Goal: Task Accomplishment & Management: Use online tool/utility

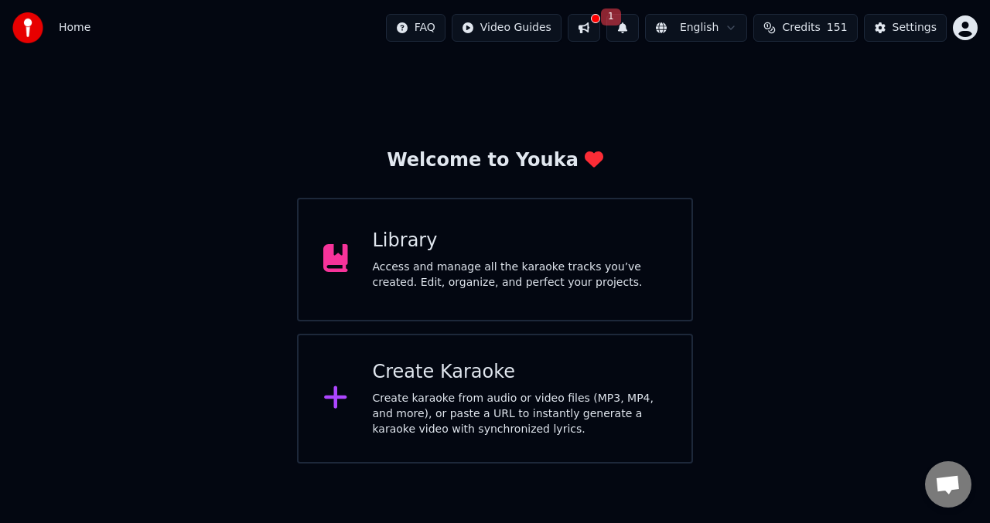
click at [351, 377] on div "Create Karaoke Create karaoke from audio or video files (MP3, MP4, and more), o…" at bounding box center [495, 399] width 396 height 130
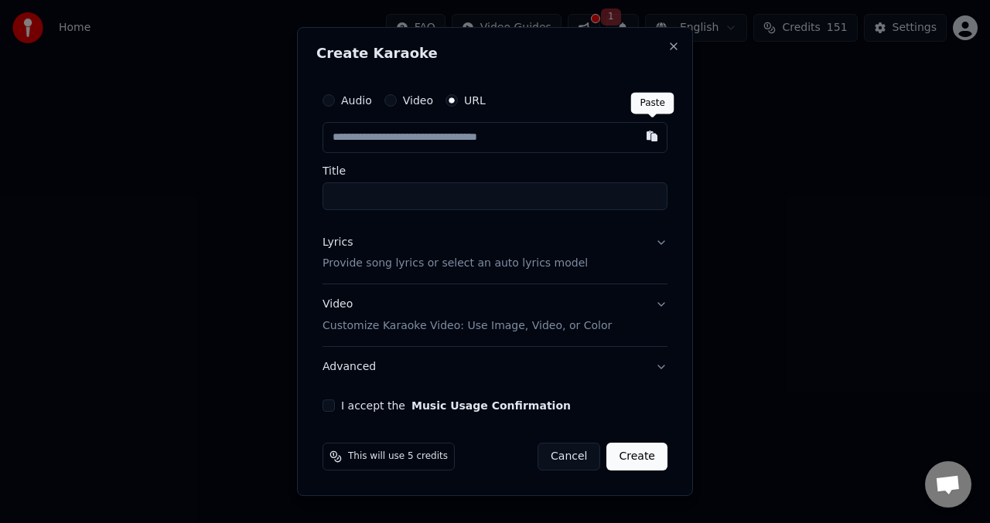
click at [653, 133] on button "button" at bounding box center [651, 136] width 31 height 28
type input "**********"
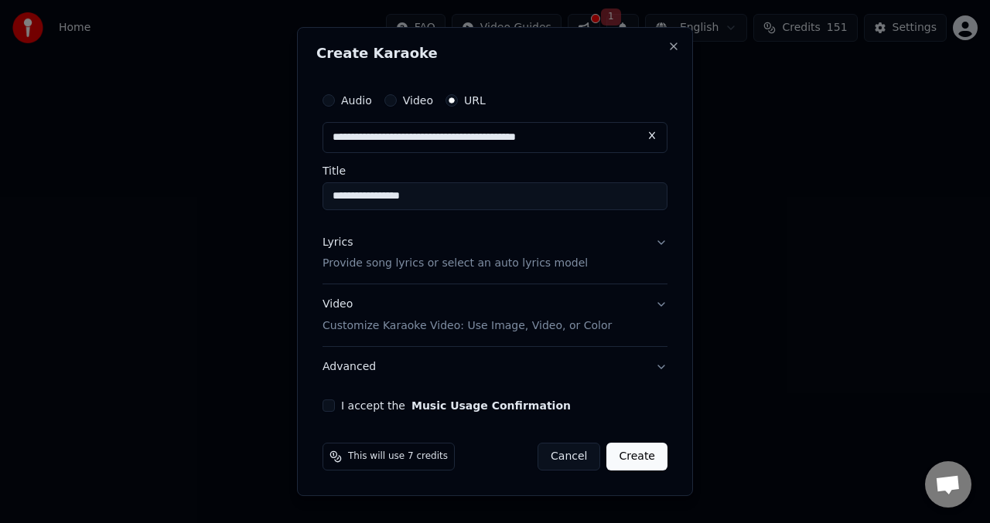
click at [664, 245] on button "Lyrics Provide song lyrics or select an auto lyrics model" at bounding box center [494, 254] width 345 height 62
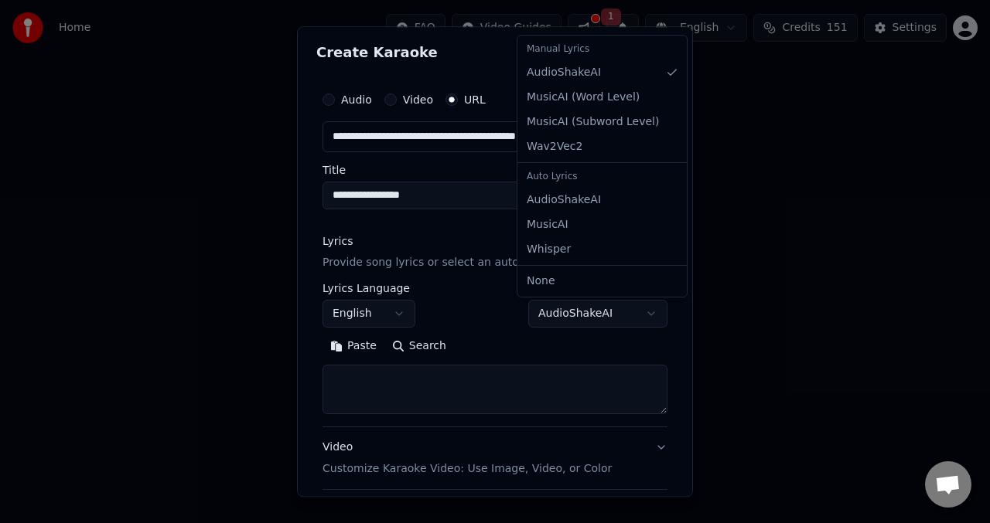
click at [643, 310] on body "**********" at bounding box center [495, 232] width 990 height 464
select select "**********"
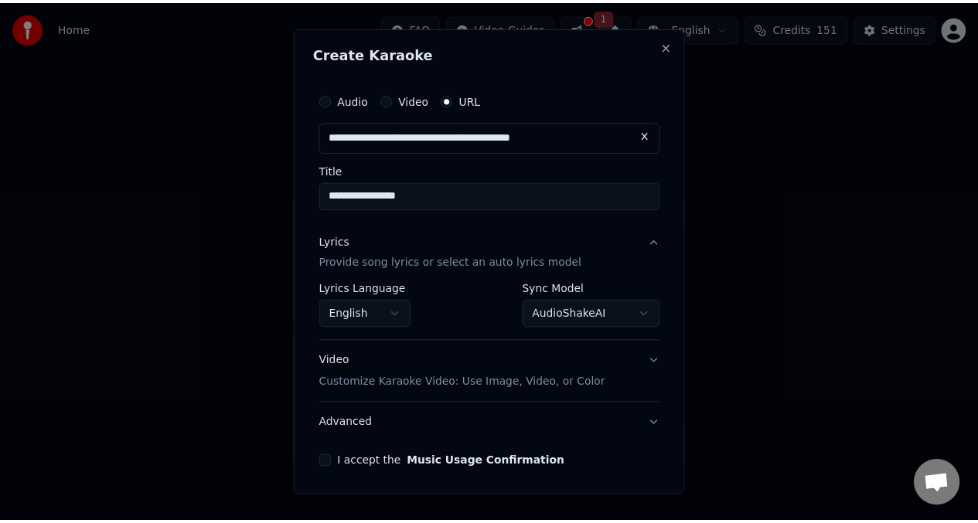
scroll to position [56, 0]
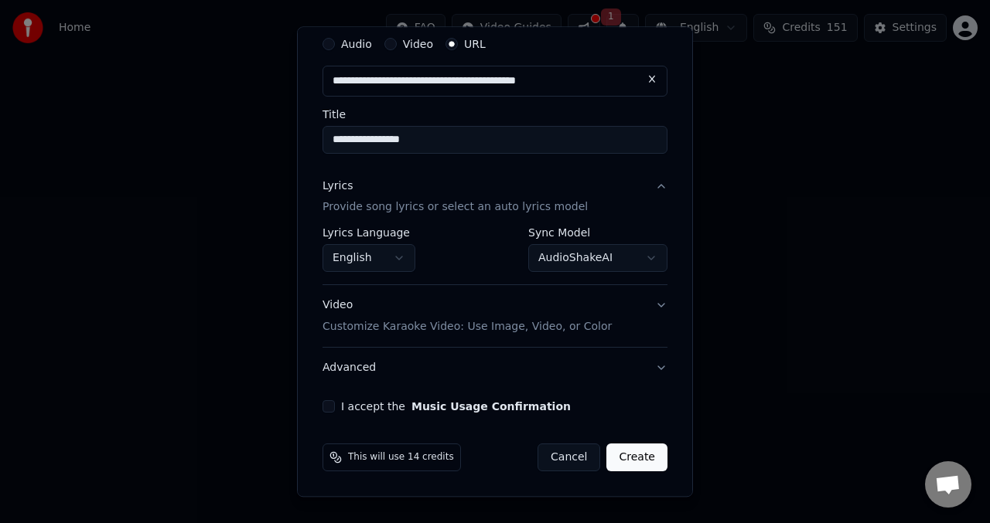
click at [332, 410] on button "I accept the Music Usage Confirmation" at bounding box center [328, 407] width 12 height 12
click at [626, 460] on button "Create" at bounding box center [636, 459] width 61 height 28
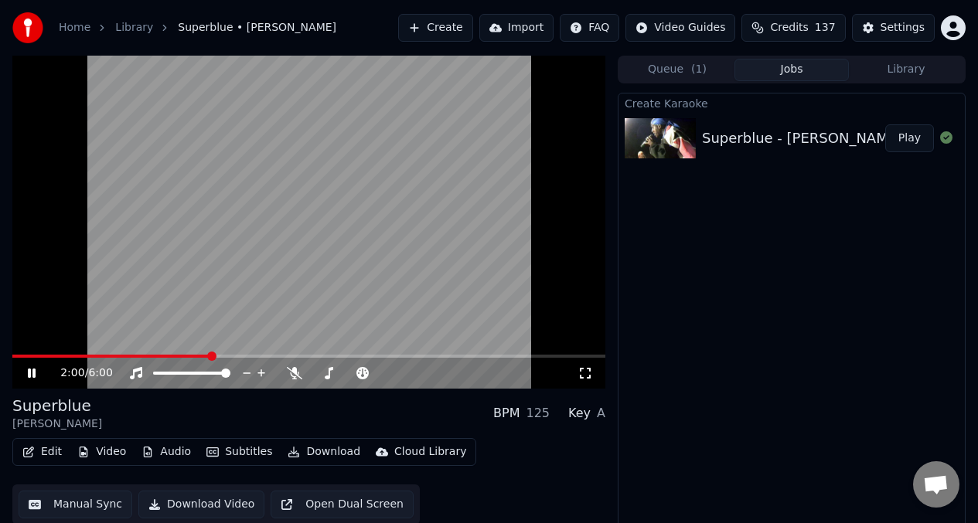
click at [922, 142] on button "Play" at bounding box center [909, 138] width 49 height 28
click at [333, 375] on div at bounding box center [364, 373] width 124 height 15
click at [332, 373] on span at bounding box center [350, 373] width 77 height 3
click at [176, 369] on span at bounding box center [176, 373] width 9 height 9
click at [358, 372] on span at bounding box center [357, 373] width 9 height 9
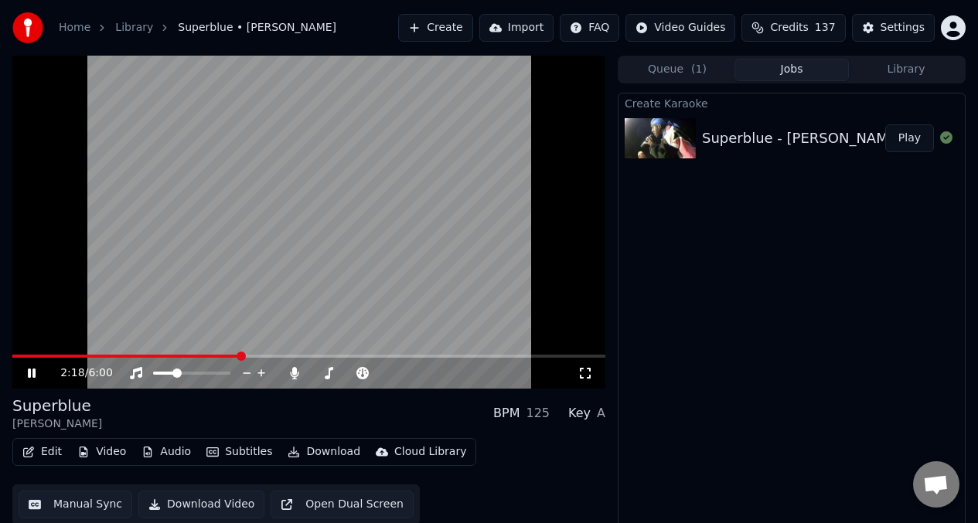
click at [48, 356] on span at bounding box center [126, 356] width 228 height 3
click at [19, 355] on span at bounding box center [15, 356] width 7 height 3
click at [292, 285] on video at bounding box center [308, 222] width 593 height 333
click at [53, 448] on button "Edit" at bounding box center [42, 453] width 52 height 22
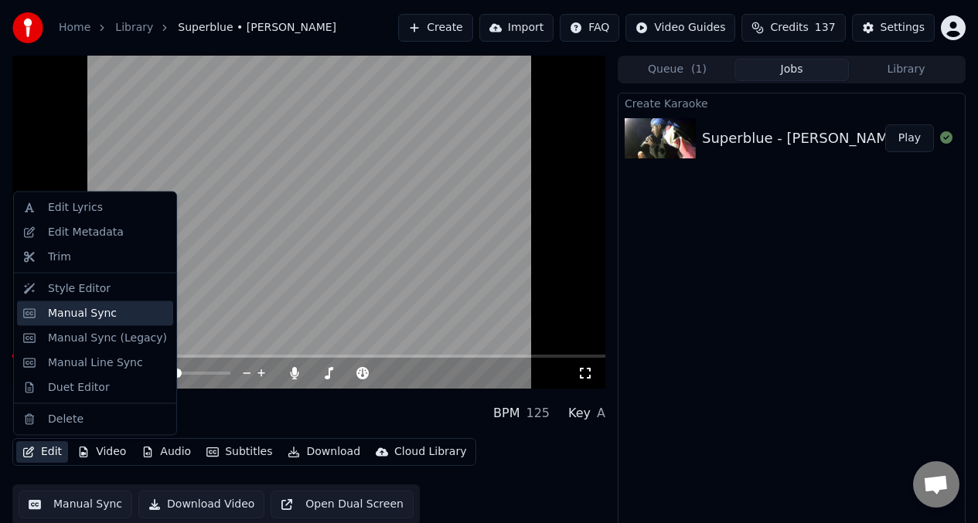
click at [111, 316] on div "Manual Sync" at bounding box center [107, 312] width 119 height 15
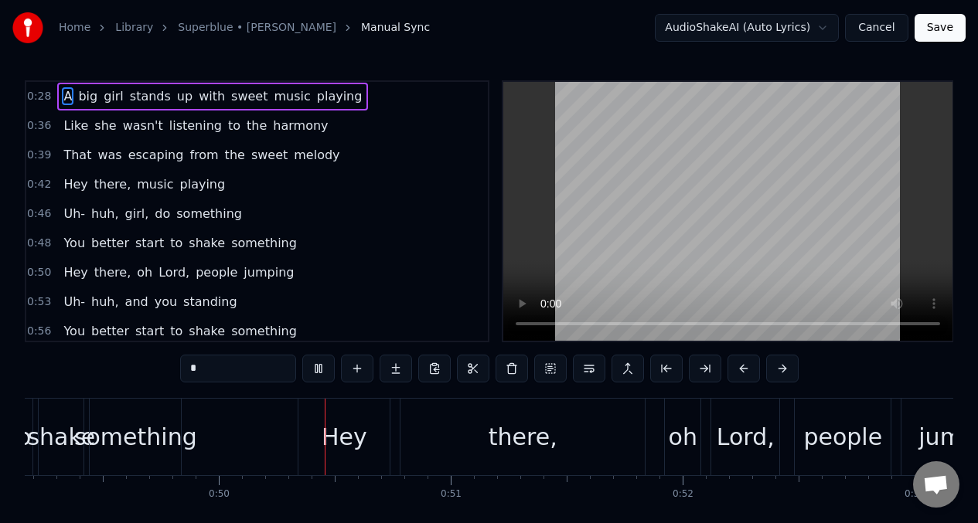
scroll to position [0, 11427]
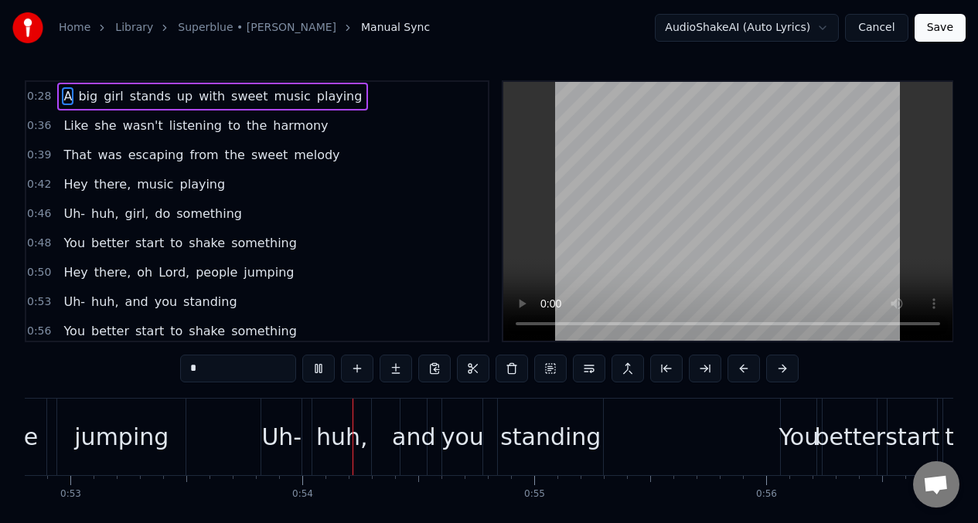
click at [77, 186] on span "Hey" at bounding box center [75, 185] width 27 height 18
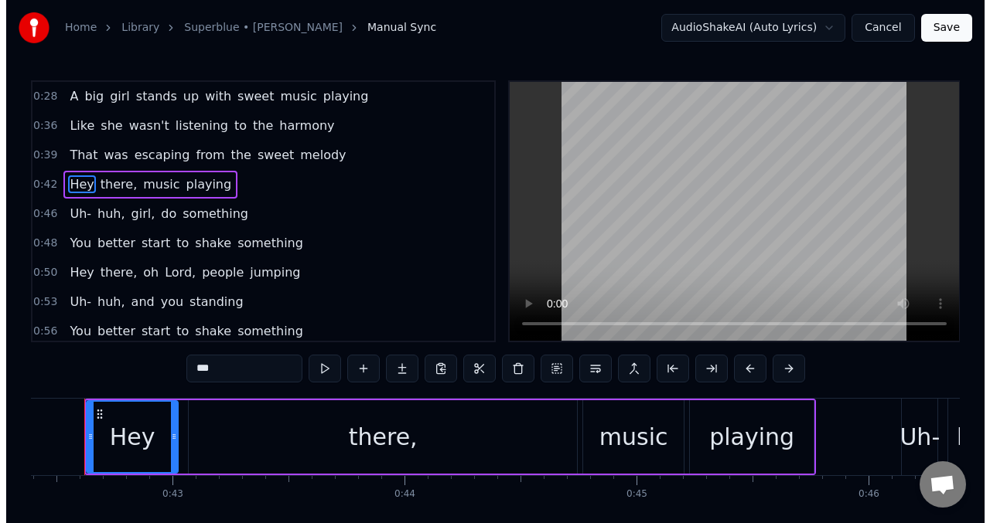
scroll to position [0, 9809]
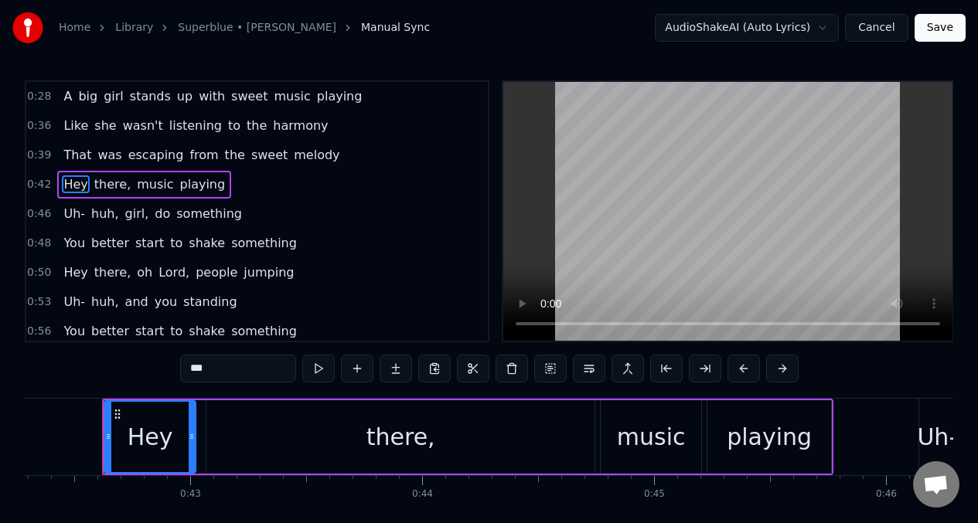
click at [220, 370] on input "***" at bounding box center [238, 369] width 116 height 28
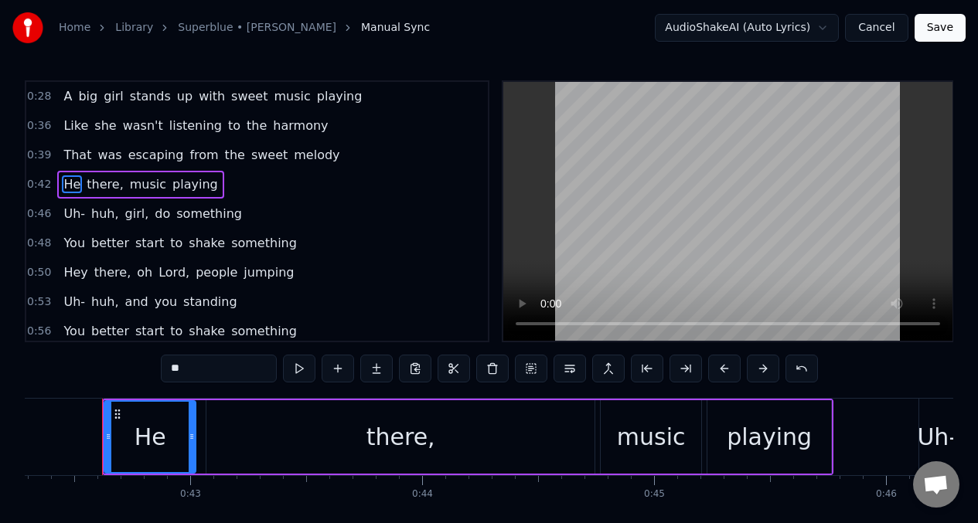
type input "*"
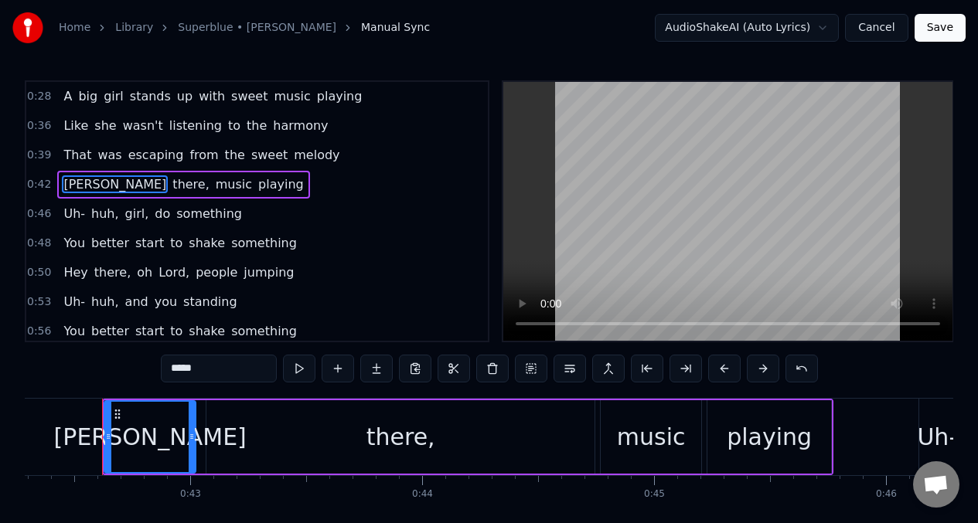
click at [338, 446] on div "there," at bounding box center [400, 437] width 388 height 73
type input "******"
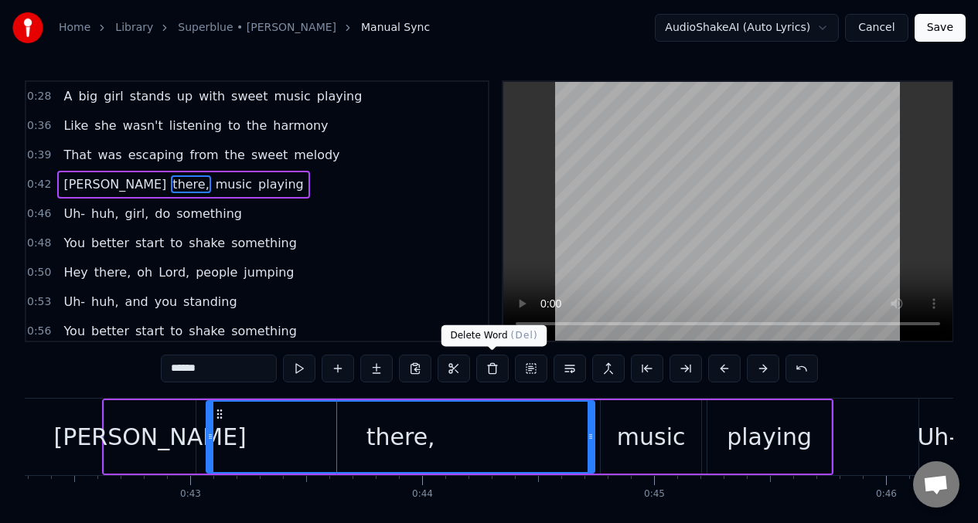
click at [495, 371] on button at bounding box center [492, 369] width 32 height 28
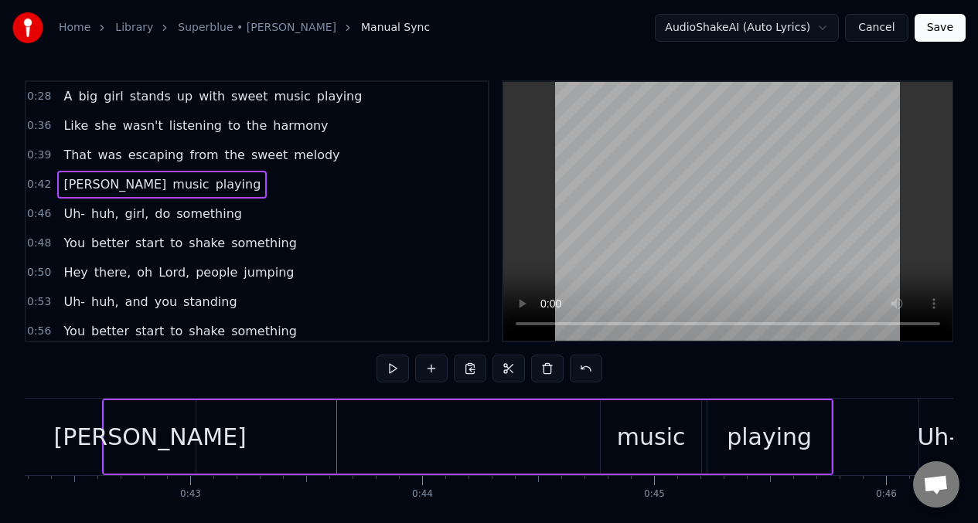
click at [188, 435] on div "[PERSON_NAME]" at bounding box center [149, 437] width 91 height 73
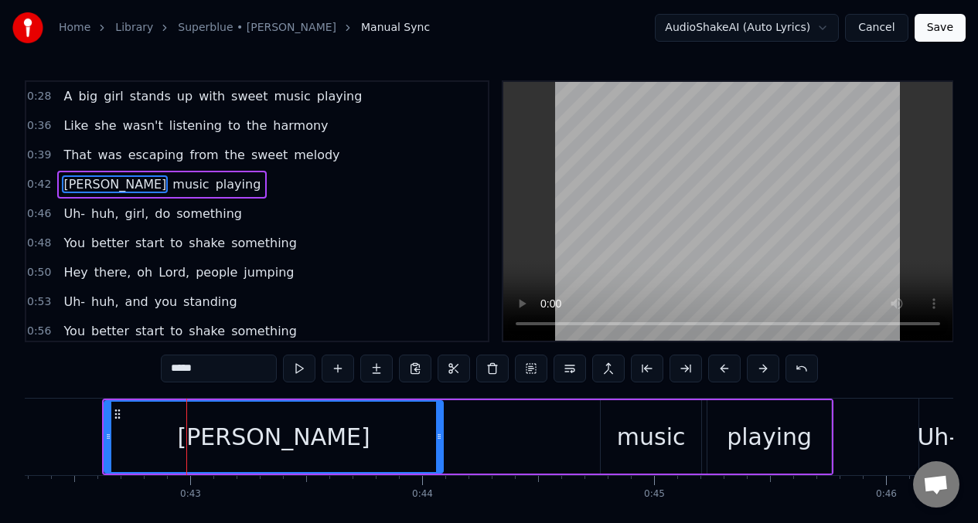
drag, startPoint x: 192, startPoint y: 438, endPoint x: 439, endPoint y: 416, distance: 248.5
click at [439, 416] on div at bounding box center [439, 437] width 6 height 70
click at [298, 367] on button at bounding box center [299, 369] width 32 height 28
drag, startPoint x: 439, startPoint y: 438, endPoint x: 415, endPoint y: 425, distance: 27.0
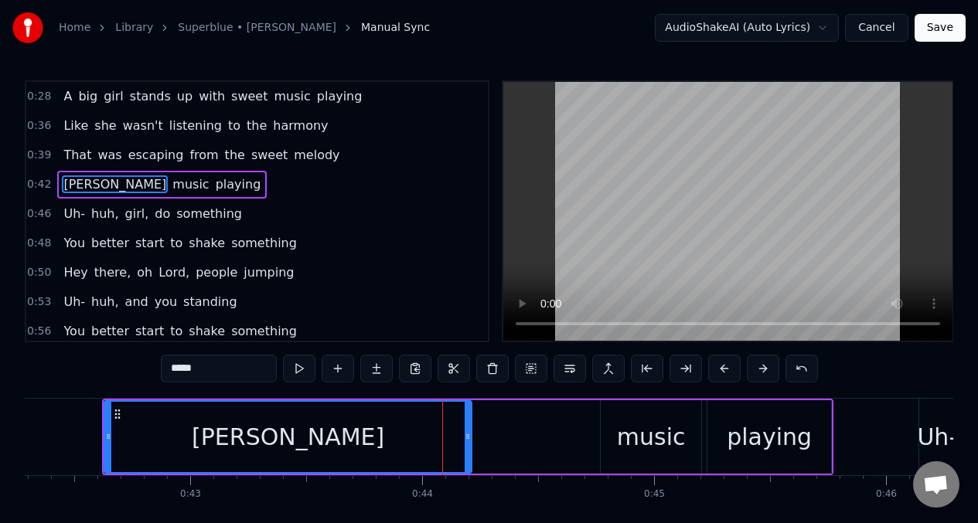
click at [471, 439] on icon at bounding box center [468, 437] width 6 height 12
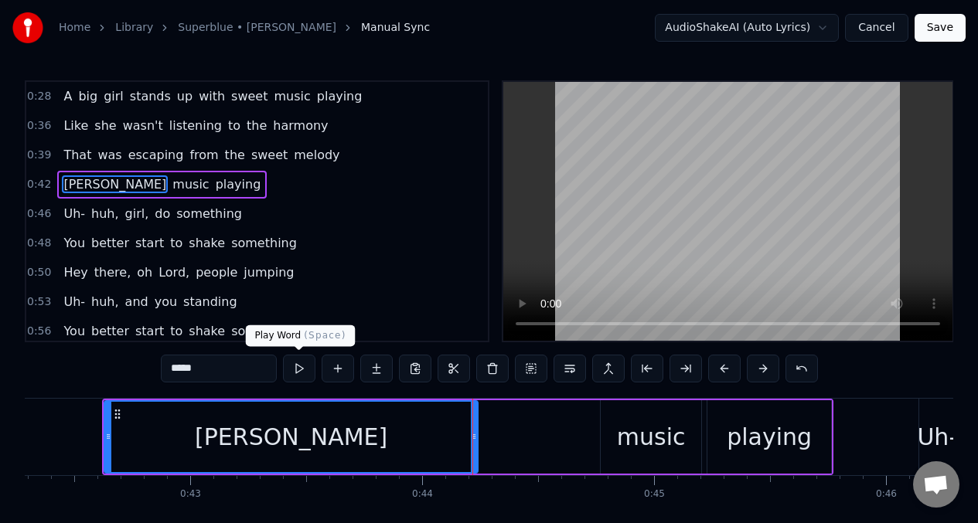
click at [299, 367] on button at bounding box center [299, 369] width 32 height 28
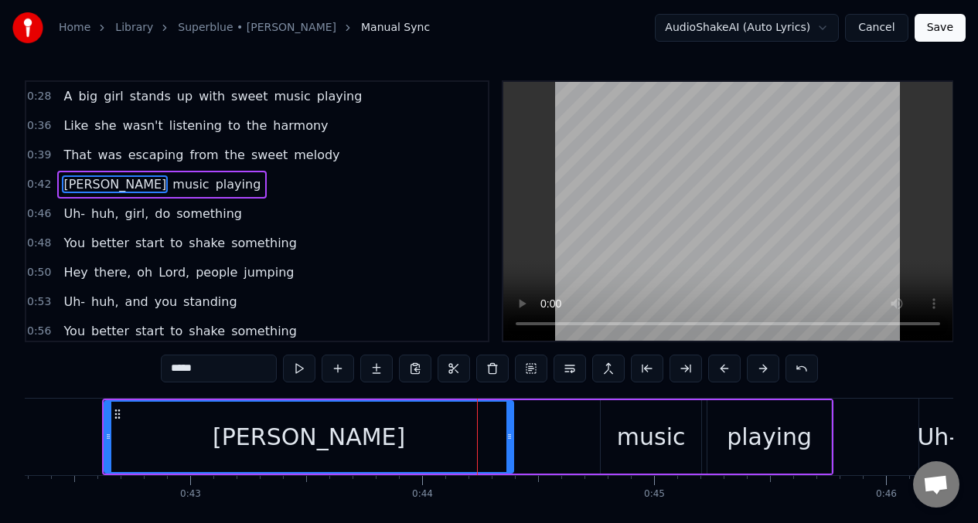
drag, startPoint x: 475, startPoint y: 438, endPoint x: 285, endPoint y: 354, distance: 207.0
click at [512, 434] on icon at bounding box center [509, 437] width 6 height 12
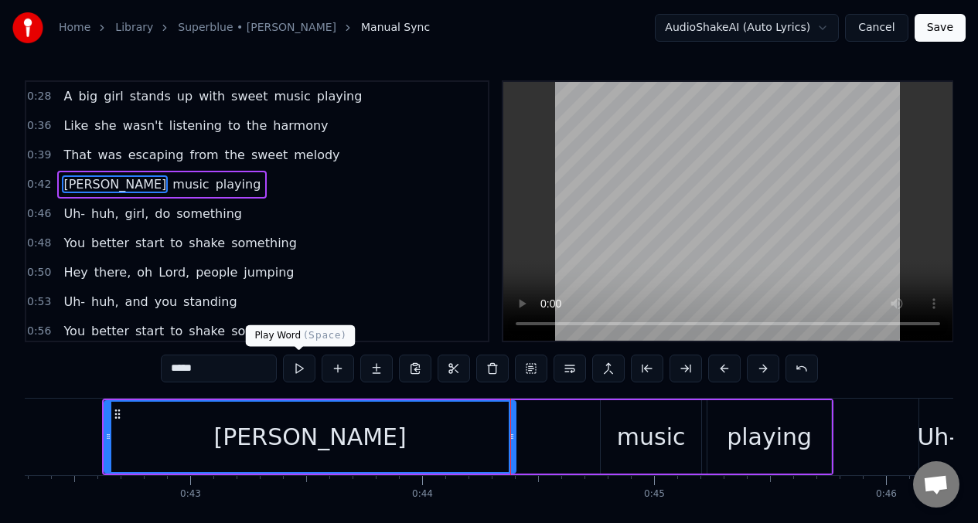
click at [300, 366] on button at bounding box center [299, 369] width 32 height 28
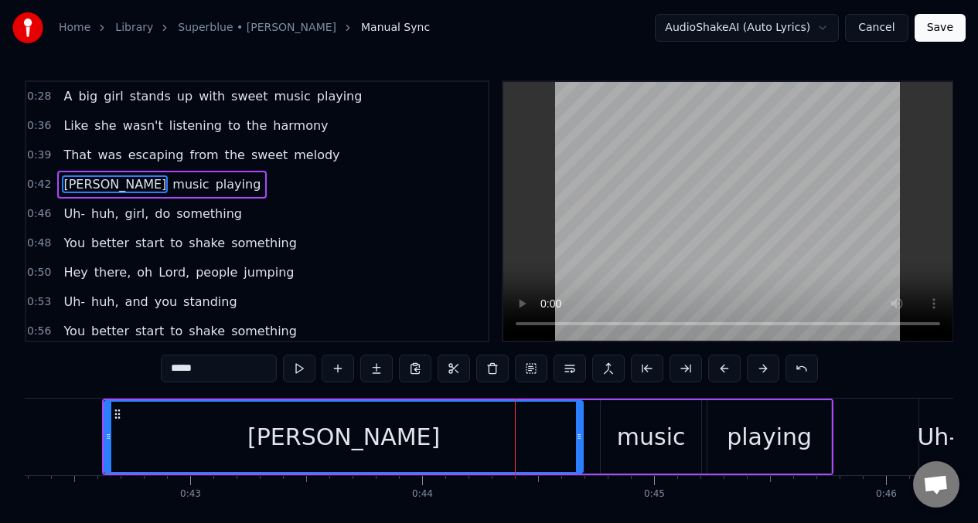
drag, startPoint x: 513, startPoint y: 440, endPoint x: 581, endPoint y: 438, distance: 68.9
click at [581, 438] on icon at bounding box center [579, 437] width 6 height 12
click at [297, 366] on button at bounding box center [299, 369] width 32 height 28
click at [938, 26] on button "Save" at bounding box center [940, 28] width 51 height 28
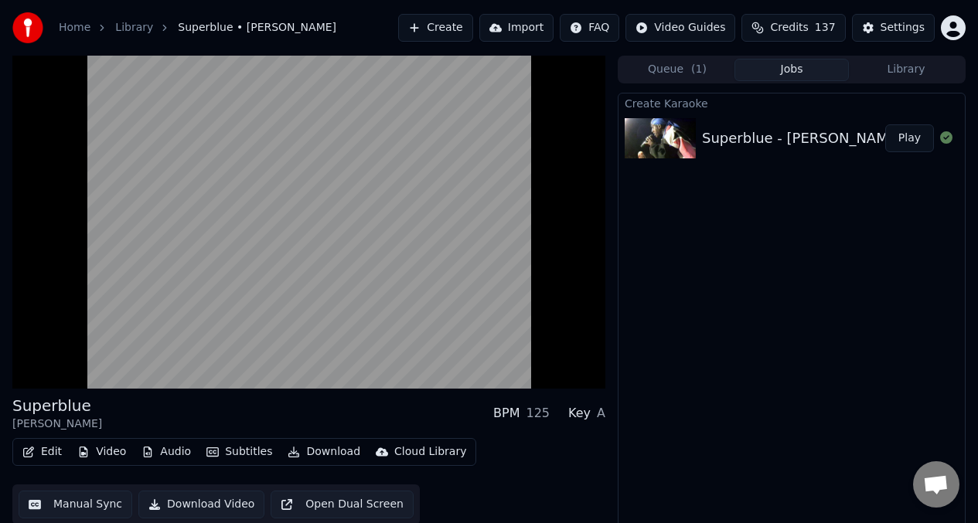
click at [453, 29] on button "Create" at bounding box center [435, 28] width 75 height 28
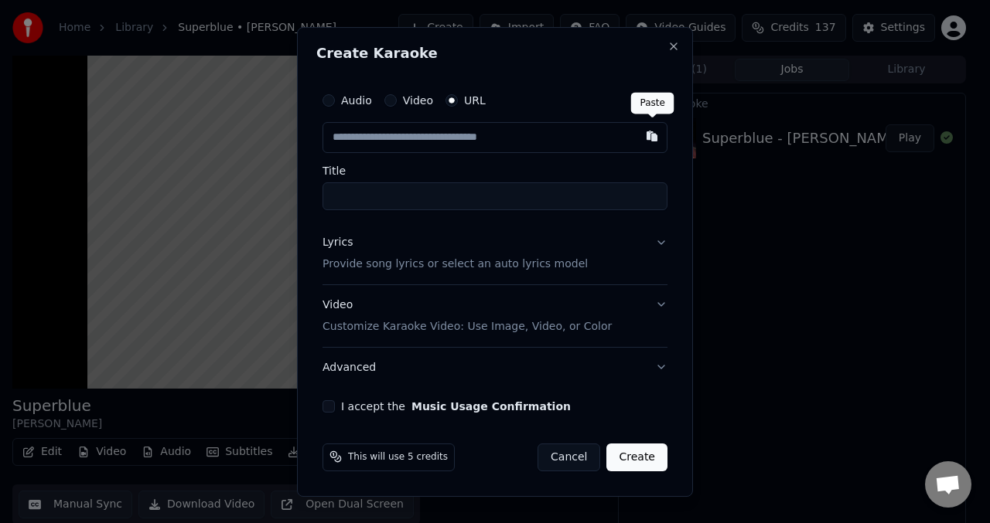
click at [653, 137] on button "button" at bounding box center [651, 136] width 31 height 28
type input "**********"
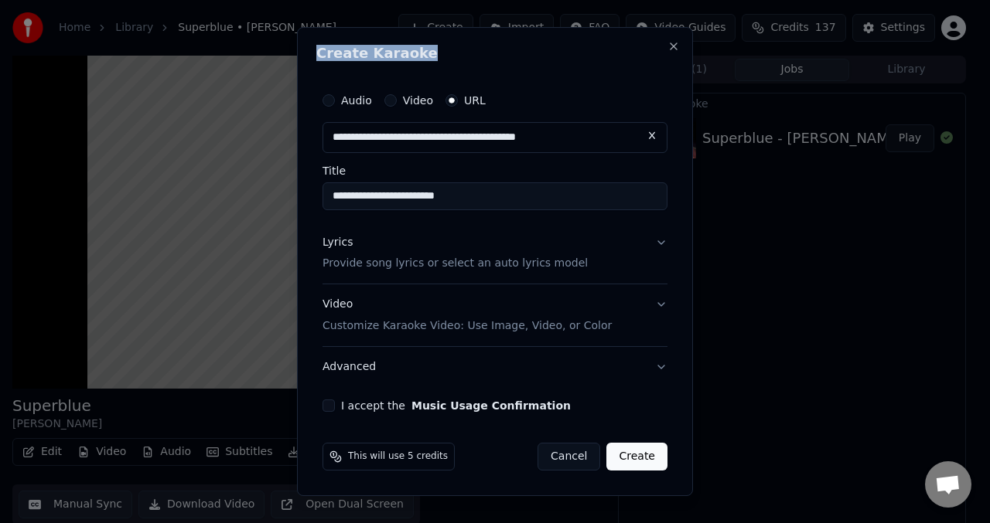
click at [588, 42] on div "**********" at bounding box center [495, 262] width 396 height 470
click at [665, 245] on button "Lyrics Provide song lyrics or select an auto lyrics model" at bounding box center [494, 254] width 345 height 62
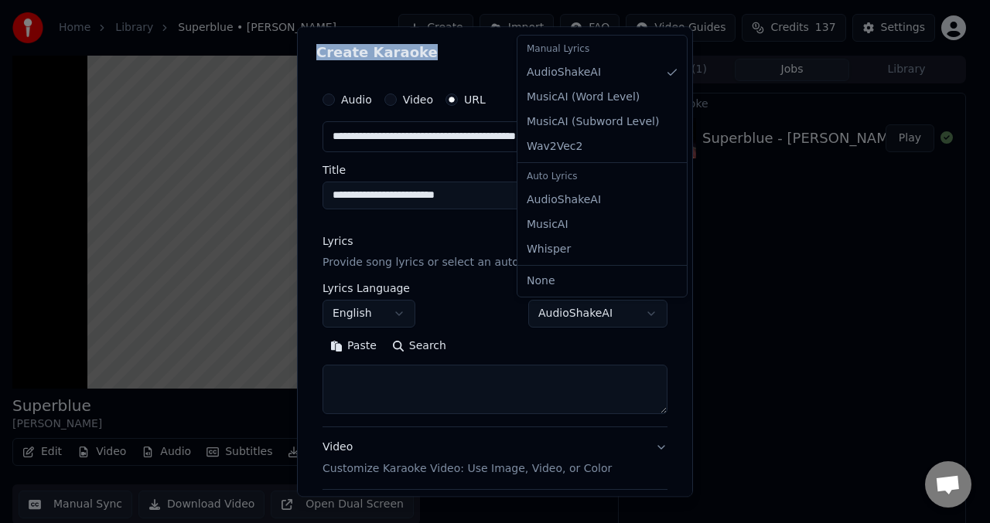
click at [639, 312] on body "**********" at bounding box center [489, 261] width 978 height 523
select select "**********"
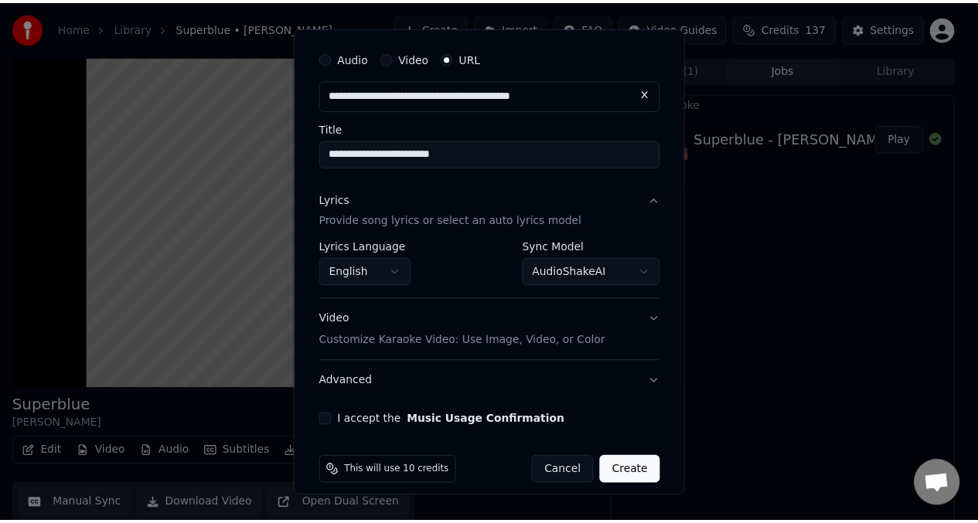
scroll to position [56, 0]
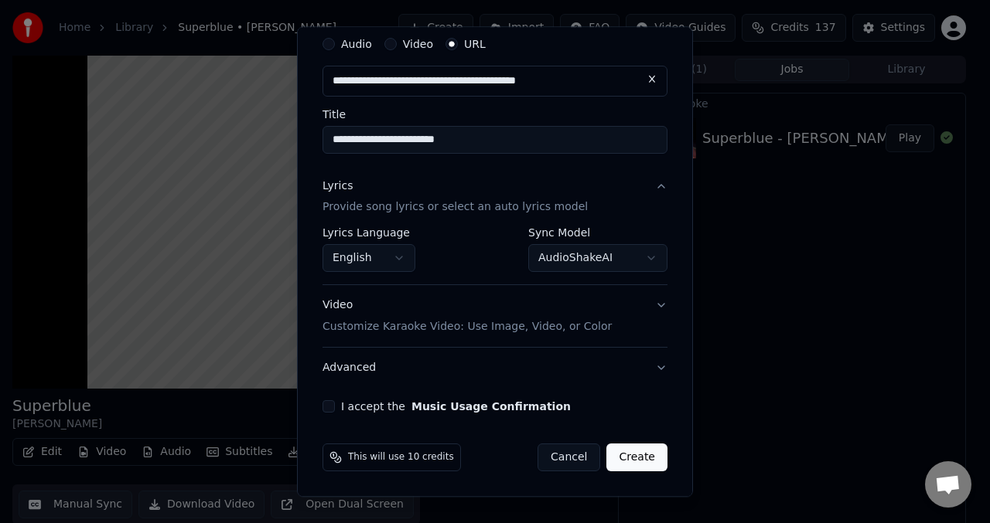
click at [329, 410] on button "I accept the Music Usage Confirmation" at bounding box center [328, 407] width 12 height 12
click at [643, 461] on button "Create" at bounding box center [636, 459] width 61 height 28
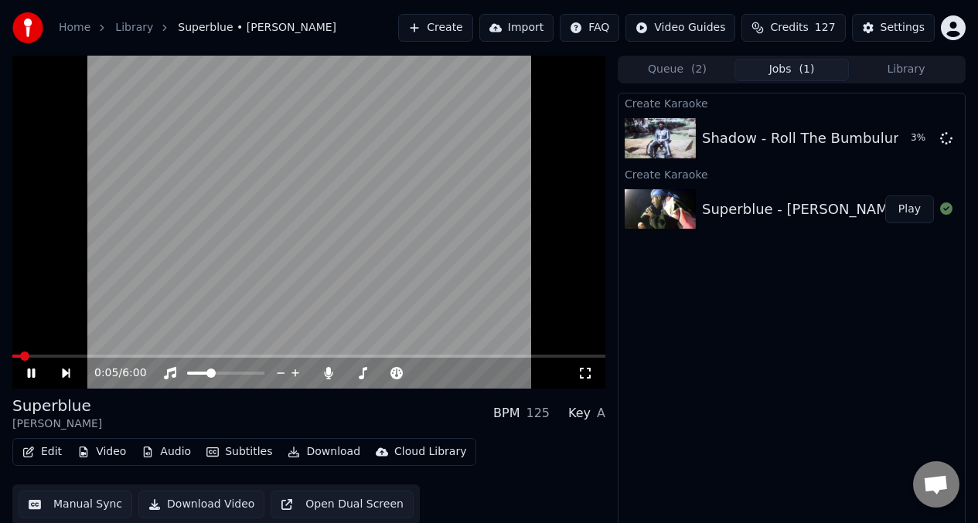
click at [21, 355] on span at bounding box center [16, 356] width 9 height 3
click at [52, 455] on button "Edit" at bounding box center [42, 453] width 52 height 22
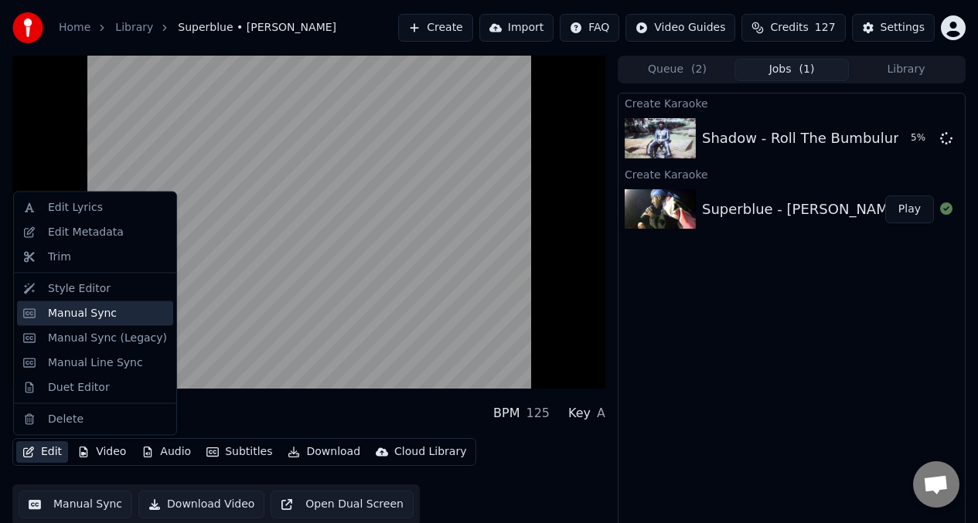
click at [73, 315] on div "Manual Sync" at bounding box center [82, 312] width 69 height 15
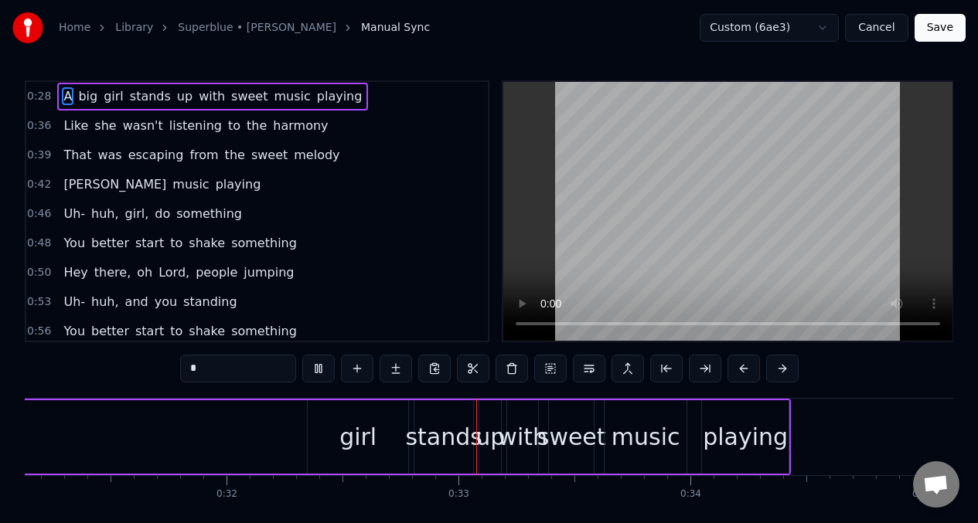
scroll to position [0, 7439]
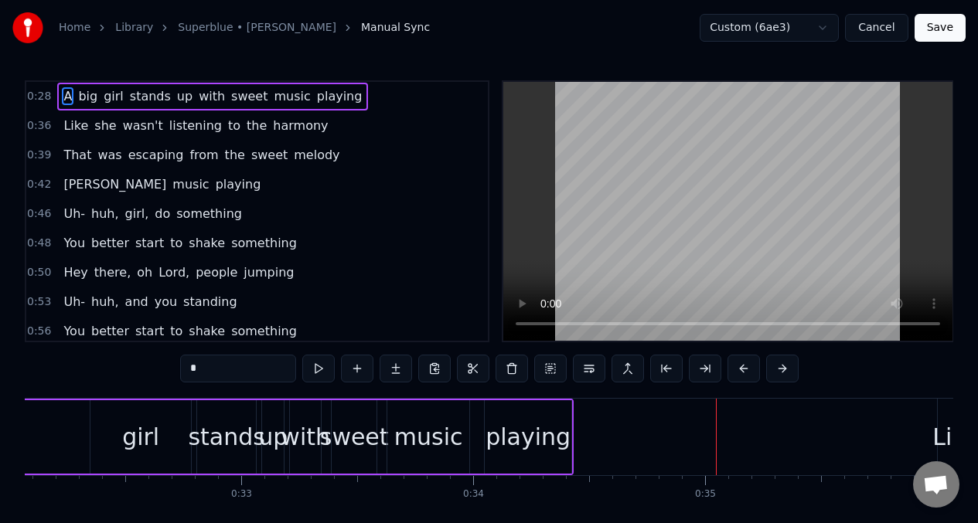
click at [66, 97] on span "A" at bounding box center [68, 96] width 12 height 18
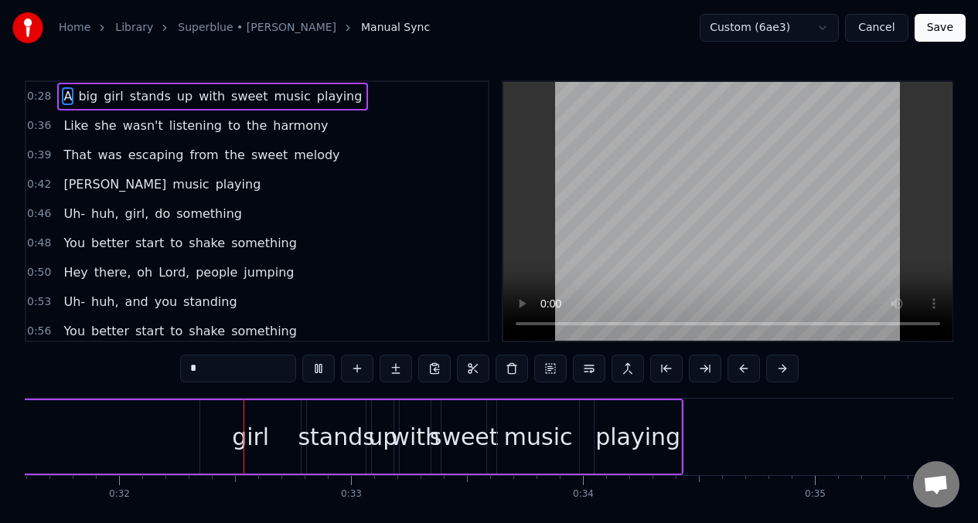
scroll to position [0, 7343]
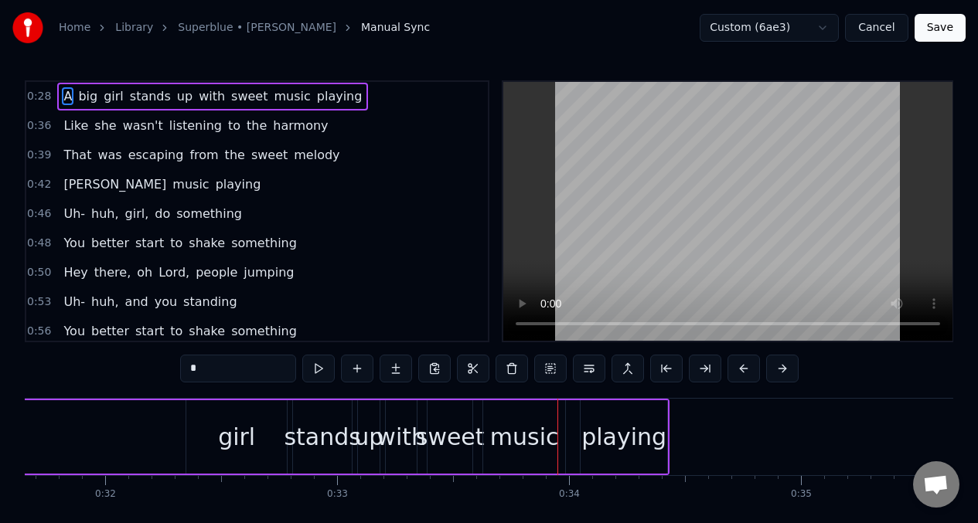
click at [71, 99] on span "A" at bounding box center [68, 96] width 12 height 18
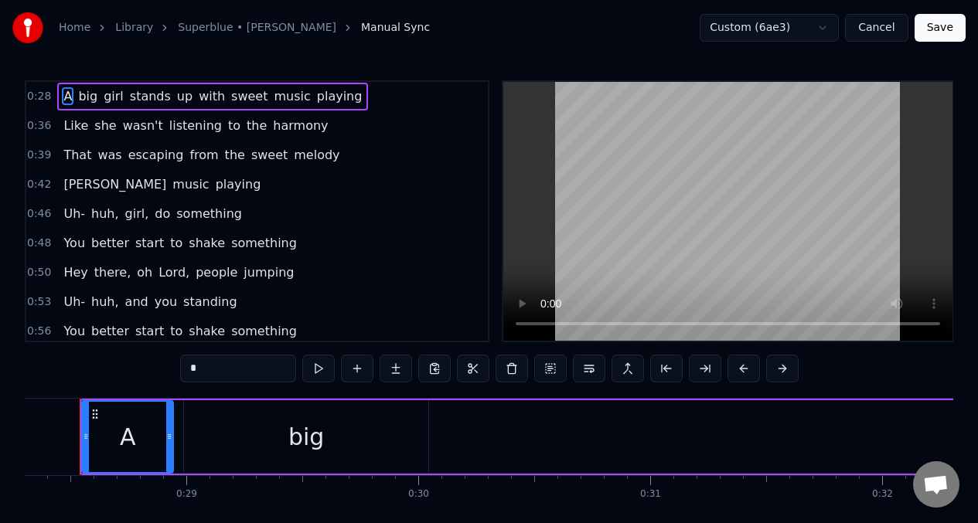
scroll to position [0, 6543]
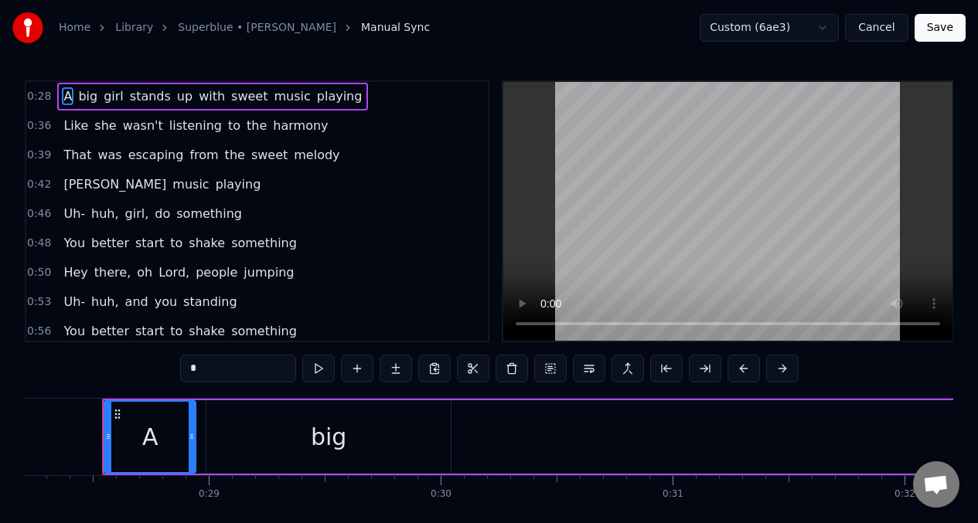
click at [223, 372] on input "*" at bounding box center [238, 369] width 116 height 28
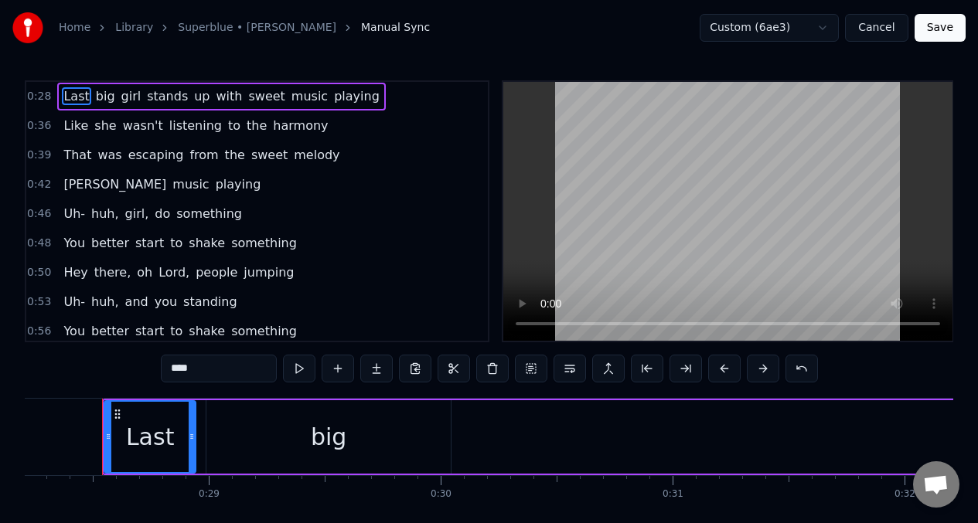
click at [324, 442] on div "big" at bounding box center [329, 437] width 36 height 35
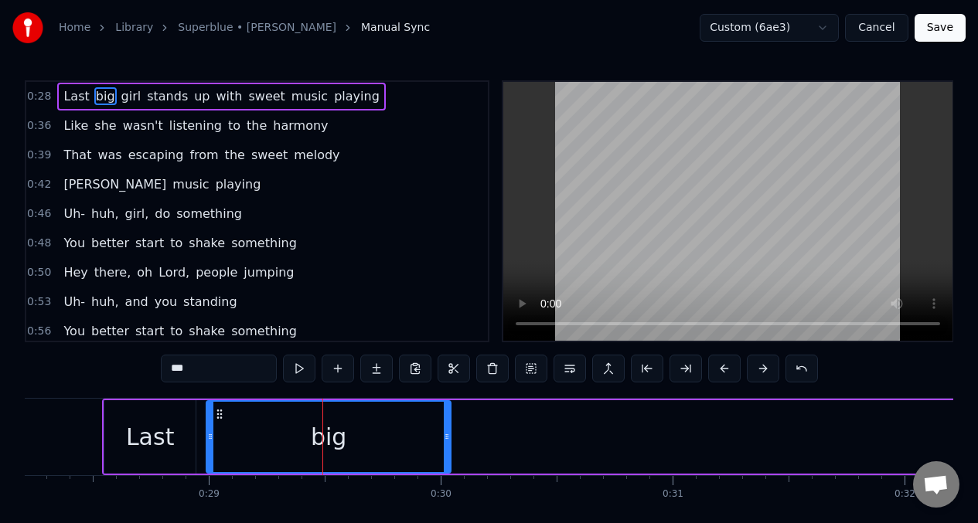
click at [220, 368] on input "***" at bounding box center [219, 369] width 116 height 28
type input "*"
click at [132, 97] on span "girl" at bounding box center [139, 96] width 23 height 18
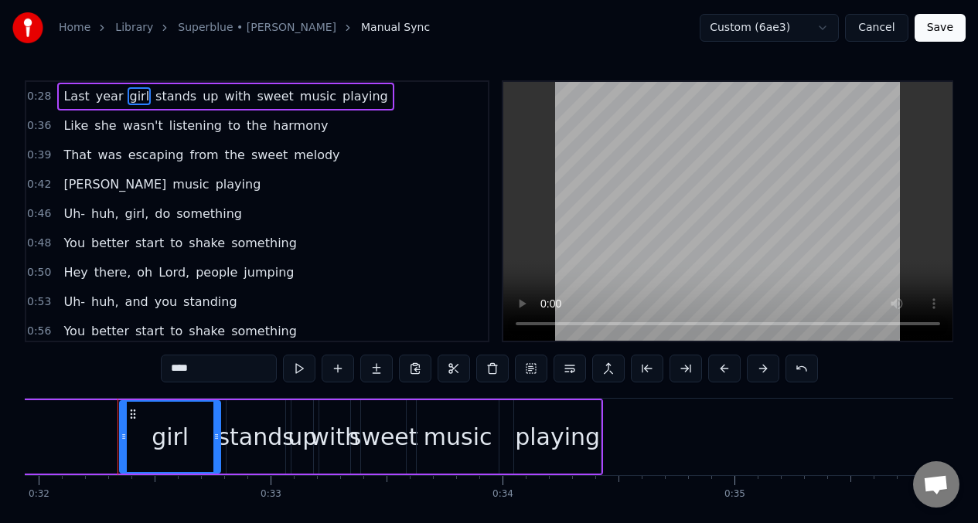
scroll to position [0, 7425]
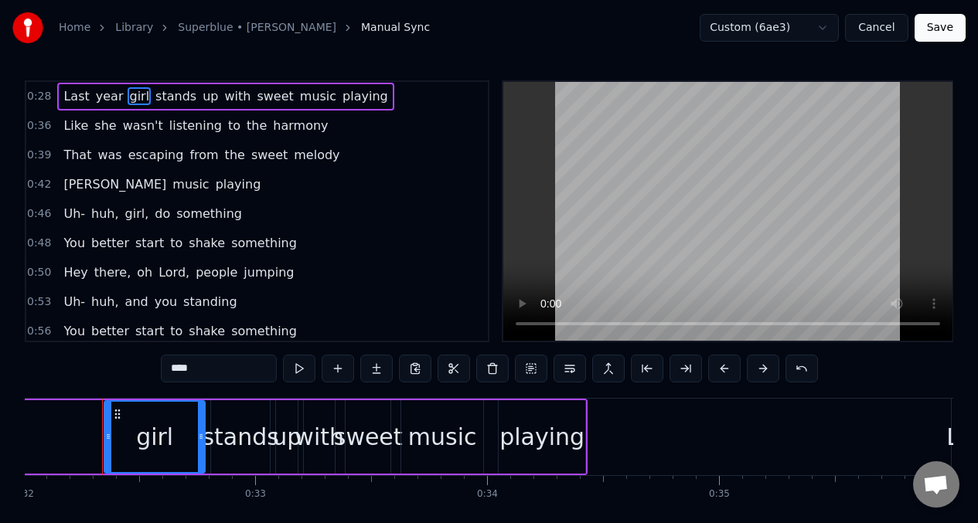
drag, startPoint x: 192, startPoint y: 367, endPoint x: 203, endPoint y: 383, distance: 19.5
click at [192, 367] on input "****" at bounding box center [219, 369] width 116 height 28
type input "*"
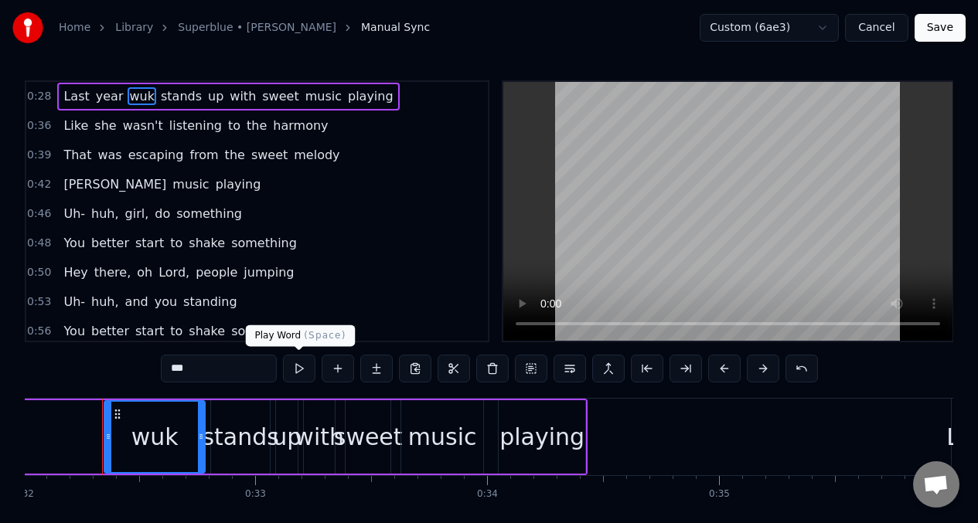
click at [298, 370] on button at bounding box center [299, 369] width 32 height 28
click at [64, 90] on span "Last" at bounding box center [76, 96] width 29 height 18
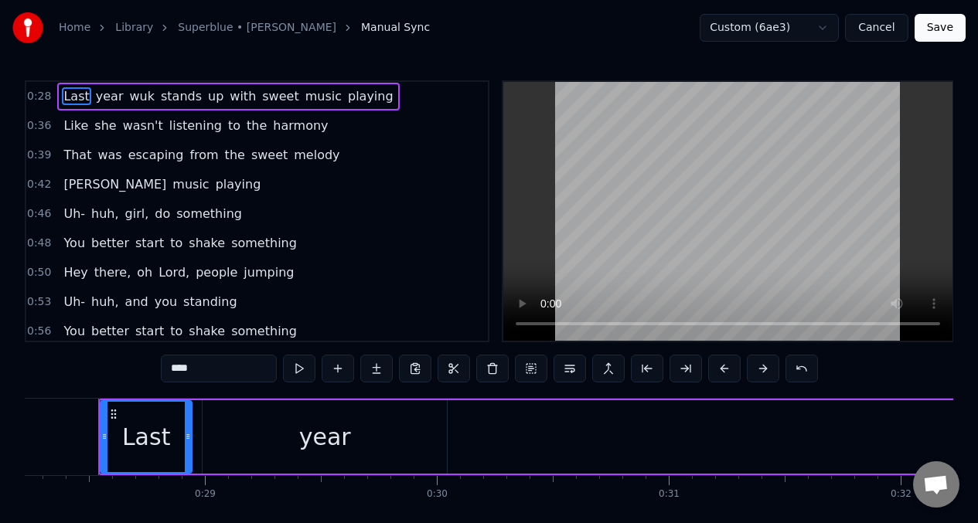
scroll to position [0, 6543]
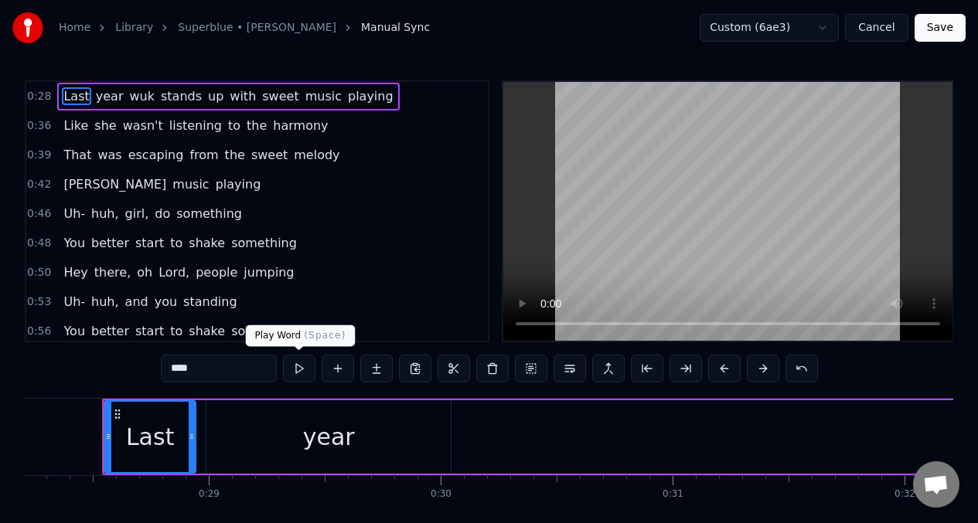
click at [299, 367] on button at bounding box center [299, 369] width 32 height 28
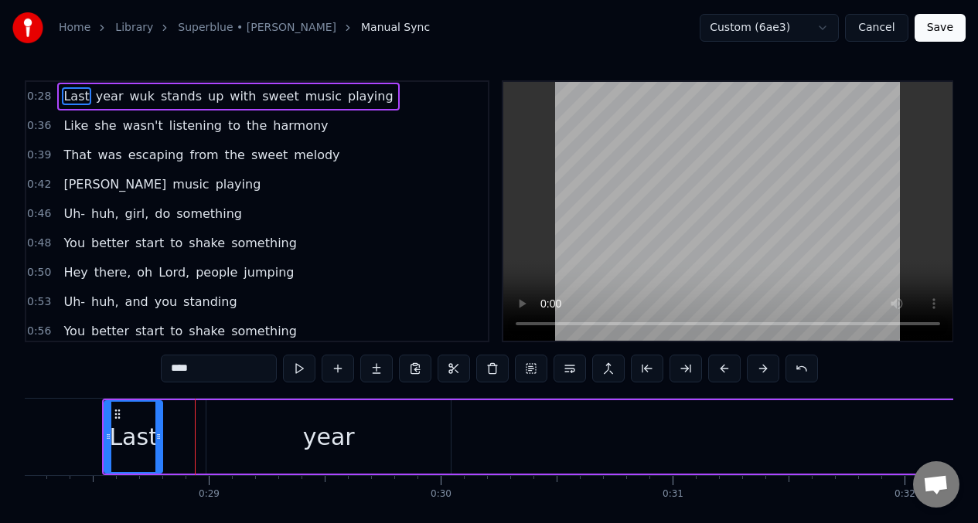
drag, startPoint x: 190, startPoint y: 439, endPoint x: 179, endPoint y: 429, distance: 14.8
click at [155, 437] on icon at bounding box center [158, 437] width 6 height 12
click at [302, 374] on button at bounding box center [299, 369] width 32 height 28
drag, startPoint x: 157, startPoint y: 428, endPoint x: 174, endPoint y: 414, distance: 22.0
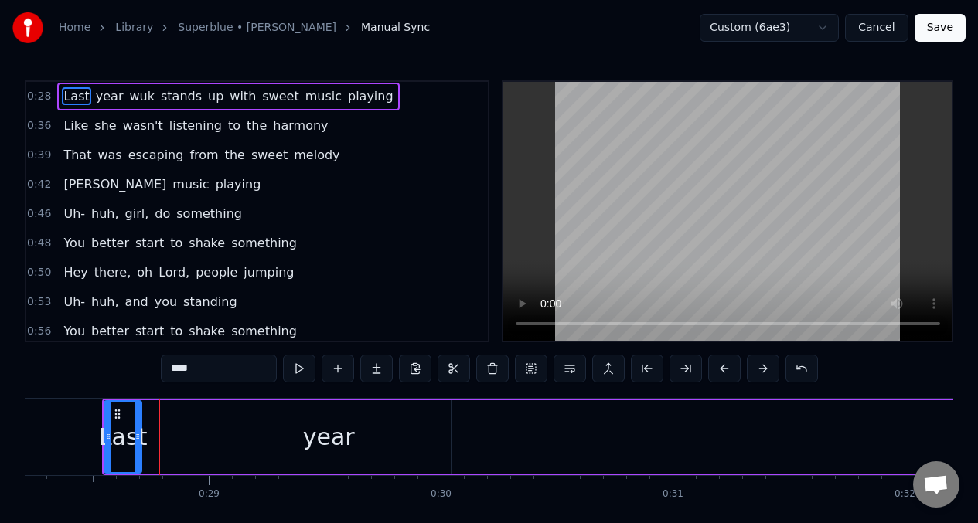
click at [137, 426] on div at bounding box center [138, 437] width 6 height 70
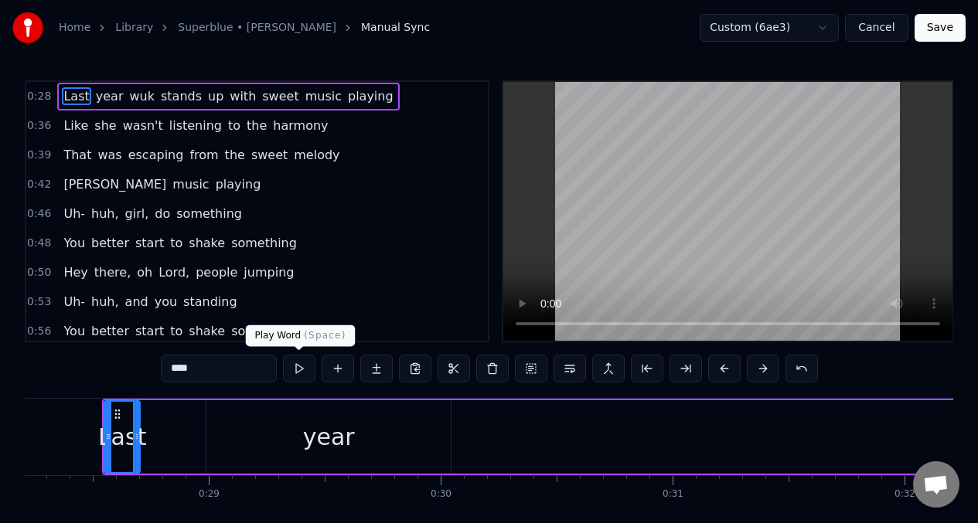
click at [295, 370] on button at bounding box center [299, 369] width 32 height 28
click at [295, 369] on button at bounding box center [299, 369] width 32 height 28
click at [211, 423] on div "year" at bounding box center [328, 437] width 244 height 73
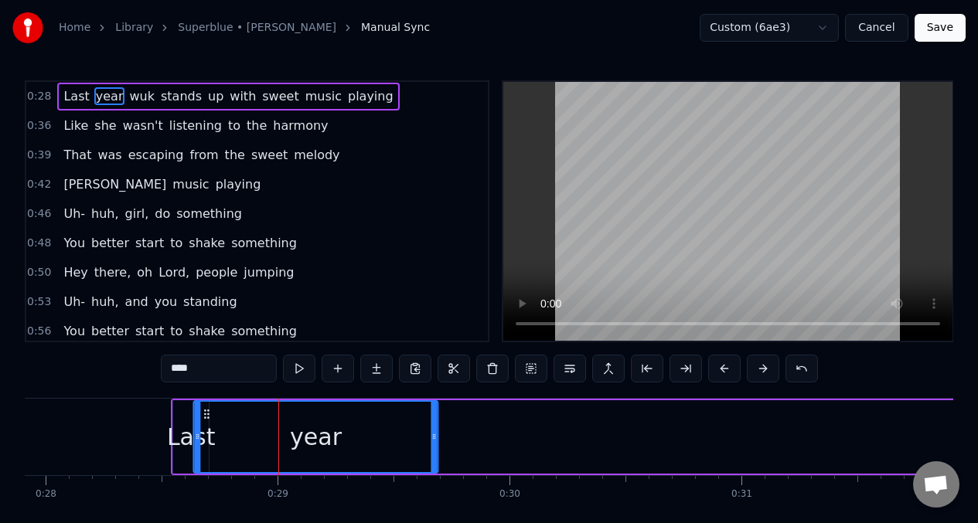
scroll to position [0, 6470]
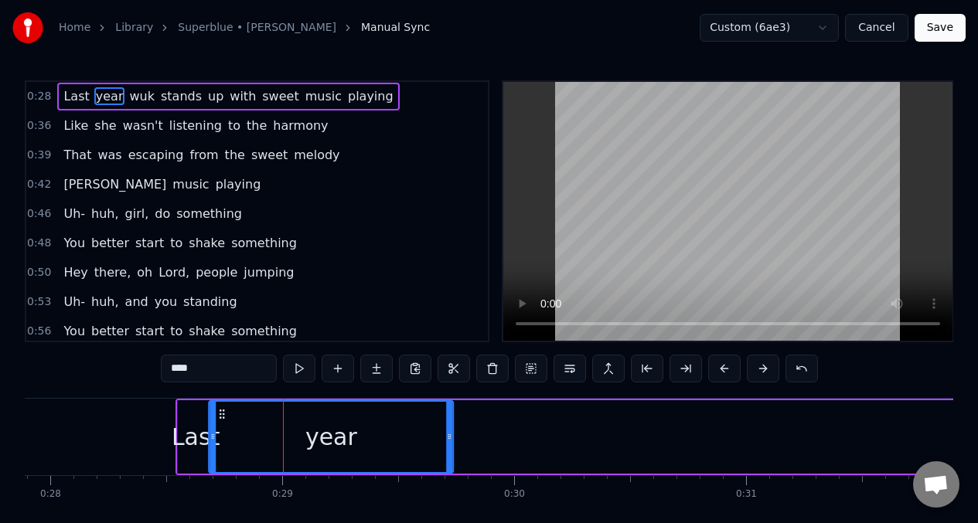
drag, startPoint x: 210, startPoint y: 411, endPoint x: 223, endPoint y: 414, distance: 14.3
click at [223, 414] on icon at bounding box center [222, 414] width 12 height 12
click at [295, 362] on button at bounding box center [299, 369] width 32 height 28
click at [296, 362] on button at bounding box center [299, 369] width 32 height 28
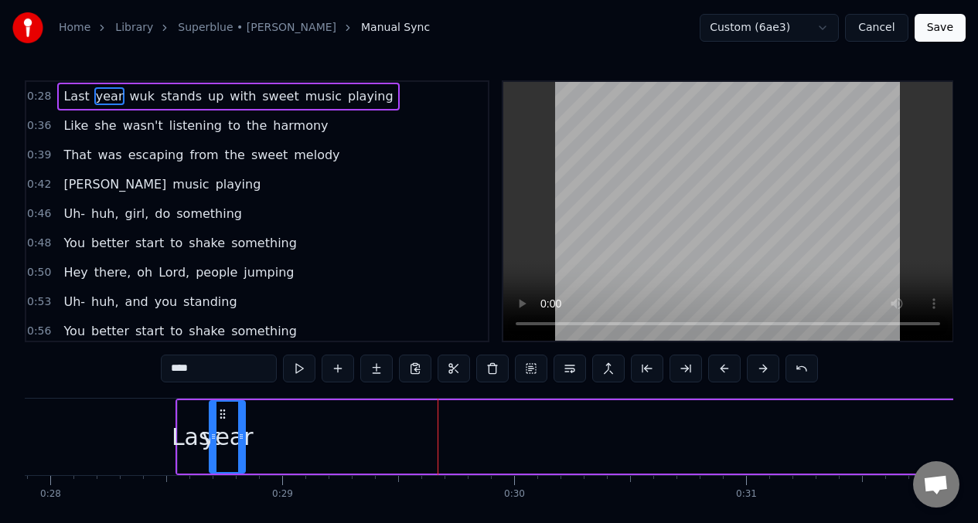
drag, startPoint x: 452, startPoint y: 423, endPoint x: 244, endPoint y: 429, distance: 208.9
click at [244, 429] on div at bounding box center [241, 437] width 6 height 70
click at [298, 363] on button at bounding box center [299, 369] width 32 height 28
click at [297, 365] on button at bounding box center [299, 369] width 32 height 28
click at [190, 427] on div "Last" at bounding box center [196, 437] width 49 height 35
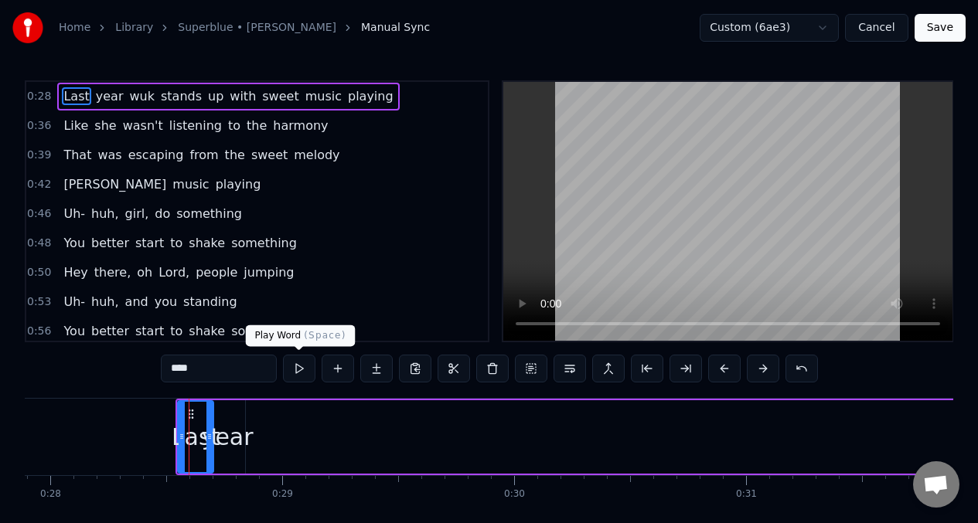
click at [296, 368] on button at bounding box center [299, 369] width 32 height 28
click at [230, 446] on div "year" at bounding box center [228, 437] width 52 height 35
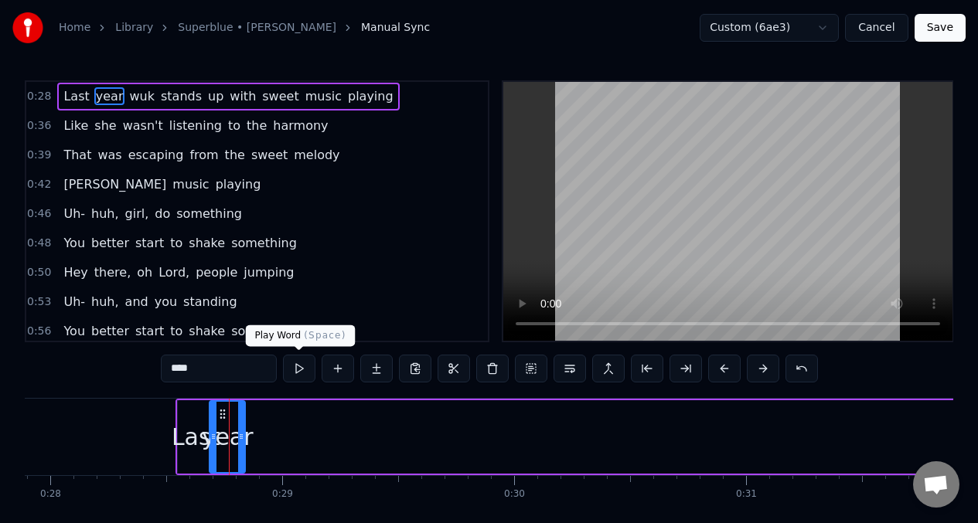
click at [304, 370] on button at bounding box center [299, 369] width 32 height 28
click at [133, 98] on span "wuk" at bounding box center [142, 96] width 29 height 18
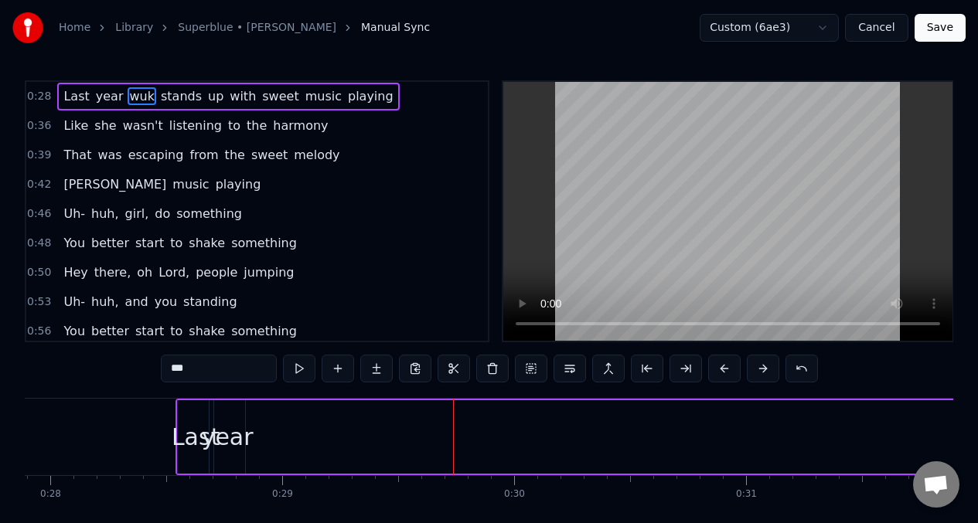
click at [170, 96] on span "stands" at bounding box center [181, 96] width 44 height 18
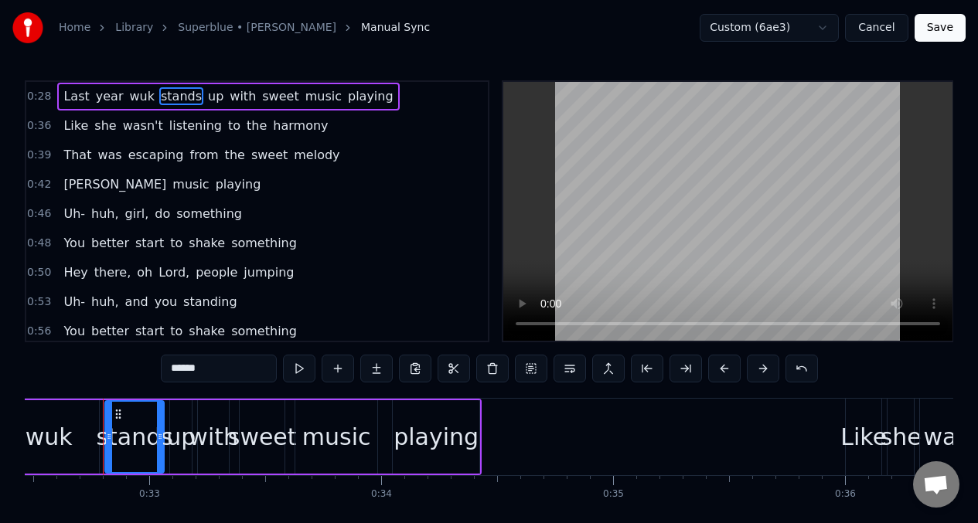
scroll to position [0, 7531]
click at [60, 414] on div "wuk" at bounding box center [48, 437] width 101 height 73
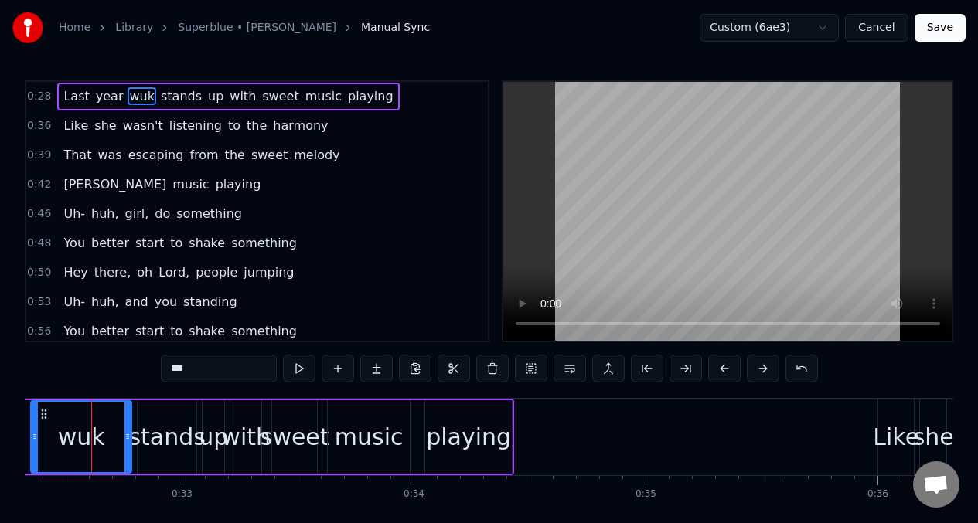
scroll to position [0, 7487]
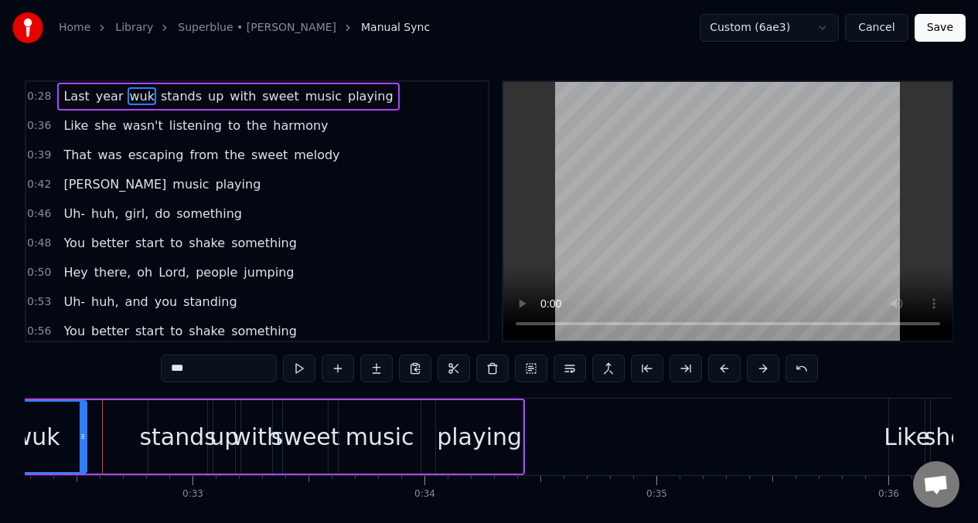
drag, startPoint x: 50, startPoint y: 421, endPoint x: 0, endPoint y: 421, distance: 50.3
click at [0, 421] on div "Home Library Superblue • [PERSON_NAME] Manual Sync Custom (6ae3) Cancel Save 0:…" at bounding box center [489, 277] width 978 height 554
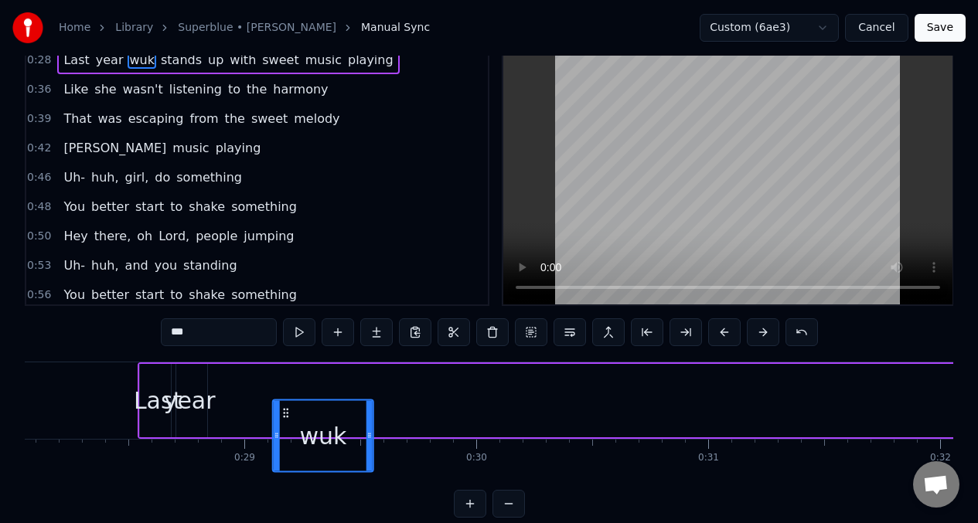
scroll to position [40, 0]
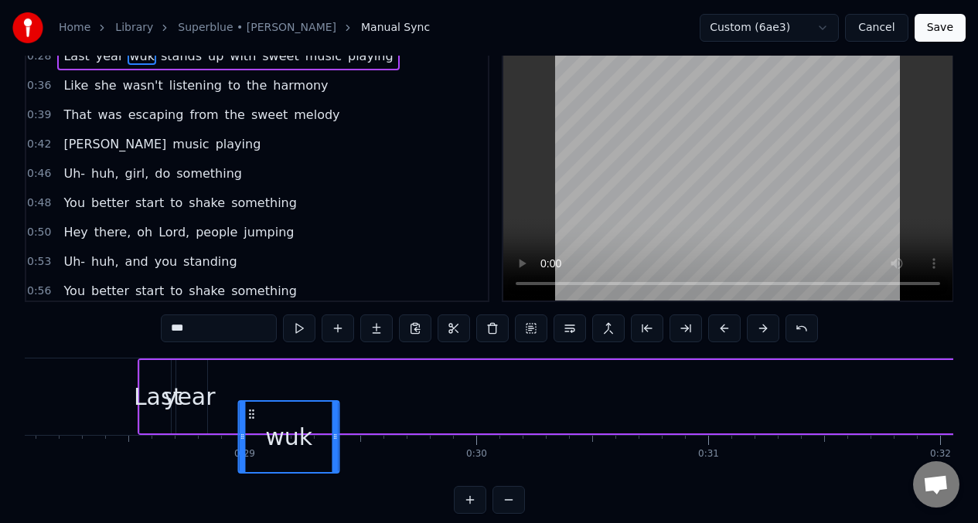
drag, startPoint x: 461, startPoint y: 416, endPoint x: 252, endPoint y: 347, distance: 219.8
click at [252, 347] on div "0:28 Last year wuk stands up with sweet music playing 0:36 Like she wasn't list…" at bounding box center [489, 277] width 929 height 474
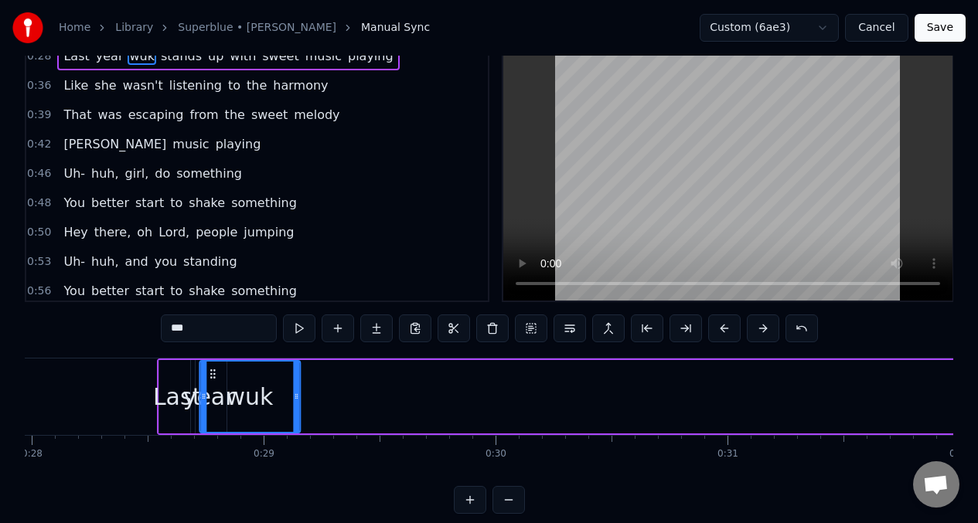
scroll to position [0, 6484]
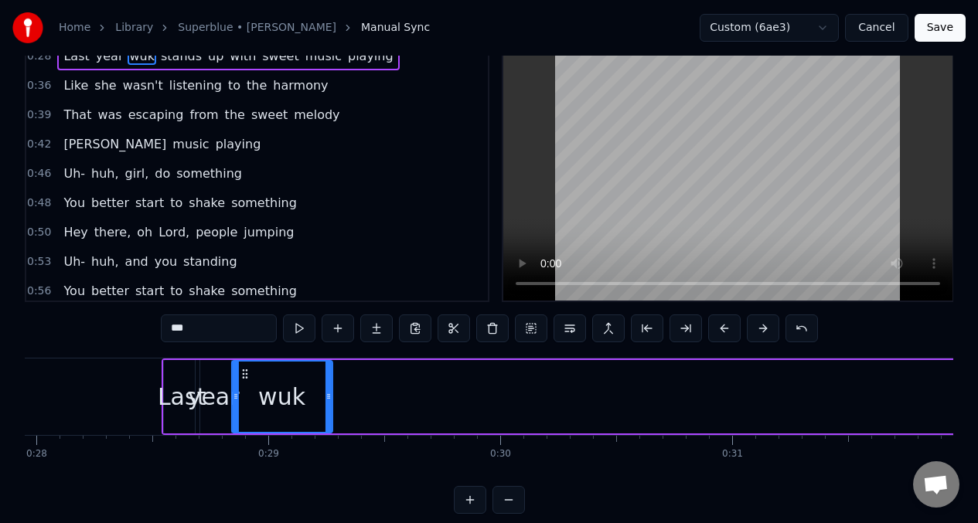
click at [242, 377] on icon at bounding box center [245, 374] width 12 height 12
drag, startPoint x: 332, startPoint y: 386, endPoint x: 315, endPoint y: 384, distance: 17.2
click at [315, 384] on div "wuk" at bounding box center [282, 396] width 102 height 73
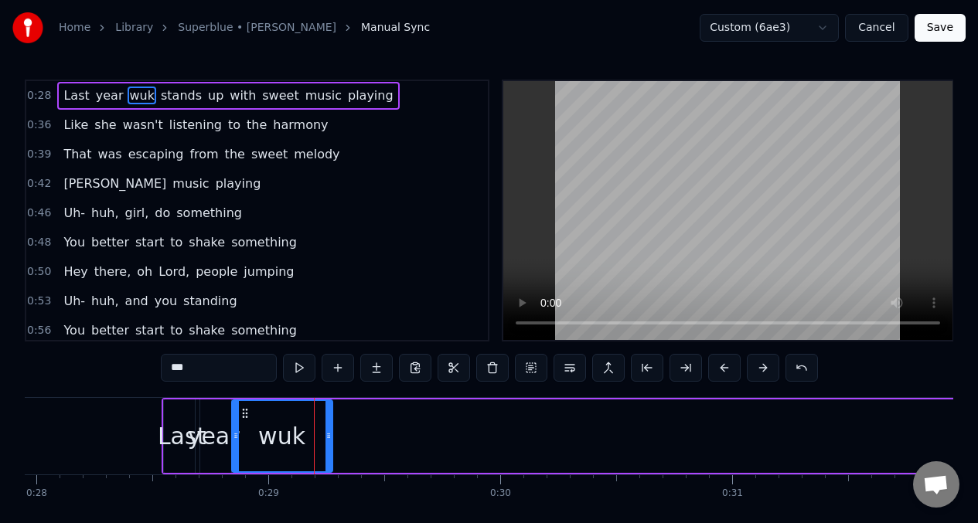
scroll to position [0, 0]
drag, startPoint x: 329, startPoint y: 418, endPoint x: 274, endPoint y: 417, distance: 54.9
click at [274, 417] on div at bounding box center [274, 437] width 6 height 70
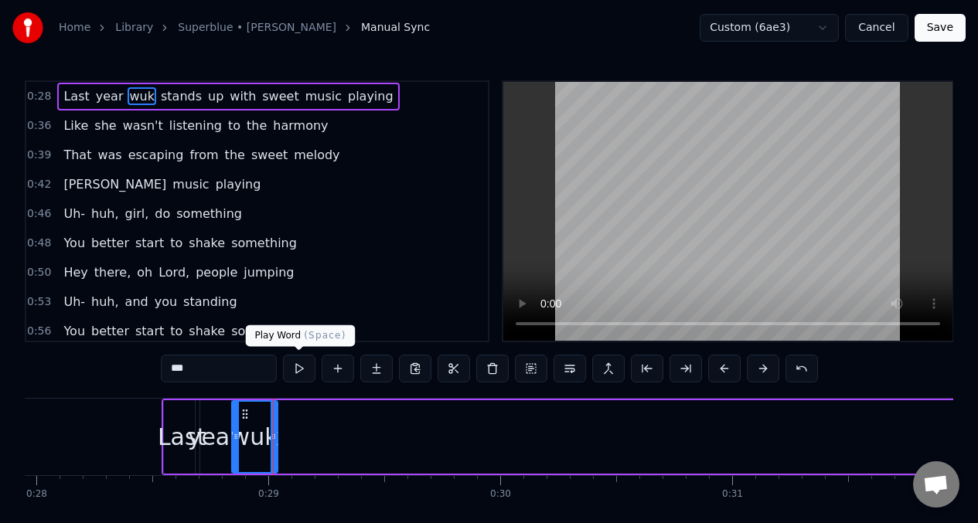
click at [298, 371] on button at bounding box center [299, 369] width 32 height 28
drag, startPoint x: 275, startPoint y: 422, endPoint x: 282, endPoint y: 424, distance: 7.9
click at [282, 424] on div at bounding box center [281, 437] width 6 height 70
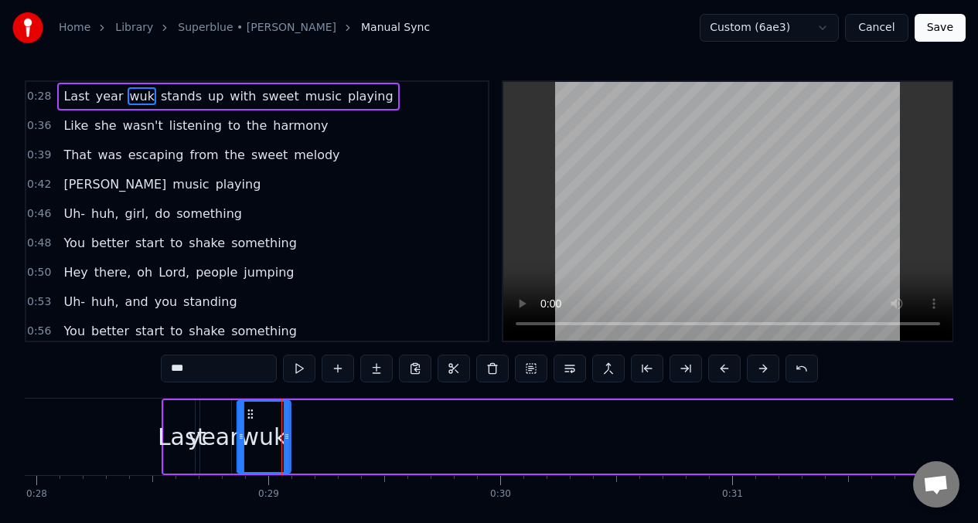
click at [249, 418] on icon at bounding box center [250, 414] width 12 height 12
click at [296, 374] on button at bounding box center [299, 369] width 32 height 28
click at [255, 413] on icon at bounding box center [256, 414] width 12 height 12
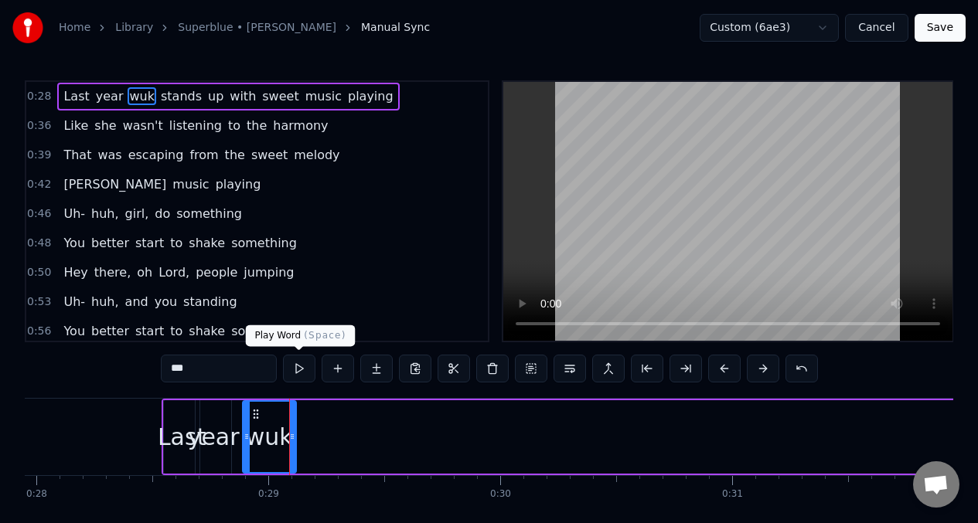
click at [300, 367] on button at bounding box center [299, 369] width 32 height 28
click at [70, 95] on span "Last" at bounding box center [76, 96] width 29 height 18
type input "****"
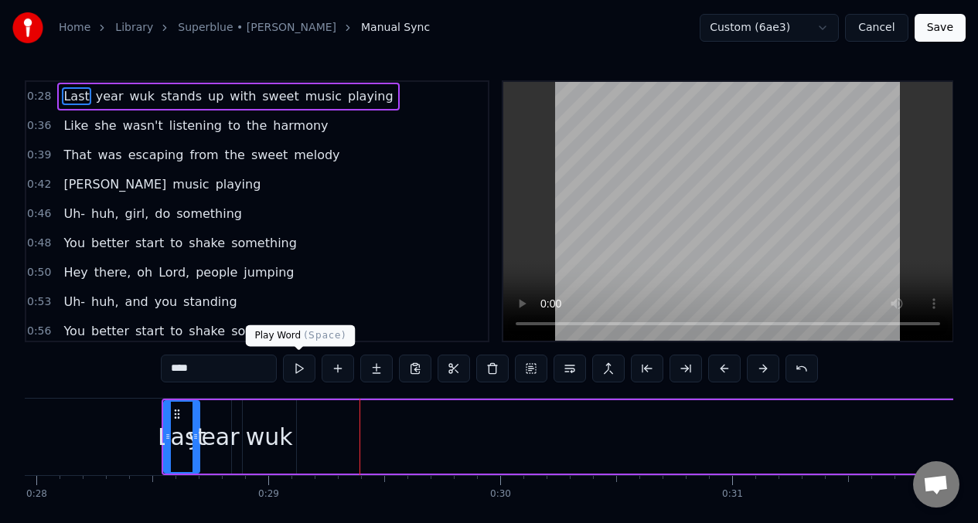
click at [302, 368] on button at bounding box center [299, 369] width 32 height 28
click at [293, 371] on button at bounding box center [299, 369] width 32 height 28
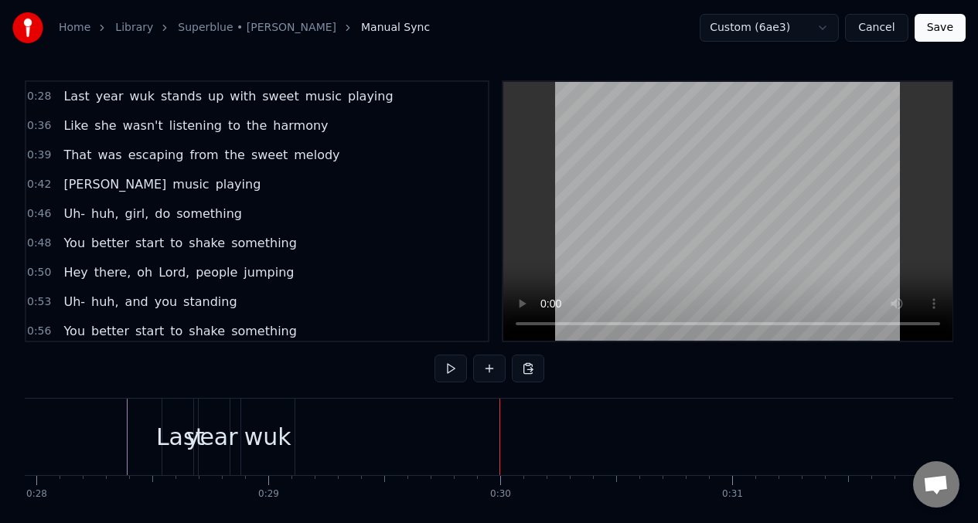
click at [274, 445] on div "wuk" at bounding box center [267, 437] width 47 height 35
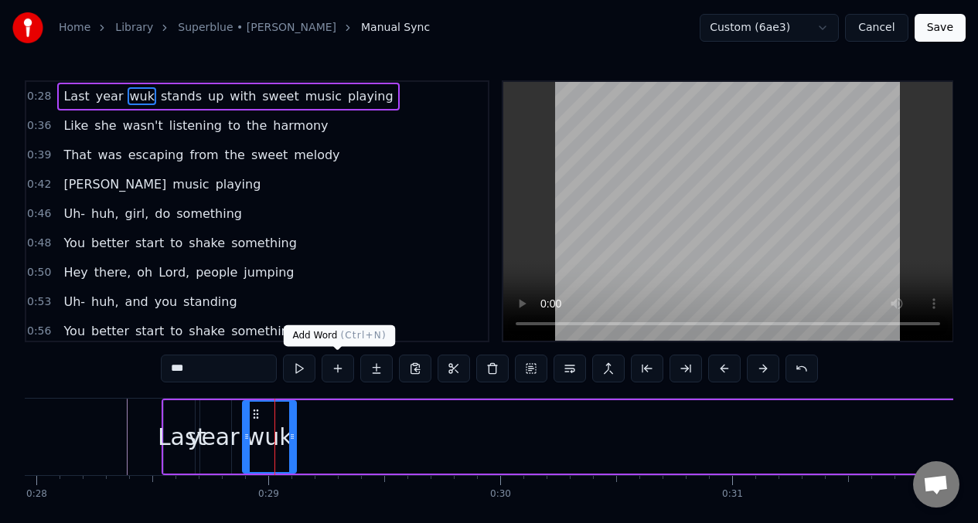
click at [335, 374] on button at bounding box center [338, 369] width 32 height 28
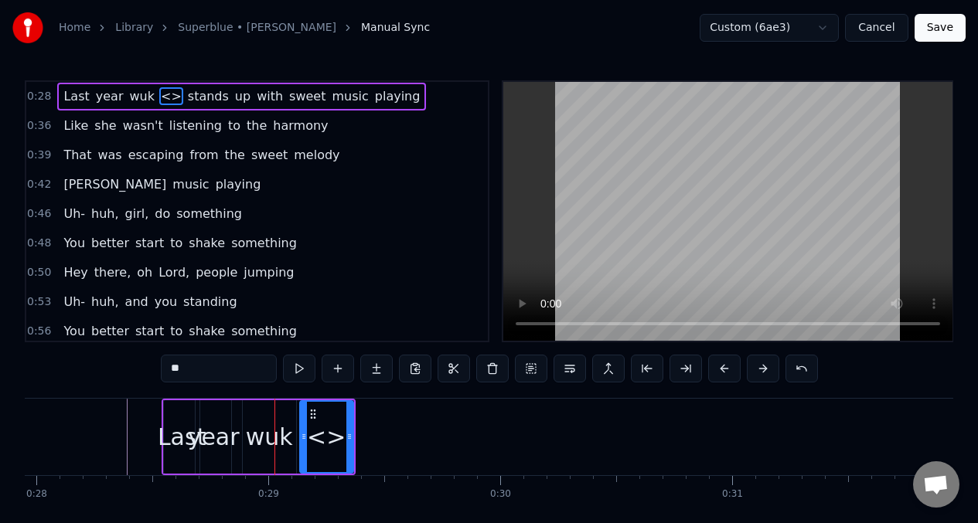
click at [200, 367] on input "**" at bounding box center [219, 369] width 116 height 28
type input "*"
type input "***"
click at [298, 370] on button at bounding box center [299, 369] width 32 height 28
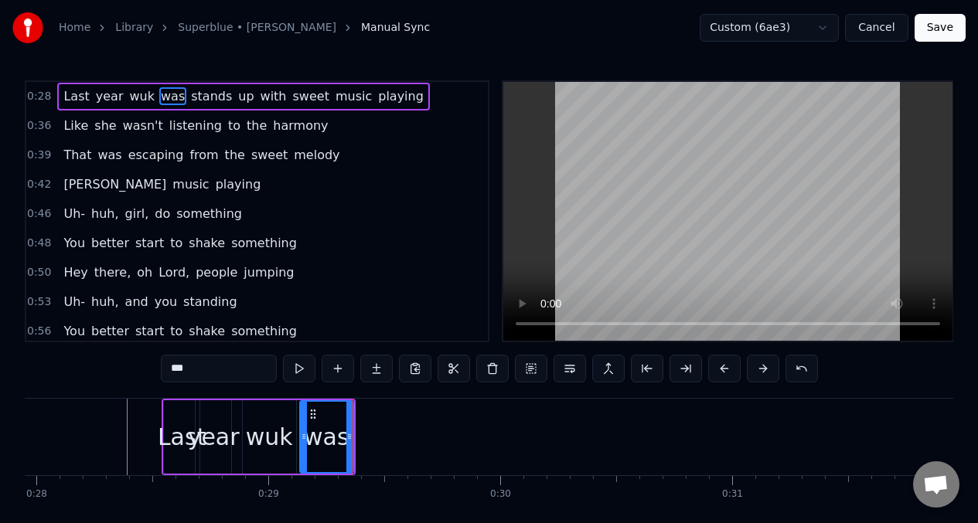
click at [298, 370] on button at bounding box center [299, 369] width 32 height 28
click at [337, 367] on button at bounding box center [338, 369] width 32 height 28
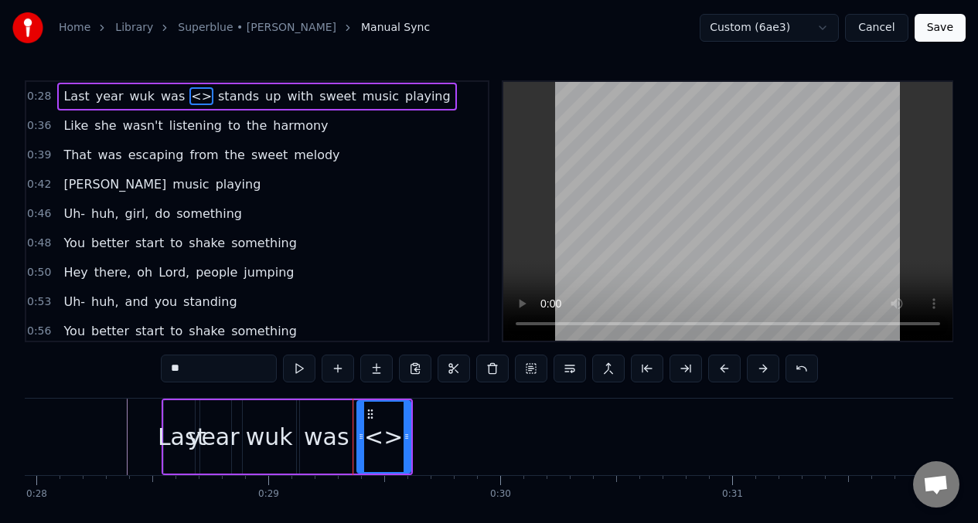
click at [194, 374] on input "**" at bounding box center [219, 369] width 116 height 28
type input "*"
type input "**********"
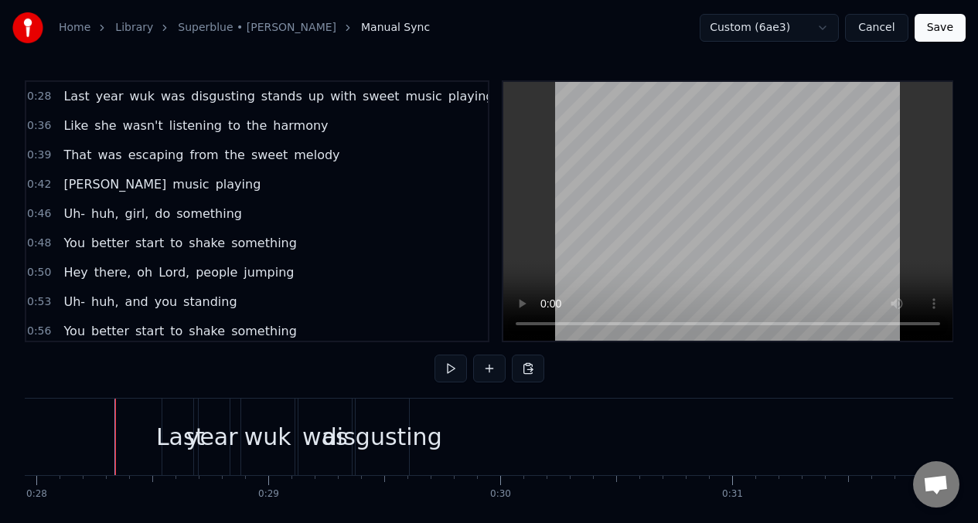
click at [386, 442] on div "disgusting" at bounding box center [382, 437] width 120 height 35
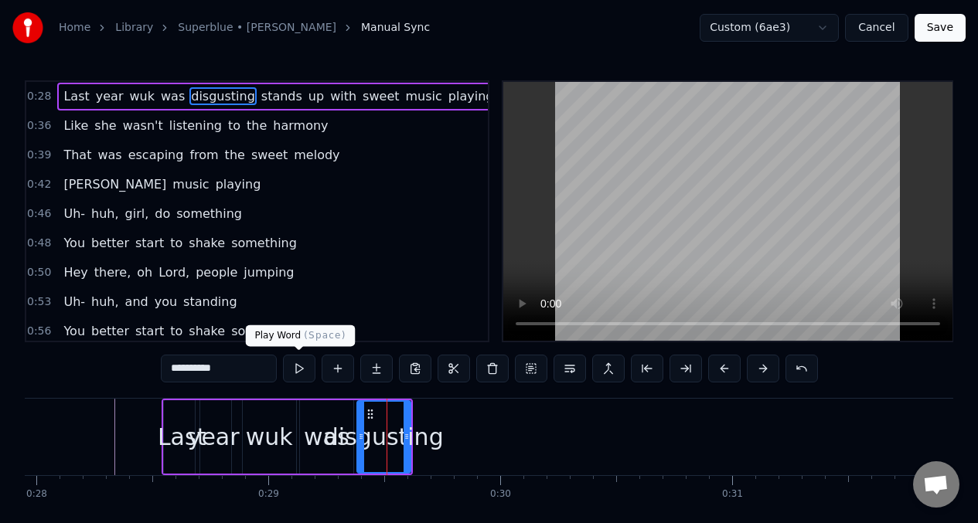
click at [301, 373] on button at bounding box center [299, 369] width 32 height 28
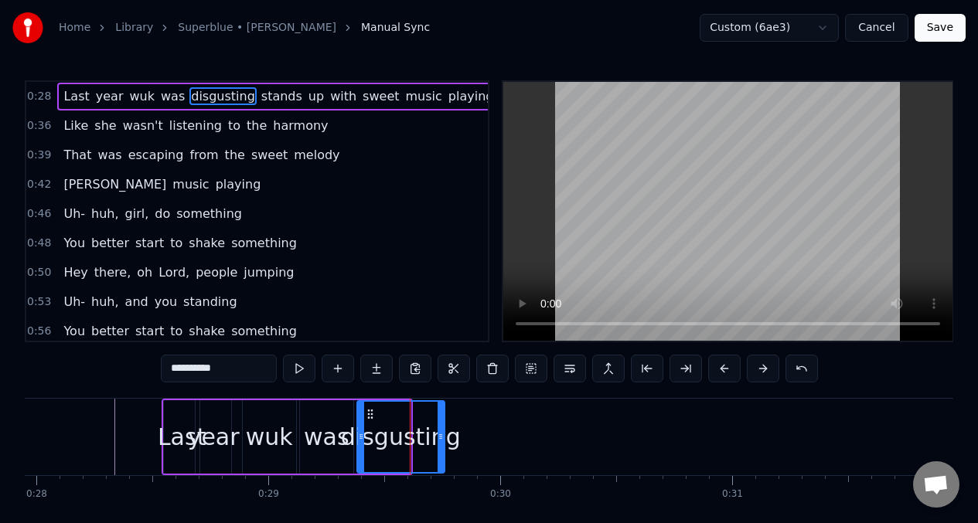
drag, startPoint x: 406, startPoint y: 422, endPoint x: 440, endPoint y: 421, distance: 34.1
click at [440, 421] on div at bounding box center [441, 437] width 6 height 70
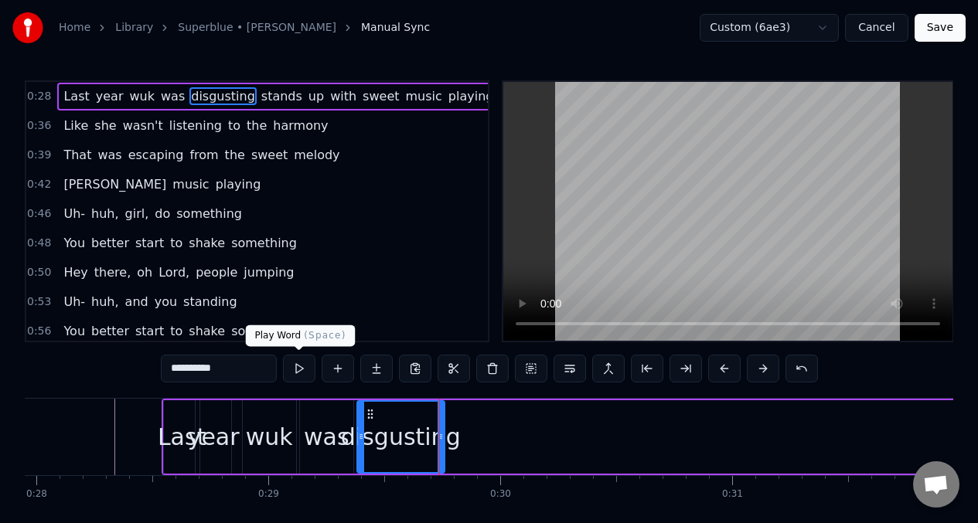
click at [300, 371] on button at bounding box center [299, 369] width 32 height 28
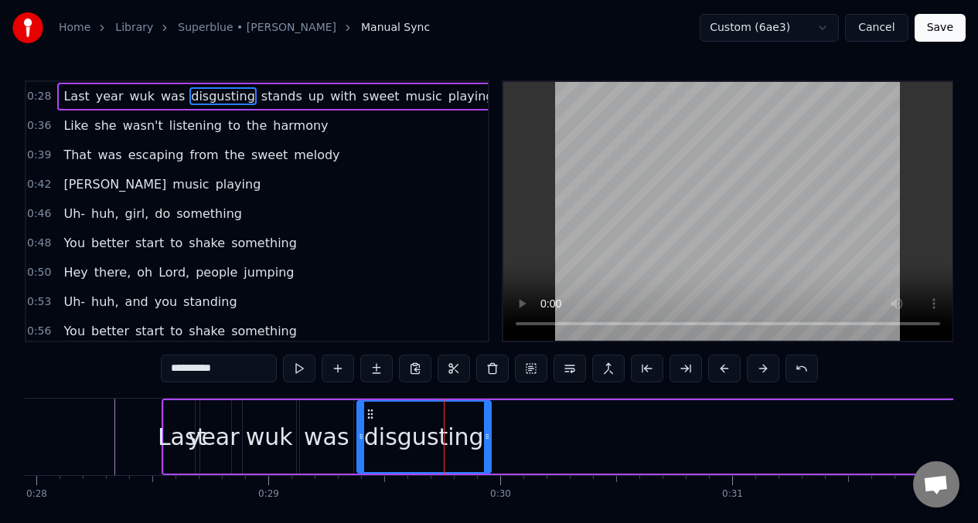
drag, startPoint x: 441, startPoint y: 421, endPoint x: 450, endPoint y: 417, distance: 10.4
click at [490, 420] on div at bounding box center [487, 437] width 6 height 70
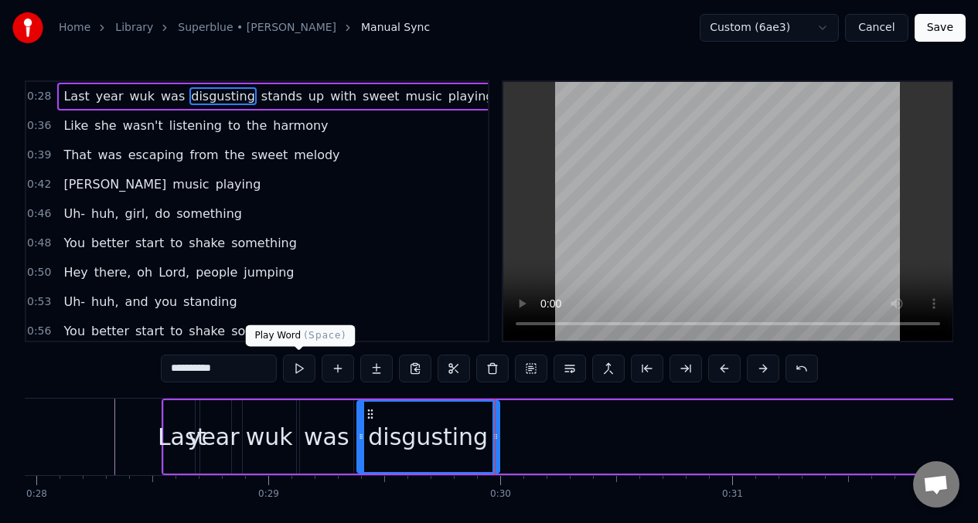
click at [297, 371] on button at bounding box center [299, 369] width 32 height 28
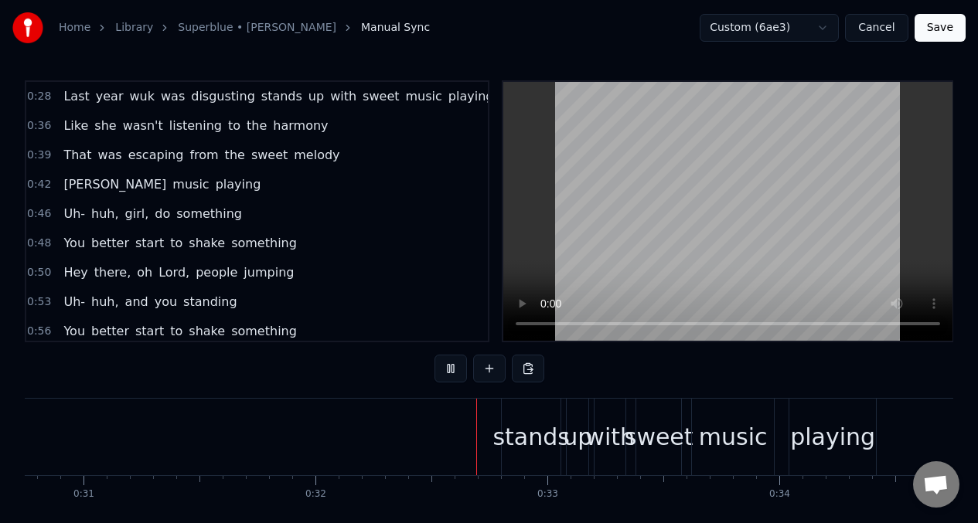
scroll to position [0, 7293]
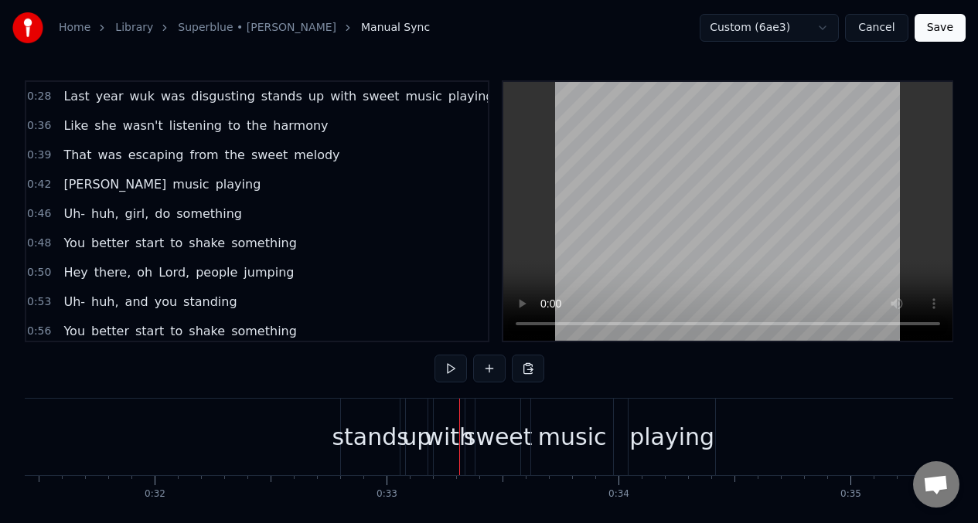
click at [204, 101] on span "disgusting" at bounding box center [222, 96] width 67 height 18
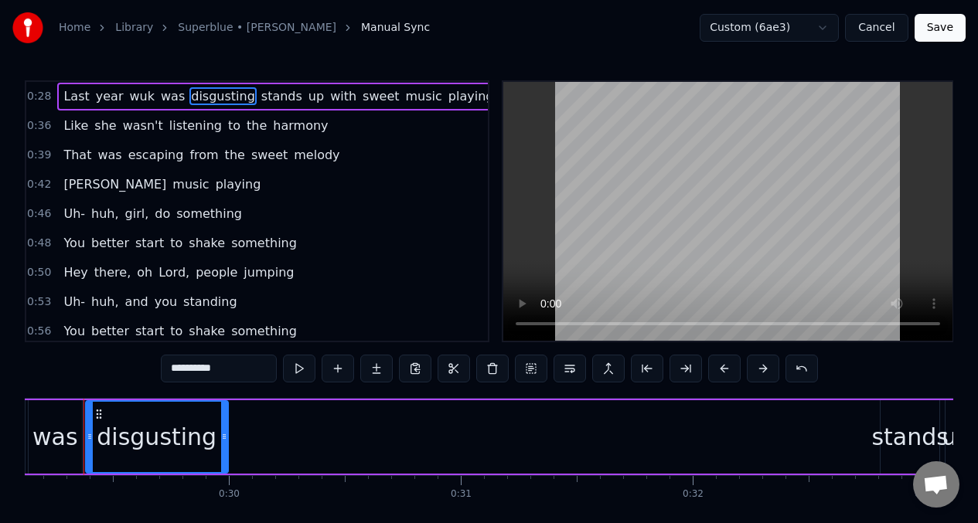
scroll to position [0, 6736]
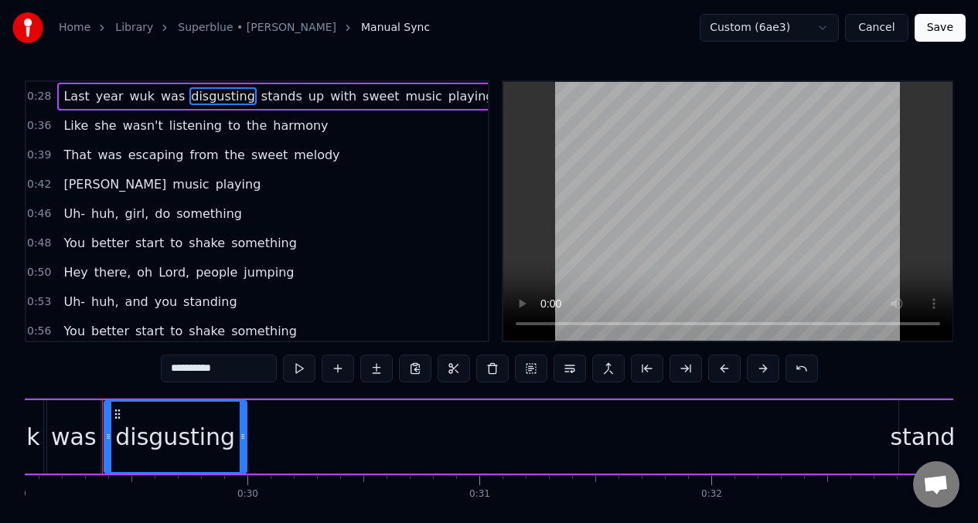
click at [198, 377] on input "**********" at bounding box center [219, 369] width 116 height 28
click at [297, 372] on button at bounding box center [299, 369] width 32 height 28
drag, startPoint x: 244, startPoint y: 428, endPoint x: 269, endPoint y: 427, distance: 25.6
click at [269, 427] on div at bounding box center [268, 437] width 6 height 70
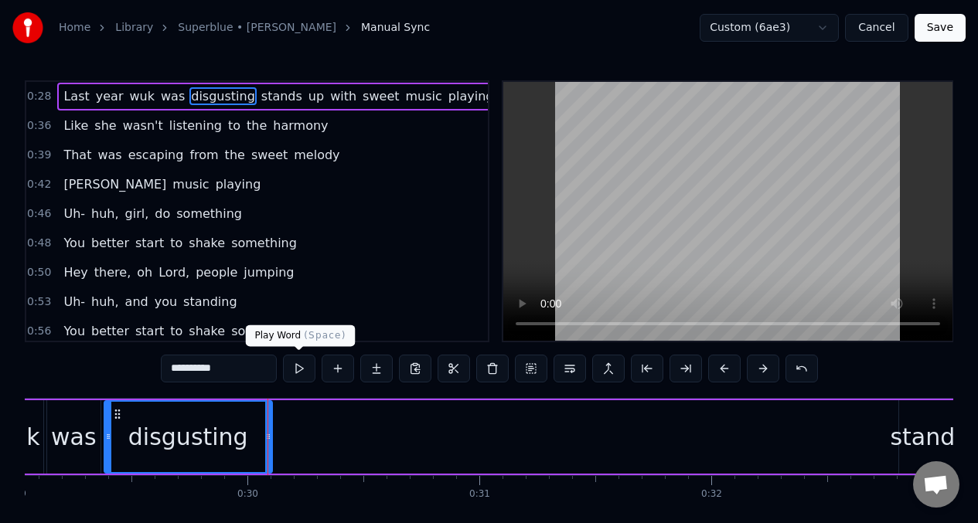
click at [305, 367] on button at bounding box center [299, 369] width 32 height 28
click at [265, 436] on icon at bounding box center [265, 437] width 6 height 12
click at [73, 94] on span "Last" at bounding box center [76, 96] width 29 height 18
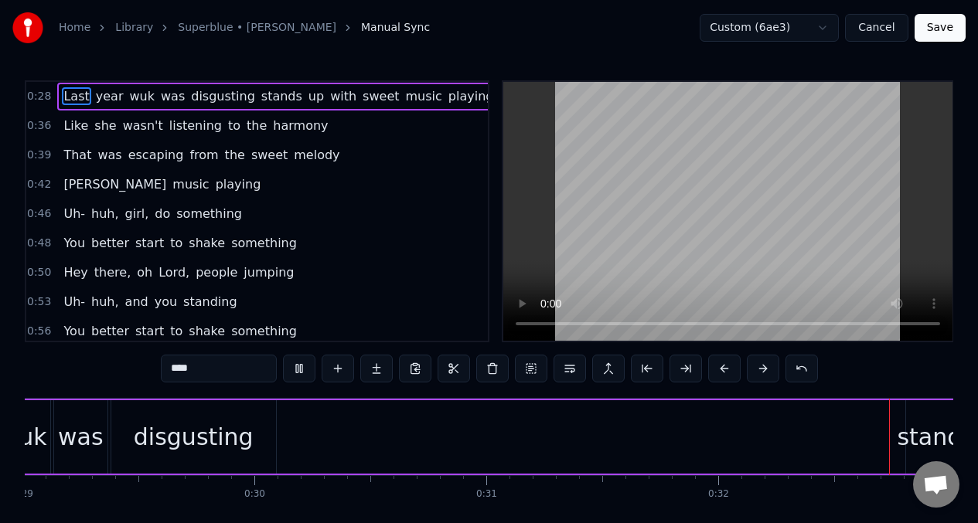
scroll to position [0, 7346]
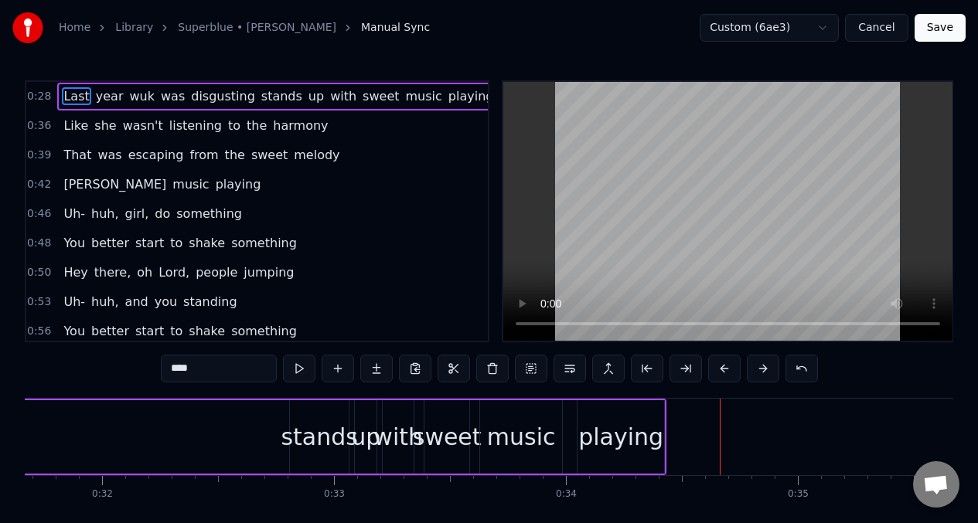
click at [189, 93] on span "disgusting" at bounding box center [222, 96] width 67 height 18
type input "**********"
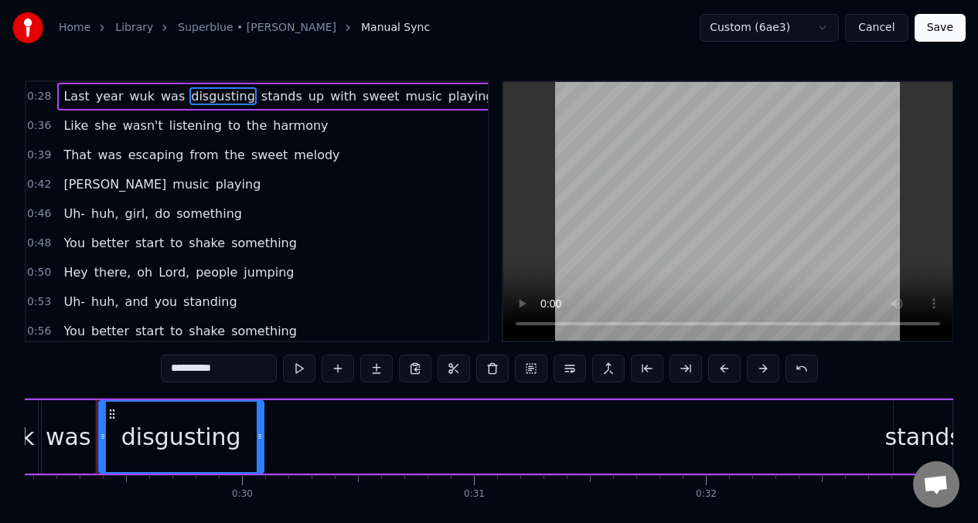
scroll to position [0, 6736]
click at [338, 369] on button at bounding box center [338, 369] width 32 height 28
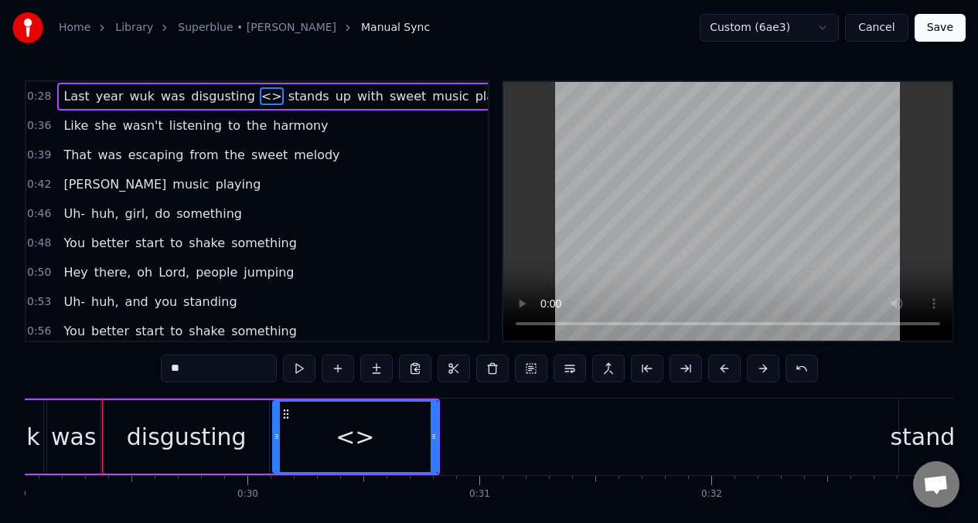
click at [201, 373] on input "**" at bounding box center [219, 369] width 116 height 28
type input "*"
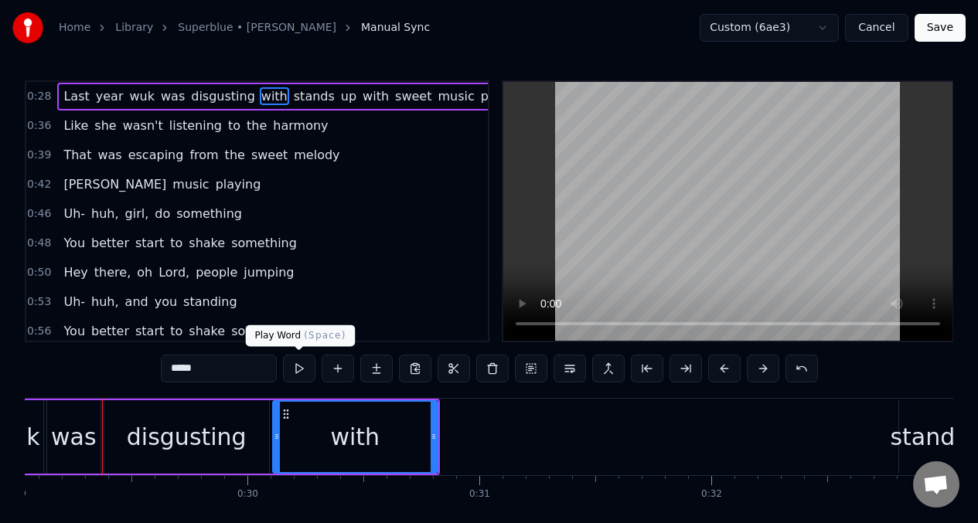
click at [297, 369] on button at bounding box center [299, 369] width 32 height 28
click at [300, 369] on button at bounding box center [299, 369] width 32 height 28
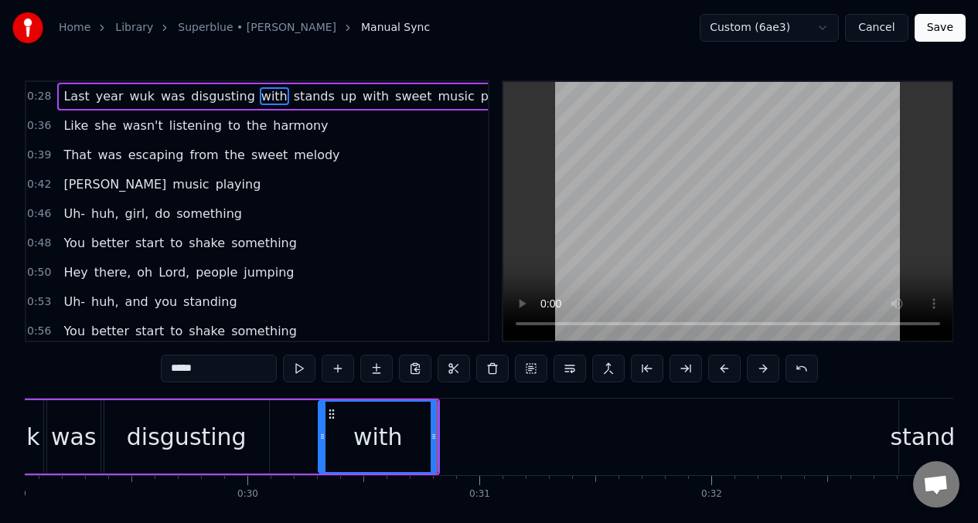
drag, startPoint x: 277, startPoint y: 421, endPoint x: 323, endPoint y: 425, distance: 46.5
click at [323, 425] on div at bounding box center [322, 437] width 6 height 70
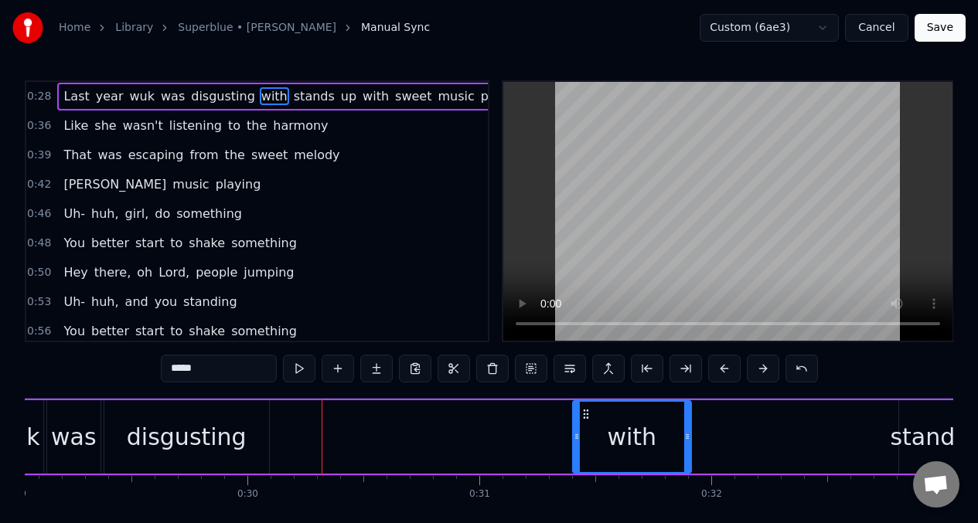
drag, startPoint x: 339, startPoint y: 413, endPoint x: 588, endPoint y: 404, distance: 249.9
click at [588, 404] on div "with" at bounding box center [632, 437] width 117 height 70
click at [124, 414] on div "disgusting" at bounding box center [186, 437] width 165 height 73
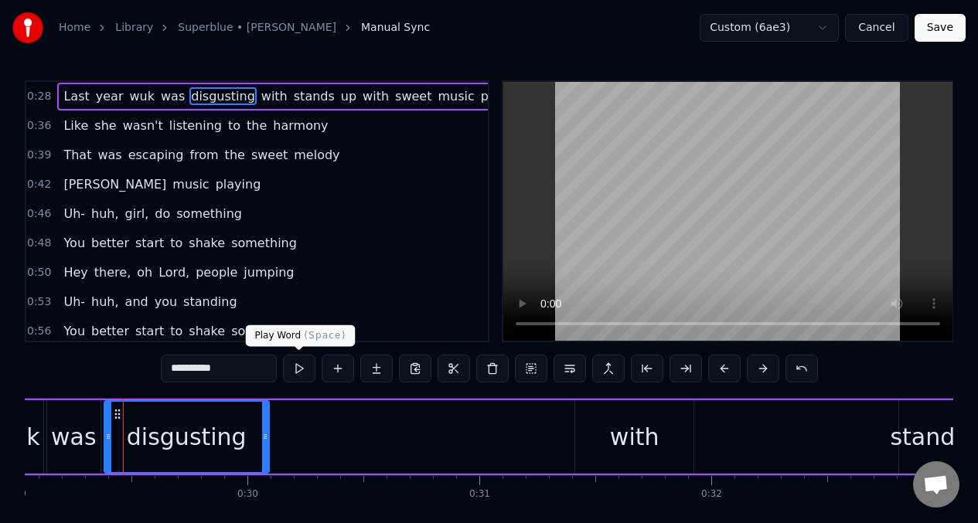
click at [296, 370] on button at bounding box center [299, 369] width 32 height 28
click at [67, 437] on div "was" at bounding box center [74, 437] width 46 height 35
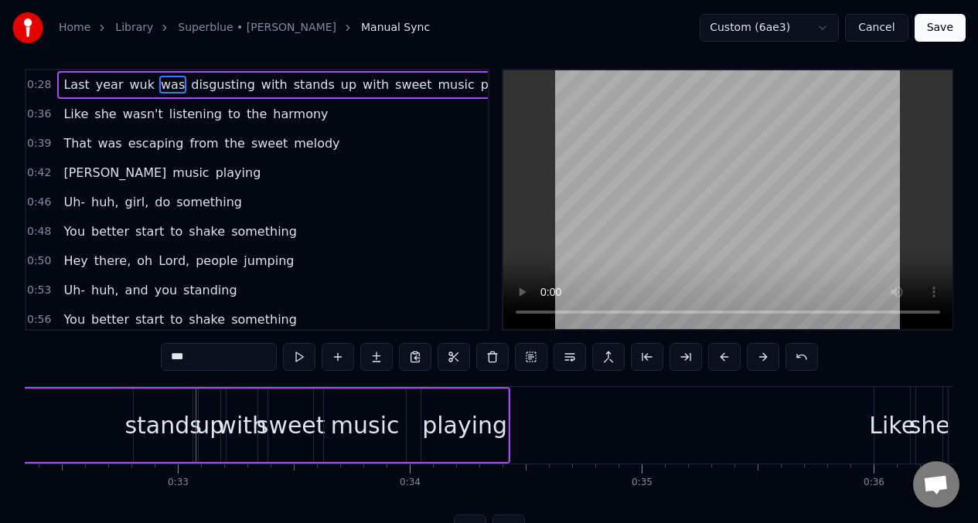
scroll to position [26, 0]
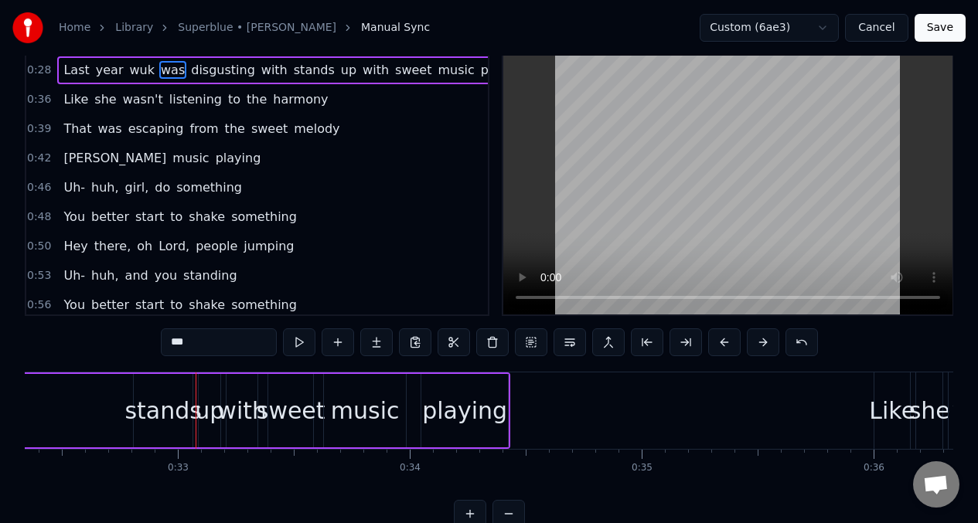
click at [198, 74] on span "disgusting" at bounding box center [222, 70] width 67 height 18
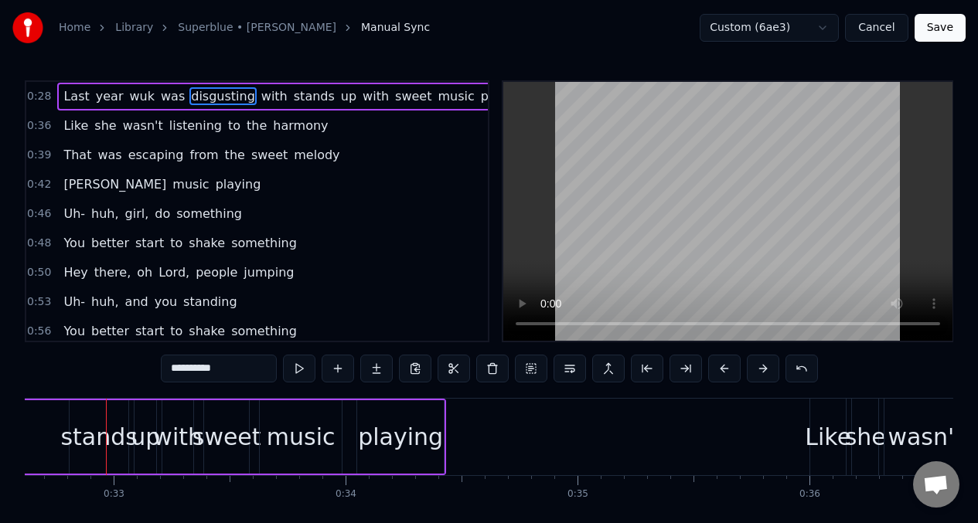
scroll to position [0, 7570]
click at [260, 97] on span "with" at bounding box center [274, 96] width 29 height 18
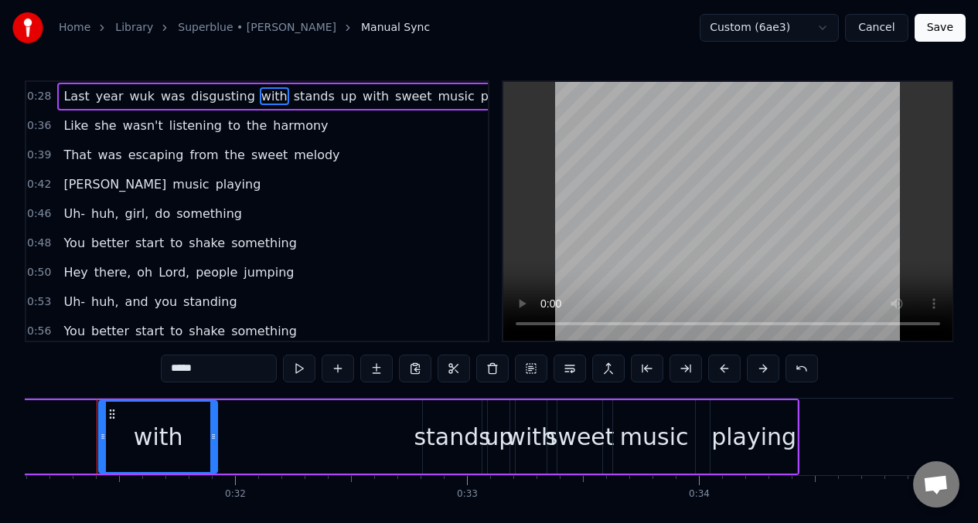
scroll to position [0, 7207]
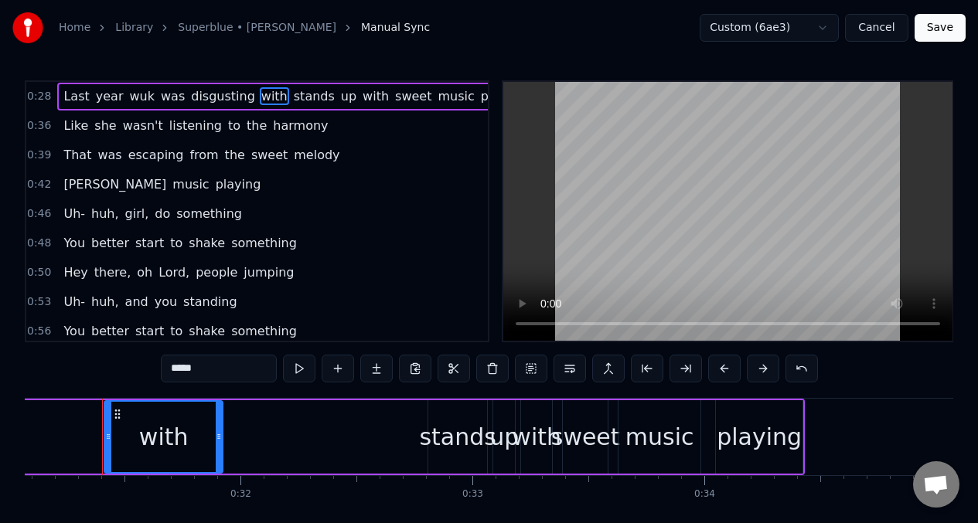
click at [206, 373] on input "****" at bounding box center [219, 369] width 116 height 28
type input "****"
click at [338, 370] on button at bounding box center [338, 369] width 32 height 28
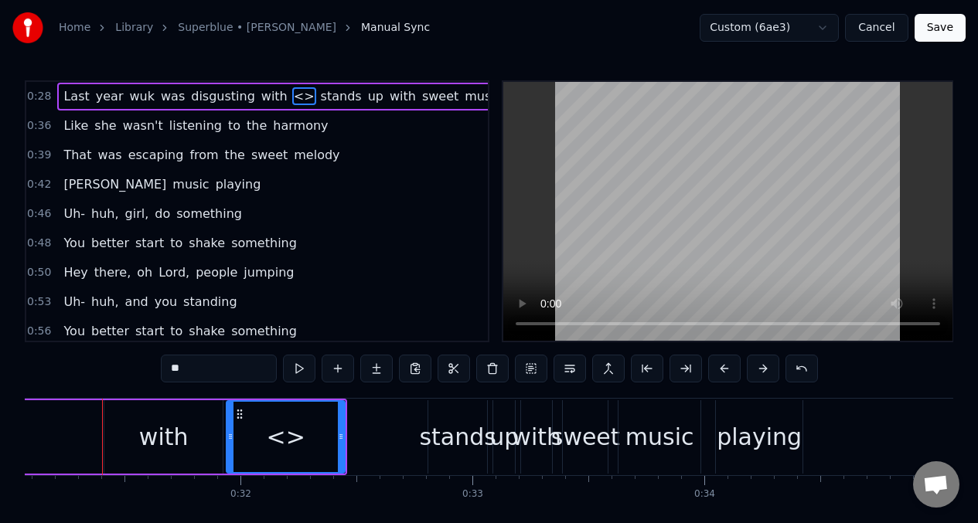
click at [193, 374] on input "**" at bounding box center [219, 369] width 116 height 28
type input "*"
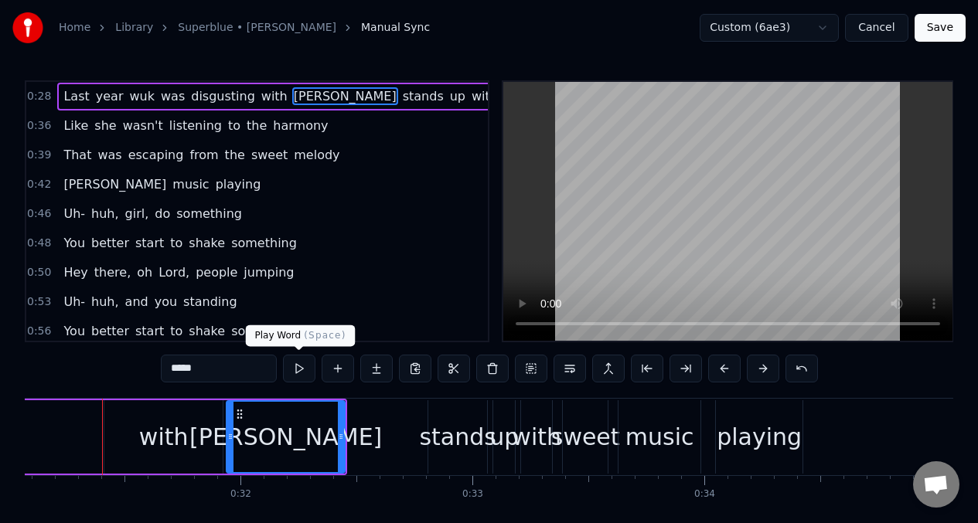
click at [302, 371] on button at bounding box center [299, 369] width 32 height 28
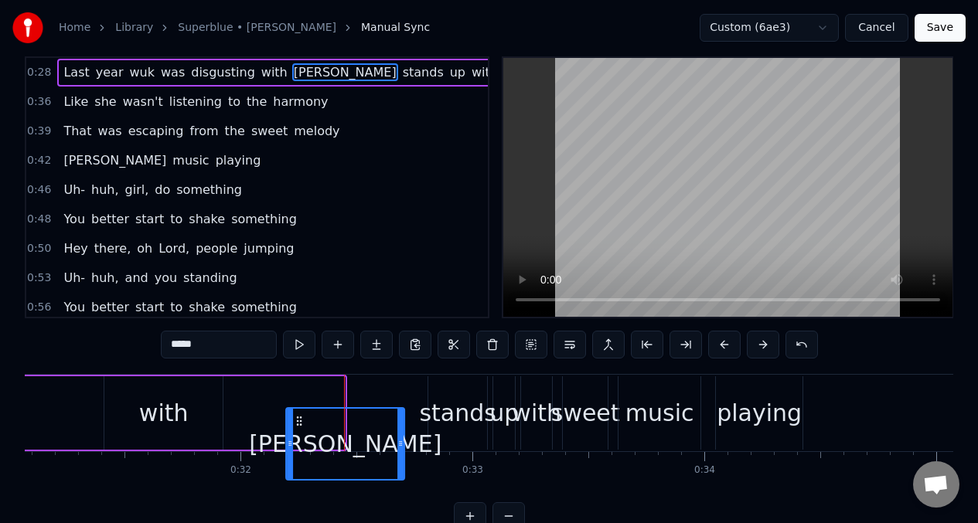
scroll to position [31, 0]
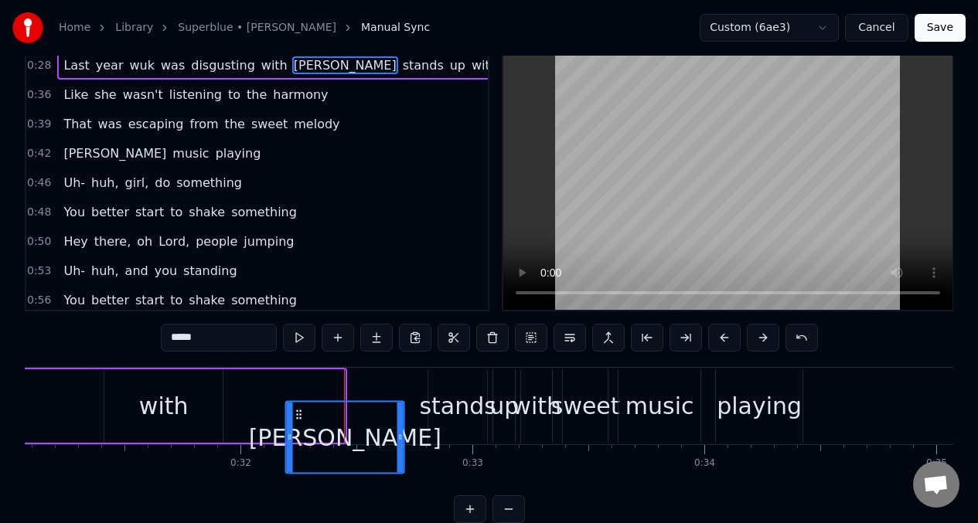
drag, startPoint x: 237, startPoint y: 417, endPoint x: 297, endPoint y: 386, distance: 67.1
click at [297, 386] on div "[PERSON_NAME]" at bounding box center [286, 406] width 120 height 73
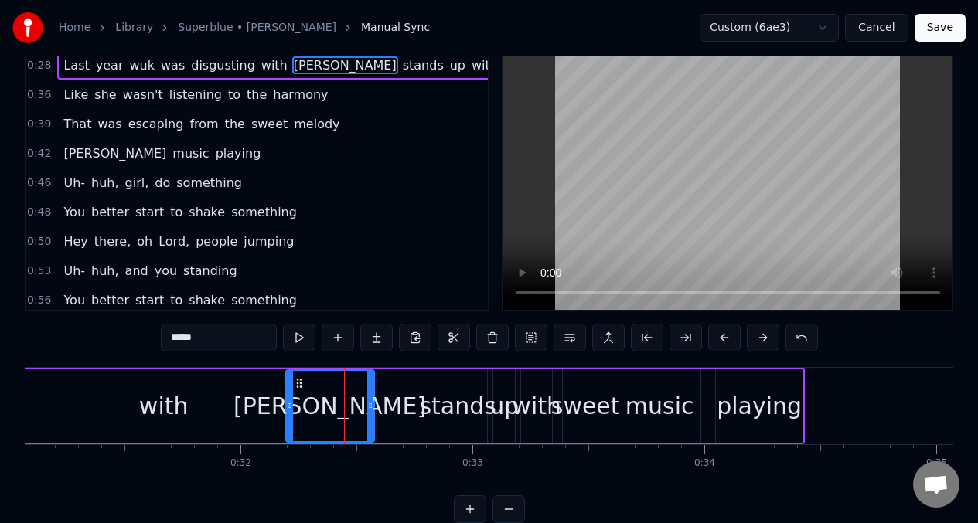
drag, startPoint x: 400, startPoint y: 390, endPoint x: 370, endPoint y: 385, distance: 30.5
click at [370, 385] on div at bounding box center [370, 406] width 6 height 70
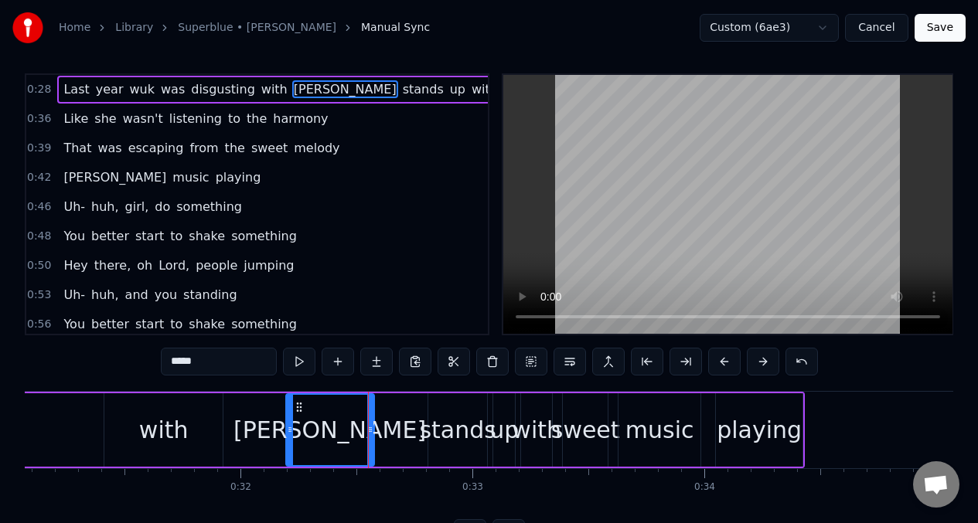
scroll to position [0, 0]
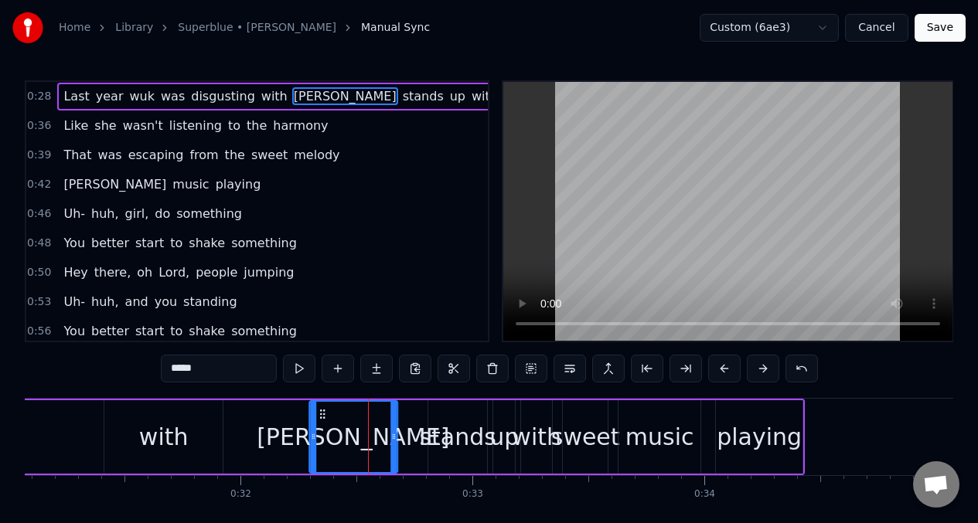
drag, startPoint x: 295, startPoint y: 415, endPoint x: 319, endPoint y: 416, distance: 24.0
click at [319, 416] on icon at bounding box center [322, 414] width 12 height 12
click at [296, 370] on button at bounding box center [299, 369] width 32 height 28
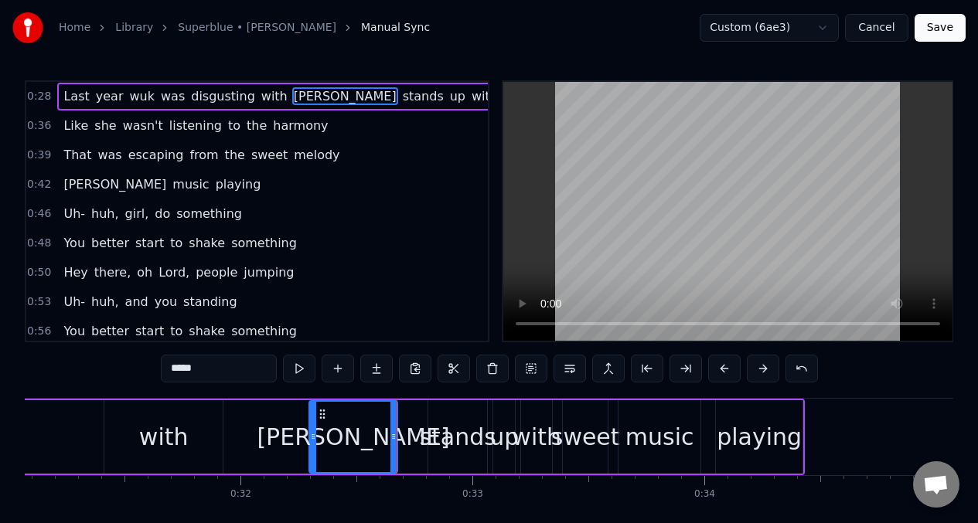
click at [296, 370] on button at bounding box center [299, 369] width 32 height 28
click at [219, 438] on div "with" at bounding box center [163, 437] width 118 height 73
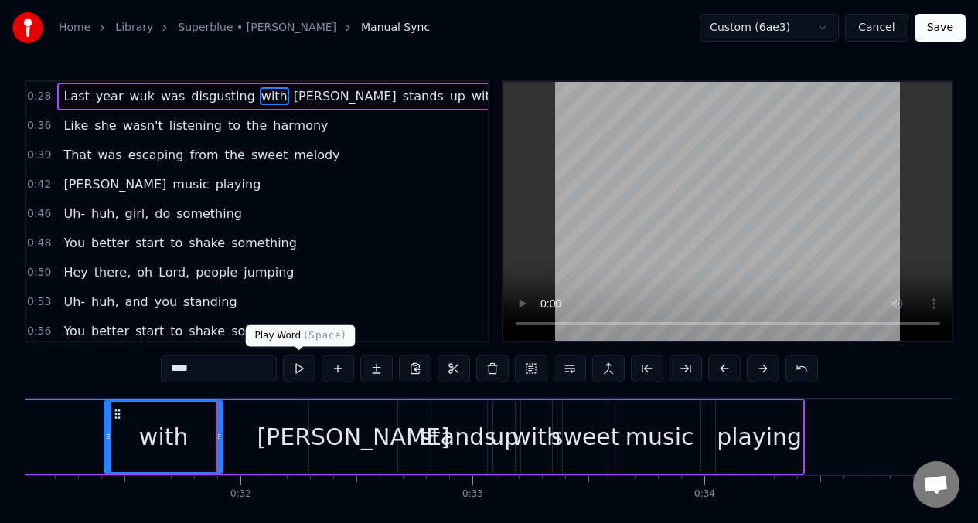
click at [301, 373] on button at bounding box center [299, 369] width 32 height 28
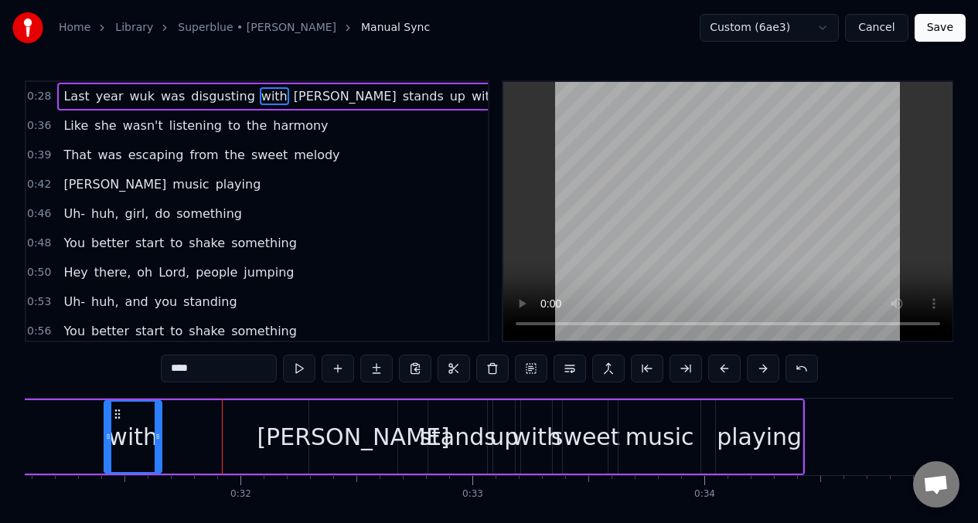
drag, startPoint x: 219, startPoint y: 432, endPoint x: 152, endPoint y: 428, distance: 67.4
click at [158, 428] on div at bounding box center [158, 437] width 6 height 70
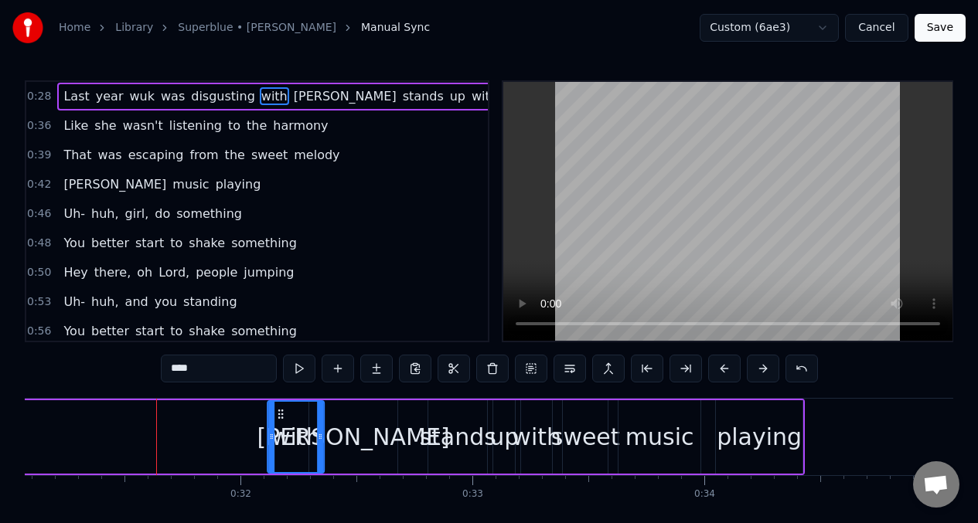
drag, startPoint x: 117, startPoint y: 419, endPoint x: 281, endPoint y: 415, distance: 164.0
click at [281, 415] on icon at bounding box center [281, 414] width 12 height 12
click at [298, 364] on button at bounding box center [299, 369] width 32 height 28
click at [342, 409] on div "[PERSON_NAME]" at bounding box center [353, 437] width 88 height 73
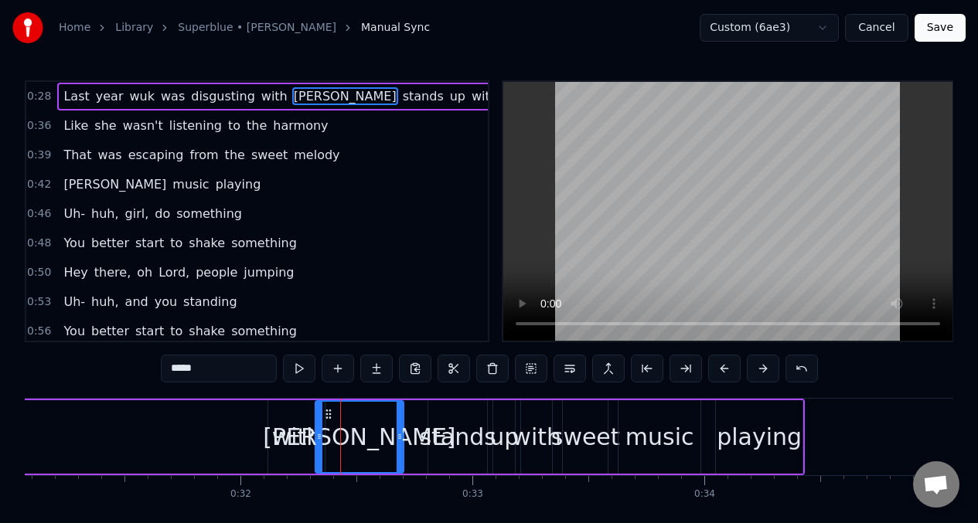
click at [329, 414] on circle at bounding box center [329, 414] width 1 height 1
click at [298, 372] on button at bounding box center [299, 369] width 32 height 28
click at [404, 423] on div at bounding box center [404, 437] width 6 height 70
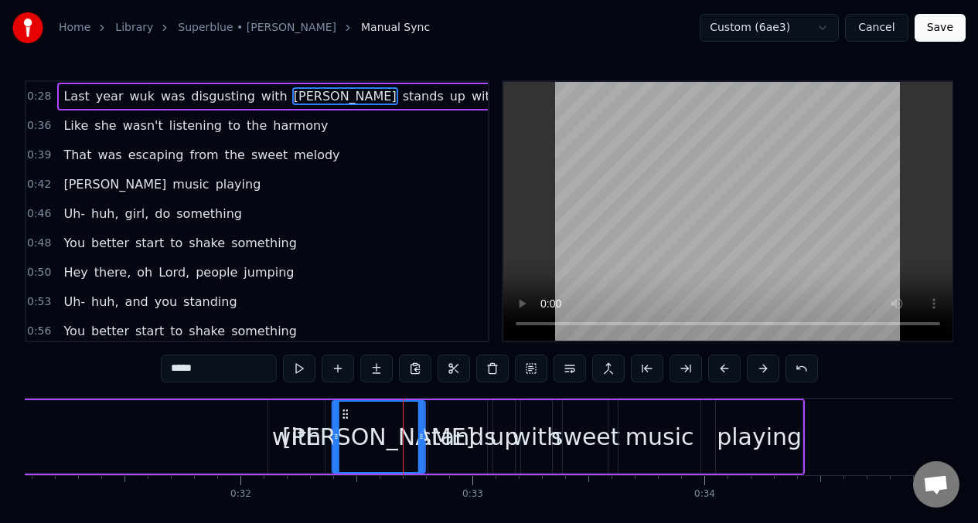
drag, startPoint x: 326, startPoint y: 417, endPoint x: 343, endPoint y: 419, distance: 17.2
click at [343, 419] on icon at bounding box center [345, 414] width 12 height 12
click at [296, 370] on button at bounding box center [299, 369] width 32 height 28
drag, startPoint x: 335, startPoint y: 438, endPoint x: 351, endPoint y: 440, distance: 16.3
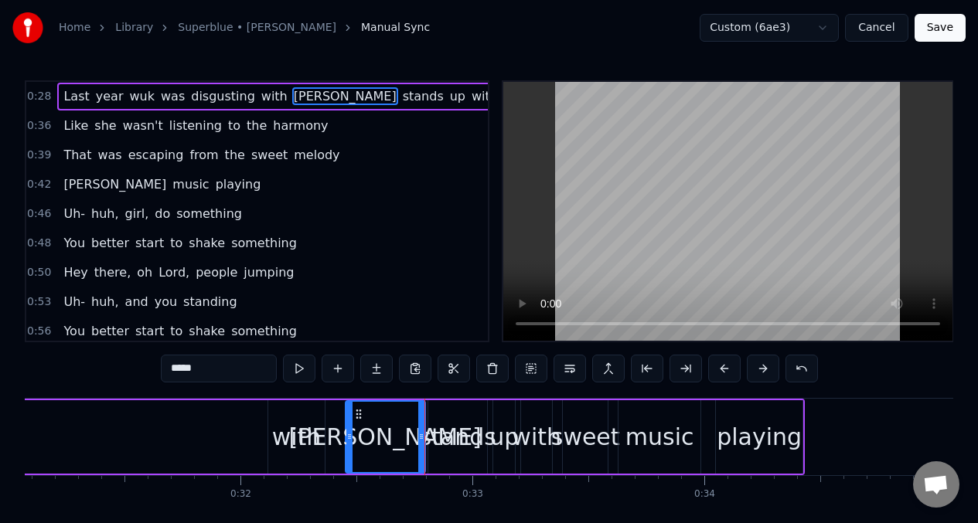
click at [351, 440] on icon at bounding box center [349, 437] width 6 height 12
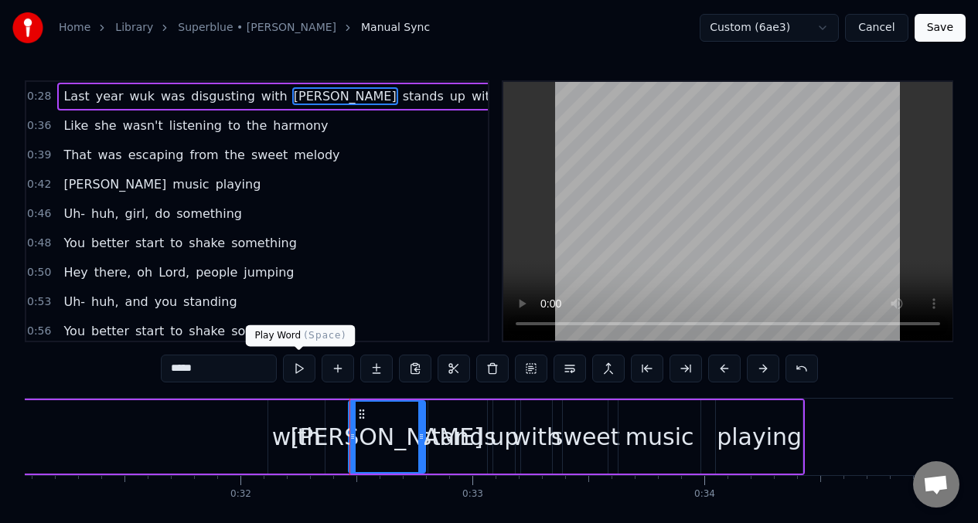
click at [298, 370] on button at bounding box center [299, 369] width 32 height 28
click at [271, 417] on div "with" at bounding box center [296, 437] width 56 height 73
type input "****"
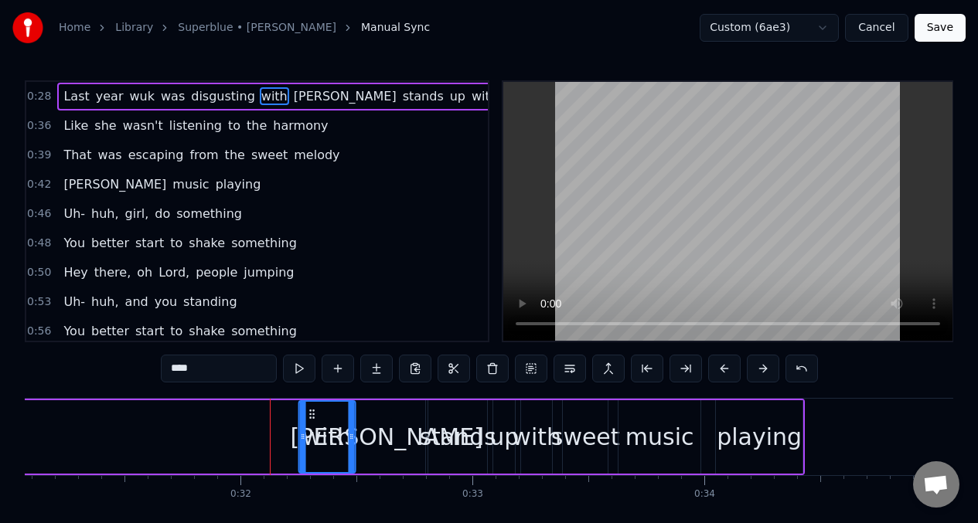
drag, startPoint x: 279, startPoint y: 417, endPoint x: 310, endPoint y: 421, distance: 31.3
click at [310, 421] on div "with" at bounding box center [327, 437] width 55 height 70
click at [301, 372] on button at bounding box center [299, 369] width 32 height 28
click at [299, 425] on div at bounding box center [301, 437] width 6 height 70
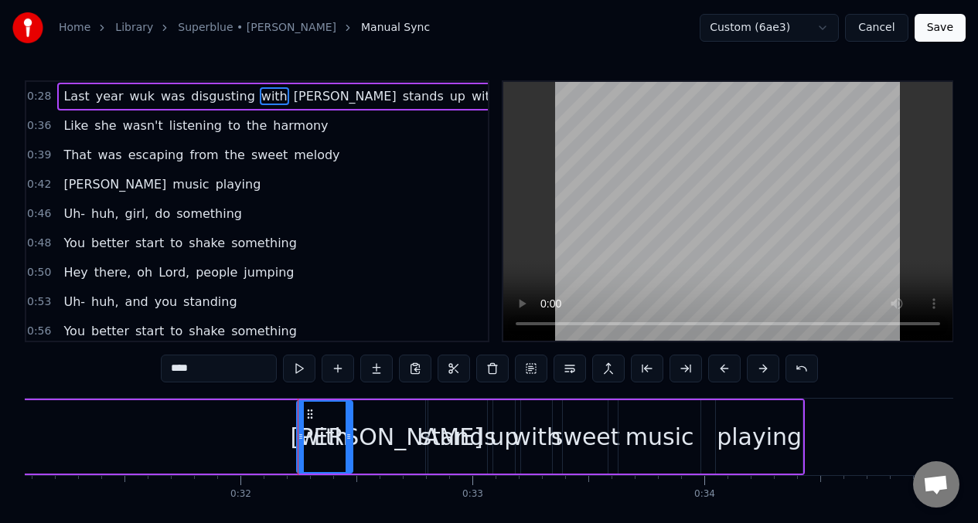
click at [350, 421] on div at bounding box center [349, 437] width 6 height 70
click at [298, 373] on button at bounding box center [299, 369] width 32 height 28
click at [162, 435] on div "Last year [PERSON_NAME] was disgusting with [PERSON_NAME] stands up with sweet …" at bounding box center [121, 437] width 1367 height 77
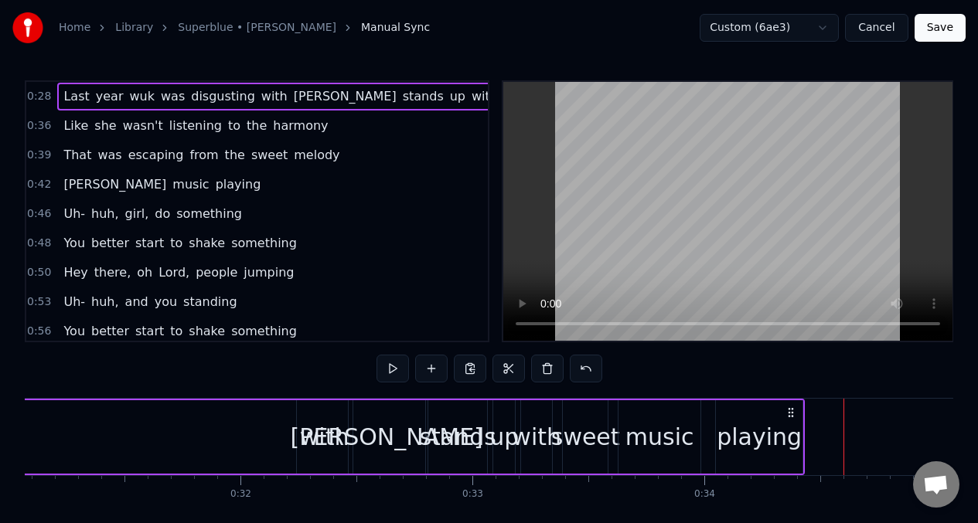
click at [70, 90] on span "Last" at bounding box center [76, 96] width 29 height 18
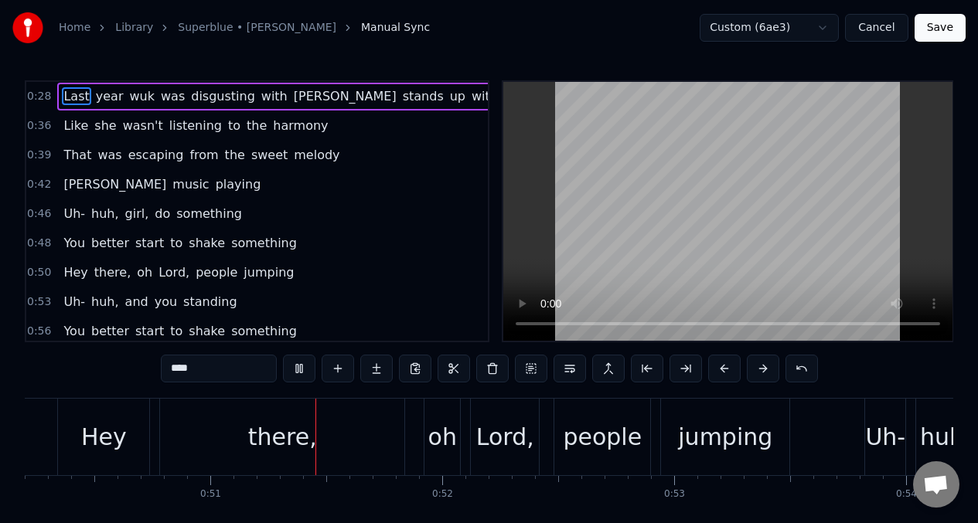
scroll to position [0, 11688]
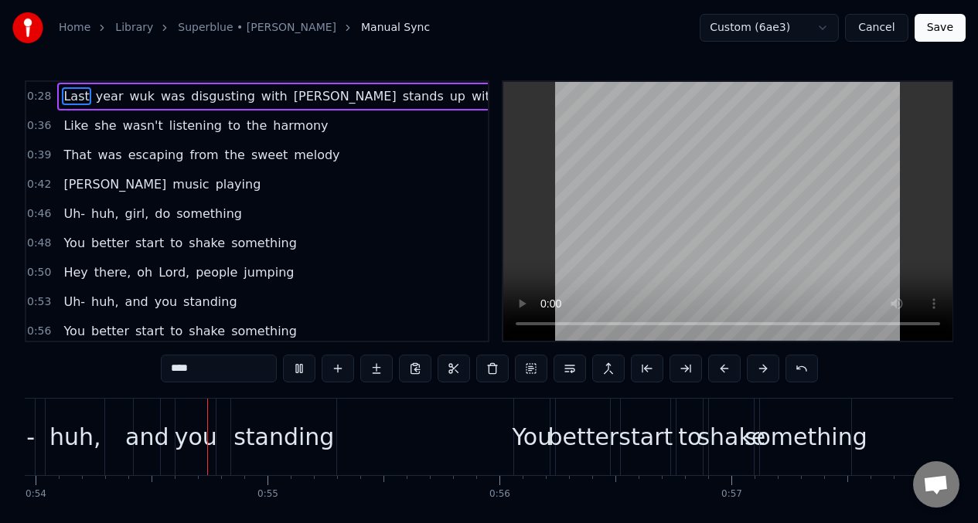
click at [78, 278] on span "Hey" at bounding box center [75, 273] width 27 height 18
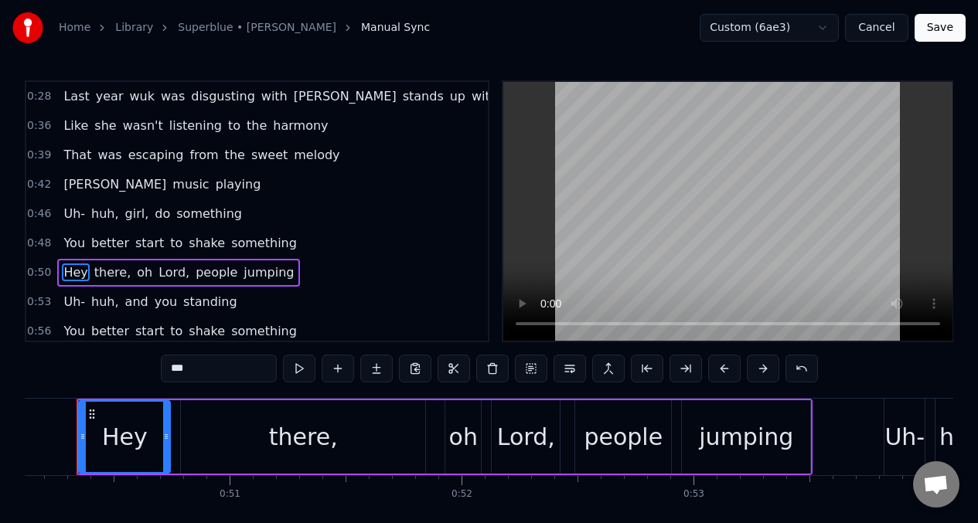
scroll to position [0, 11600]
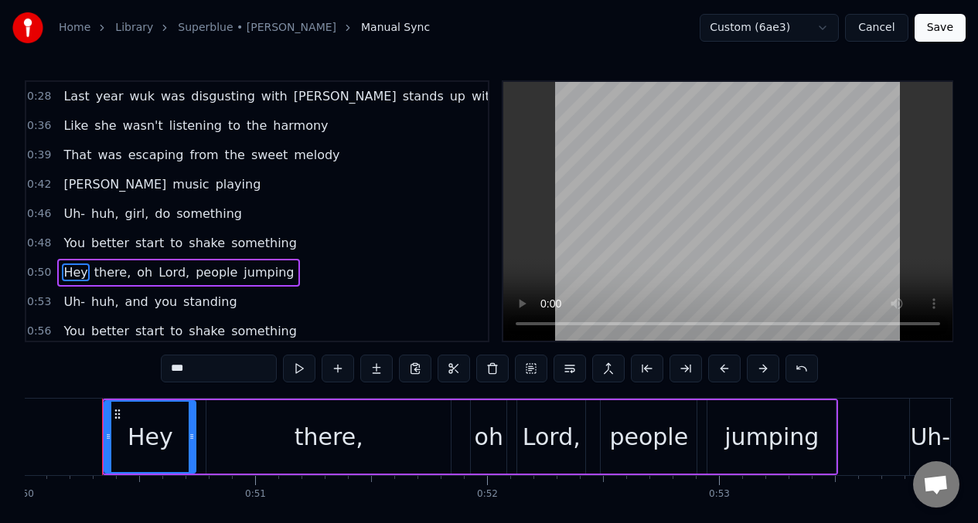
click at [202, 369] on input "***" at bounding box center [219, 369] width 116 height 28
type input "*"
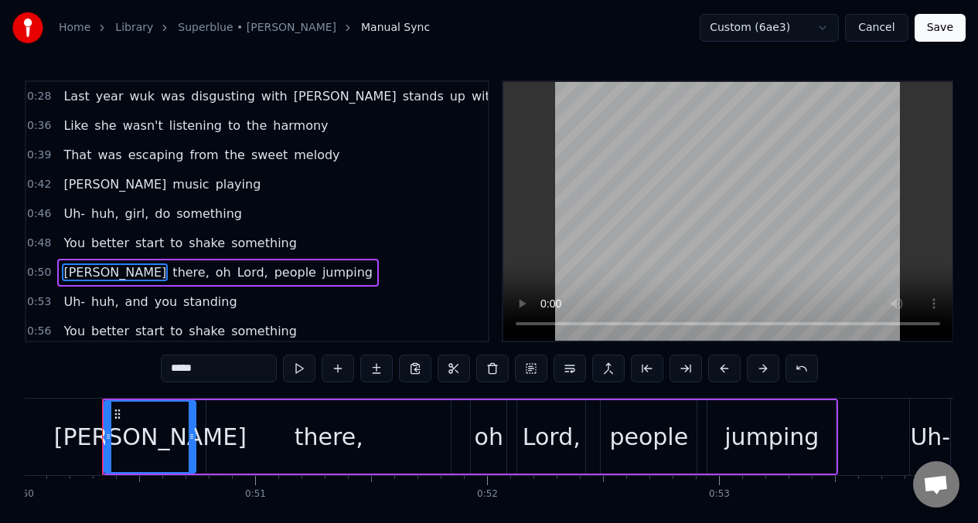
click at [309, 441] on div "there," at bounding box center [329, 437] width 69 height 35
type input "******"
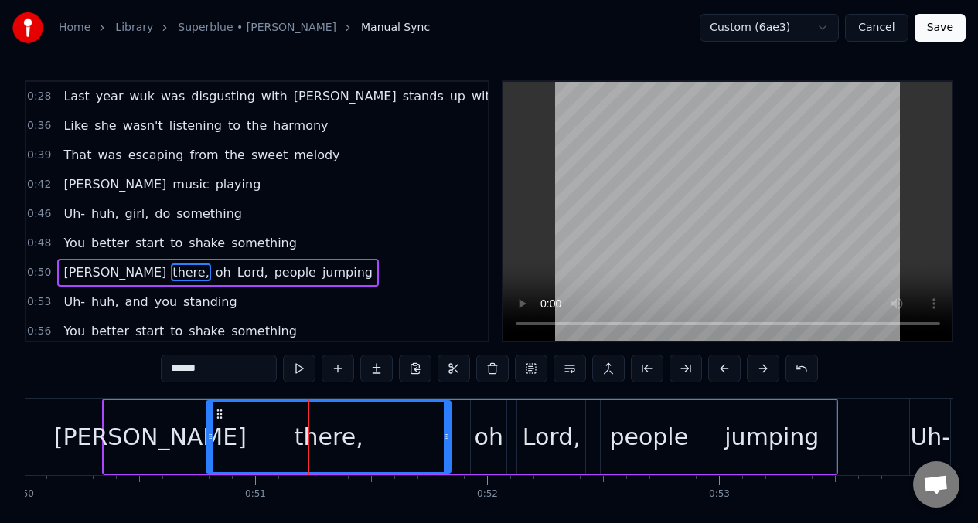
scroll to position [67, 0]
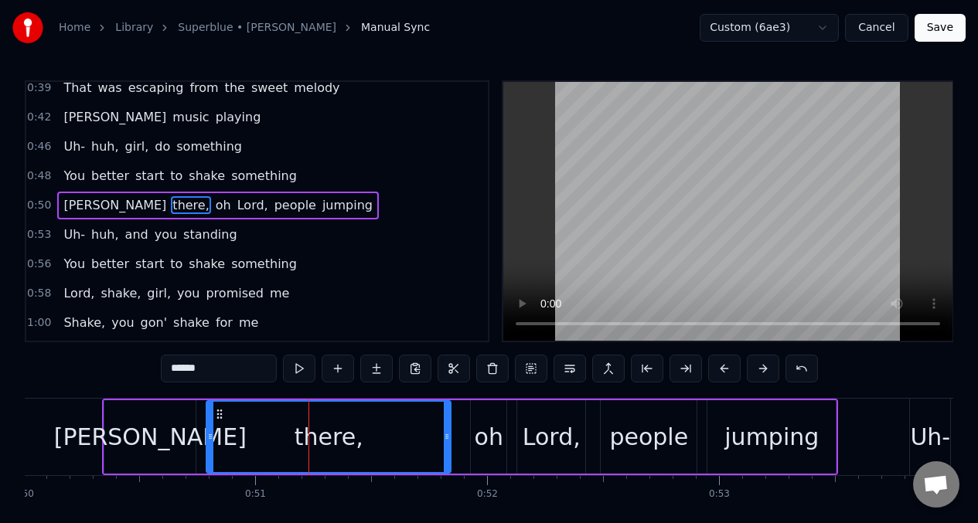
click at [493, 367] on button at bounding box center [492, 369] width 32 height 28
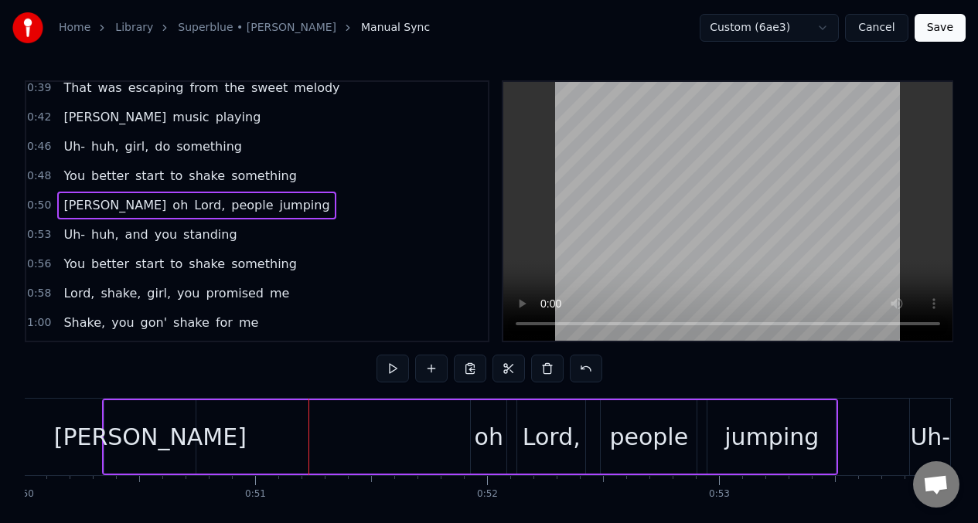
click at [182, 450] on div "[PERSON_NAME]" at bounding box center [149, 437] width 91 height 73
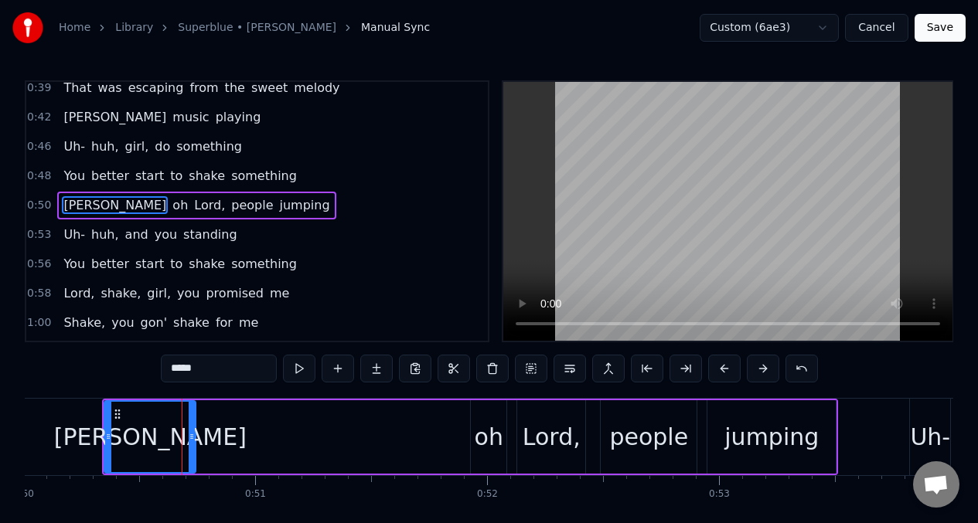
click at [213, 378] on input "*****" at bounding box center [219, 369] width 116 height 28
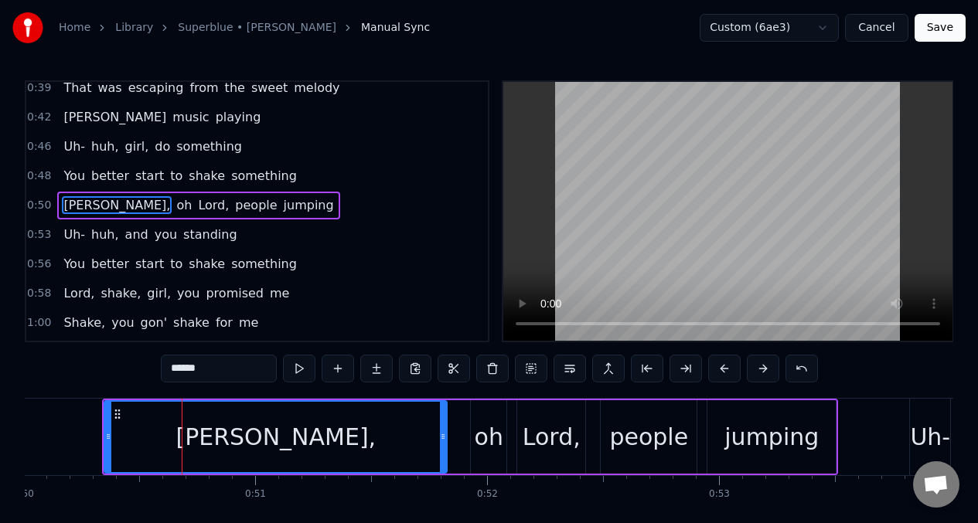
drag, startPoint x: 191, startPoint y: 422, endPoint x: 361, endPoint y: 380, distance: 175.2
click at [443, 417] on div at bounding box center [443, 437] width 6 height 70
type input "******"
click at [296, 368] on button at bounding box center [299, 369] width 32 height 28
drag, startPoint x: 444, startPoint y: 428, endPoint x: 452, endPoint y: 429, distance: 8.5
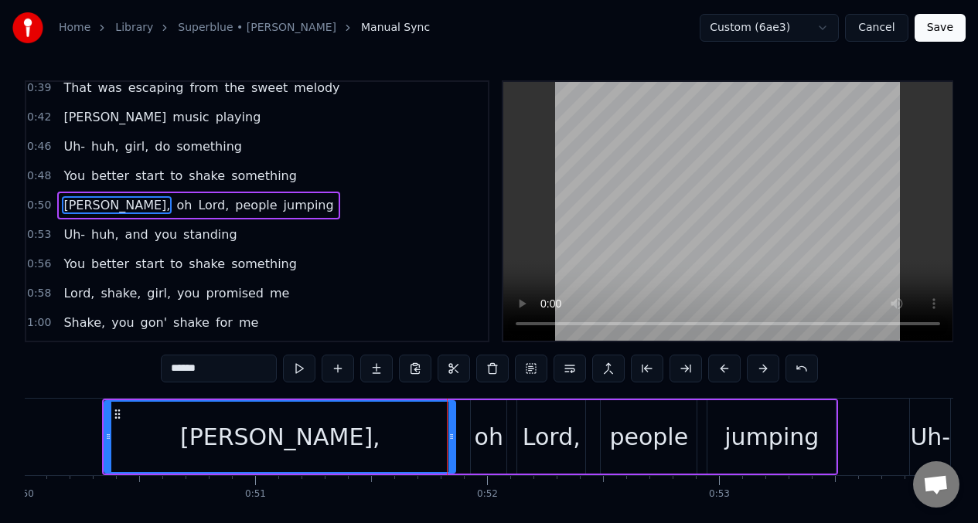
click at [452, 429] on div at bounding box center [451, 437] width 6 height 70
click at [298, 365] on button at bounding box center [299, 369] width 32 height 28
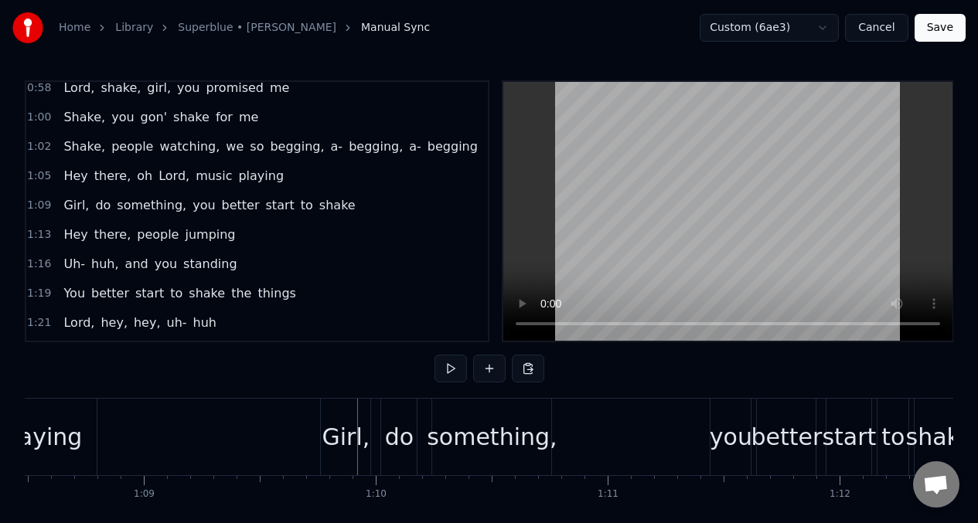
scroll to position [272, 0]
click at [70, 178] on span "Hey" at bounding box center [75, 177] width 27 height 18
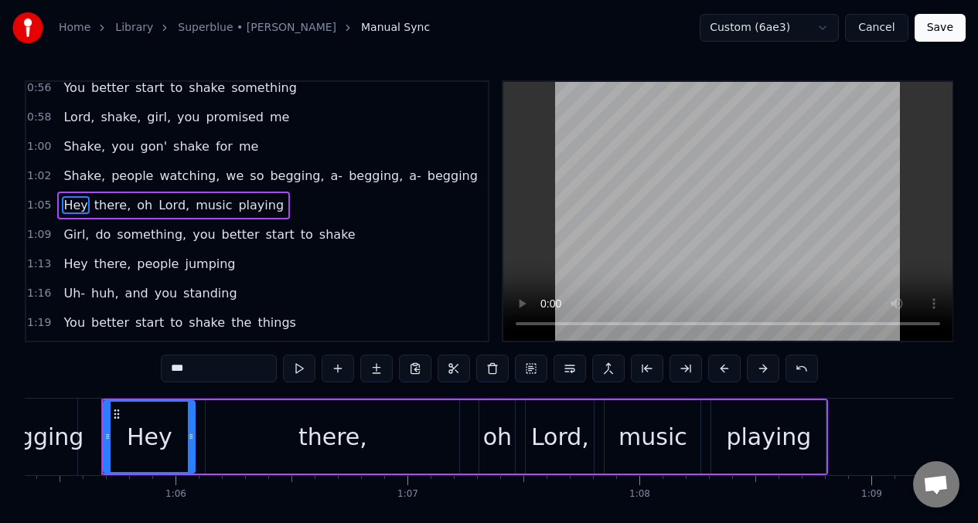
scroll to position [0, 15159]
click at [203, 371] on input "***" at bounding box center [219, 369] width 116 height 28
type input "*"
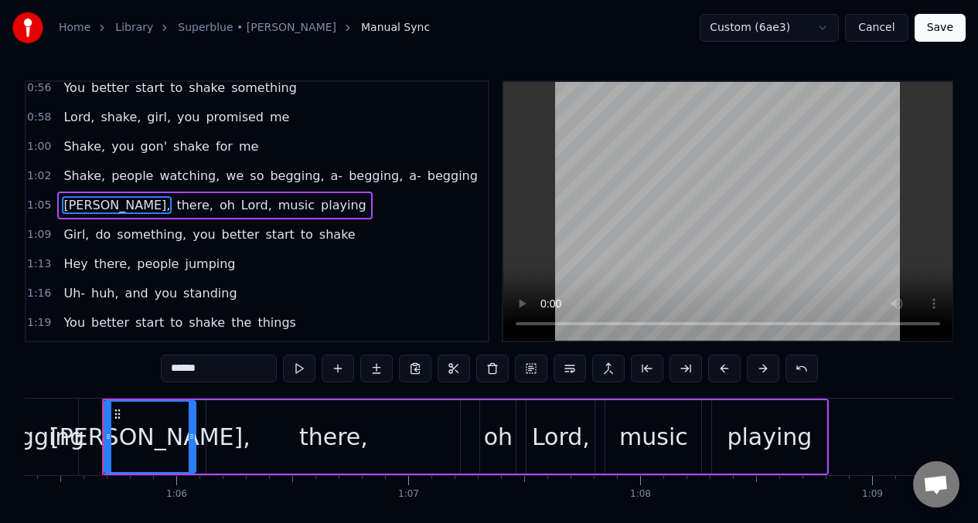
click at [333, 452] on div "there," at bounding box center [333, 437] width 69 height 35
type input "******"
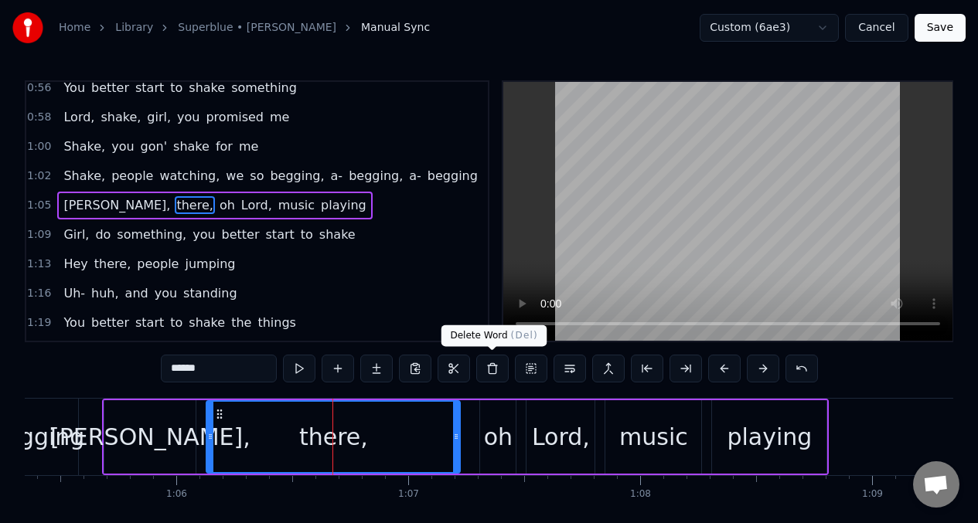
click at [492, 370] on button at bounding box center [492, 369] width 32 height 28
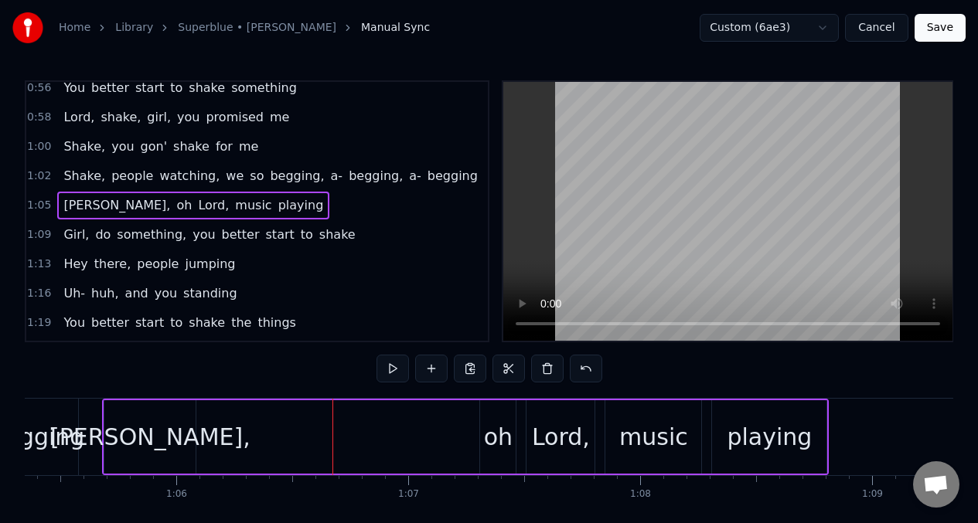
click at [152, 441] on div "[PERSON_NAME]," at bounding box center [150, 437] width 200 height 35
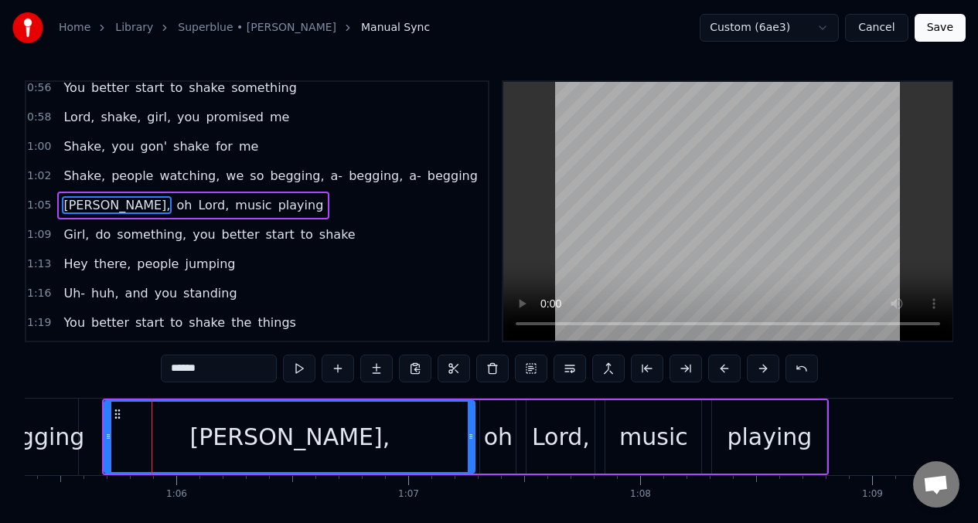
drag, startPoint x: 193, startPoint y: 437, endPoint x: 472, endPoint y: 438, distance: 279.1
click at [472, 438] on icon at bounding box center [471, 437] width 6 height 12
click at [297, 365] on button at bounding box center [299, 369] width 32 height 28
drag, startPoint x: 471, startPoint y: 426, endPoint x: 444, endPoint y: 423, distance: 27.2
click at [462, 428] on div at bounding box center [462, 437] width 6 height 70
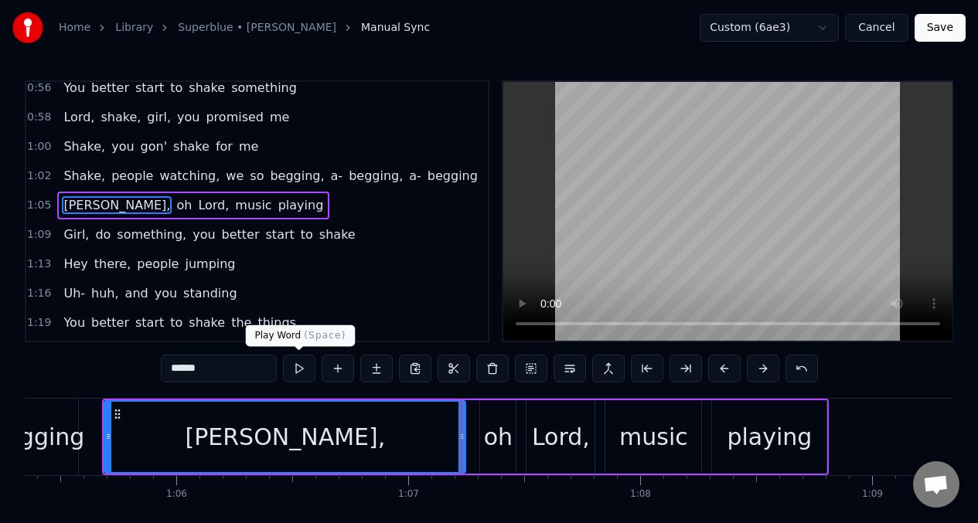
click at [296, 370] on button at bounding box center [299, 369] width 32 height 28
click at [70, 180] on span "Shake," at bounding box center [84, 176] width 45 height 18
type input "******"
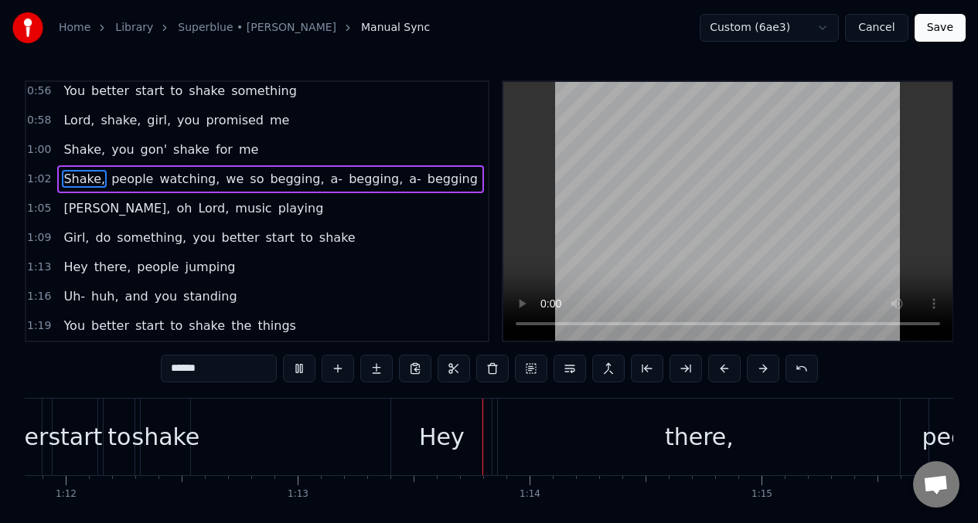
scroll to position [0, 16837]
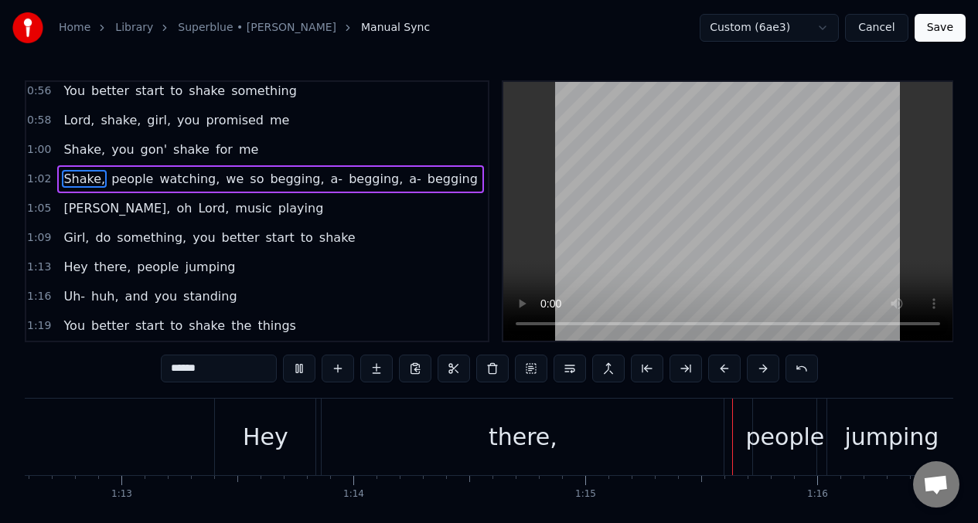
click at [407, 296] on div "1:16 Uh- huh, and you standing" at bounding box center [257, 296] width 462 height 29
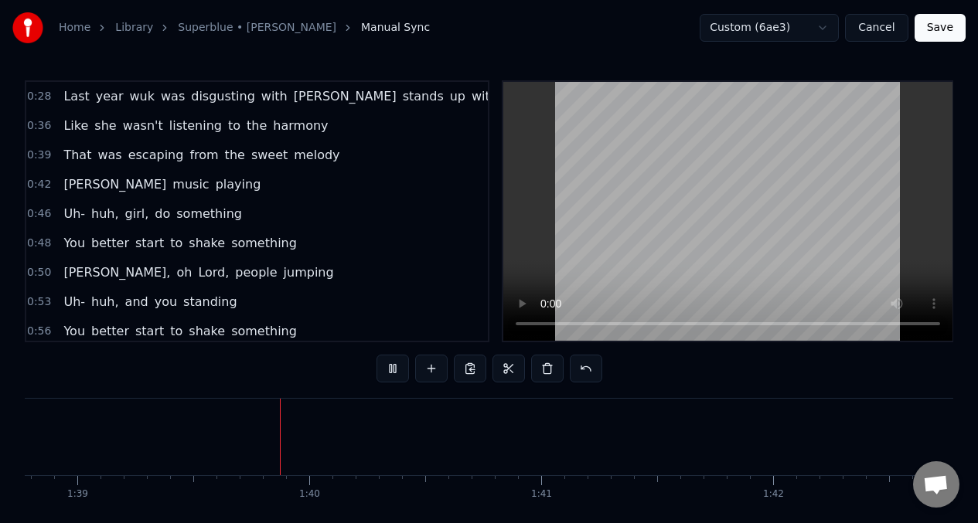
scroll to position [0, 22935]
click at [138, 212] on span "girl," at bounding box center [137, 214] width 27 height 18
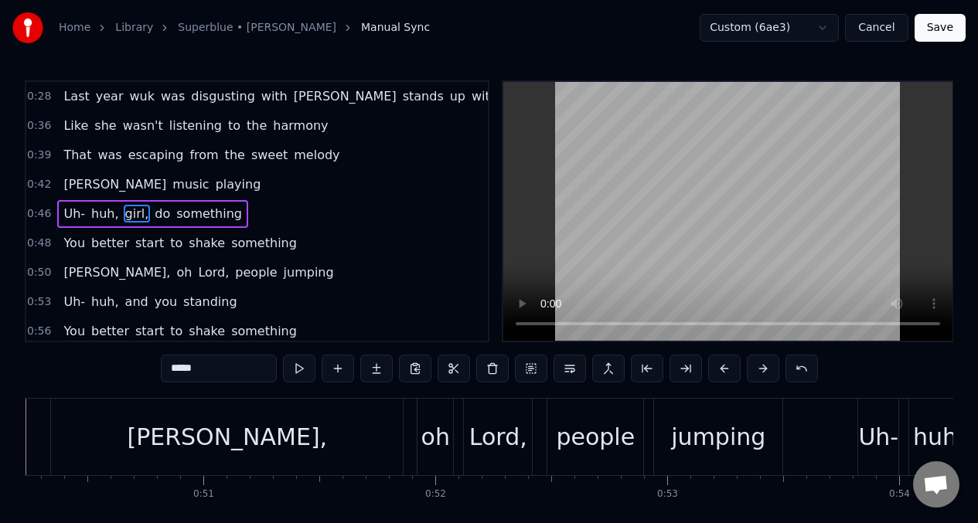
scroll to position [0, 10756]
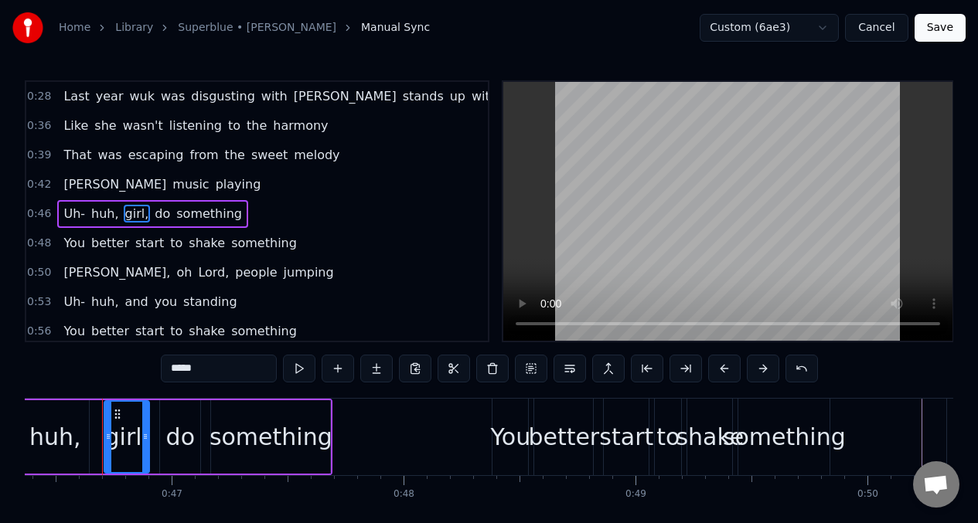
click at [184, 370] on input "*****" at bounding box center [219, 369] width 116 height 28
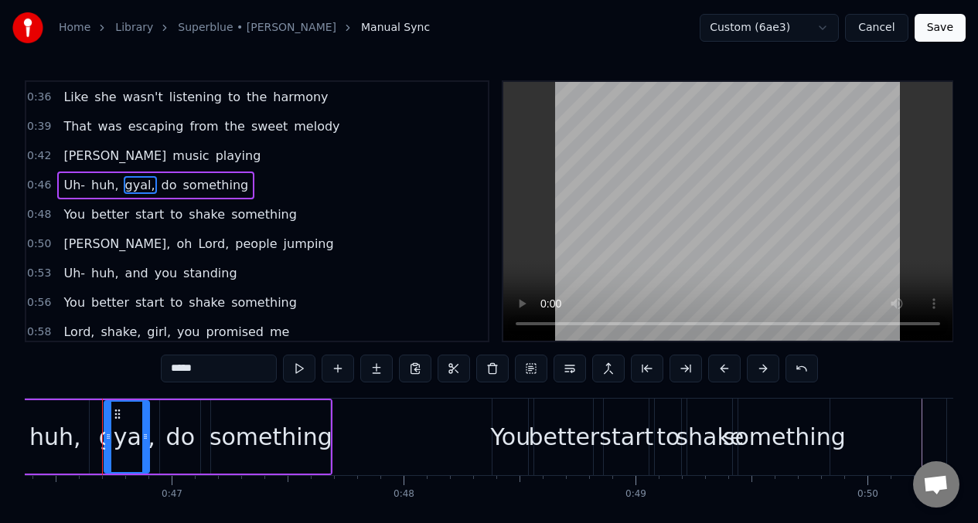
scroll to position [32, 0]
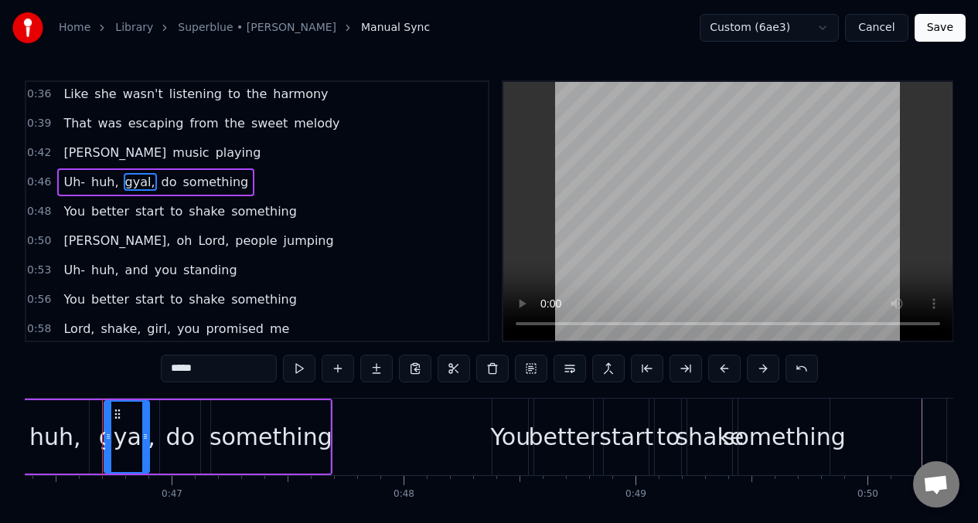
click at [63, 148] on span "[PERSON_NAME]" at bounding box center [115, 153] width 106 height 18
type input "*****"
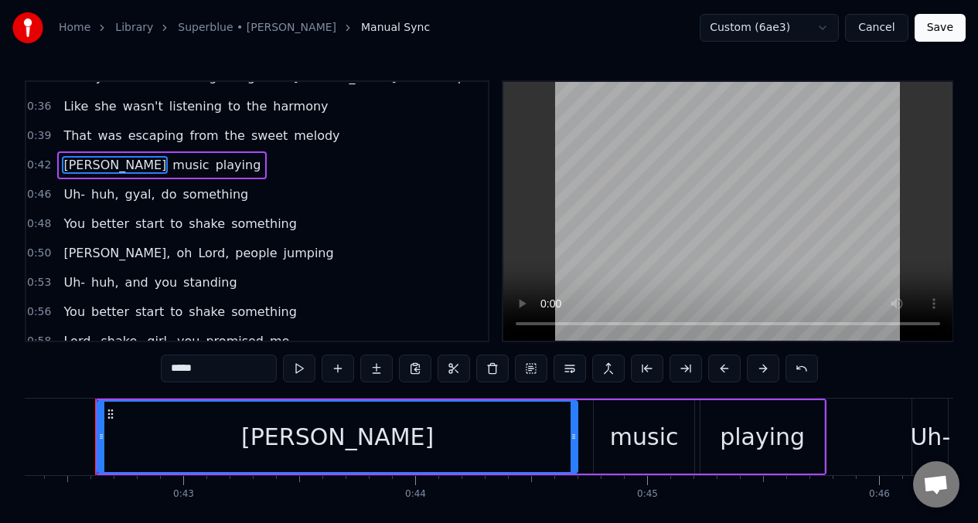
scroll to position [0, 9809]
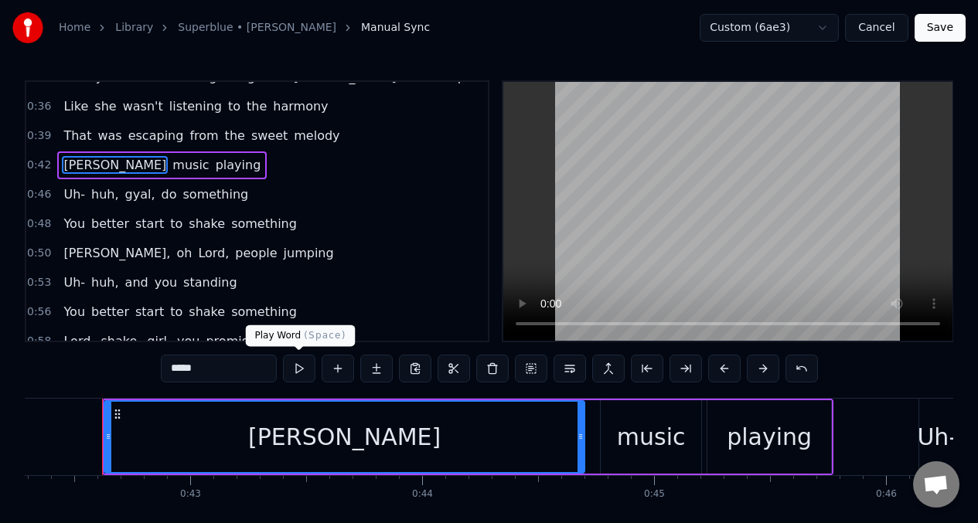
click at [298, 370] on button at bounding box center [299, 369] width 32 height 28
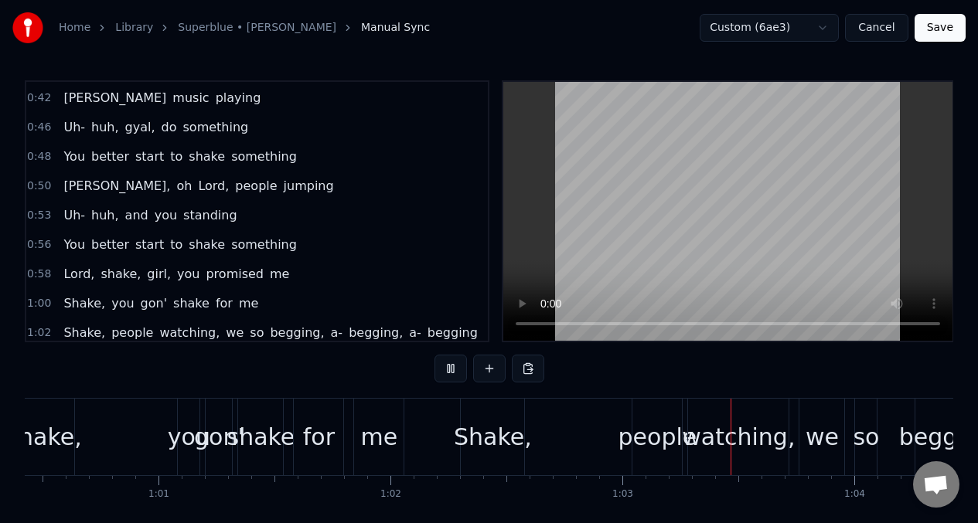
scroll to position [155, 0]
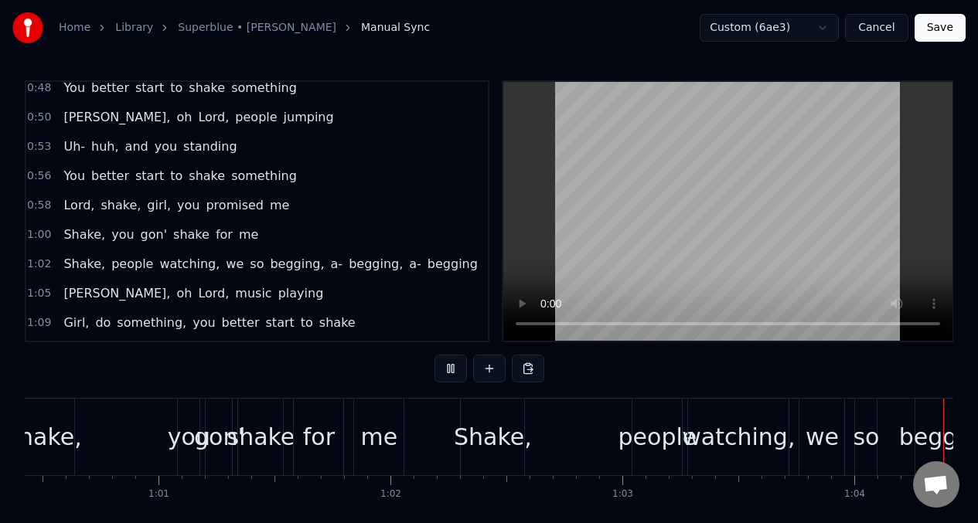
click at [87, 237] on span "Shake," at bounding box center [84, 235] width 45 height 18
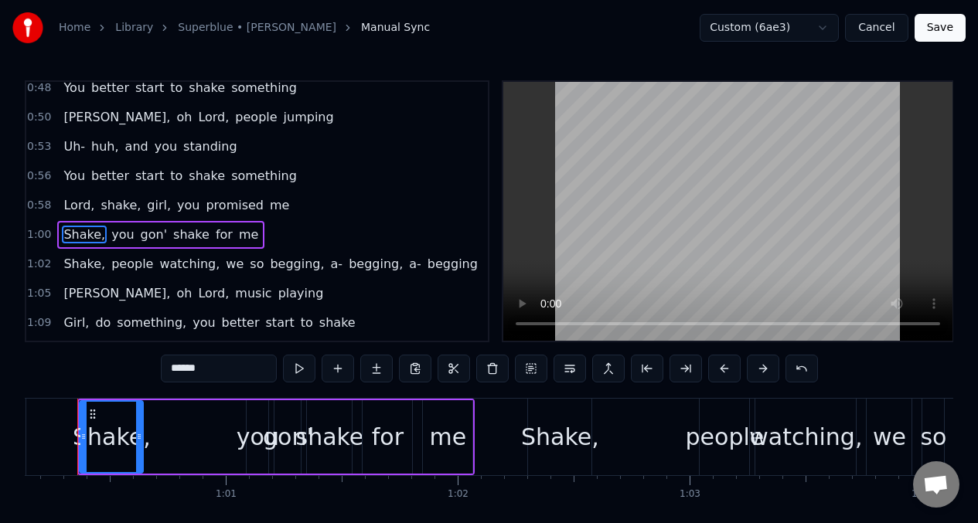
scroll to position [0, 13925]
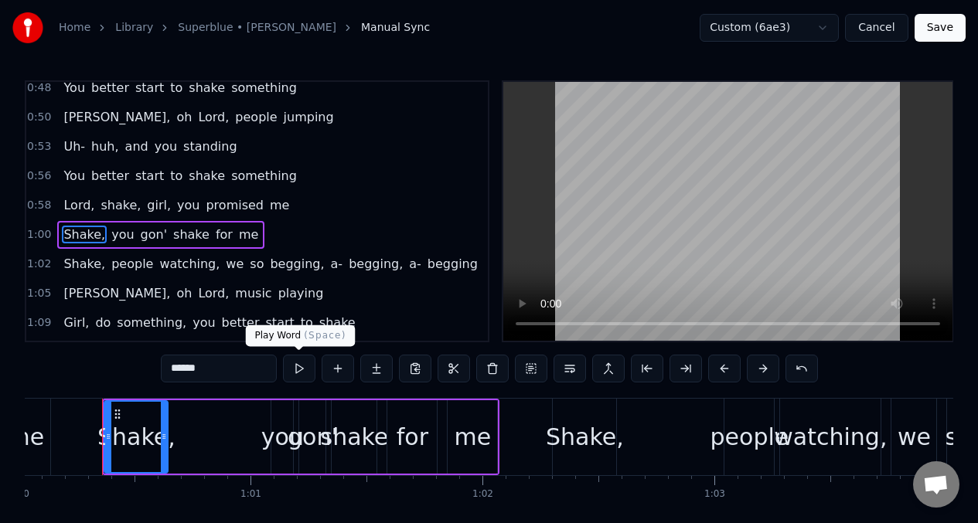
click at [298, 367] on button at bounding box center [299, 369] width 32 height 28
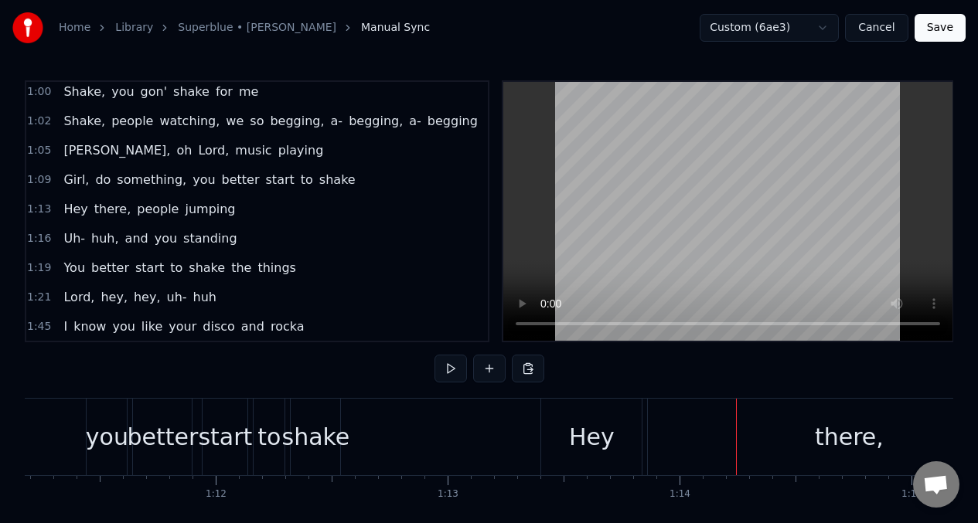
scroll to position [304, 0]
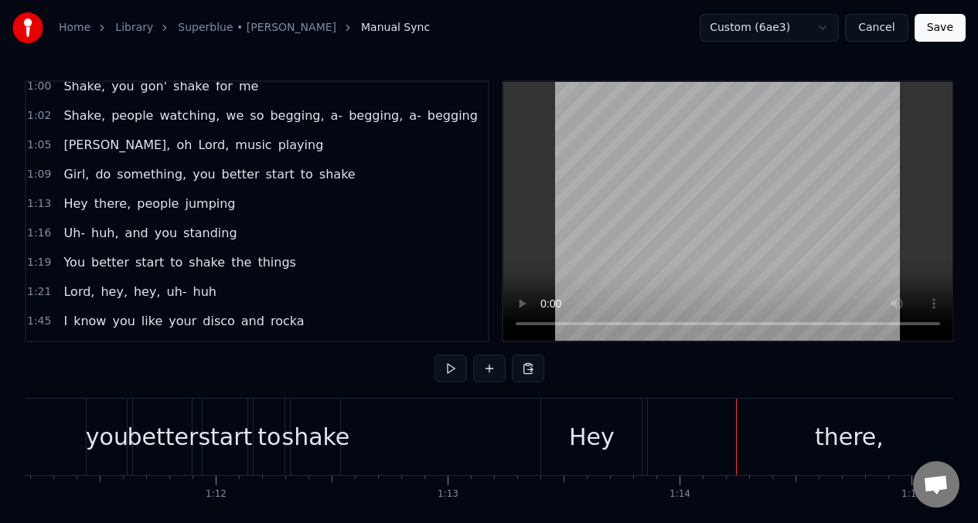
click at [67, 207] on span "Hey" at bounding box center [75, 204] width 27 height 18
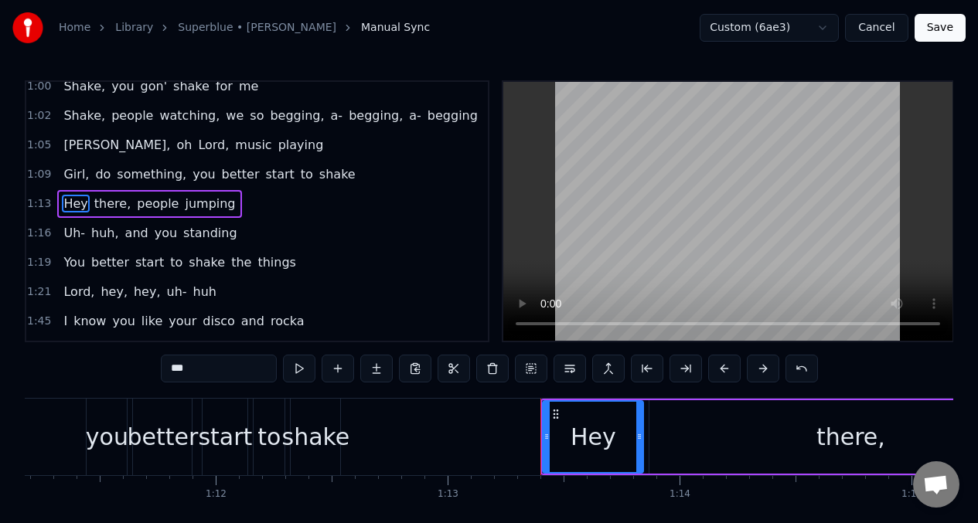
scroll to position [302, 0]
click at [220, 369] on input "***" at bounding box center [219, 369] width 116 height 28
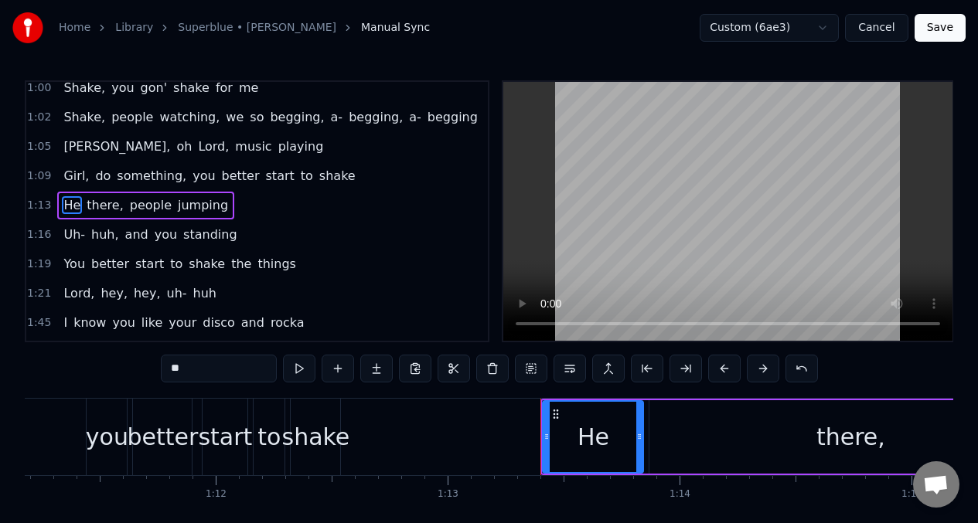
type input "*"
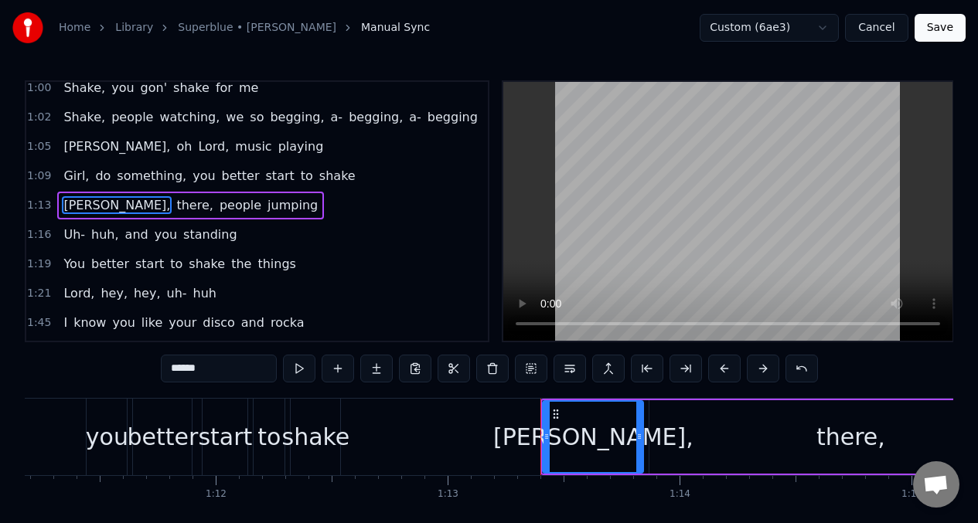
click at [769, 442] on div "there," at bounding box center [851, 437] width 402 height 73
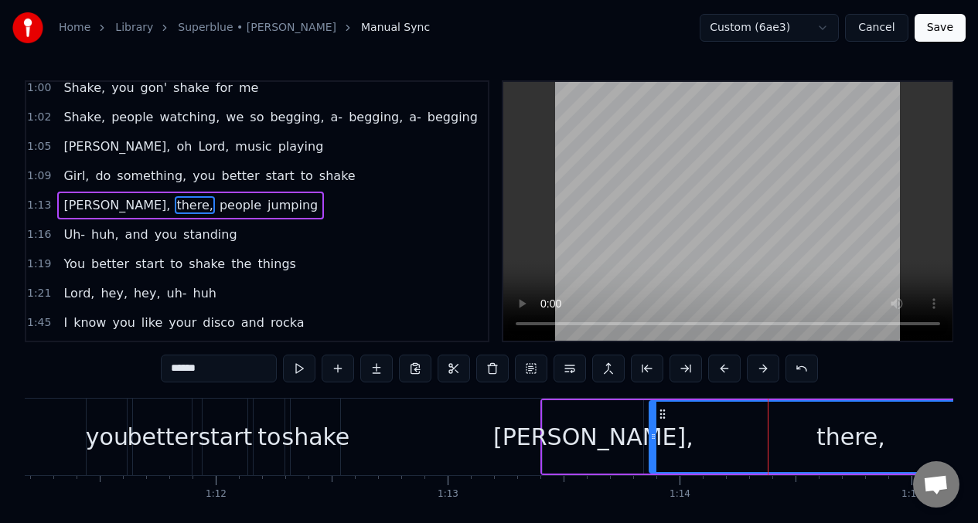
click at [223, 376] on input "******" at bounding box center [219, 369] width 116 height 28
type input "*"
click at [564, 420] on div "[PERSON_NAME]," at bounding box center [593, 437] width 101 height 73
type input "******"
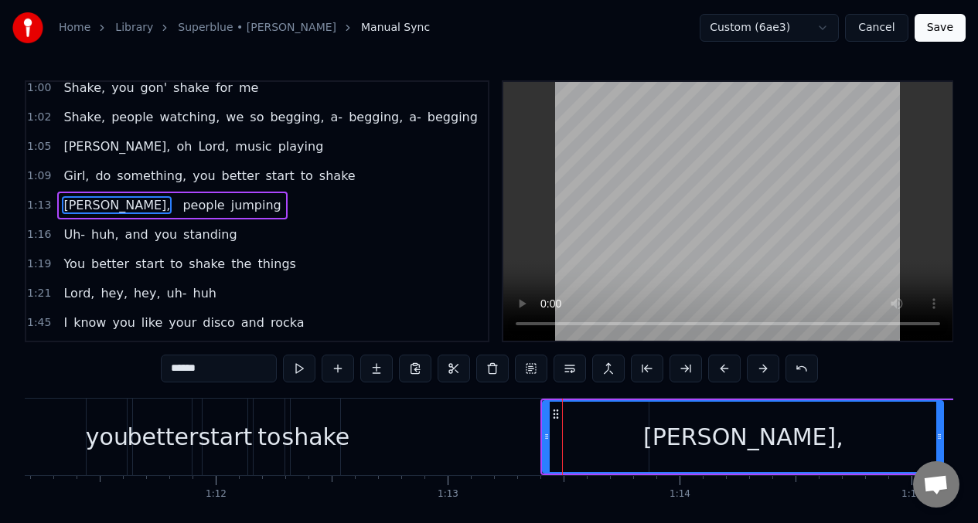
drag, startPoint x: 639, startPoint y: 433, endPoint x: 939, endPoint y: 418, distance: 300.4
click at [939, 418] on div at bounding box center [939, 437] width 6 height 70
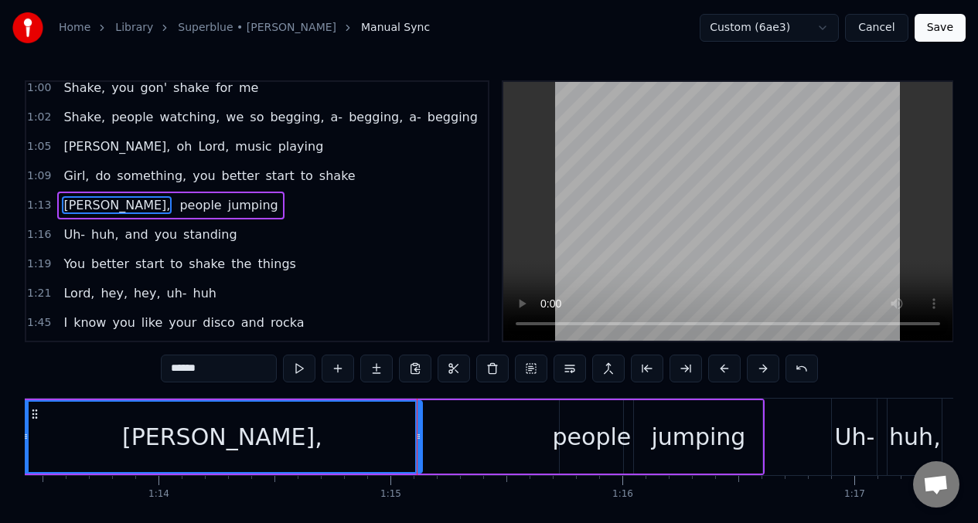
scroll to position [0, 16997]
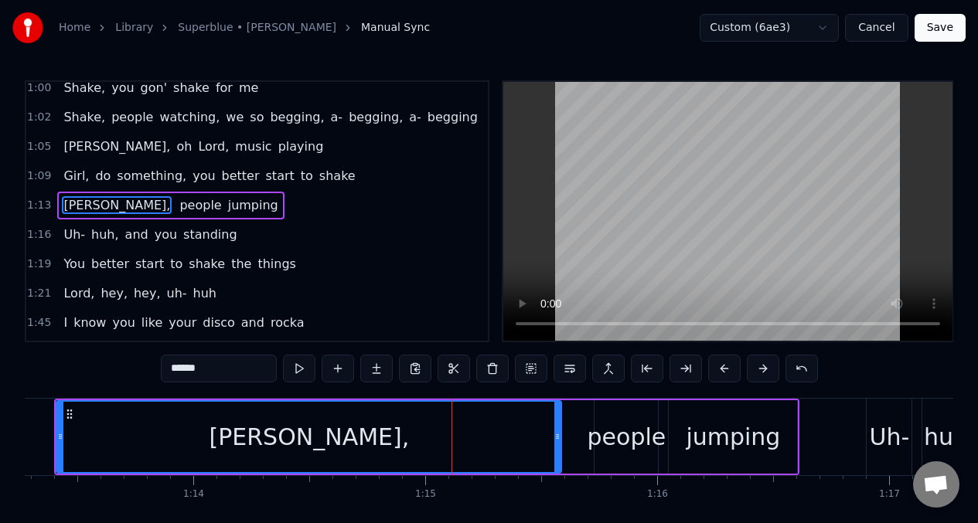
drag, startPoint x: 453, startPoint y: 433, endPoint x: 556, endPoint y: 423, distance: 103.3
click at [558, 423] on div at bounding box center [557, 437] width 6 height 70
click at [298, 370] on button at bounding box center [299, 369] width 32 height 28
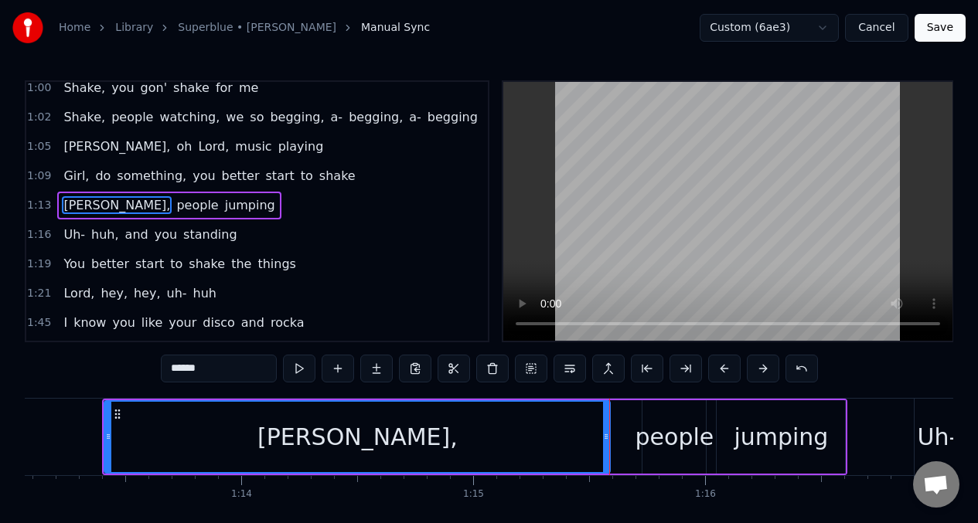
click at [607, 435] on icon at bounding box center [606, 437] width 6 height 12
drag, startPoint x: 607, startPoint y: 435, endPoint x: 597, endPoint y: 438, distance: 10.3
click at [597, 438] on icon at bounding box center [596, 437] width 6 height 12
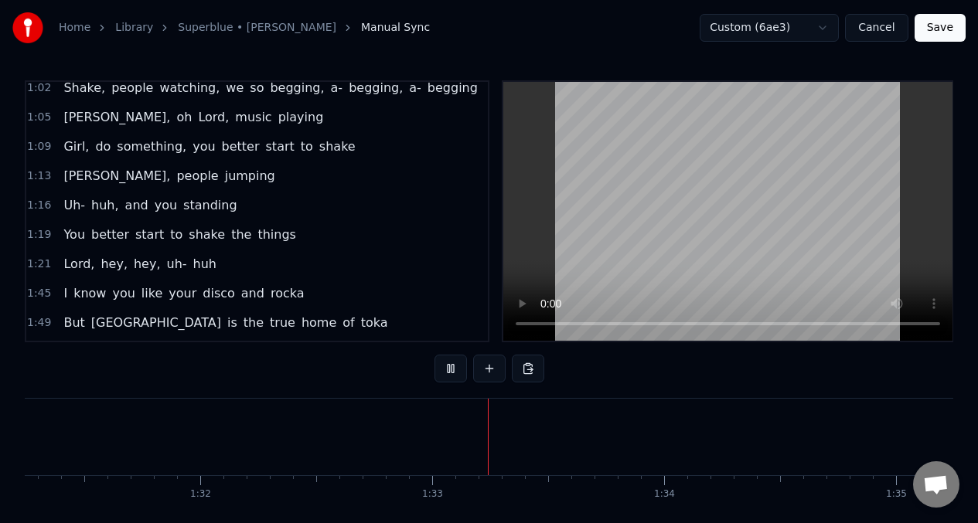
scroll to position [336, 0]
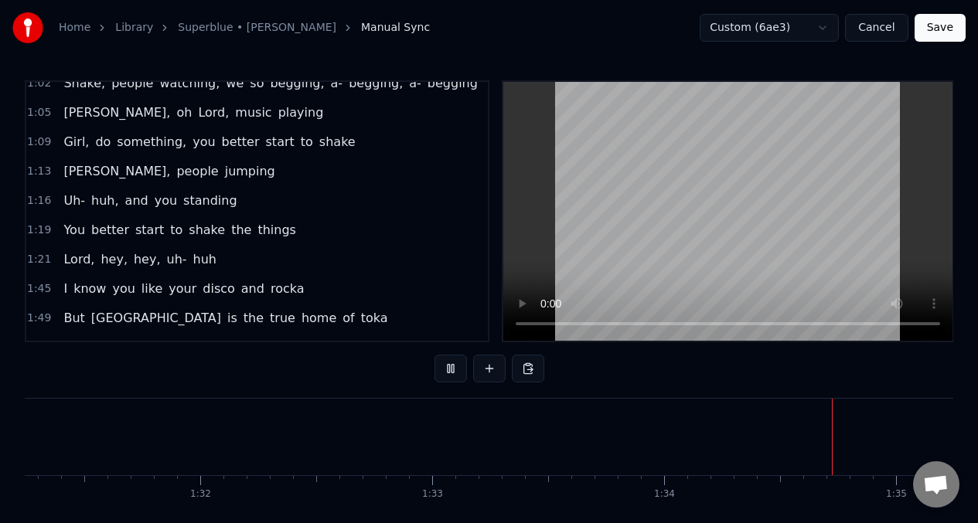
click at [76, 254] on span "Lord," at bounding box center [79, 260] width 34 height 18
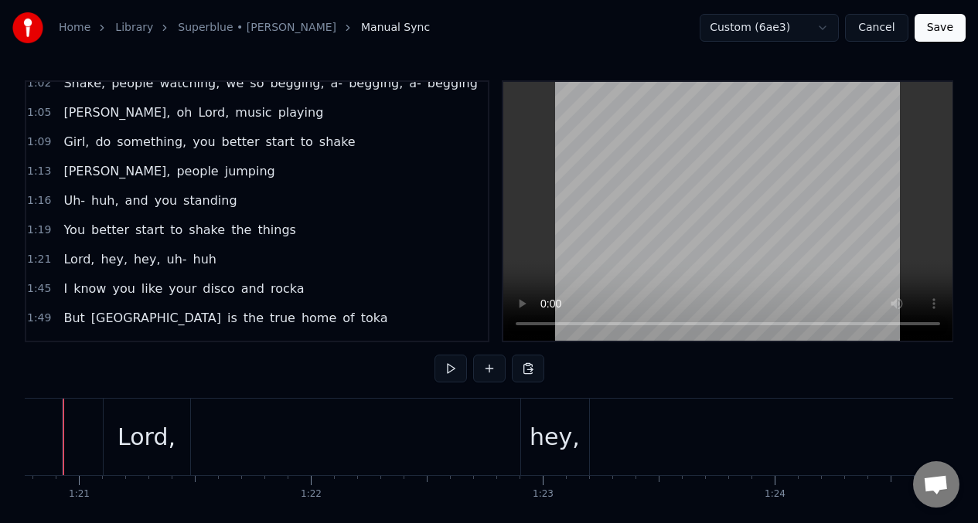
scroll to position [0, 18696]
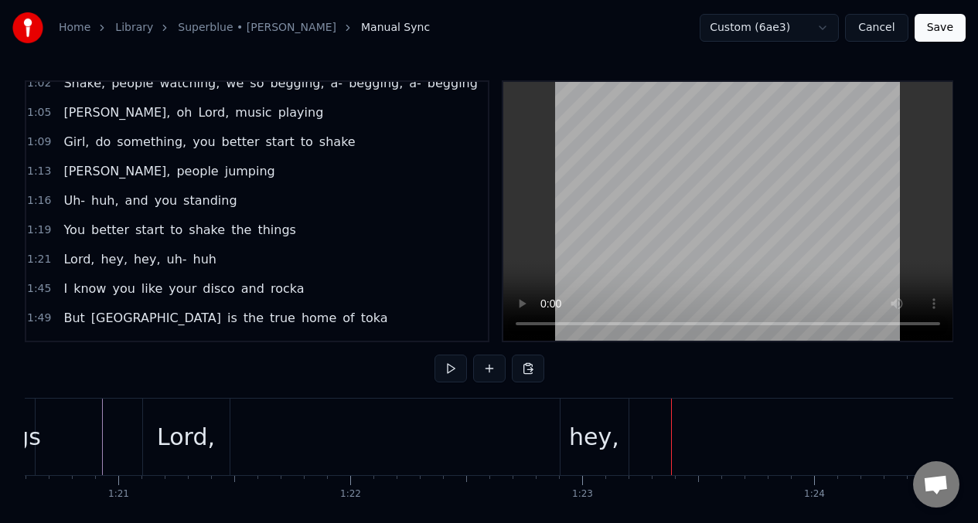
click at [576, 437] on div "hey," at bounding box center [594, 437] width 50 height 35
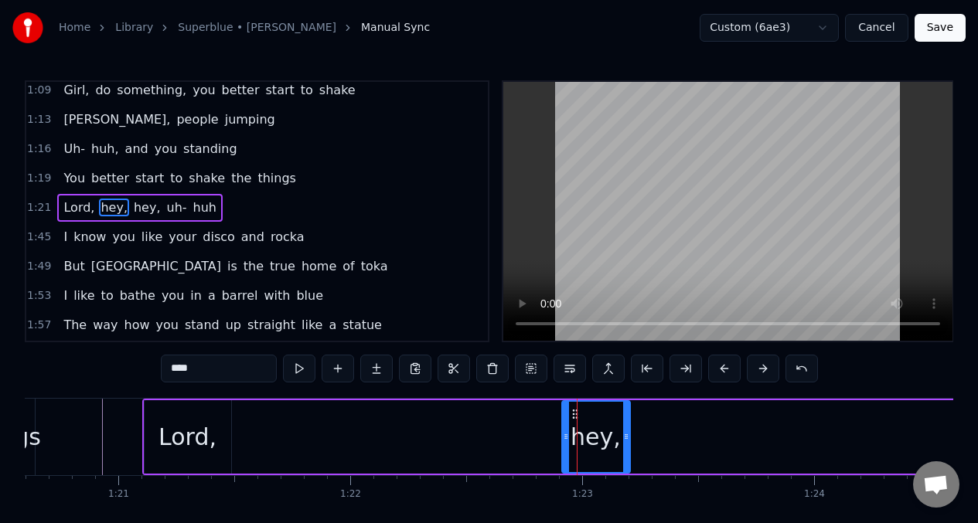
scroll to position [390, 0]
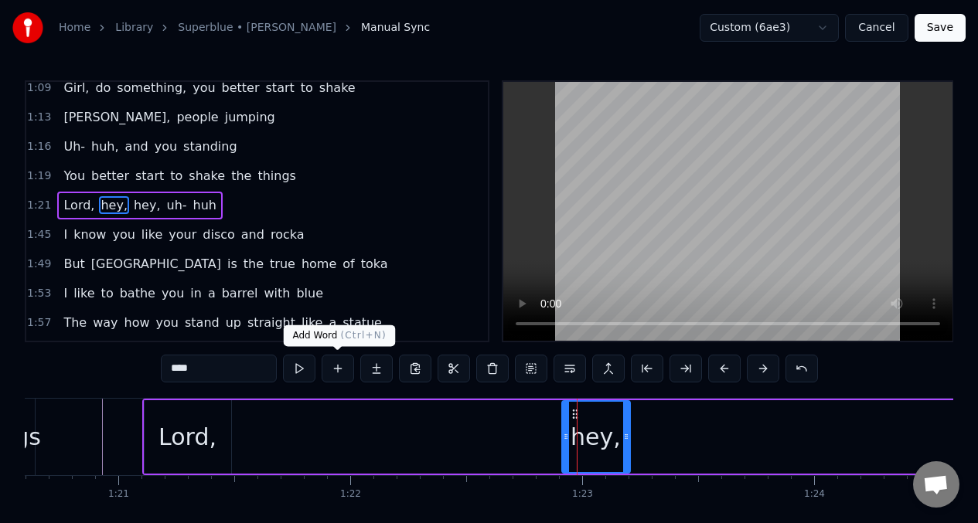
click at [340, 369] on button at bounding box center [338, 369] width 32 height 28
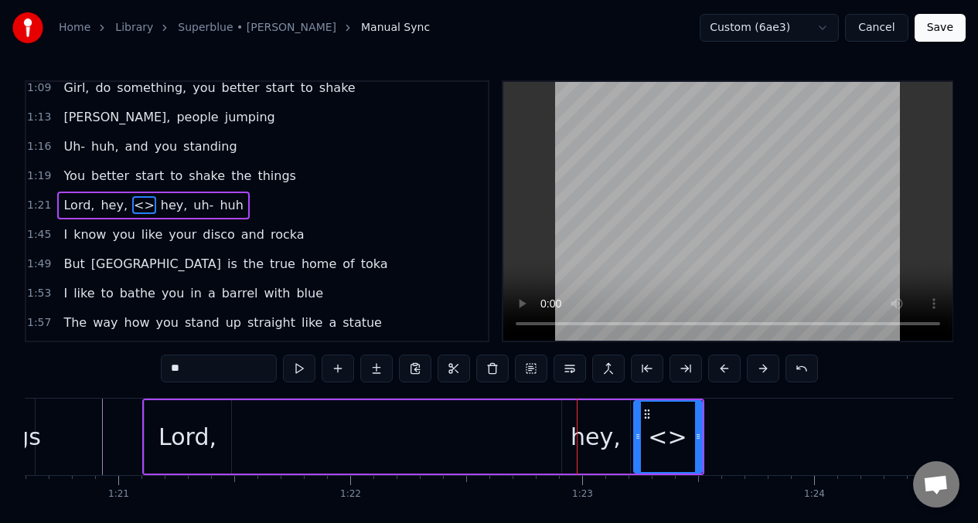
click at [196, 375] on input "**" at bounding box center [219, 369] width 116 height 28
type input "*"
type input "***"
click at [298, 374] on button at bounding box center [299, 369] width 32 height 28
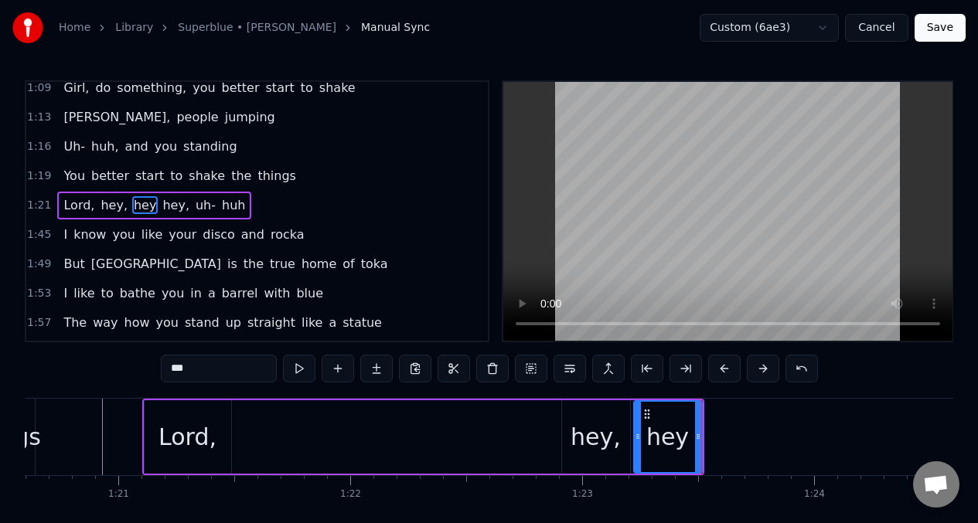
click at [434, 439] on div "Lord, hey, hey hey, uh- huh" at bounding box center [423, 437] width 562 height 77
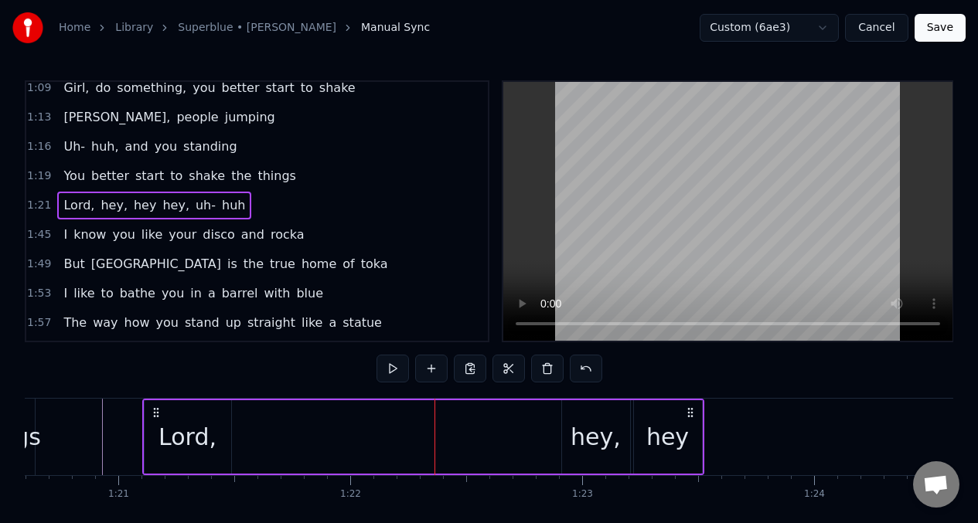
click at [601, 425] on div "hey," at bounding box center [596, 437] width 50 height 35
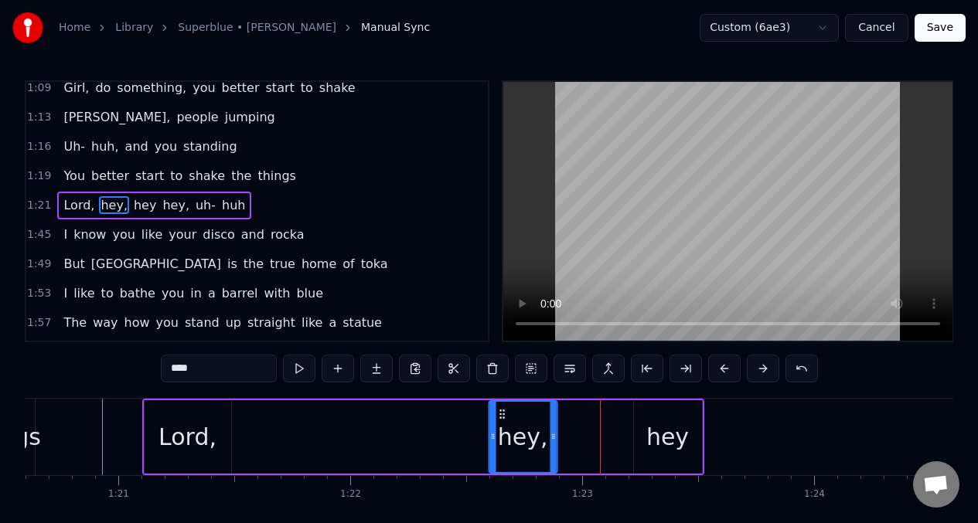
drag, startPoint x: 575, startPoint y: 417, endPoint x: 514, endPoint y: 421, distance: 61.3
click at [503, 421] on div "hey," at bounding box center [522, 437] width 66 height 70
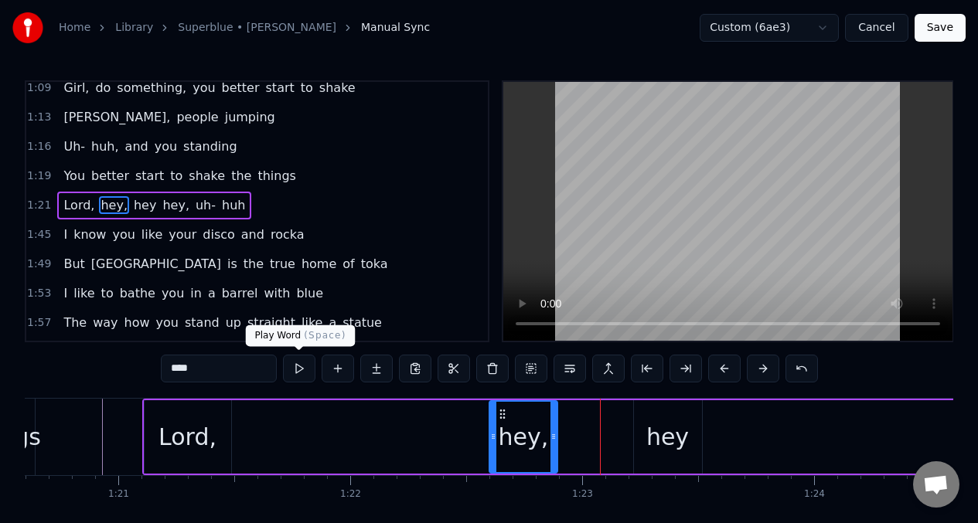
click at [299, 363] on button at bounding box center [299, 369] width 32 height 28
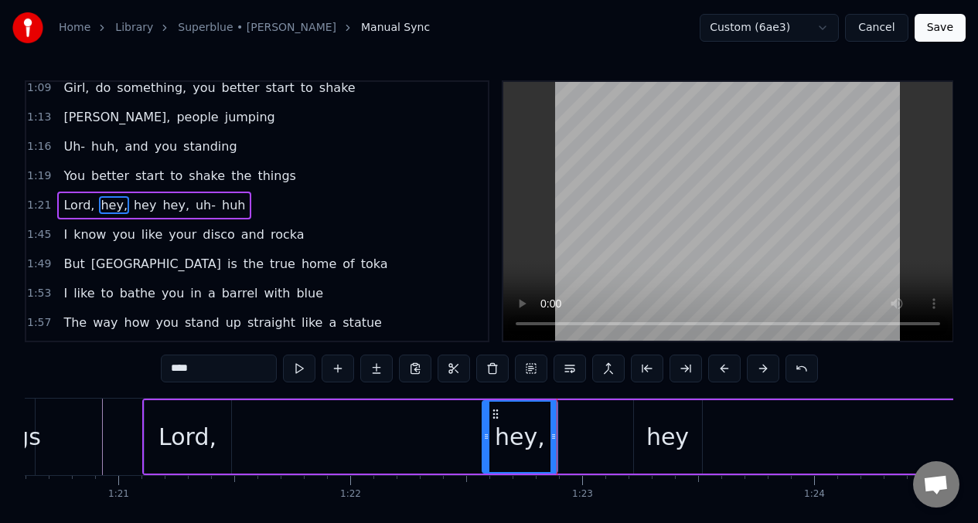
drag, startPoint x: 494, startPoint y: 413, endPoint x: 486, endPoint y: 415, distance: 8.1
click at [486, 415] on div at bounding box center [486, 437] width 6 height 70
click at [554, 419] on div "hey," at bounding box center [519, 437] width 77 height 73
drag, startPoint x: 554, startPoint y: 421, endPoint x: 540, endPoint y: 418, distance: 14.3
click at [539, 418] on div at bounding box center [538, 437] width 6 height 70
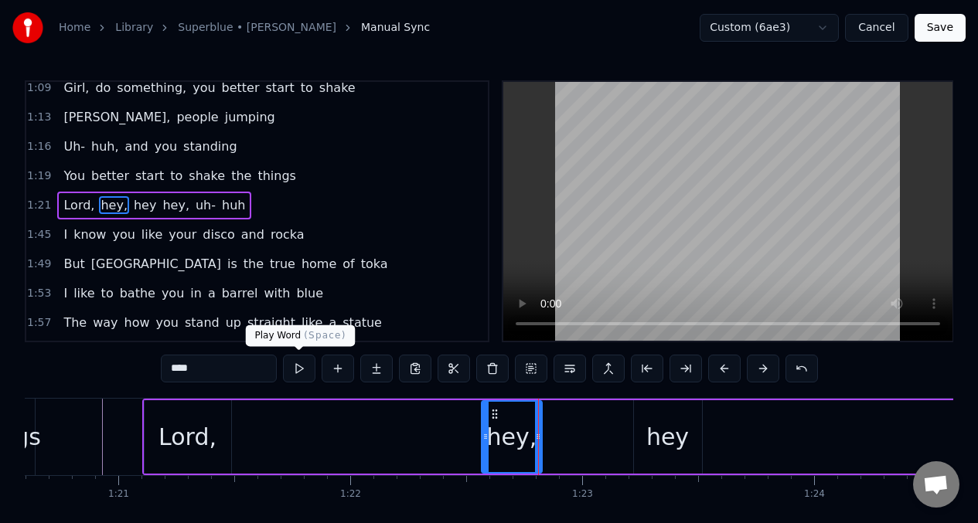
click at [293, 367] on button at bounding box center [299, 369] width 32 height 28
click at [643, 420] on div "hey" at bounding box center [668, 437] width 68 height 73
type input "***"
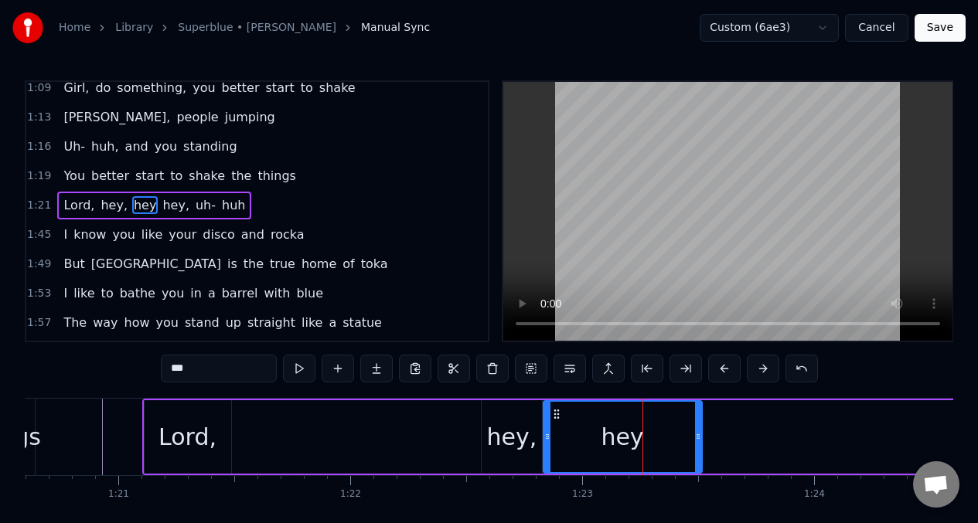
drag, startPoint x: 638, startPoint y: 422, endPoint x: 541, endPoint y: 435, distance: 97.5
click at [547, 434] on div at bounding box center [547, 437] width 6 height 70
click at [299, 372] on button at bounding box center [299, 369] width 32 height 28
drag, startPoint x: 697, startPoint y: 438, endPoint x: 639, endPoint y: 431, distance: 58.3
click at [639, 431] on icon at bounding box center [641, 437] width 6 height 12
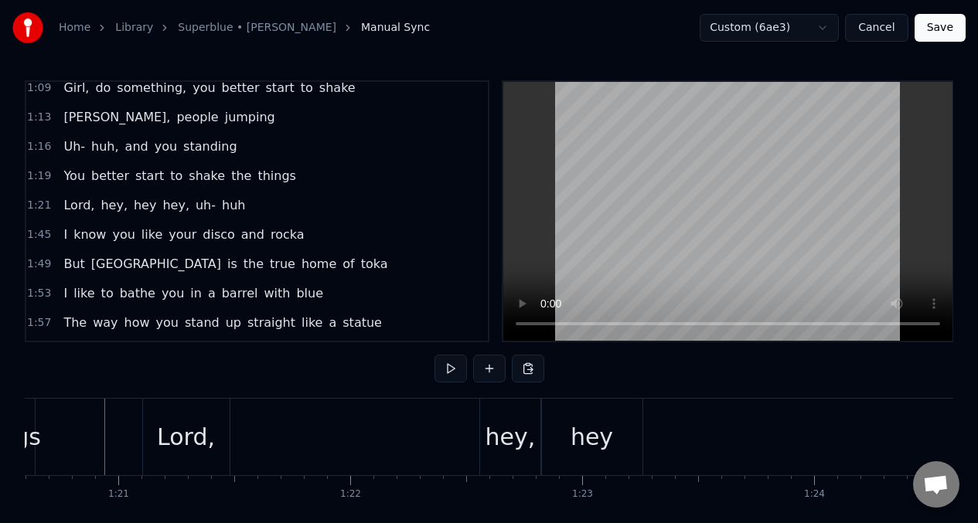
click at [181, 437] on div "Lord," at bounding box center [186, 437] width 58 height 35
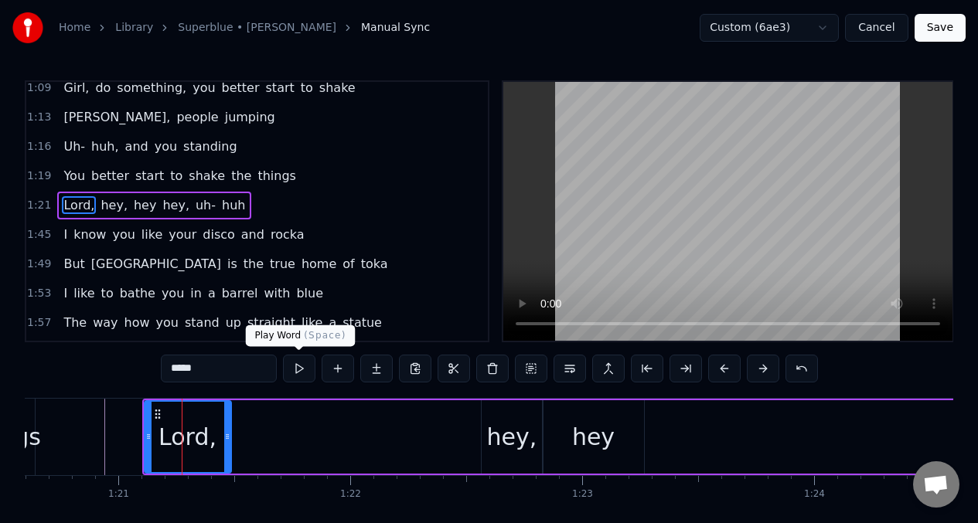
click at [297, 369] on button at bounding box center [299, 369] width 32 height 28
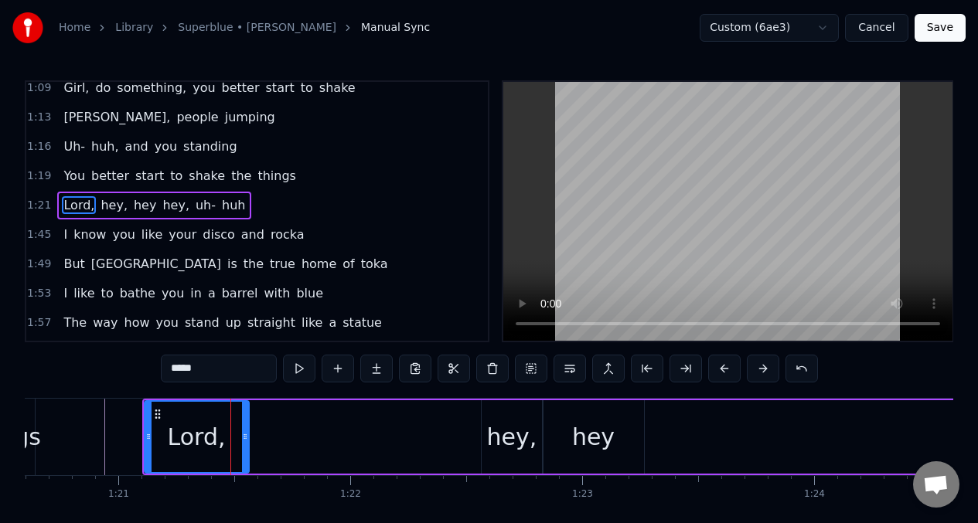
drag, startPoint x: 226, startPoint y: 438, endPoint x: 244, endPoint y: 435, distance: 18.1
click at [244, 435] on icon at bounding box center [245, 437] width 6 height 12
click at [301, 370] on button at bounding box center [299, 369] width 32 height 28
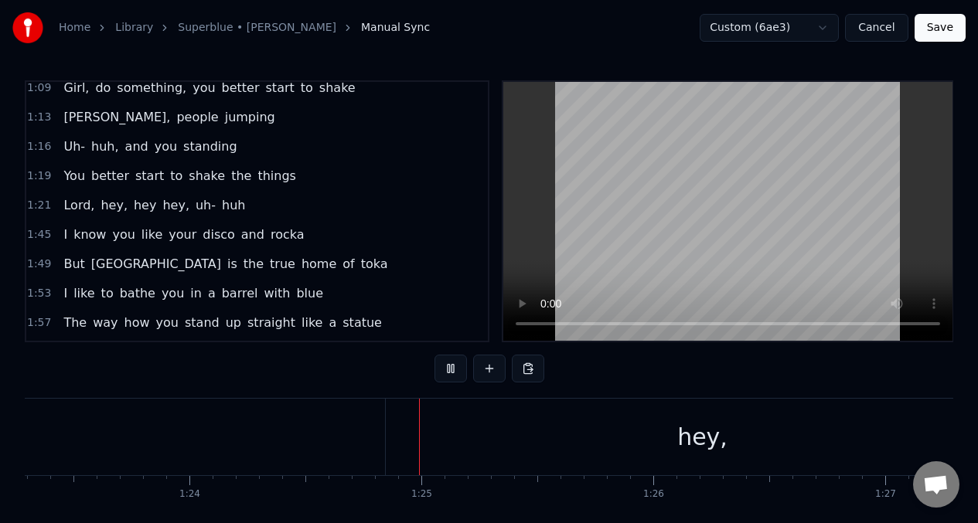
scroll to position [0, 19485]
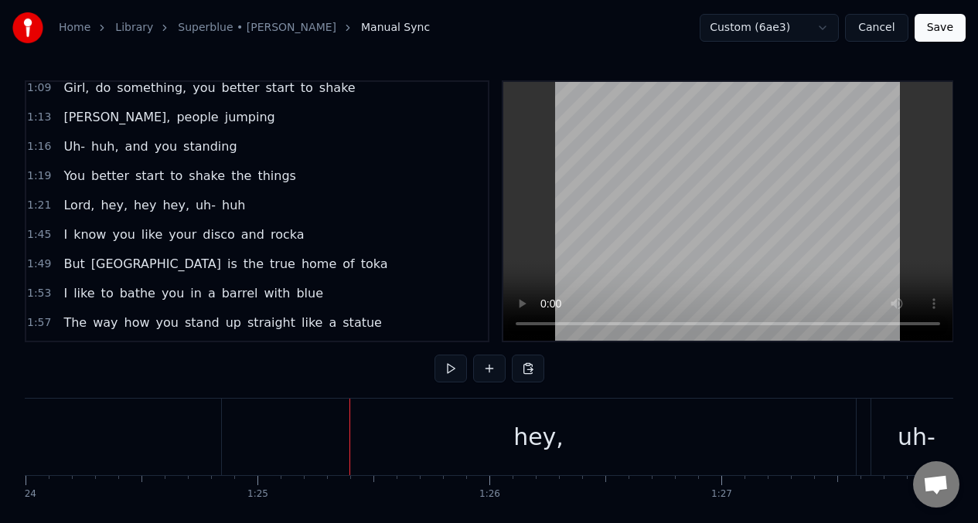
click at [550, 445] on div "hey," at bounding box center [538, 437] width 50 height 35
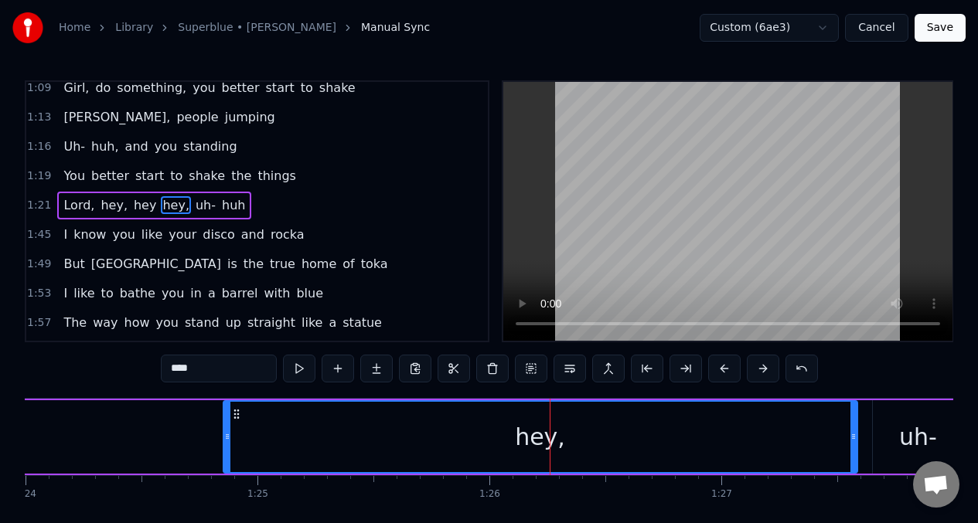
click at [493, 370] on button at bounding box center [492, 369] width 32 height 28
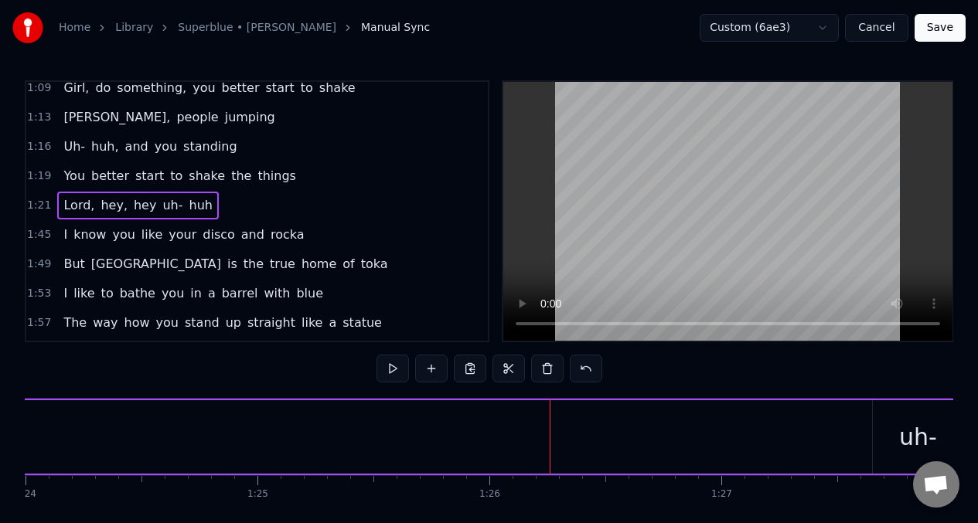
click at [44, 441] on div "Lord, hey, hey uh- huh" at bounding box center [311, 437] width 1915 height 77
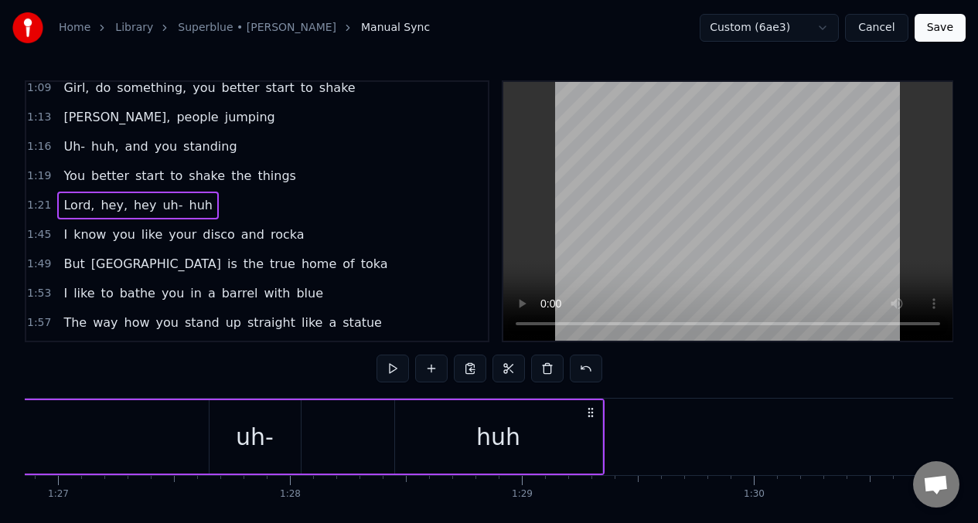
scroll to position [0, 20079]
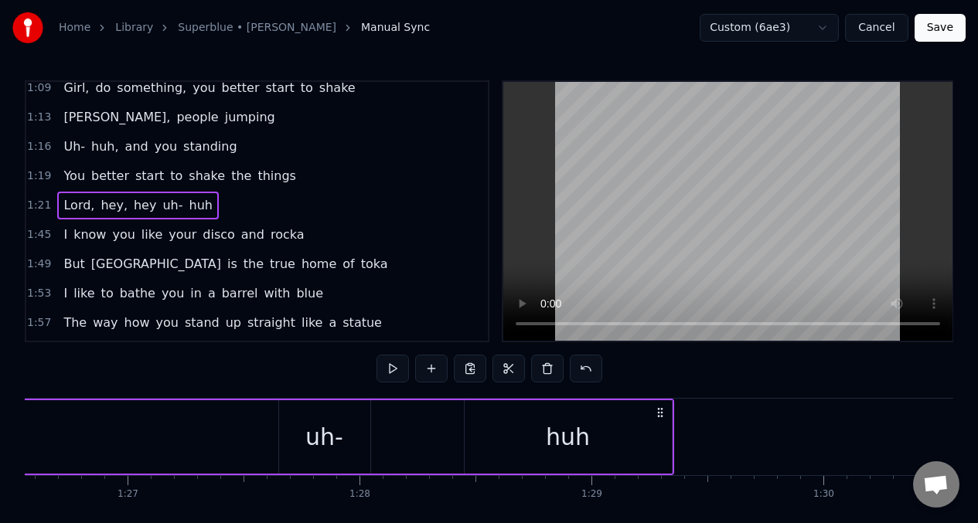
drag, startPoint x: 298, startPoint y: 419, endPoint x: 319, endPoint y: 434, distance: 25.5
click at [332, 426] on div "uh-" at bounding box center [324, 437] width 38 height 35
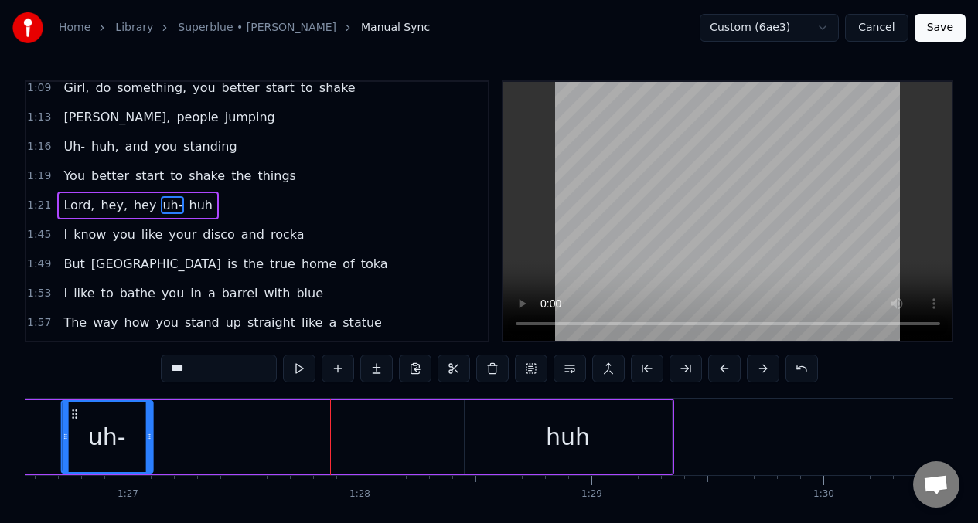
drag, startPoint x: 292, startPoint y: 418, endPoint x: 73, endPoint y: 423, distance: 218.1
click at [73, 423] on div "uh-" at bounding box center [107, 437] width 90 height 70
click at [479, 421] on div "huh" at bounding box center [568, 437] width 207 height 73
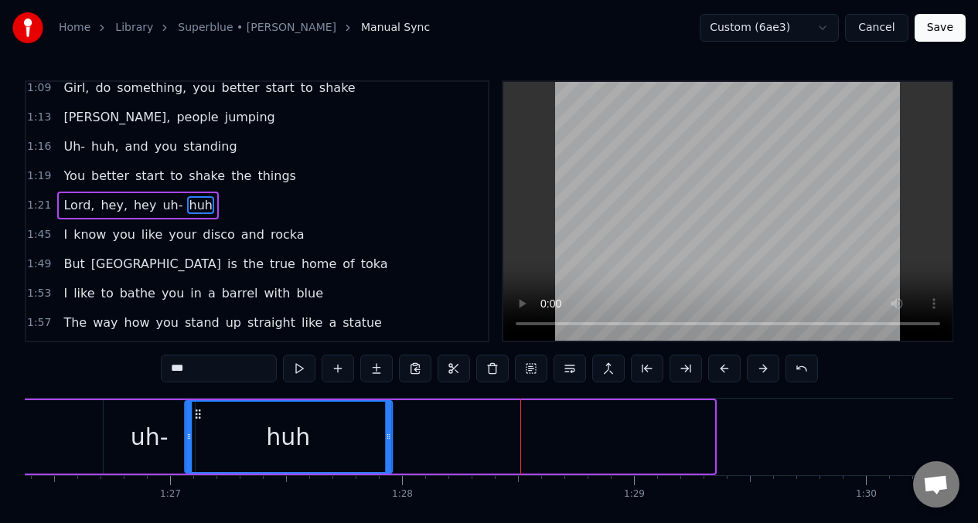
drag, startPoint x: 476, startPoint y: 418, endPoint x: 206, endPoint y: 412, distance: 269.9
click at [192, 410] on icon at bounding box center [198, 414] width 12 height 12
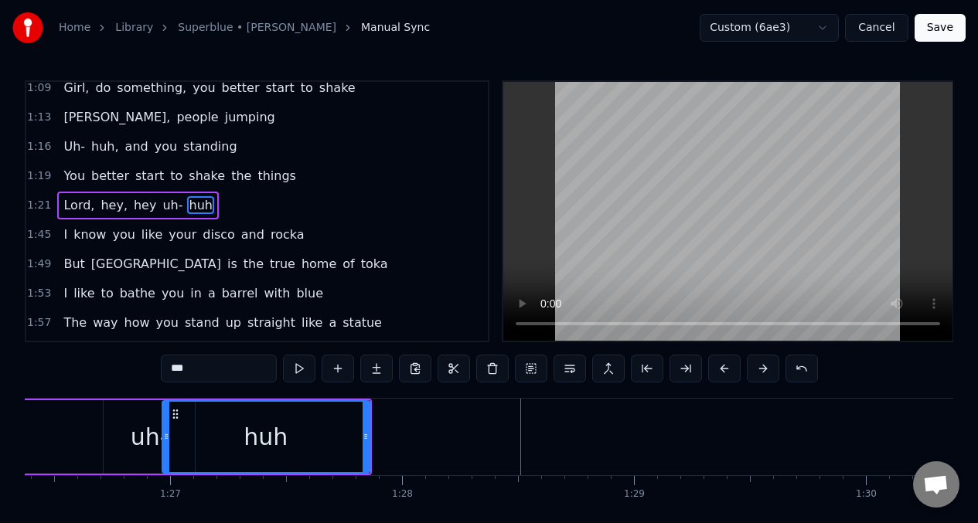
scroll to position [0, 20021]
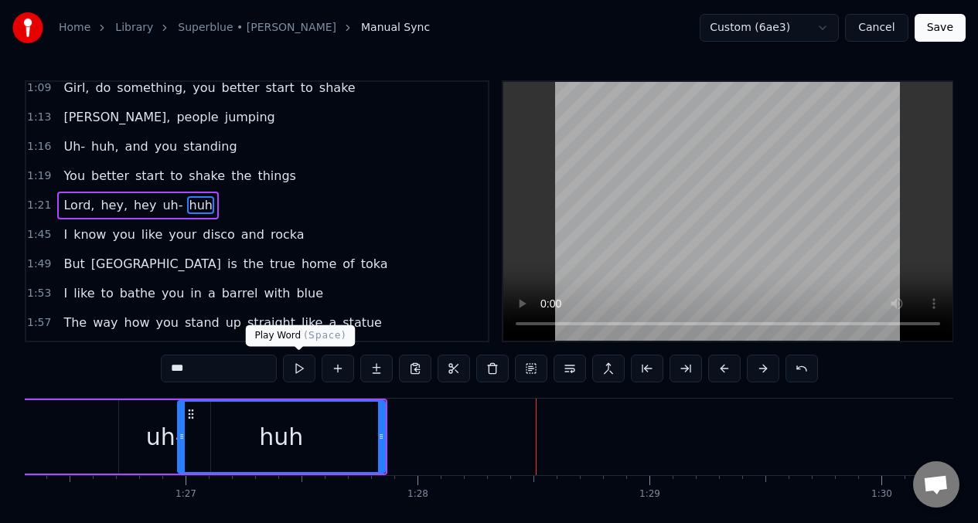
click at [301, 368] on button at bounding box center [299, 369] width 32 height 28
click at [76, 207] on span "Lord," at bounding box center [79, 205] width 34 height 18
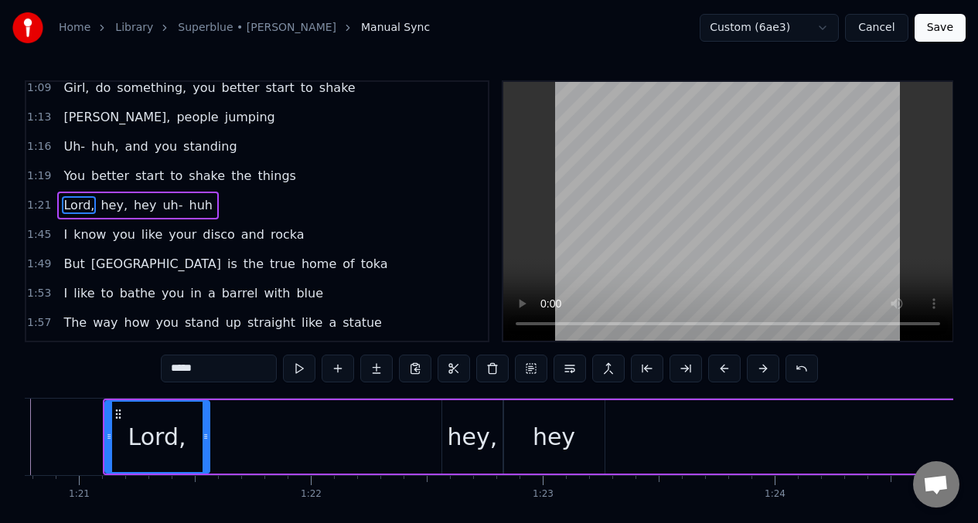
scroll to position [0, 19571]
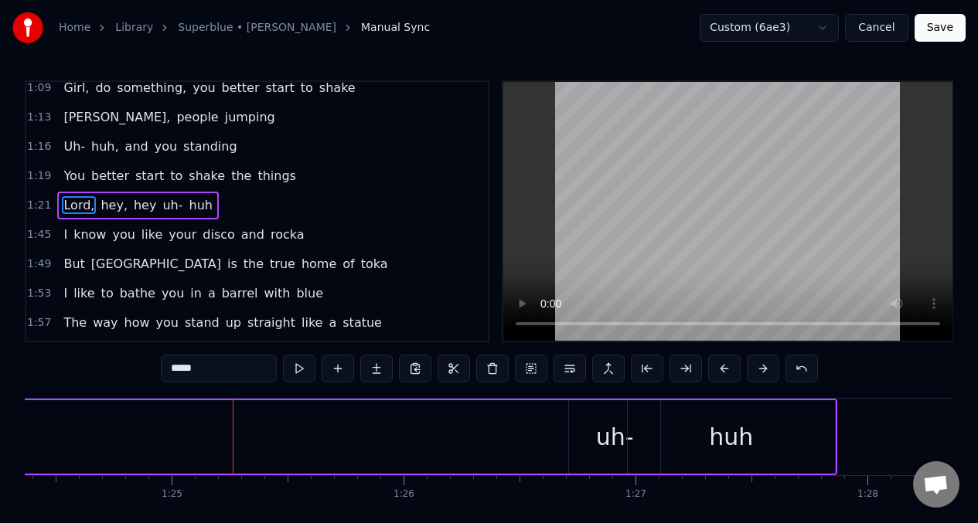
click at [572, 415] on div "uh-" at bounding box center [614, 437] width 91 height 73
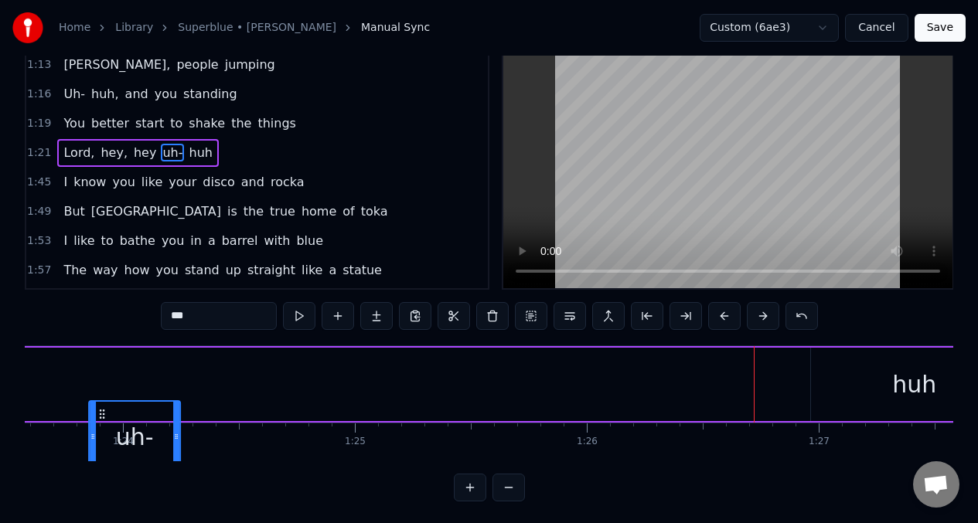
scroll to position [0, 19318]
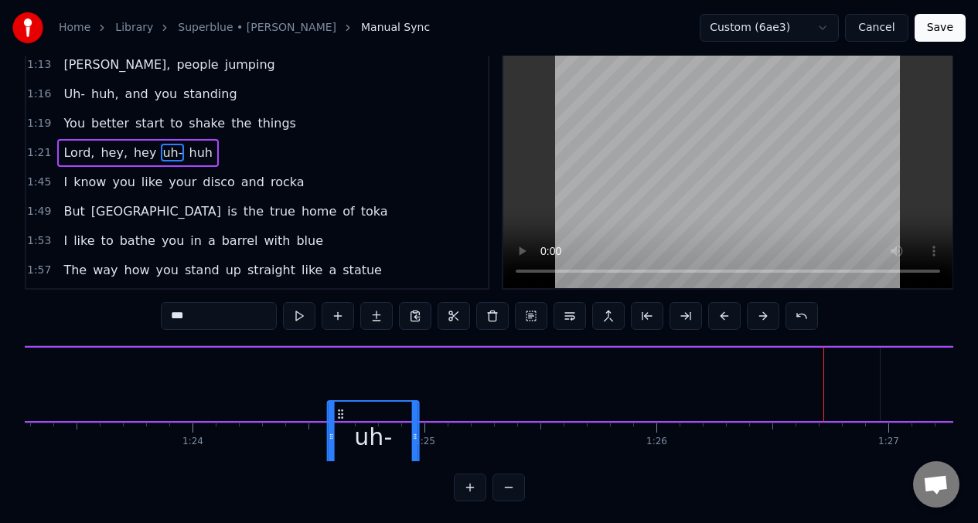
drag, startPoint x: 563, startPoint y: 414, endPoint x: 339, endPoint y: 337, distance: 236.2
click at [339, 337] on div "0:28 Last year wuk was disgusting with [PERSON_NAME] stands up with sweet music…" at bounding box center [489, 265] width 929 height 474
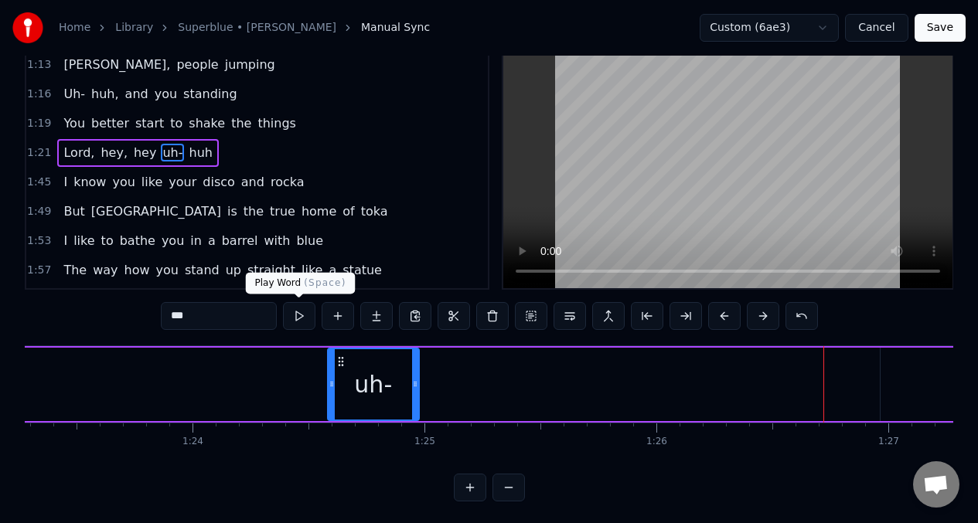
click at [294, 315] on button at bounding box center [299, 316] width 32 height 28
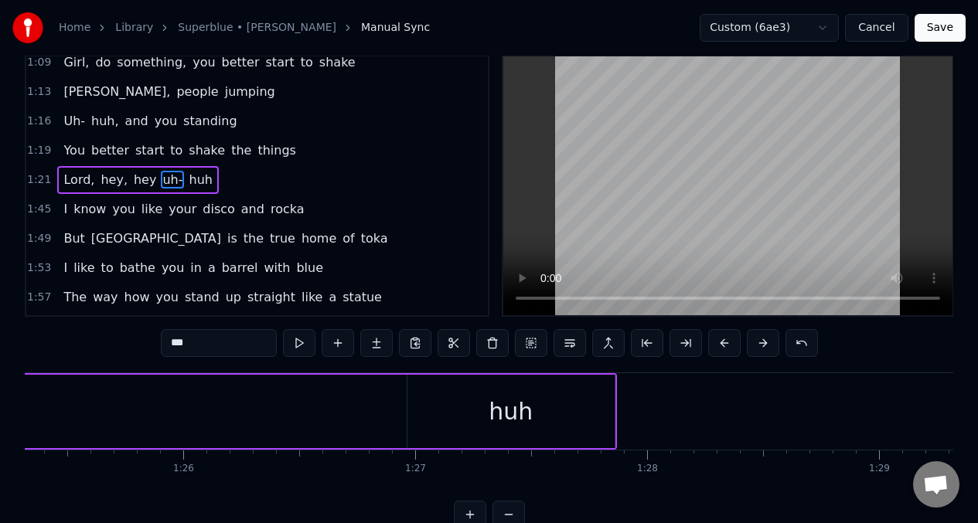
scroll to position [0, 19826]
click at [404, 406] on div "huh" at bounding box center [476, 411] width 207 height 73
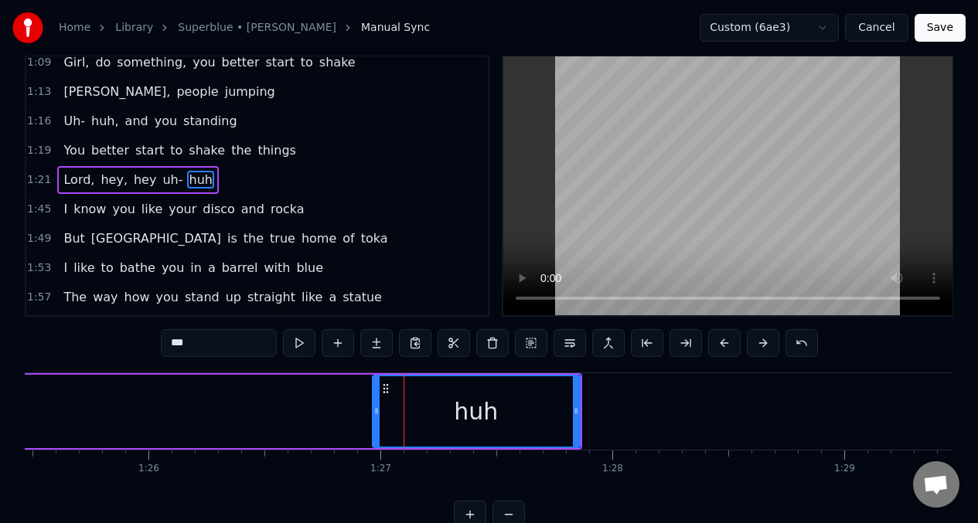
scroll to position [0, 0]
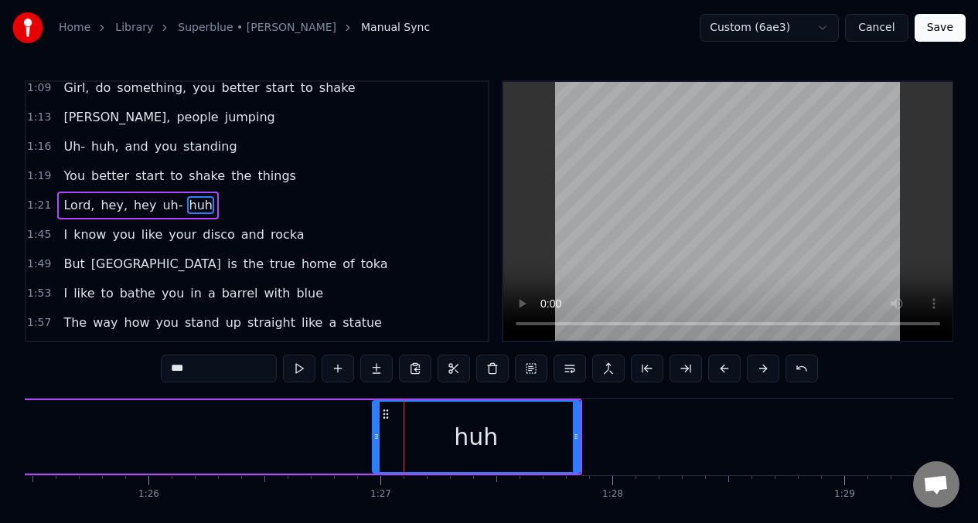
click at [132, 204] on span "hey" at bounding box center [145, 205] width 26 height 18
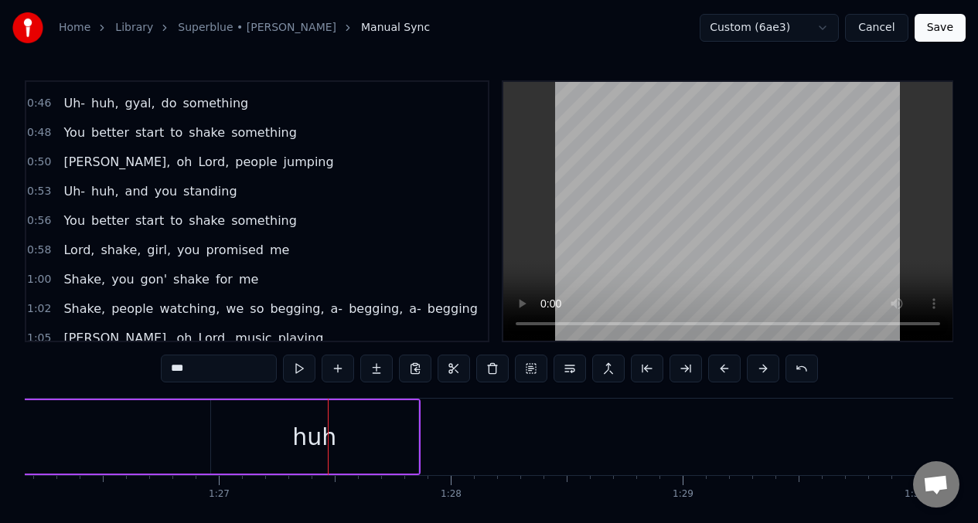
scroll to position [111, 0]
click at [370, 445] on div "huh" at bounding box center [314, 437] width 207 height 73
type input "***"
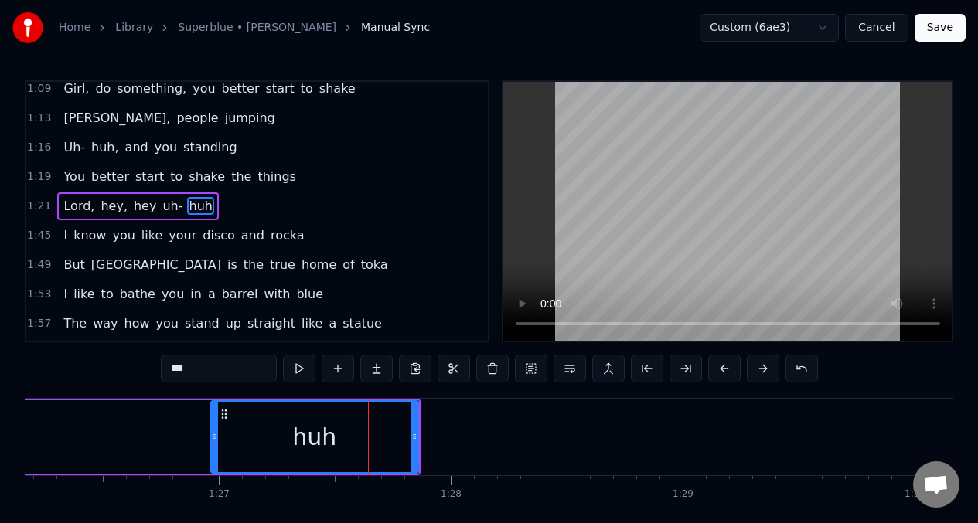
scroll to position [390, 0]
click at [336, 368] on button at bounding box center [338, 369] width 32 height 28
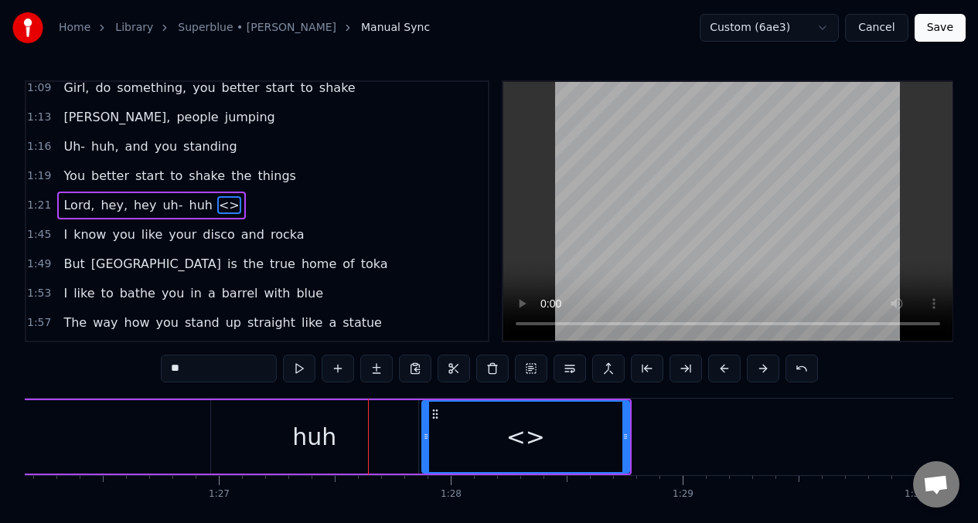
click at [194, 373] on input "**" at bounding box center [219, 369] width 116 height 28
type input "*"
click at [296, 367] on button at bounding box center [299, 369] width 32 height 28
click at [234, 418] on div "huh" at bounding box center [314, 437] width 207 height 73
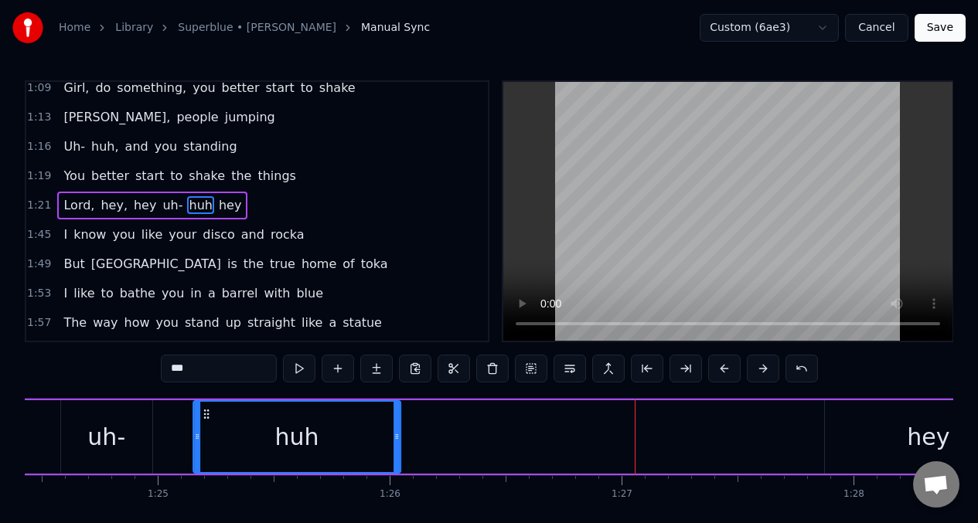
drag, startPoint x: 226, startPoint y: 415, endPoint x: 198, endPoint y: 414, distance: 27.9
click at [200, 414] on icon at bounding box center [206, 414] width 12 height 12
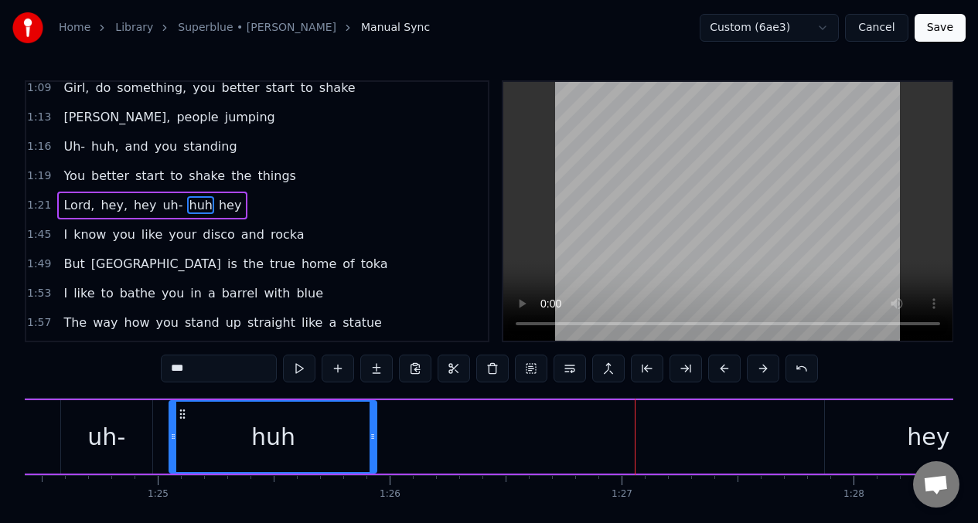
scroll to position [0, 19574]
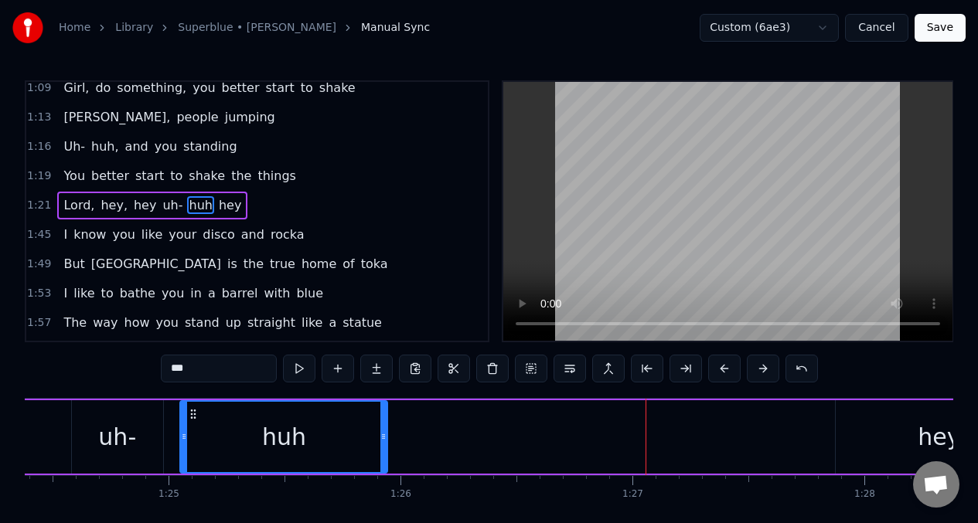
click at [77, 414] on div "uh-" at bounding box center [117, 437] width 91 height 73
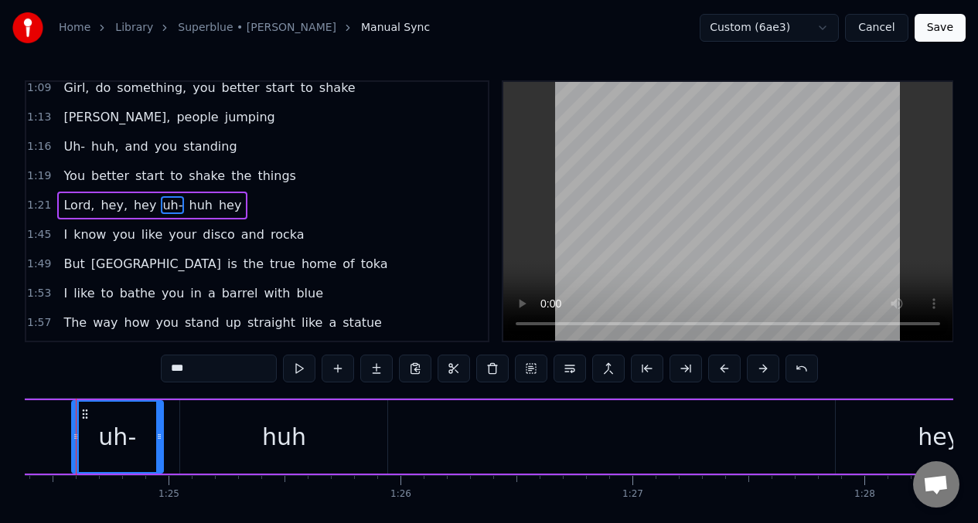
scroll to position [0, 19548]
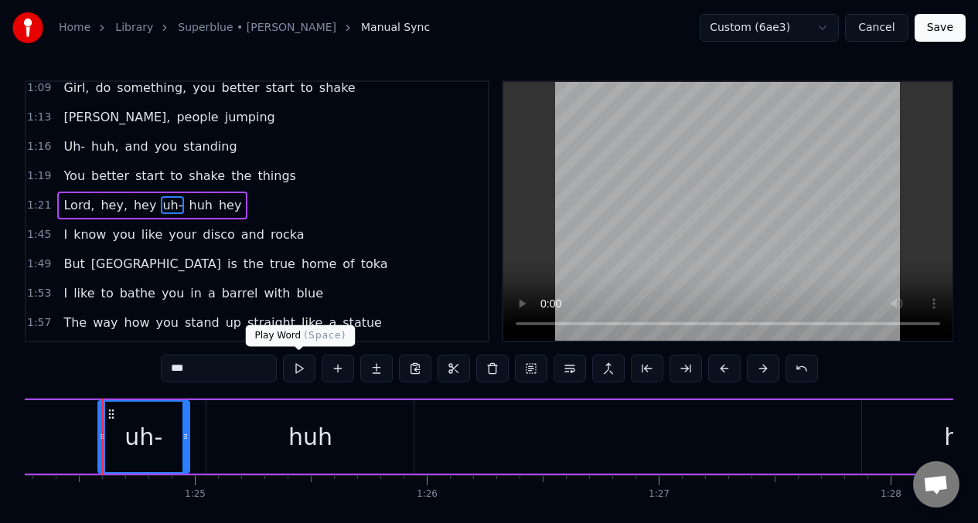
click at [299, 367] on button at bounding box center [299, 369] width 32 height 28
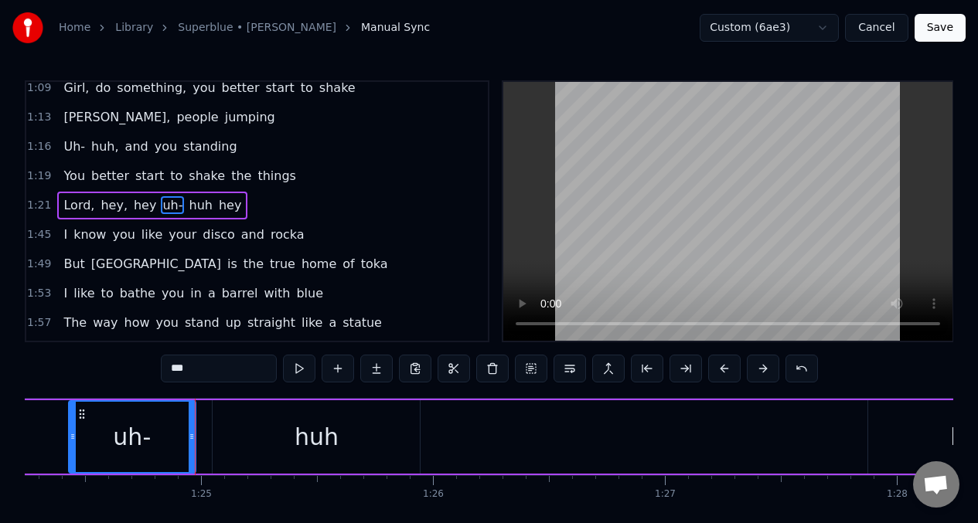
drag, startPoint x: 107, startPoint y: 427, endPoint x: 72, endPoint y: 424, distance: 34.9
click at [72, 424] on div at bounding box center [73, 437] width 6 height 70
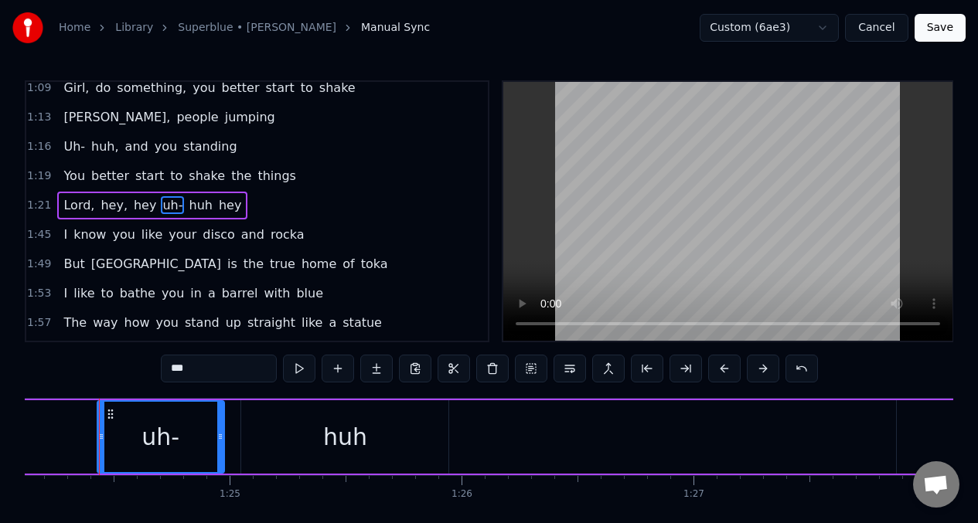
scroll to position [0, 19510]
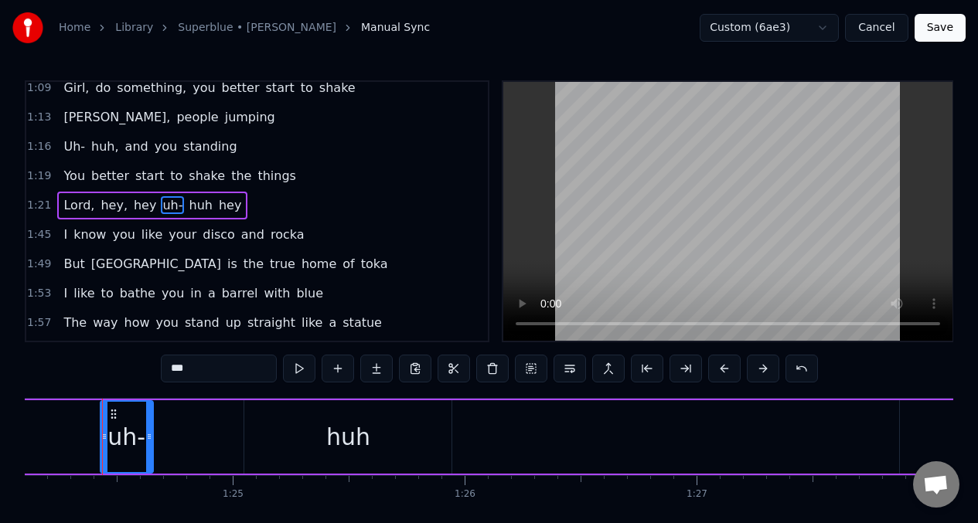
drag, startPoint x: 223, startPoint y: 426, endPoint x: 149, endPoint y: 425, distance: 74.2
click at [149, 425] on div at bounding box center [149, 437] width 6 height 70
click at [297, 368] on button at bounding box center [299, 369] width 32 height 28
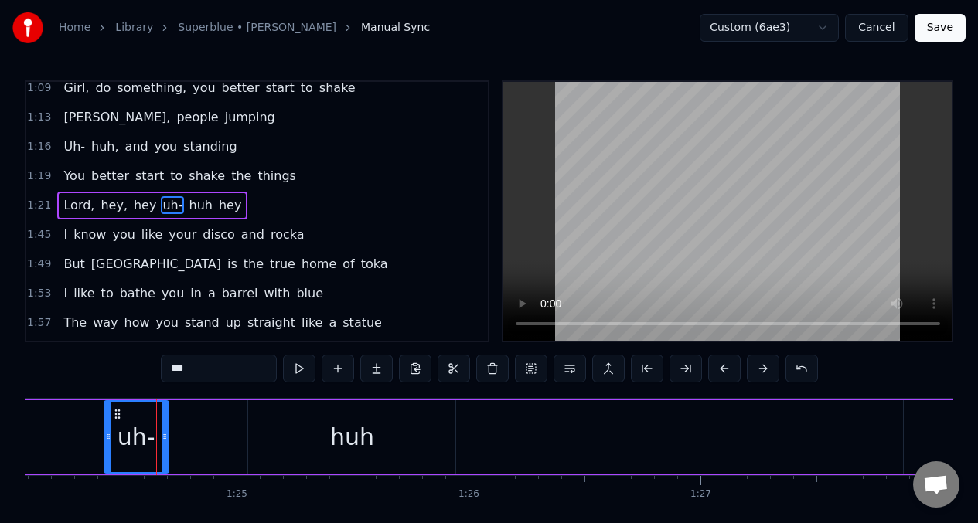
click at [168, 432] on icon at bounding box center [165, 437] width 6 height 12
drag, startPoint x: 108, startPoint y: 425, endPoint x: 129, endPoint y: 428, distance: 21.2
click at [129, 428] on div at bounding box center [129, 437] width 6 height 70
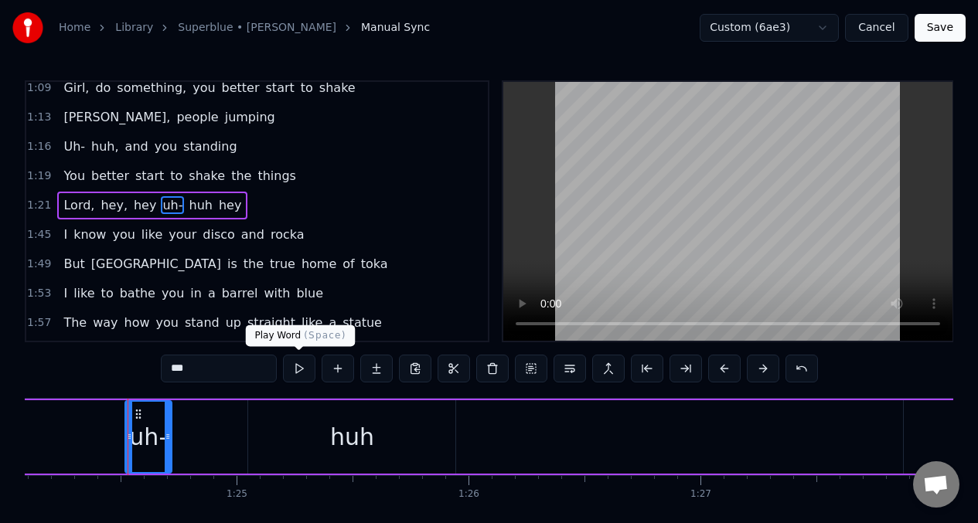
click at [302, 369] on button at bounding box center [299, 369] width 32 height 28
click at [256, 419] on div "huh" at bounding box center [351, 437] width 207 height 73
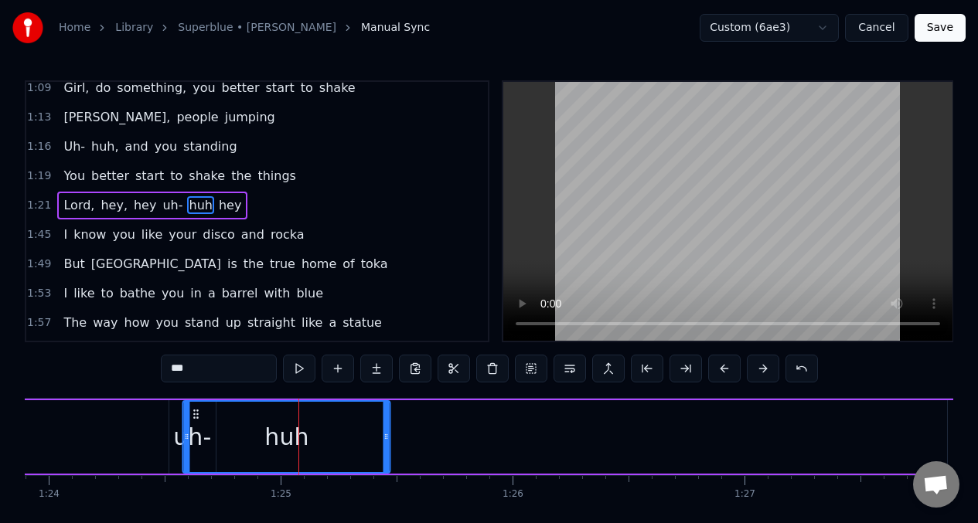
scroll to position [0, 19453]
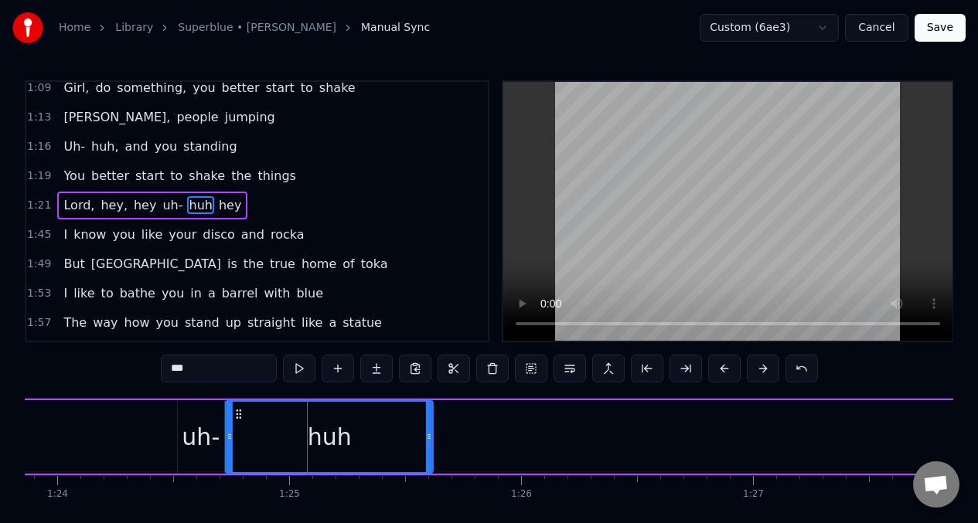
drag, startPoint x: 261, startPoint y: 411, endPoint x: 238, endPoint y: 415, distance: 22.8
click at [238, 415] on icon at bounding box center [239, 414] width 12 height 12
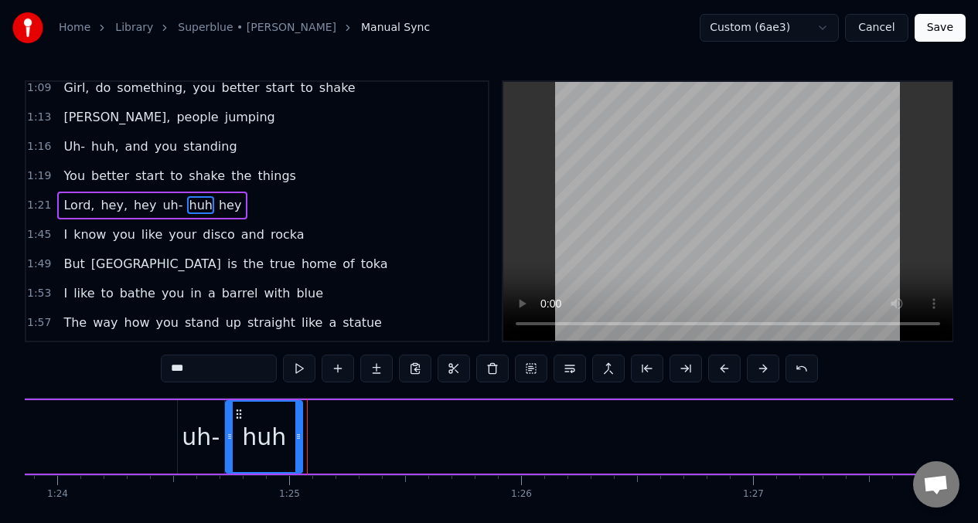
drag, startPoint x: 429, startPoint y: 427, endPoint x: 298, endPoint y: 428, distance: 130.7
click at [298, 428] on div at bounding box center [298, 437] width 6 height 70
drag, startPoint x: 230, startPoint y: 421, endPoint x: 219, endPoint y: 421, distance: 11.6
click at [222, 418] on div at bounding box center [221, 437] width 6 height 70
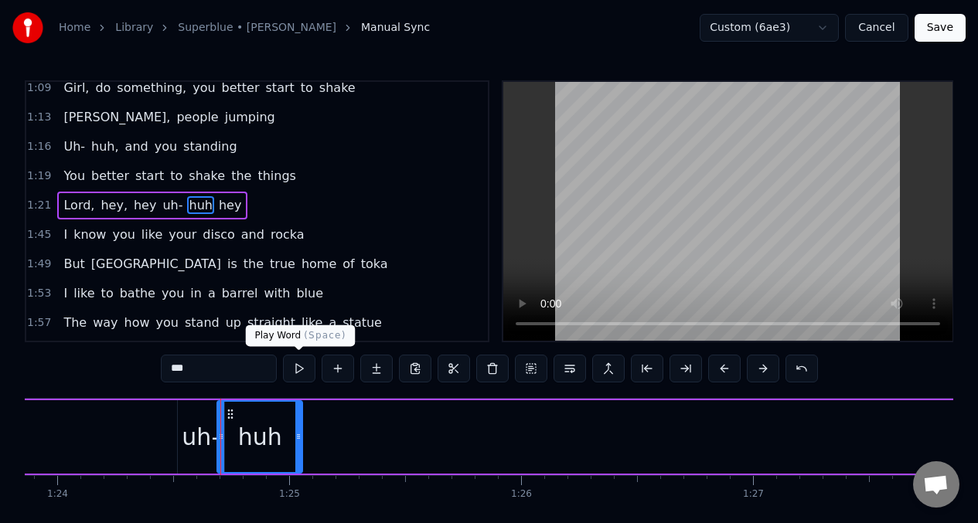
click at [298, 370] on button at bounding box center [299, 369] width 32 height 28
click at [196, 433] on div "uh-" at bounding box center [201, 437] width 38 height 35
type input "***"
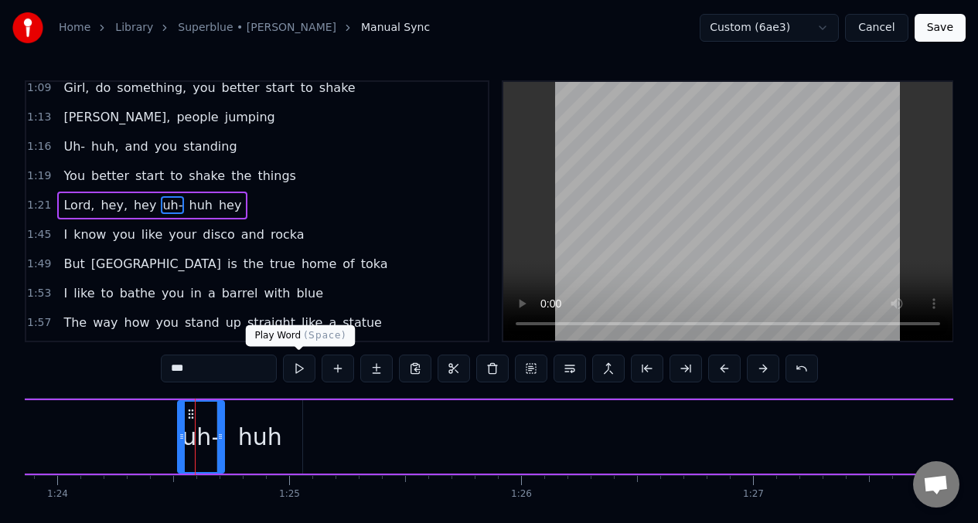
click at [297, 374] on button at bounding box center [299, 369] width 32 height 28
click at [70, 419] on div "Lord, hey, hey uh- huh hey" at bounding box center [275, 437] width 1781 height 77
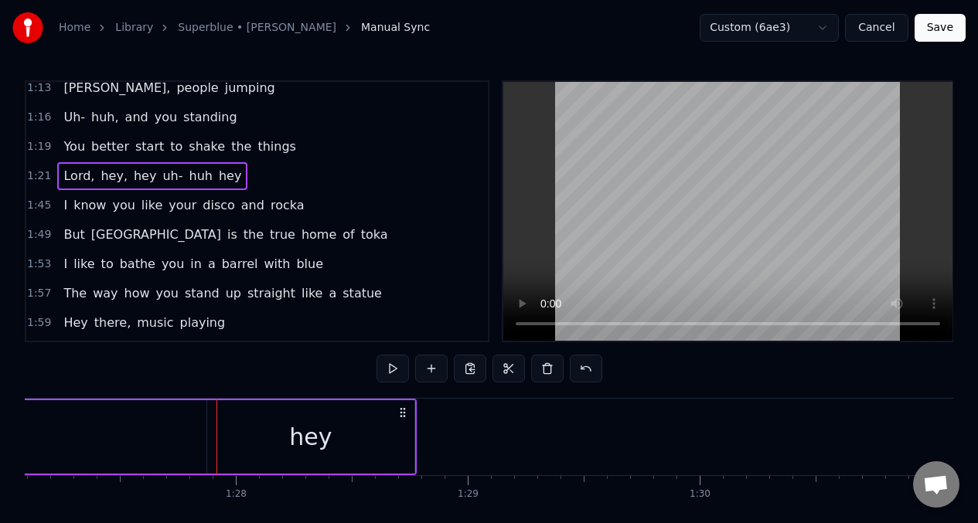
scroll to position [362, 0]
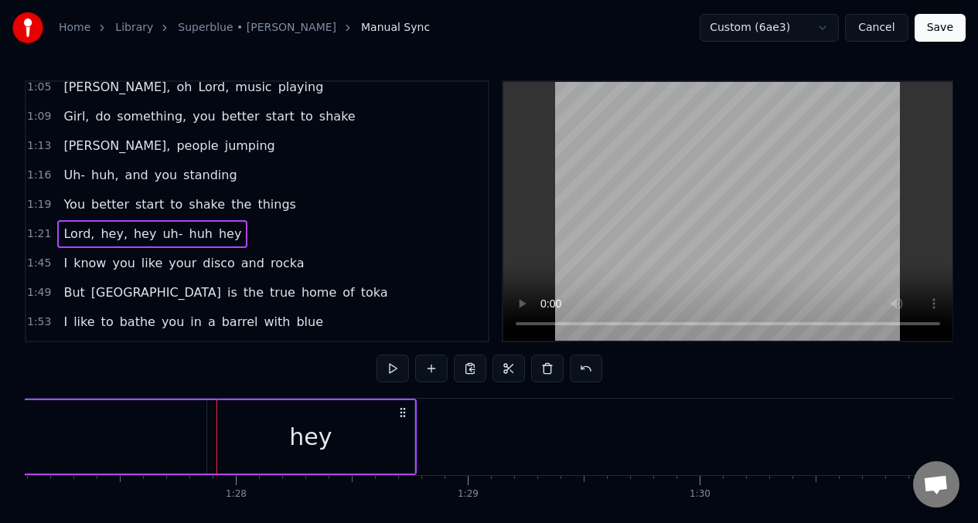
click at [324, 443] on div "hey" at bounding box center [310, 437] width 43 height 35
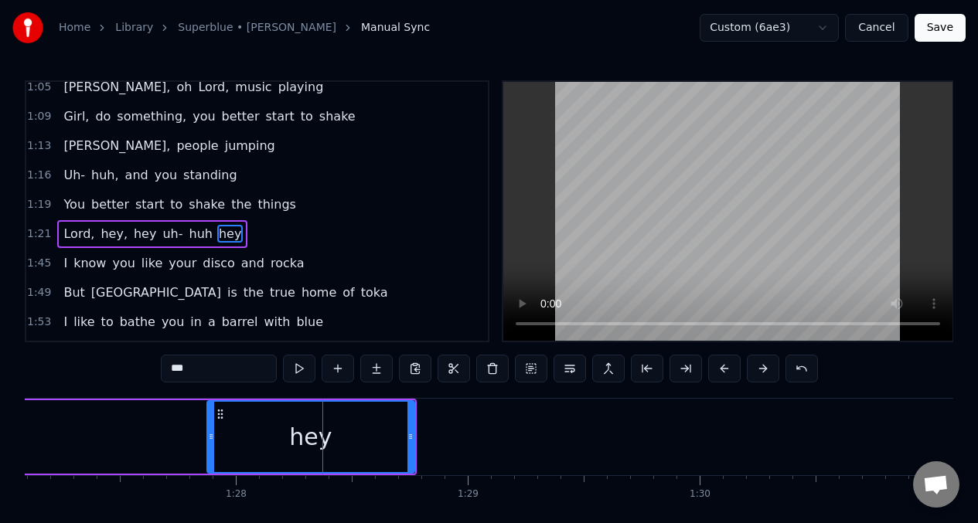
scroll to position [390, 0]
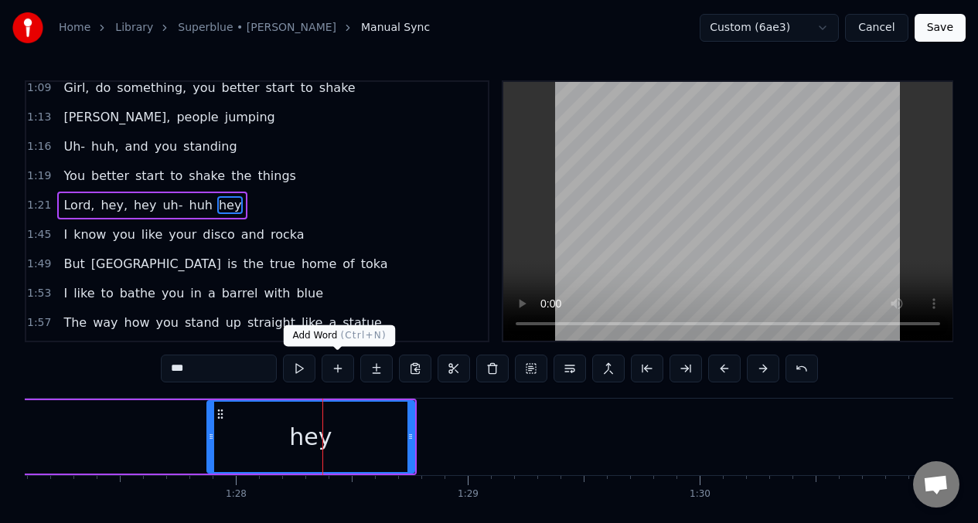
click at [337, 368] on button at bounding box center [338, 369] width 32 height 28
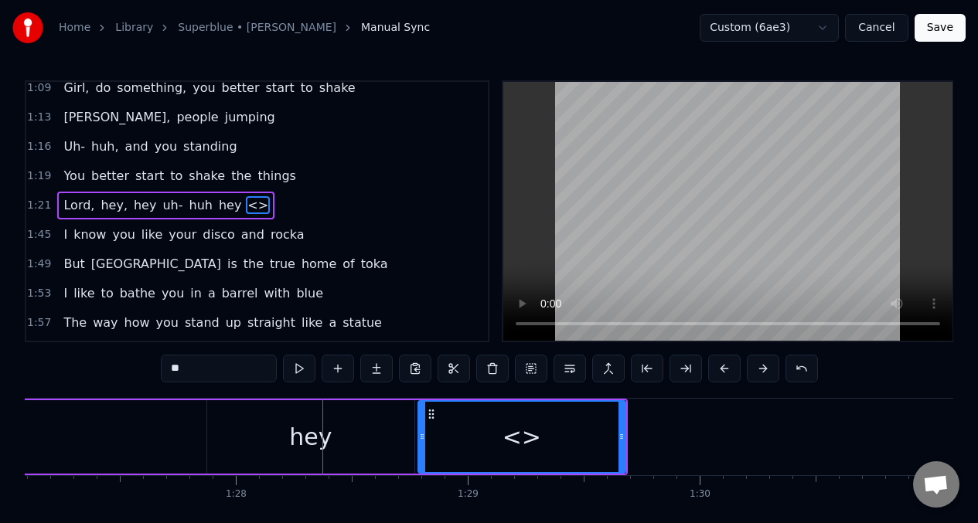
click at [196, 371] on input "**" at bounding box center [219, 369] width 116 height 28
type input "*"
type input "******"
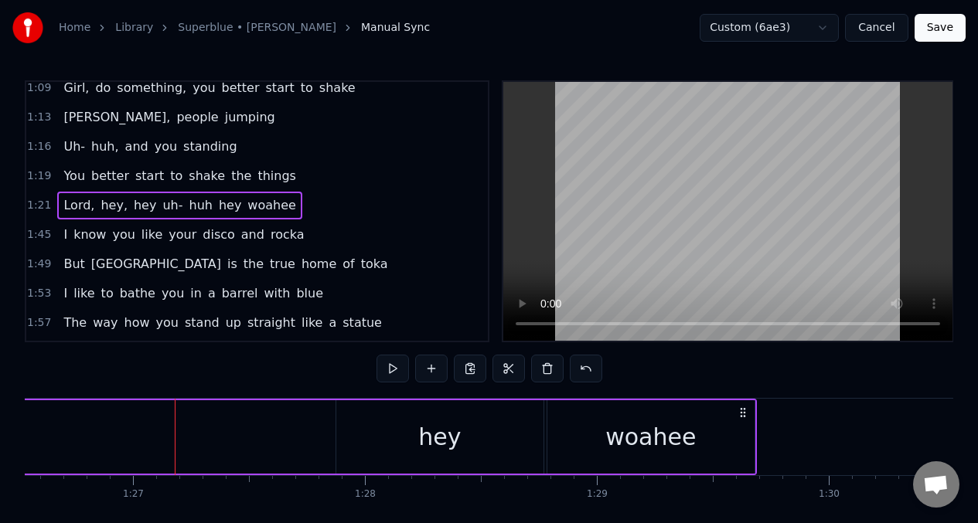
scroll to position [0, 20073]
click at [390, 364] on button at bounding box center [393, 369] width 32 height 28
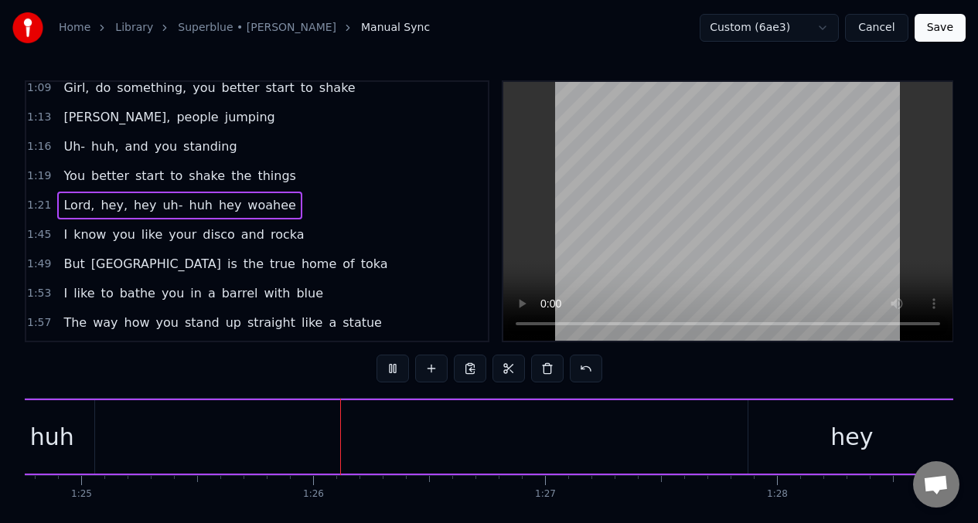
scroll to position [0, 19662]
click at [390, 364] on button at bounding box center [393, 369] width 32 height 28
click at [766, 428] on div "hey" at bounding box center [851, 437] width 207 height 73
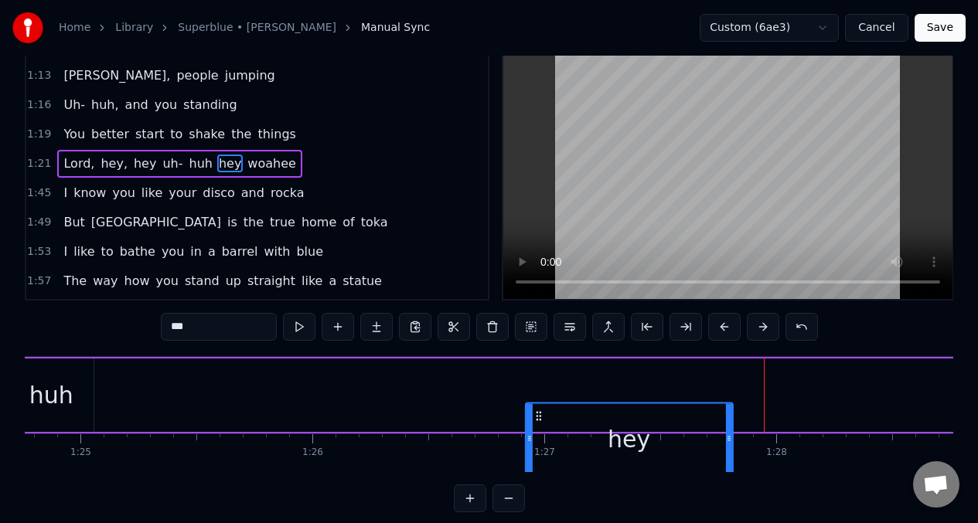
scroll to position [46, 0]
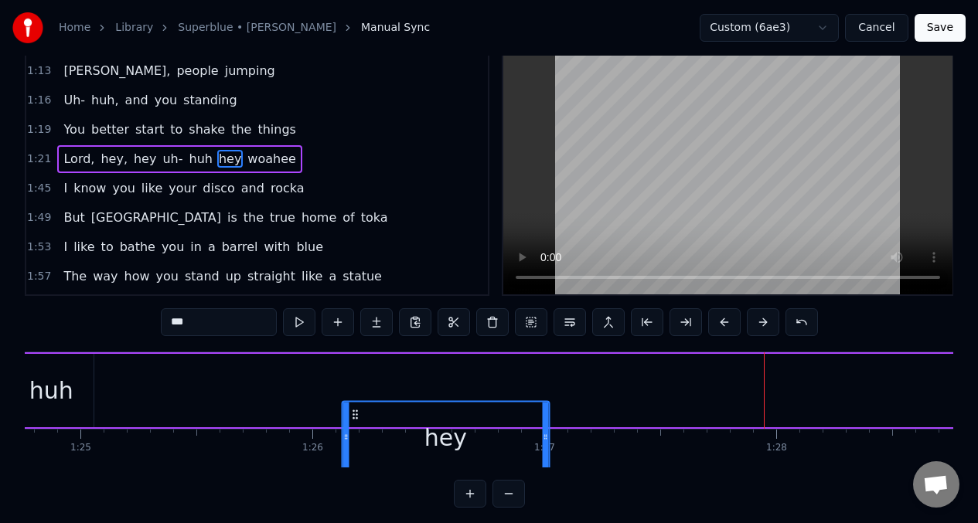
drag, startPoint x: 760, startPoint y: 418, endPoint x: 354, endPoint y: 360, distance: 410.0
click at [354, 360] on div "Lord, hey, hey uh- huh hey woahee" at bounding box center [172, 391] width 1992 height 77
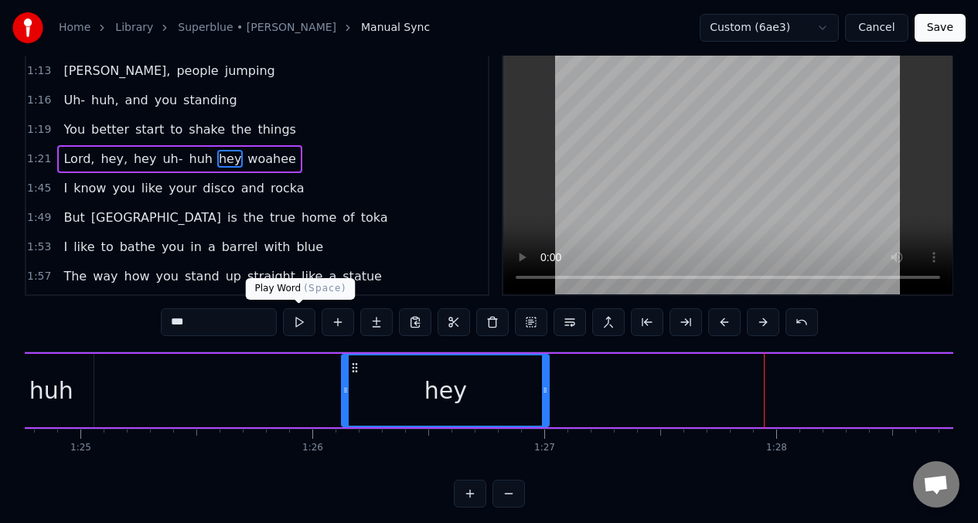
click at [295, 315] on button at bounding box center [299, 323] width 32 height 28
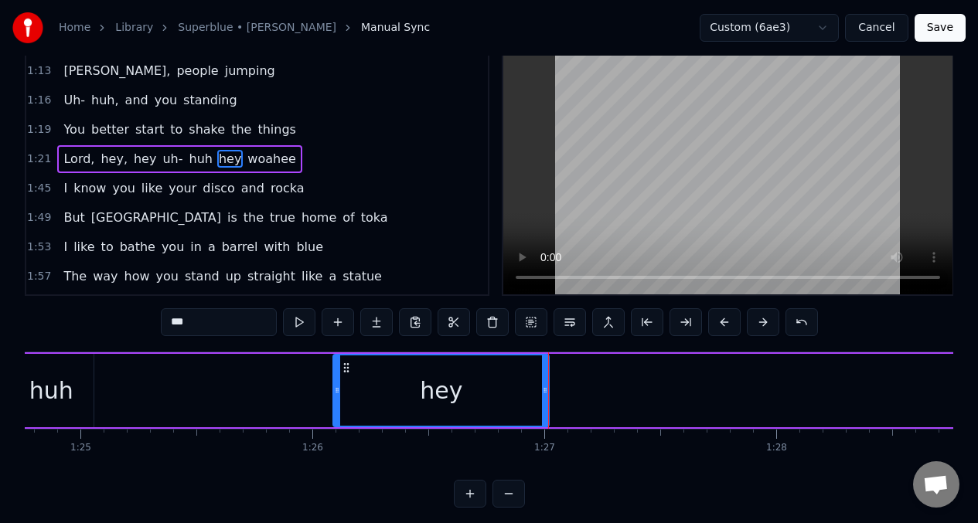
drag, startPoint x: 345, startPoint y: 382, endPoint x: 336, endPoint y: 384, distance: 8.6
click at [336, 384] on div at bounding box center [337, 391] width 6 height 70
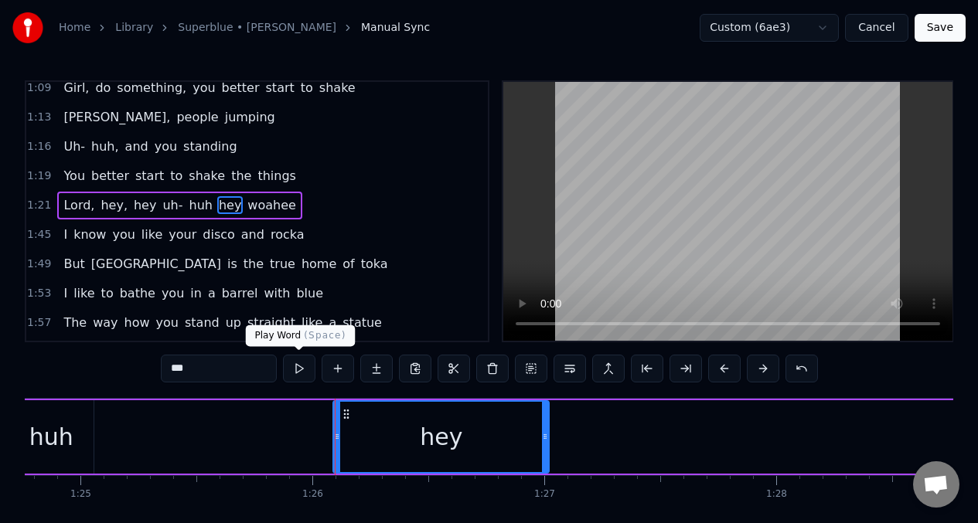
click at [294, 366] on button at bounding box center [299, 369] width 32 height 28
click at [246, 205] on span "woahee" at bounding box center [272, 205] width 52 height 18
type input "******"
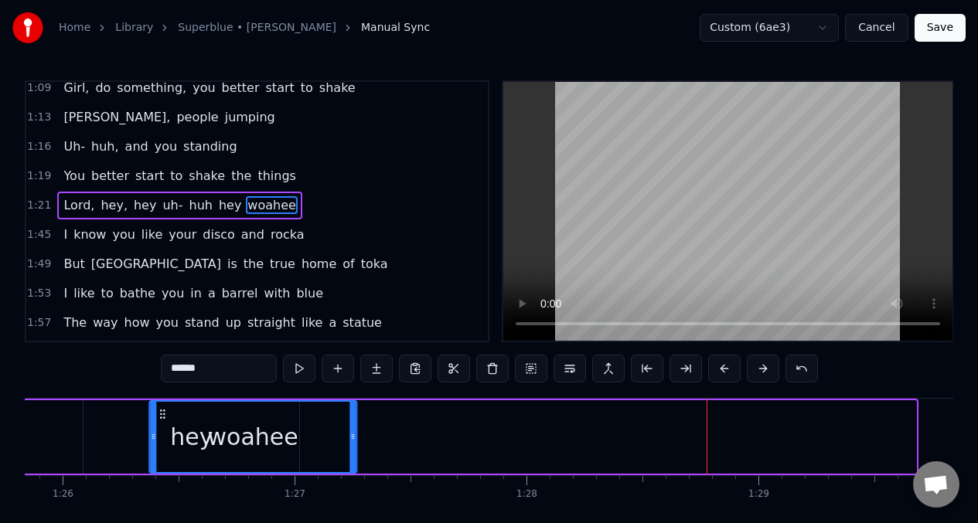
scroll to position [0, 19911]
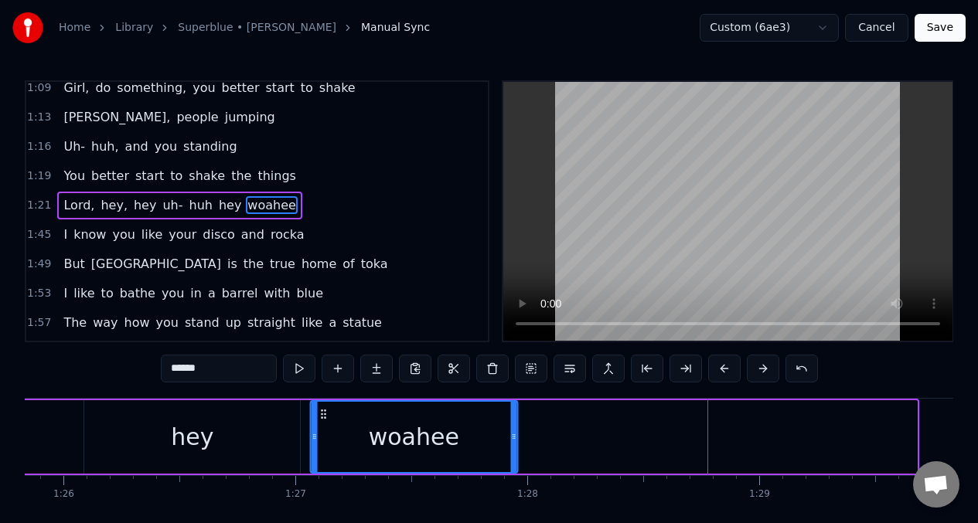
drag, startPoint x: 117, startPoint y: 416, endPoint x: 324, endPoint y: 396, distance: 208.2
click at [323, 394] on div "0:28 Last year wuk was disgusting with [PERSON_NAME] stands up with sweet music…" at bounding box center [489, 317] width 929 height 474
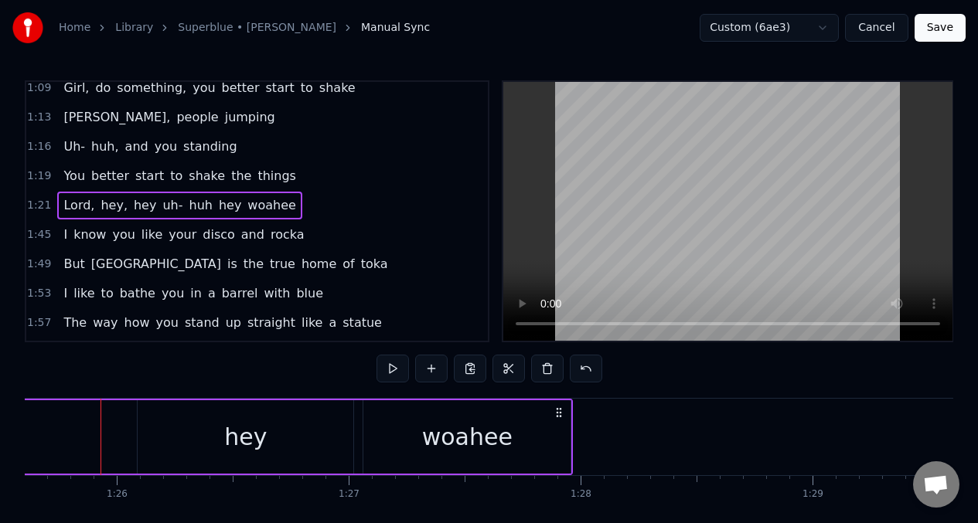
scroll to position [0, 19856]
click at [170, 438] on div "hey" at bounding box center [247, 437] width 216 height 73
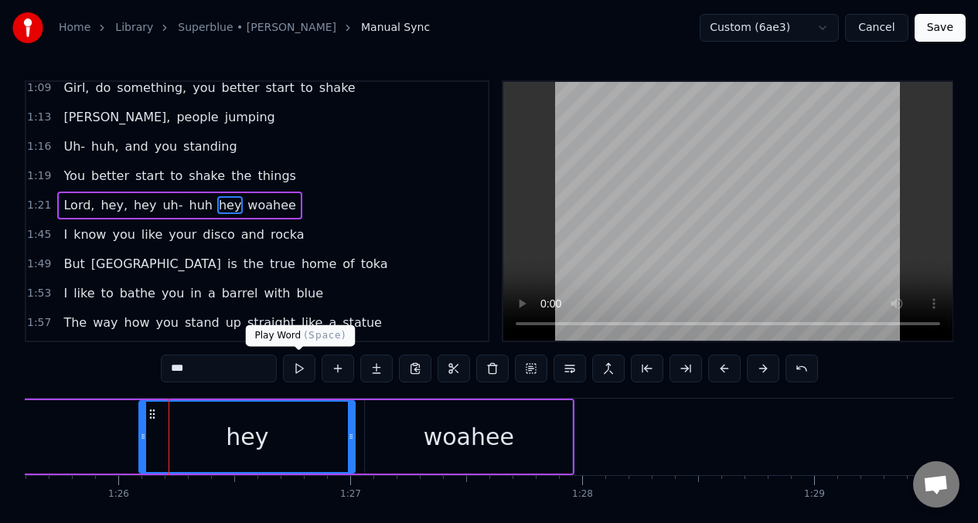
click at [292, 368] on button at bounding box center [299, 369] width 32 height 28
click at [435, 438] on div "woahee" at bounding box center [469, 437] width 90 height 35
type input "******"
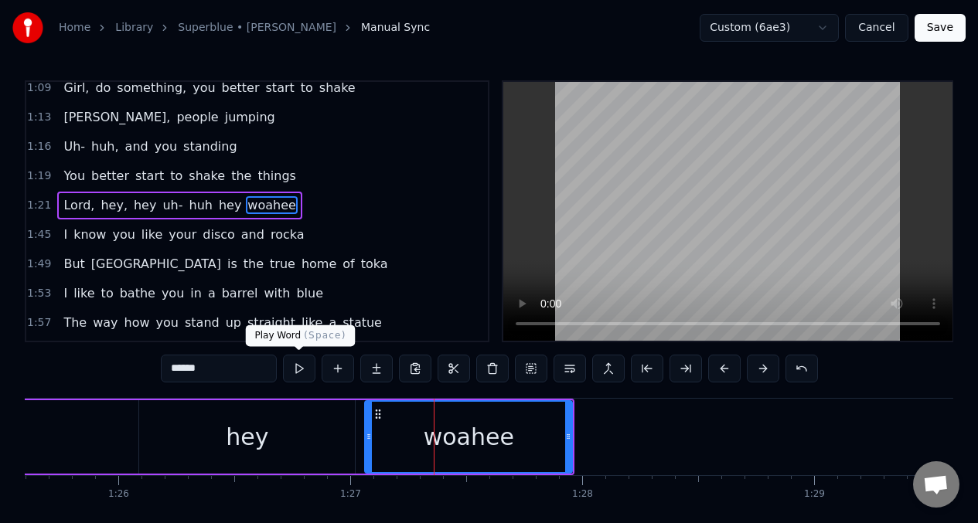
click at [293, 370] on button at bounding box center [299, 369] width 32 height 28
click at [296, 371] on button at bounding box center [299, 369] width 32 height 28
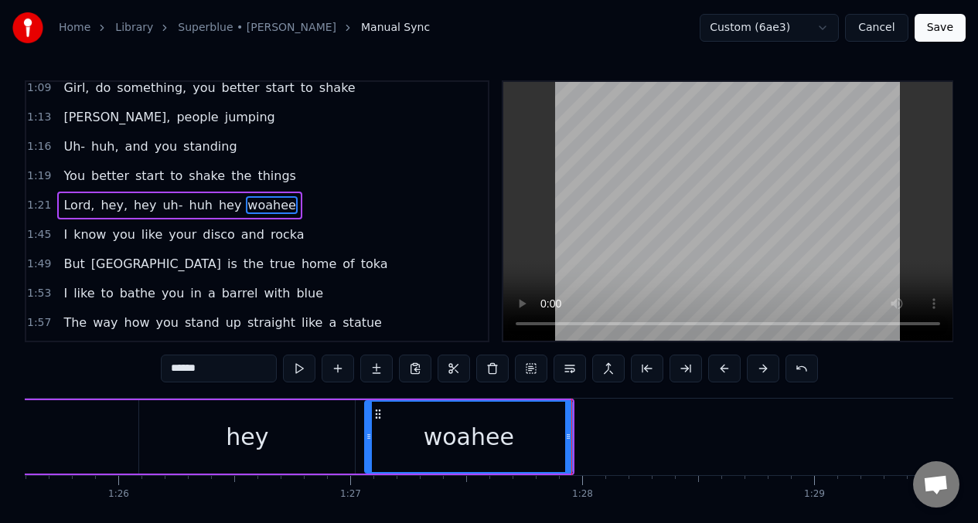
click at [296, 371] on button at bounding box center [299, 369] width 32 height 28
click at [340, 367] on button at bounding box center [338, 369] width 32 height 28
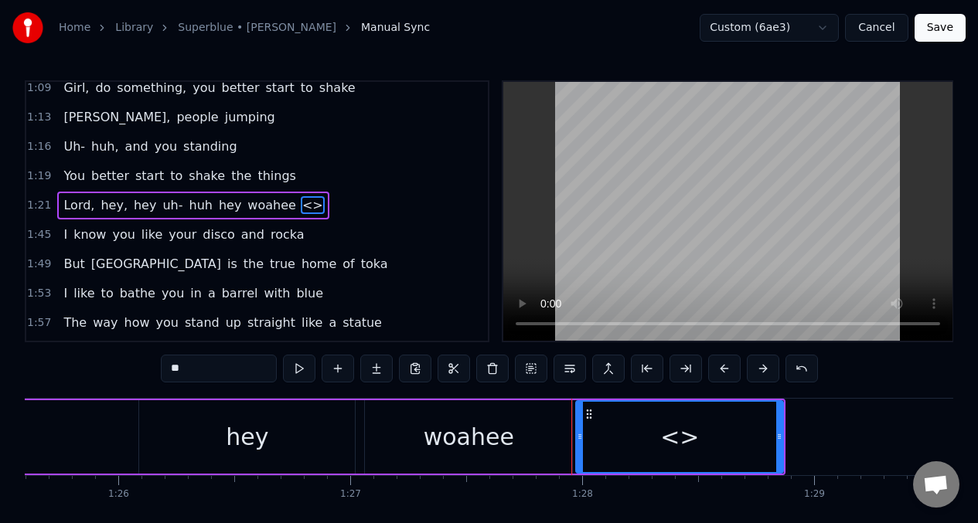
click at [210, 367] on input "**" at bounding box center [219, 369] width 116 height 28
type input "*"
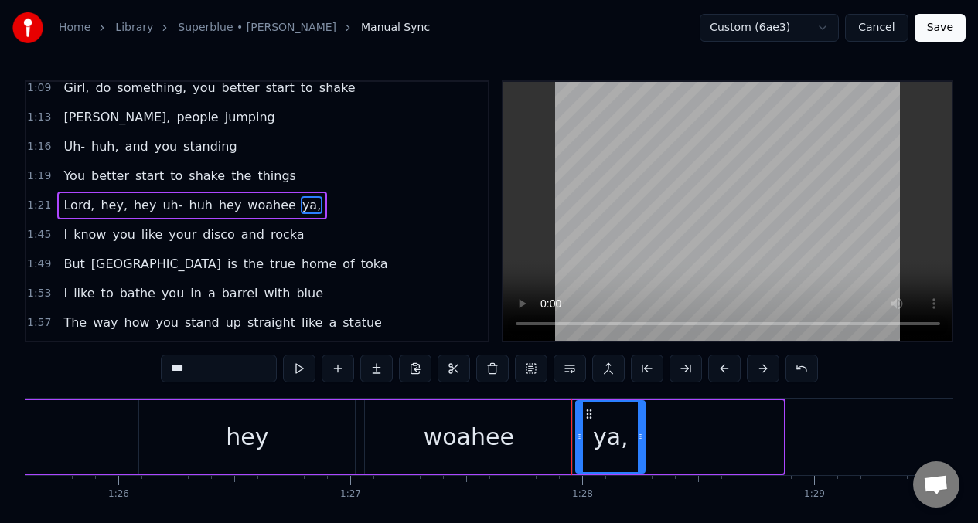
drag, startPoint x: 781, startPoint y: 430, endPoint x: 643, endPoint y: 443, distance: 139.0
click at [643, 443] on div at bounding box center [641, 437] width 6 height 70
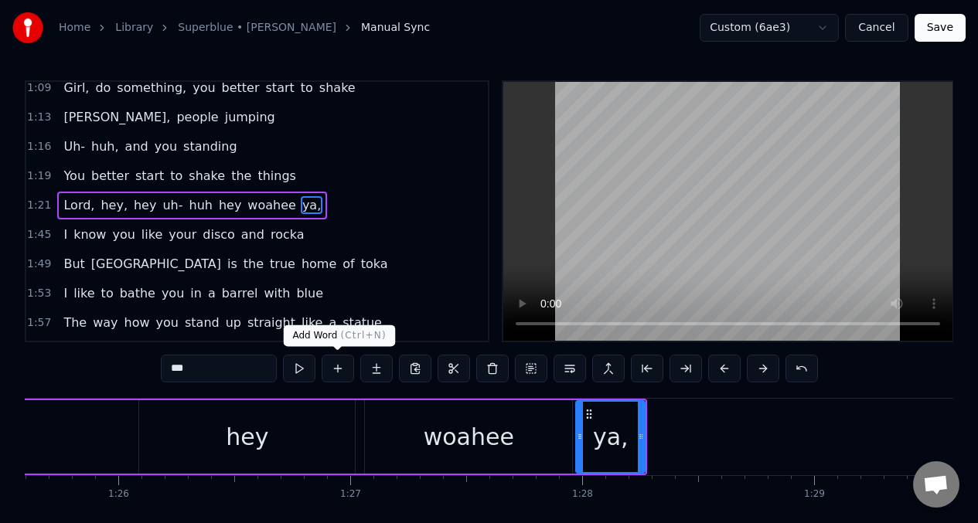
type input "***"
click at [339, 370] on button at bounding box center [338, 369] width 32 height 28
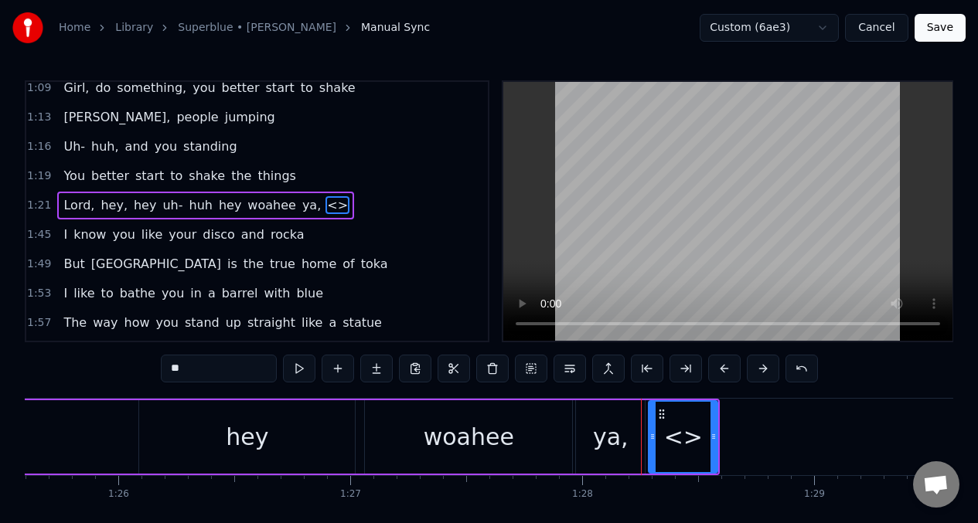
click at [203, 370] on input "**" at bounding box center [219, 369] width 116 height 28
type input "*"
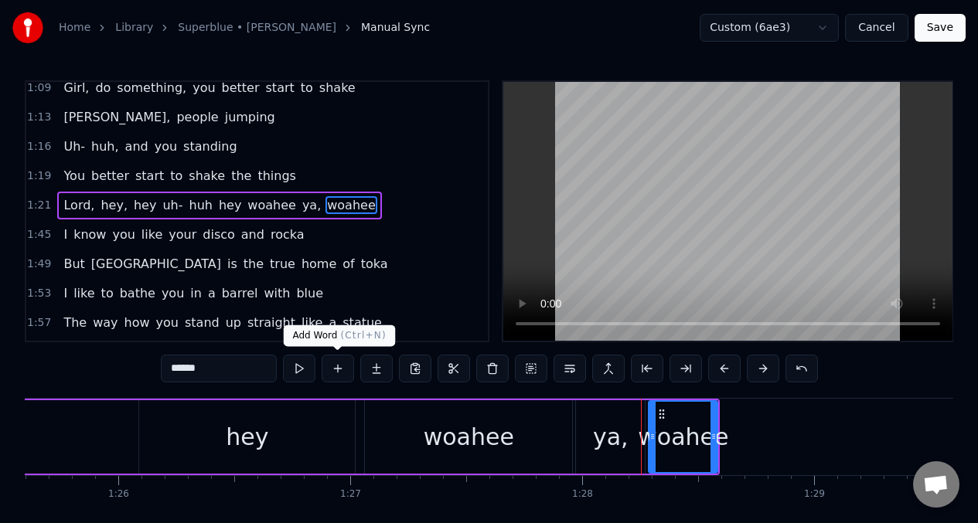
type input "******"
click at [340, 370] on button at bounding box center [338, 369] width 32 height 28
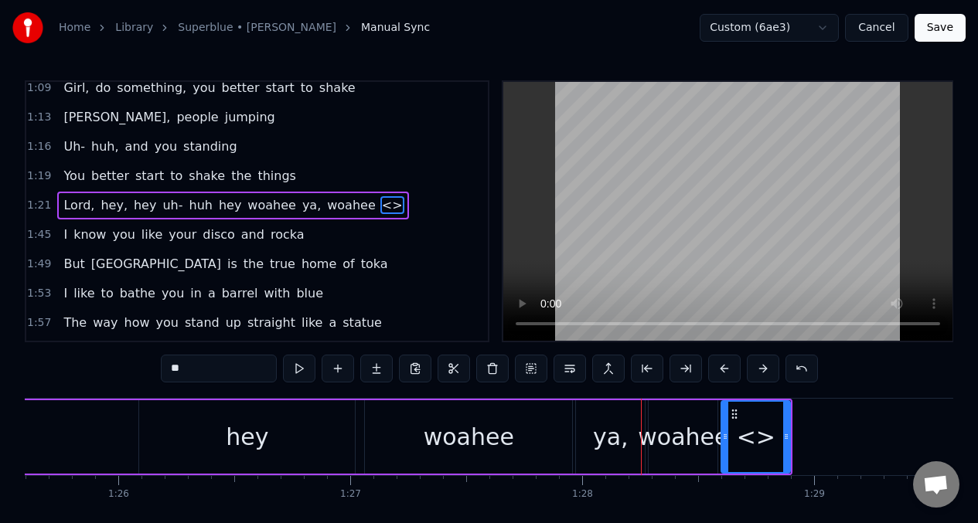
click at [194, 372] on input "**" at bounding box center [219, 369] width 116 height 28
type input "*"
click at [299, 367] on button at bounding box center [299, 369] width 32 height 28
click at [73, 205] on span "Lord," at bounding box center [79, 205] width 34 height 18
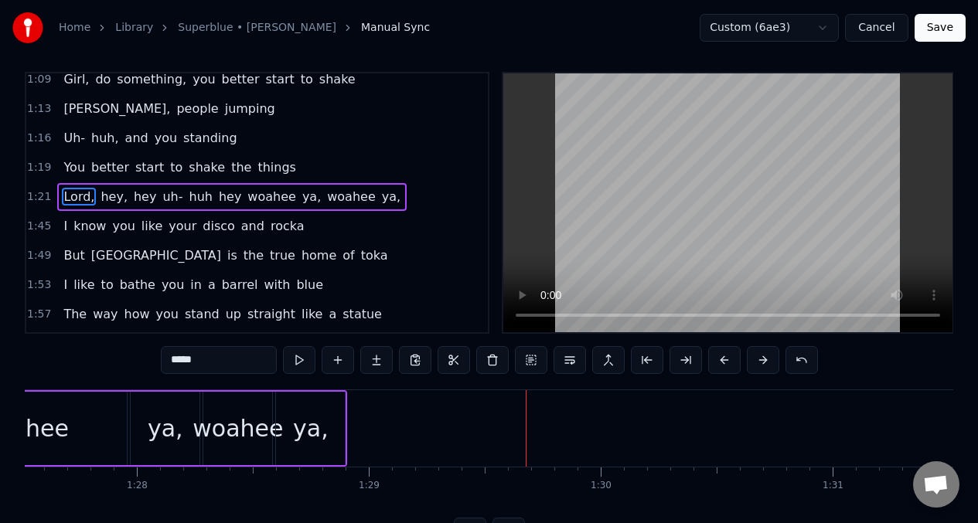
scroll to position [9, 0]
click at [217, 199] on span "hey" at bounding box center [230, 196] width 26 height 18
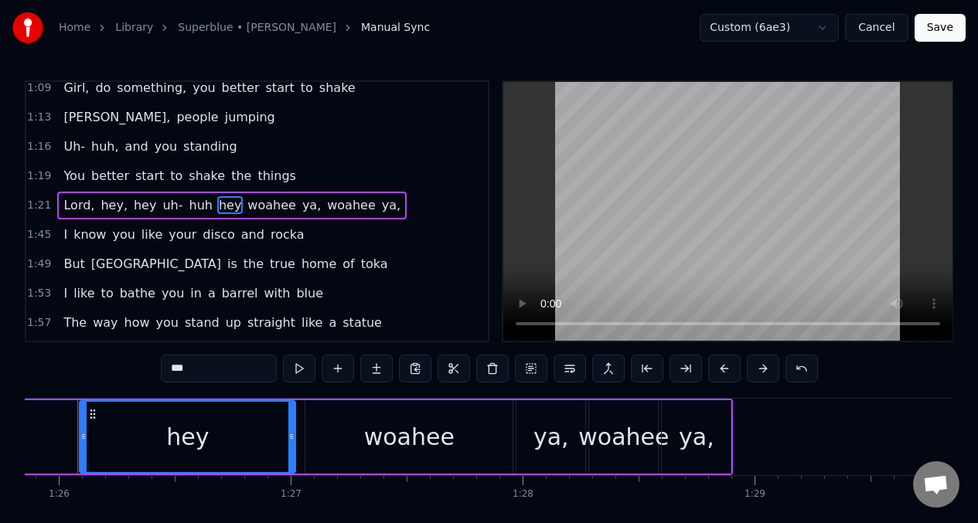
scroll to position [0, 19891]
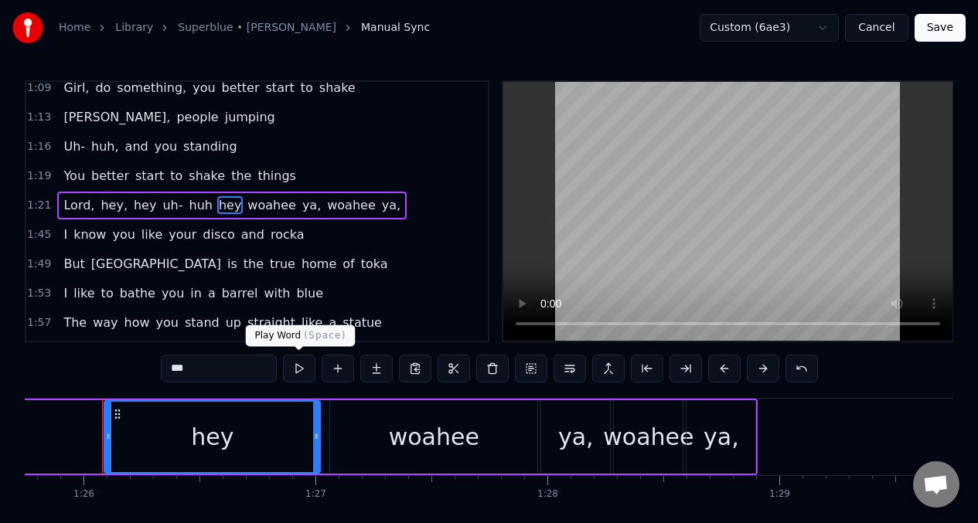
click at [296, 370] on button at bounding box center [299, 369] width 32 height 28
click at [297, 370] on button at bounding box center [299, 369] width 32 height 28
click at [382, 448] on div "woahee" at bounding box center [433, 437] width 207 height 73
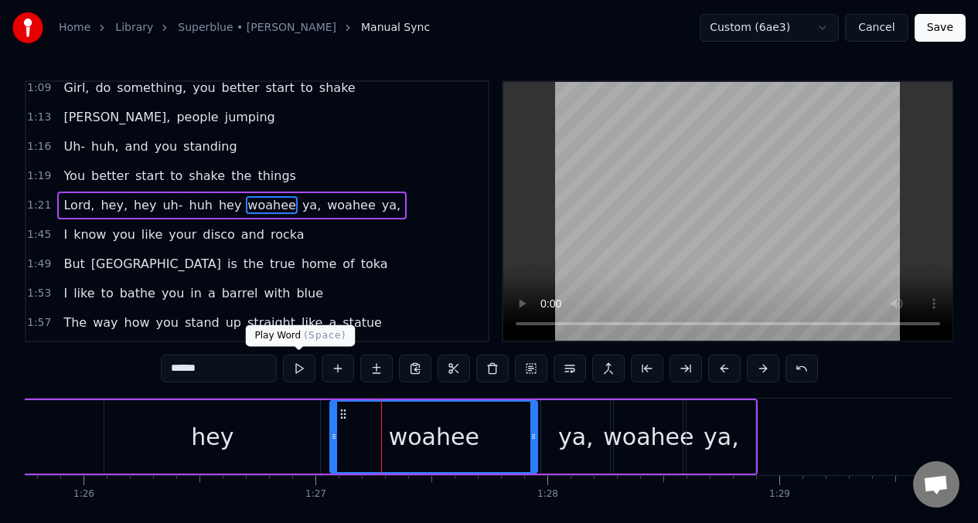
click at [299, 374] on button at bounding box center [299, 369] width 32 height 28
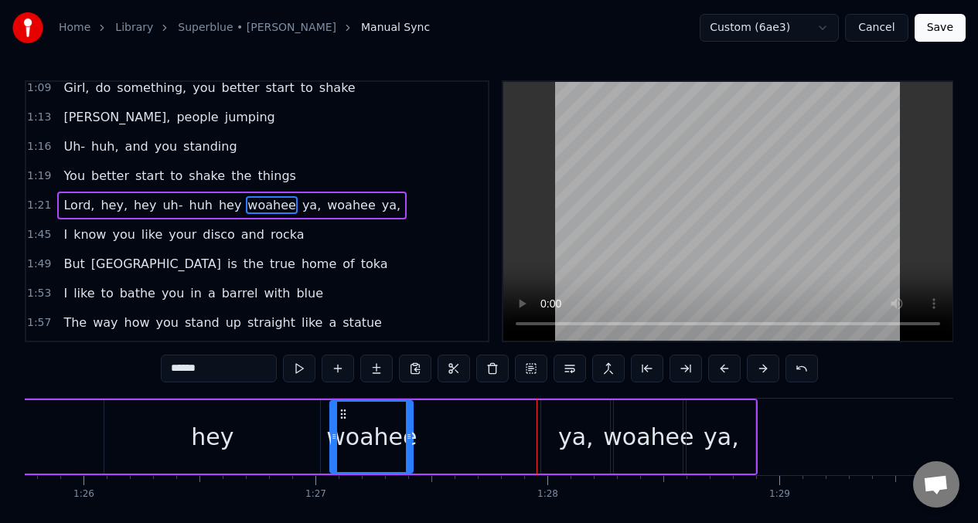
drag, startPoint x: 533, startPoint y: 434, endPoint x: 408, endPoint y: 445, distance: 125.0
click at [408, 445] on div at bounding box center [409, 437] width 6 height 70
click at [295, 369] on button at bounding box center [299, 369] width 32 height 28
click at [561, 429] on div "ya," at bounding box center [576, 437] width 36 height 35
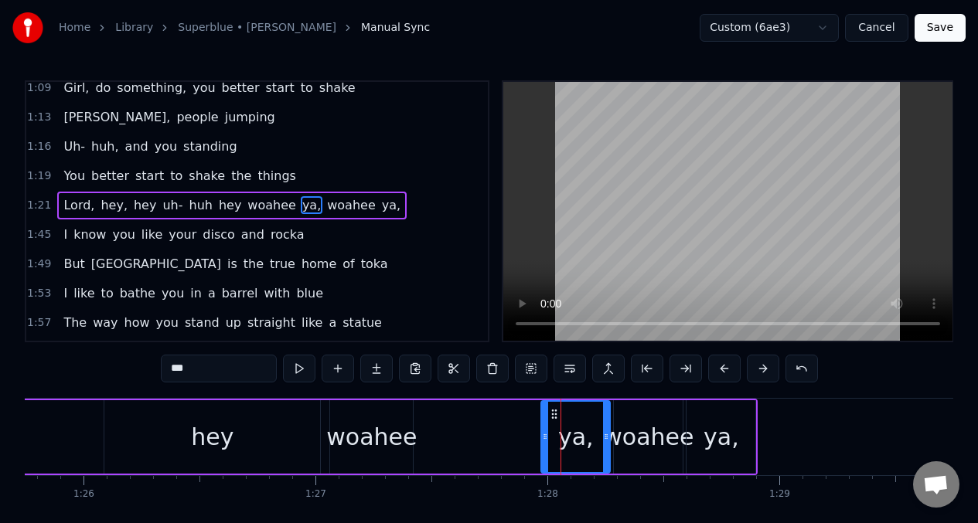
click at [163, 205] on span "uh-" at bounding box center [172, 205] width 23 height 18
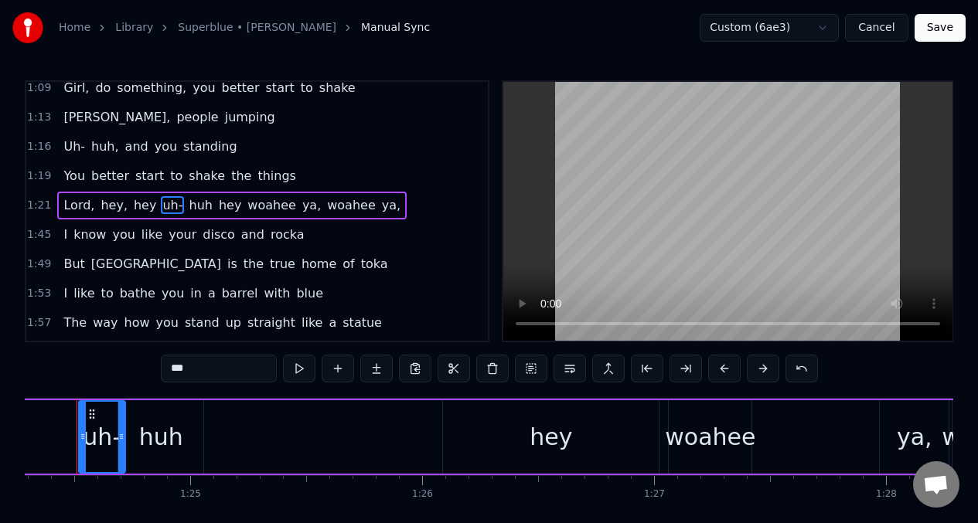
scroll to position [0, 19527]
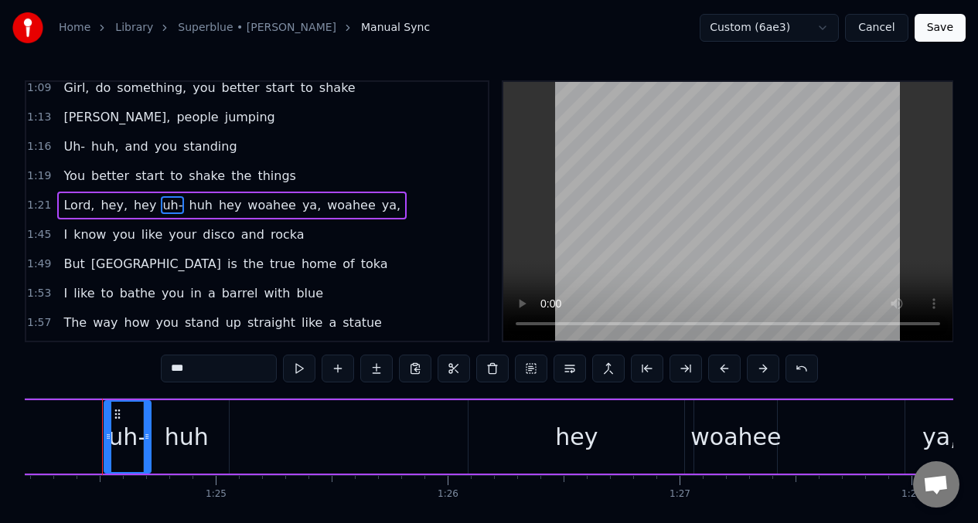
click at [249, 209] on span "woahee" at bounding box center [272, 205] width 52 height 18
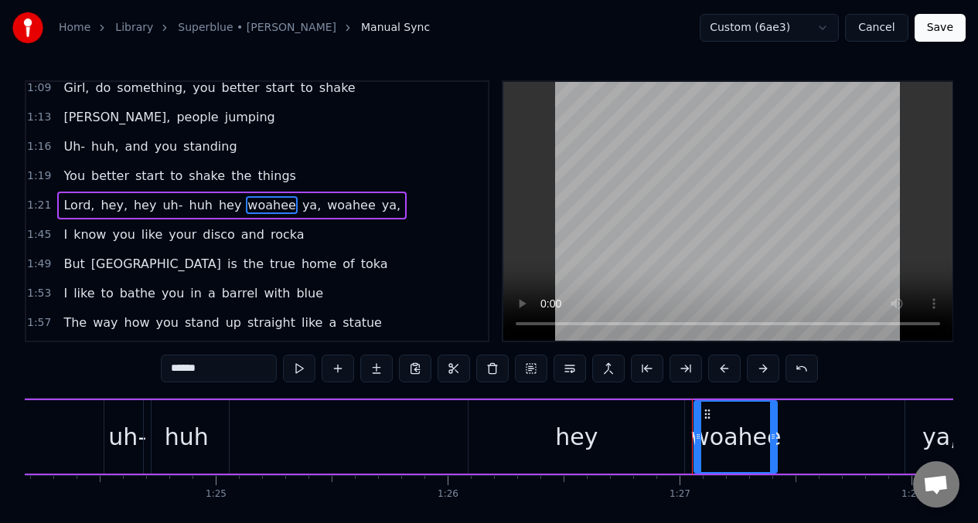
click at [227, 373] on input "******" at bounding box center [219, 369] width 116 height 28
click at [731, 440] on div "woahee-" at bounding box center [736, 437] width 99 height 35
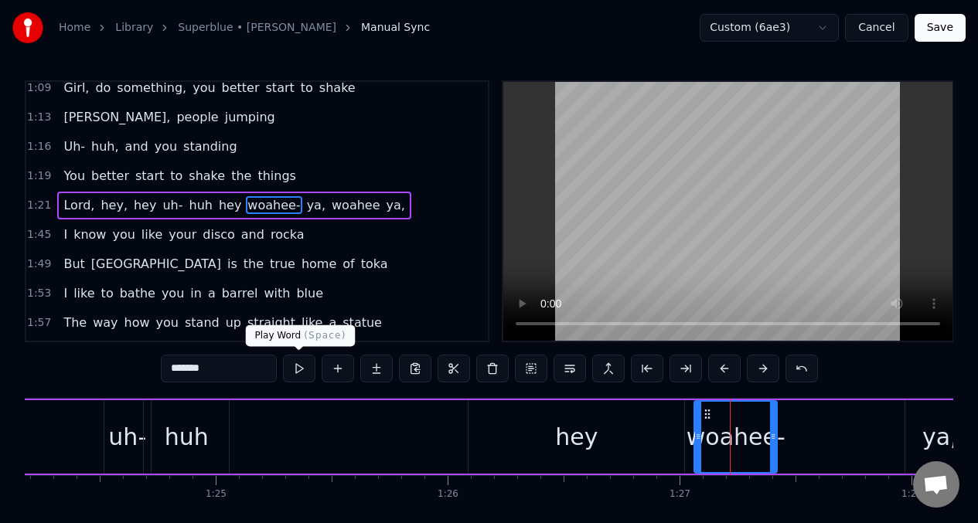
click at [300, 368] on button at bounding box center [299, 369] width 32 height 28
click at [915, 419] on div "ya," at bounding box center [939, 437] width 69 height 73
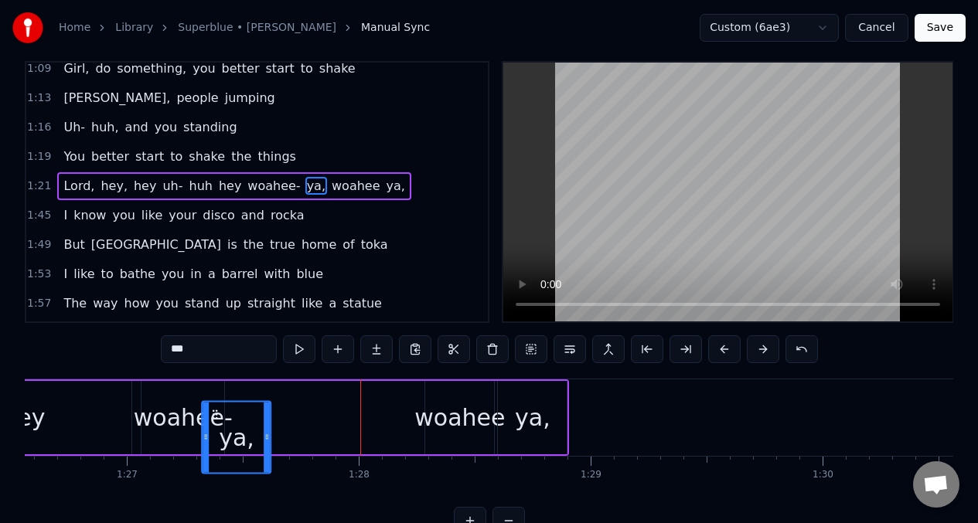
scroll to position [0, 20079]
drag, startPoint x: 107, startPoint y: 413, endPoint x: 212, endPoint y: 389, distance: 107.9
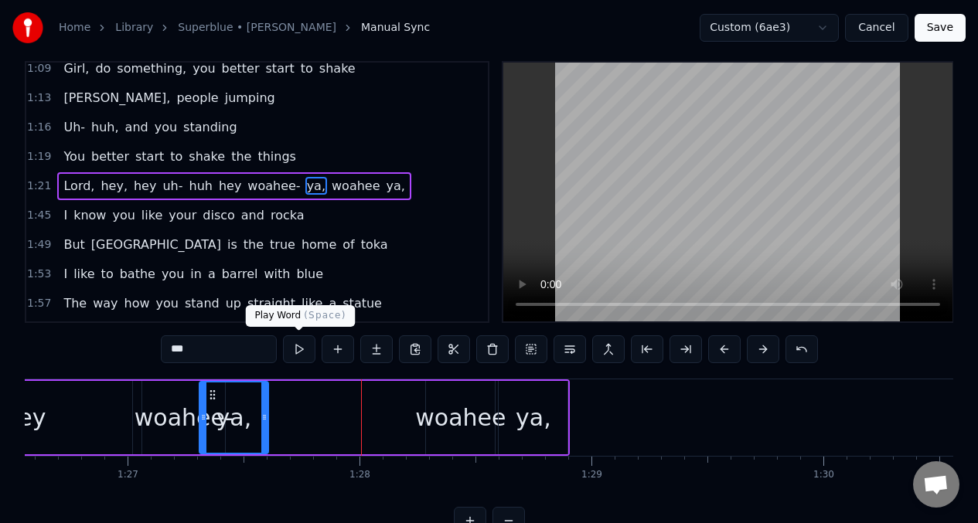
click at [301, 345] on button at bounding box center [299, 350] width 32 height 28
click at [302, 346] on button at bounding box center [299, 350] width 32 height 28
click at [264, 407] on div at bounding box center [264, 418] width 6 height 70
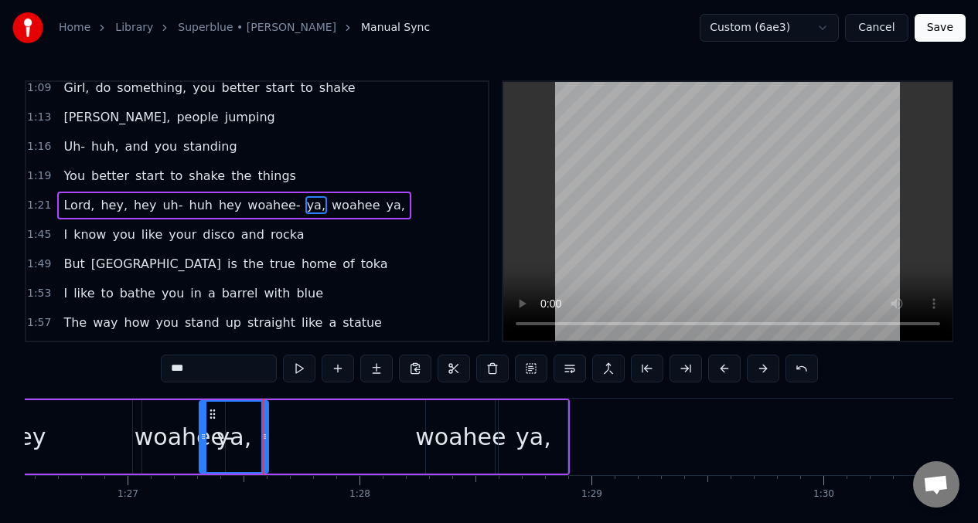
click at [265, 407] on div at bounding box center [264, 437] width 6 height 70
drag, startPoint x: 266, startPoint y: 427, endPoint x: 254, endPoint y: 428, distance: 12.4
click at [254, 428] on div at bounding box center [252, 437] width 6 height 70
click at [176, 371] on input "***" at bounding box center [219, 369] width 116 height 28
click at [182, 372] on input "****" at bounding box center [219, 369] width 116 height 28
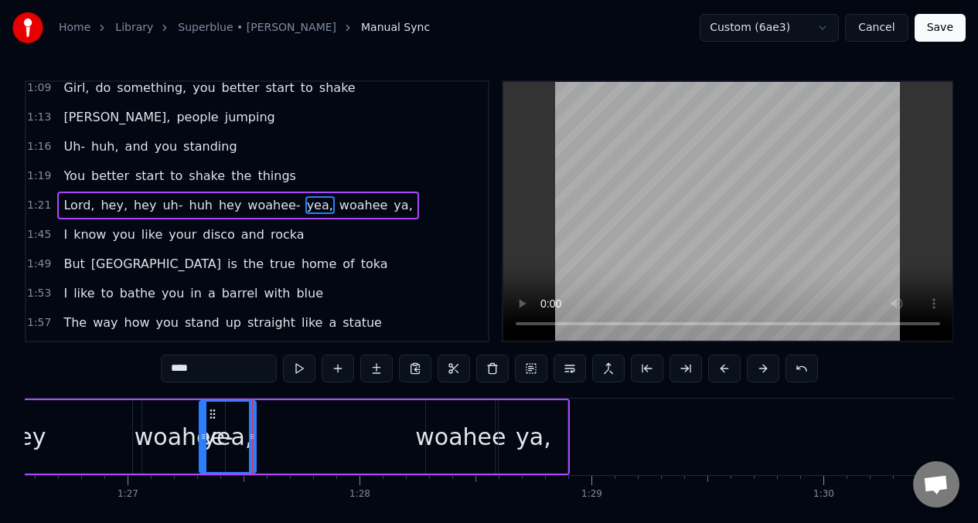
click at [167, 425] on div "woahee-" at bounding box center [184, 437] width 99 height 35
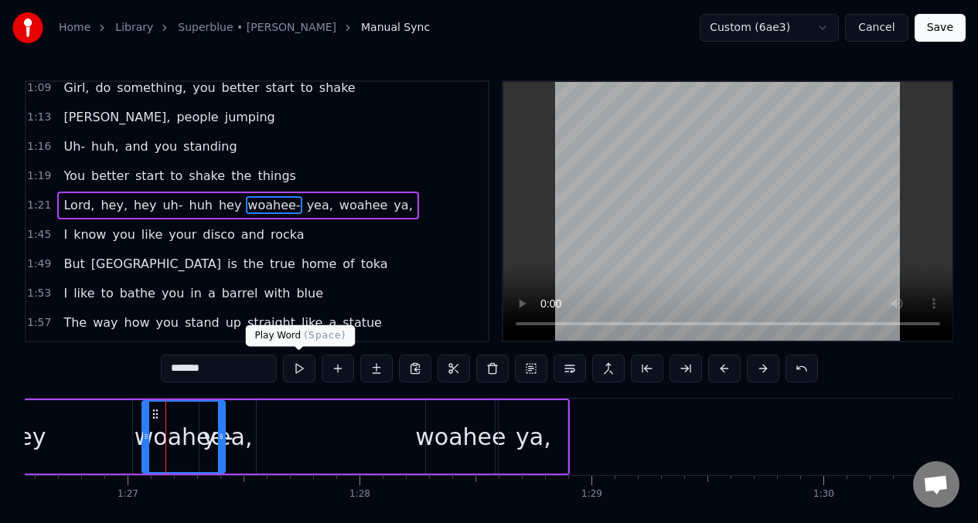
click at [296, 370] on button at bounding box center [299, 369] width 32 height 28
click at [231, 438] on div "yea," at bounding box center [227, 437] width 49 height 35
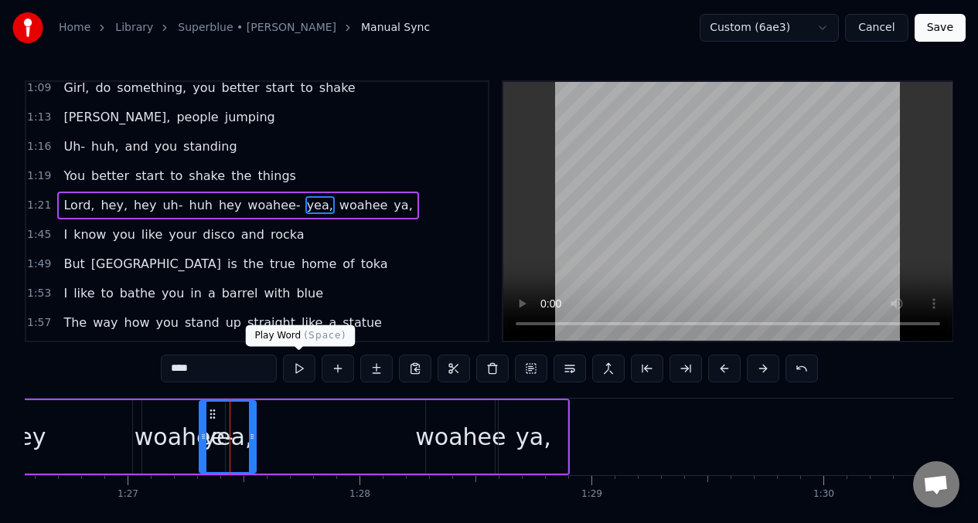
click at [297, 376] on button at bounding box center [299, 369] width 32 height 28
click at [440, 421] on div "woahee" at bounding box center [460, 437] width 90 height 35
type input "******"
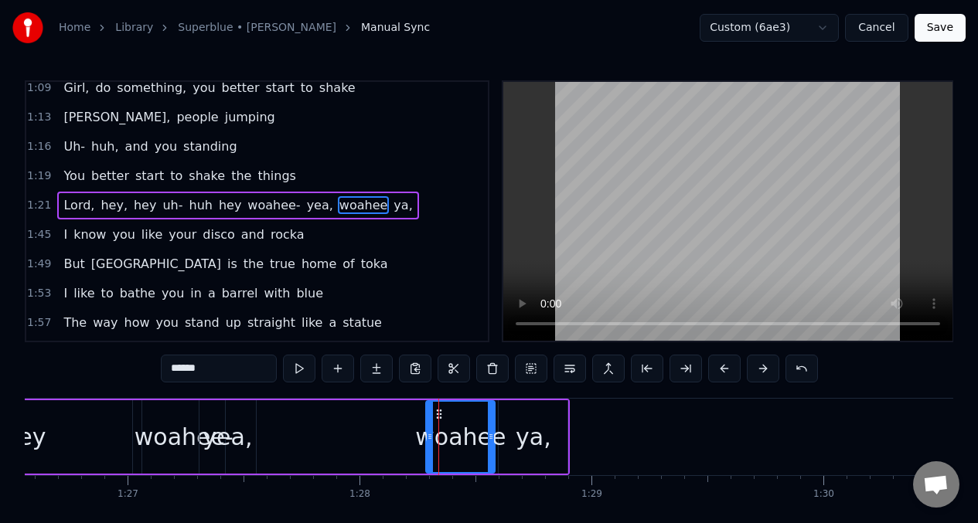
drag, startPoint x: 435, startPoint y: 418, endPoint x: 404, endPoint y: 418, distance: 31.7
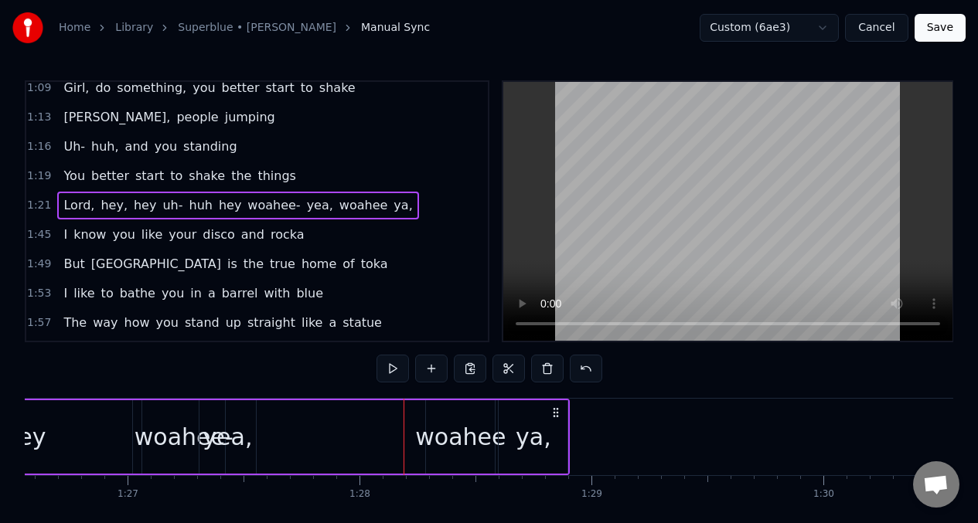
click at [435, 420] on div "woahee" at bounding box center [460, 437] width 90 height 35
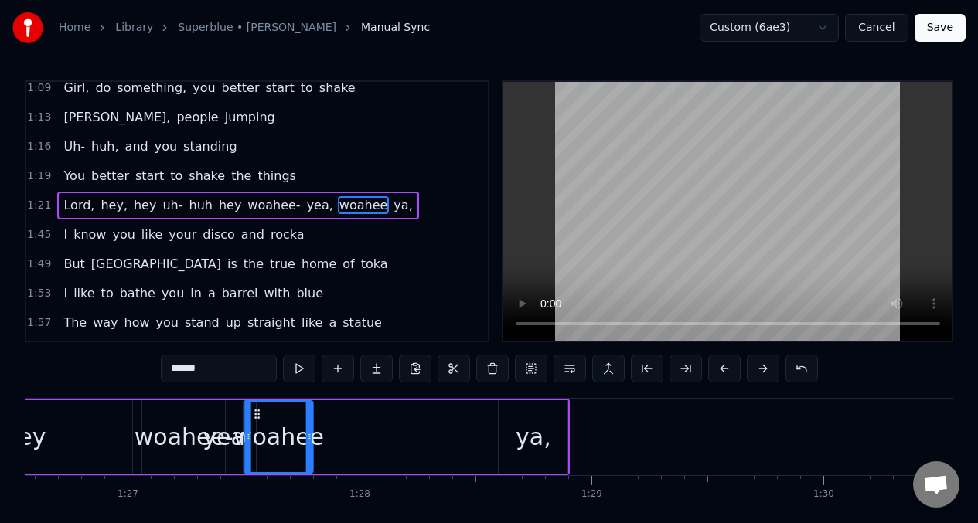
drag, startPoint x: 438, startPoint y: 415, endPoint x: 257, endPoint y: 404, distance: 182.1
click at [257, 404] on div "woahee" at bounding box center [278, 437] width 67 height 70
click at [224, 367] on input "******" at bounding box center [219, 369] width 116 height 28
type input "*******"
click at [339, 371] on button at bounding box center [338, 369] width 32 height 28
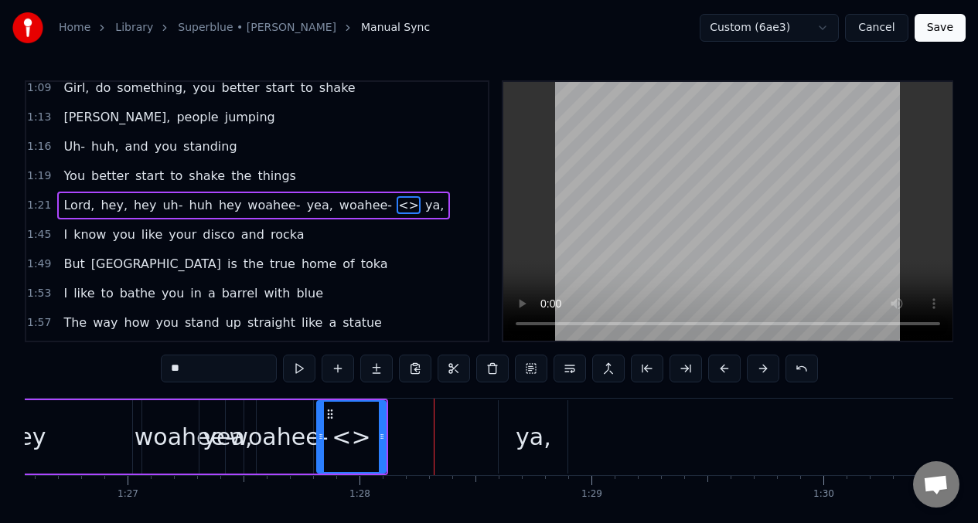
click at [196, 374] on input "**" at bounding box center [219, 369] width 116 height 28
type input "*"
drag, startPoint x: 320, startPoint y: 426, endPoint x: 308, endPoint y: 425, distance: 12.4
click at [308, 425] on div at bounding box center [308, 437] width 6 height 70
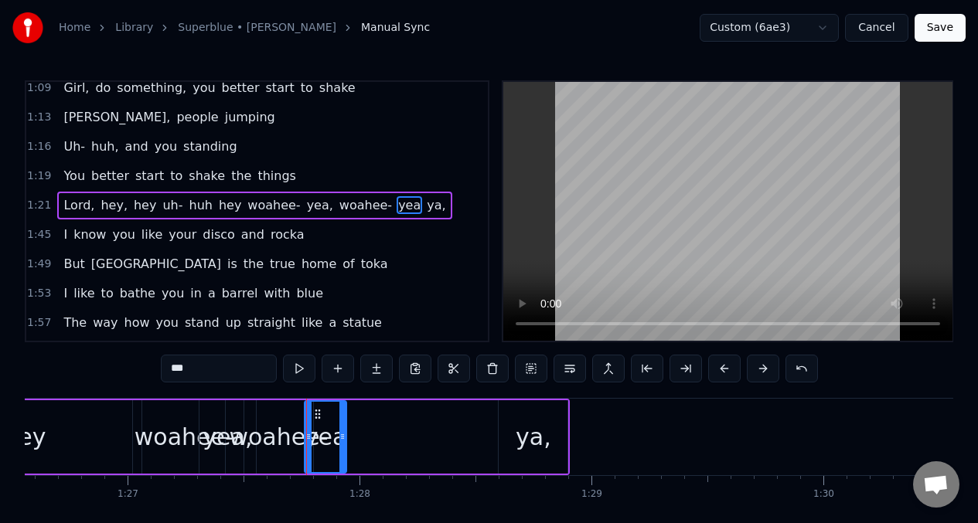
drag, startPoint x: 382, startPoint y: 428, endPoint x: 343, endPoint y: 425, distance: 39.6
click at [343, 425] on div at bounding box center [342, 437] width 6 height 70
click at [299, 369] on button at bounding box center [299, 369] width 32 height 28
click at [348, 424] on div at bounding box center [346, 437] width 6 height 70
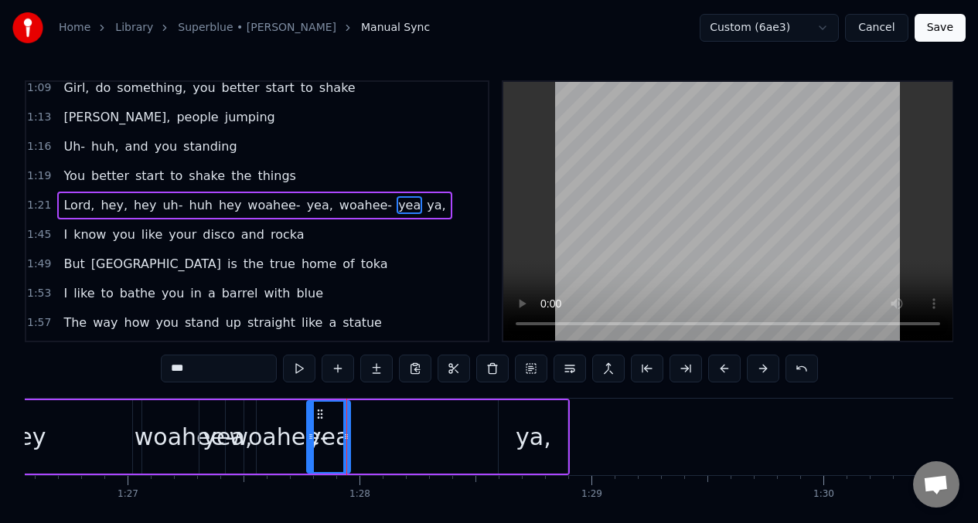
click at [308, 421] on div at bounding box center [311, 437] width 6 height 70
click at [291, 432] on div "woahee-" at bounding box center [278, 437] width 99 height 35
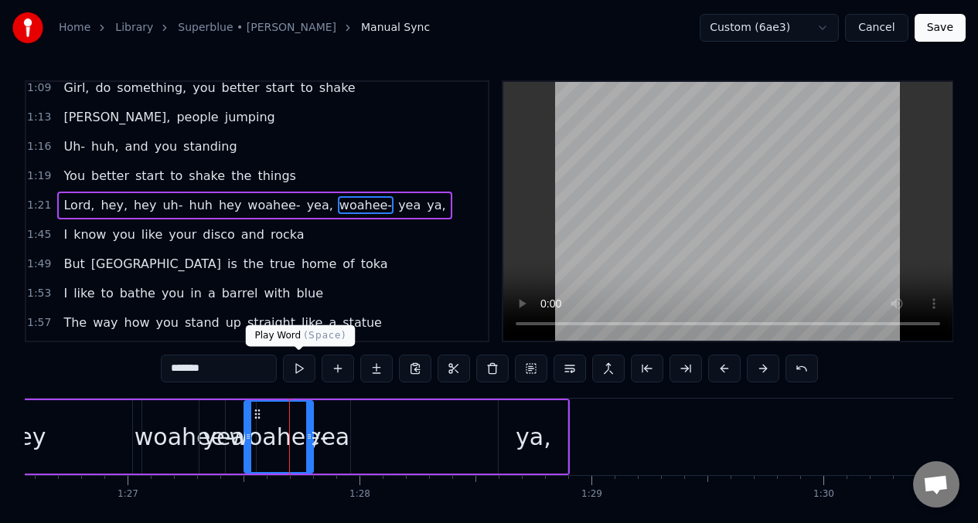
click at [299, 370] on button at bounding box center [299, 369] width 32 height 28
click at [322, 427] on div "woahee-" at bounding box center [278, 437] width 99 height 35
click at [336, 414] on div "yea" at bounding box center [328, 437] width 43 height 73
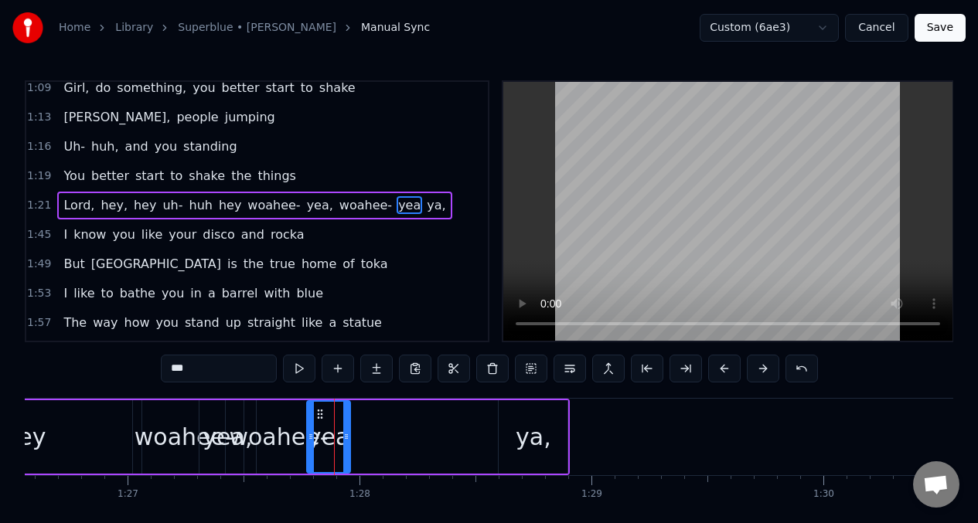
click at [93, 428] on div "hey" at bounding box center [24, 437] width 216 height 73
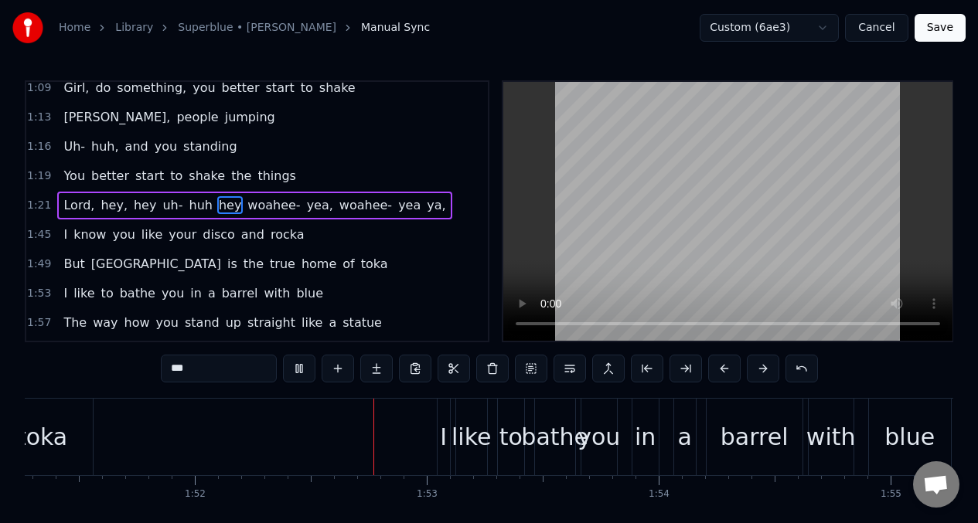
scroll to position [0, 25834]
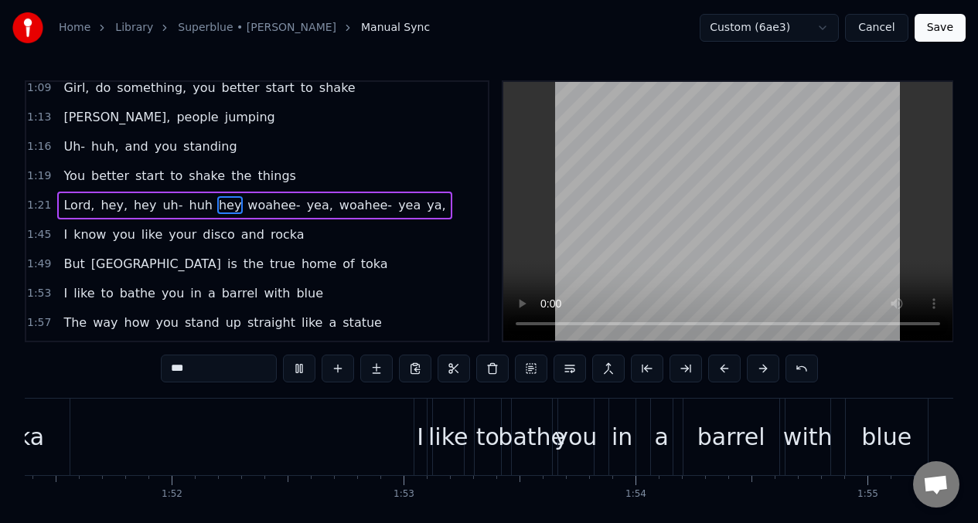
click at [360, 265] on span "toka" at bounding box center [375, 264] width 30 height 18
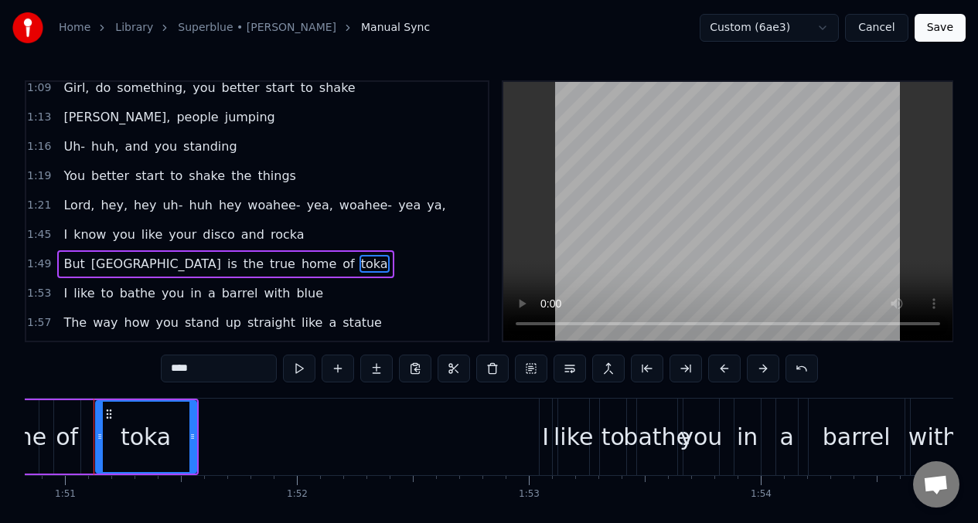
scroll to position [0, 25699]
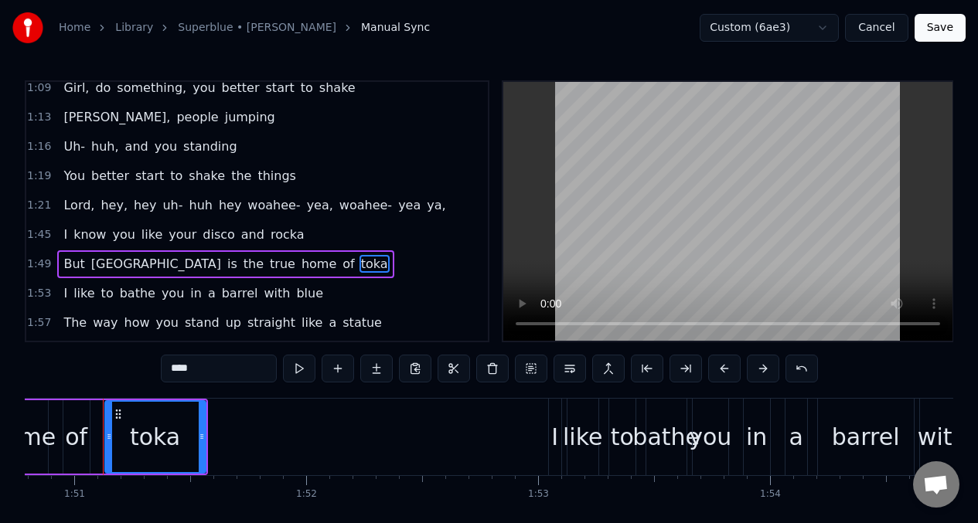
click at [212, 372] on input "****" at bounding box center [219, 369] width 116 height 28
type input "*"
click at [63, 261] on span "But" at bounding box center [74, 264] width 24 height 18
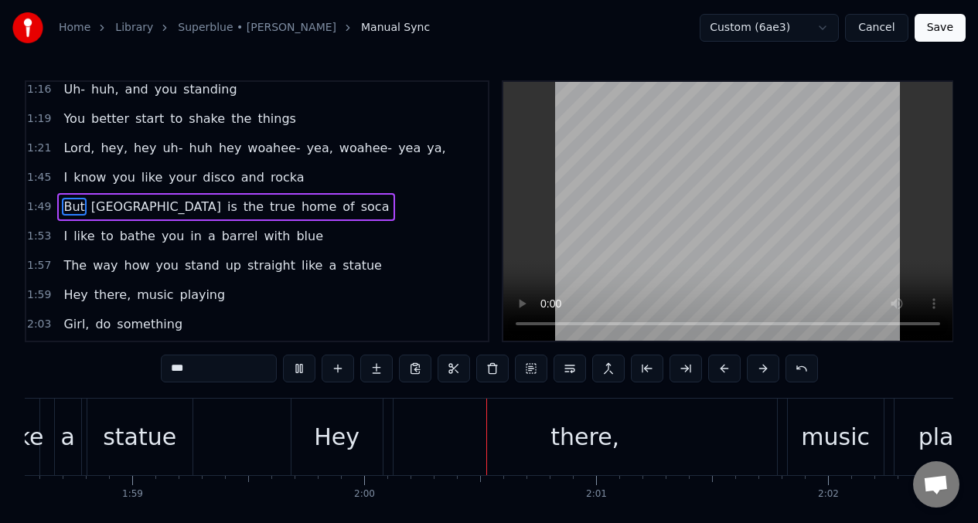
scroll to position [0, 27718]
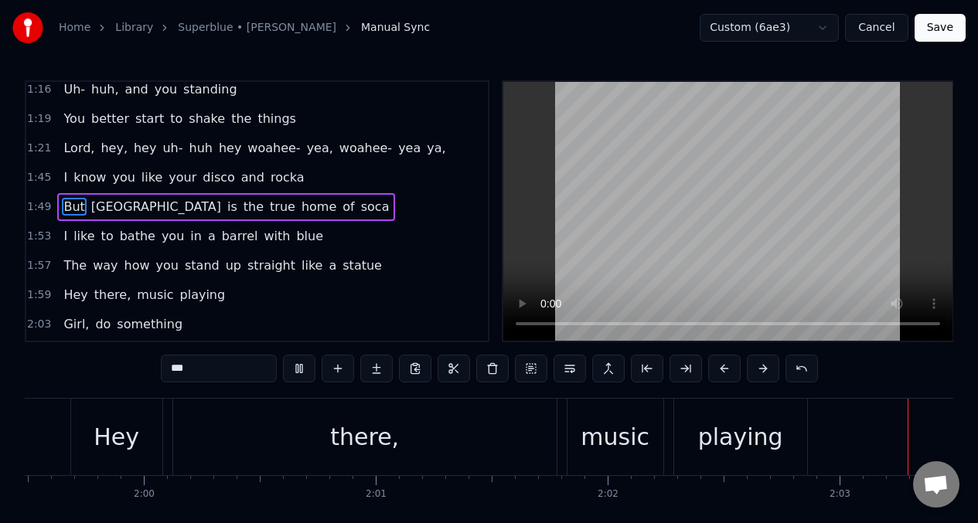
click at [73, 294] on span "Hey" at bounding box center [75, 295] width 27 height 18
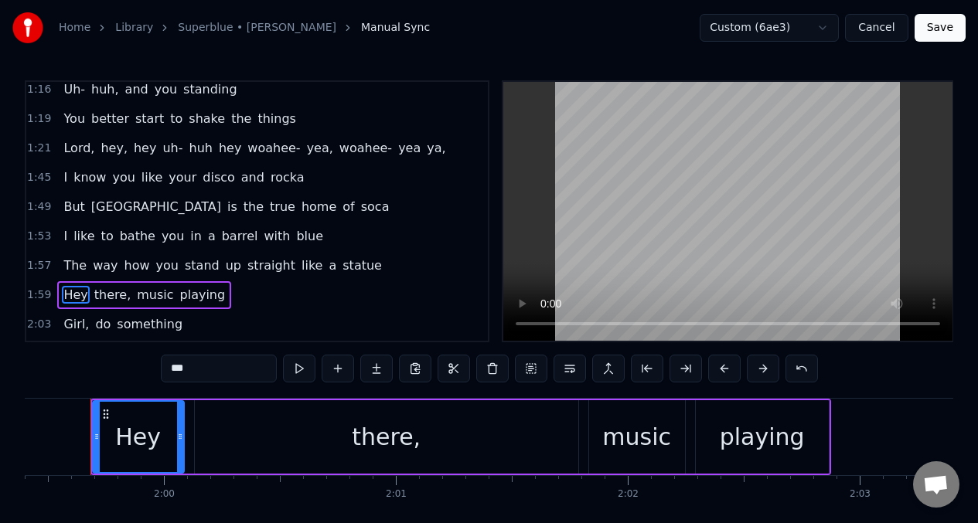
scroll to position [0, 27685]
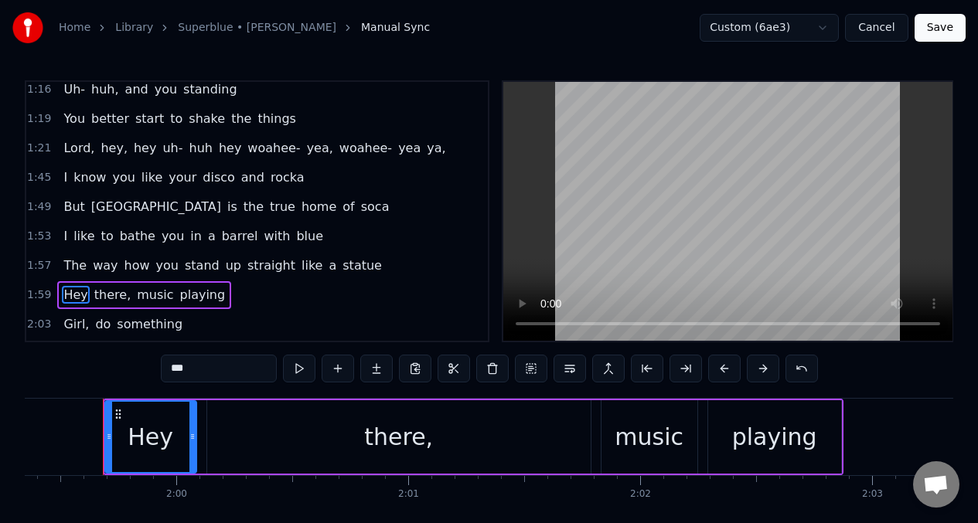
click at [207, 370] on input "***" at bounding box center [219, 369] width 116 height 28
type input "*"
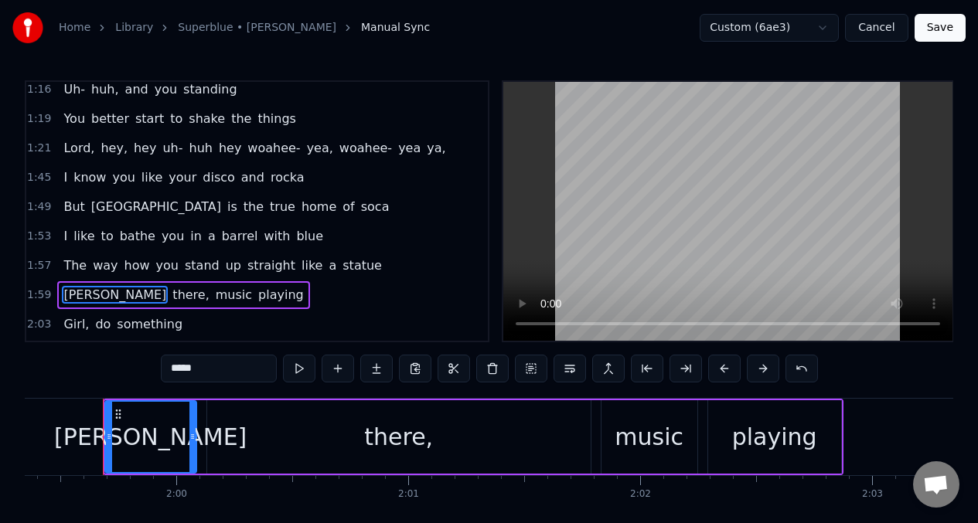
click at [342, 448] on div "there," at bounding box center [399, 437] width 384 height 73
type input "******"
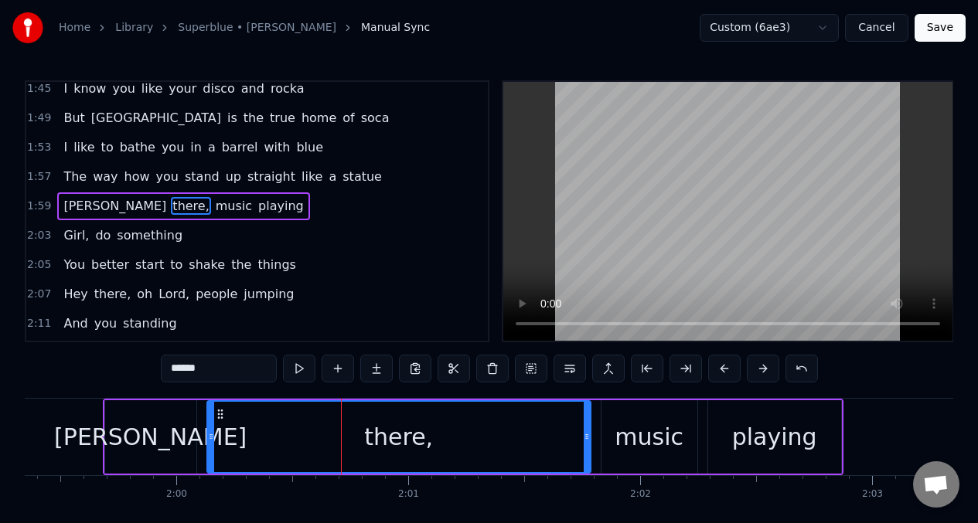
scroll to position [537, 0]
click at [494, 372] on button at bounding box center [492, 369] width 32 height 28
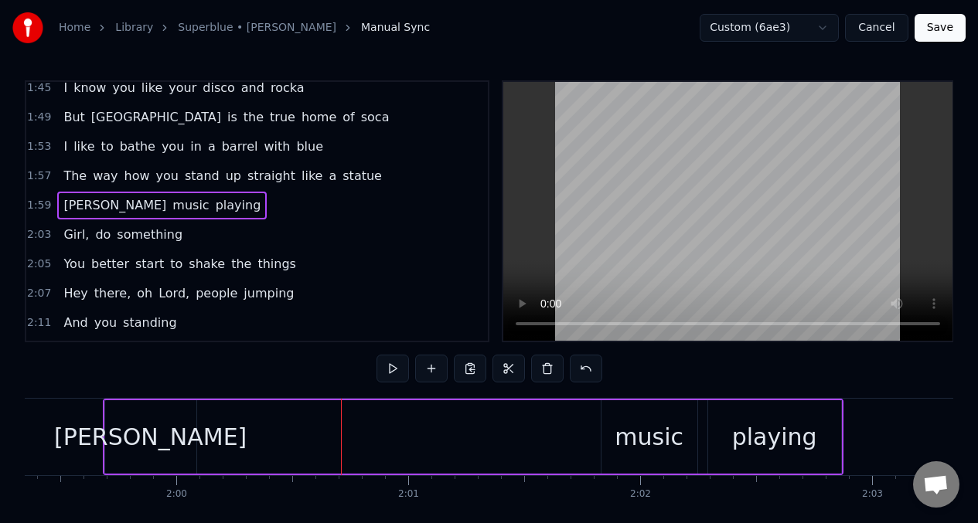
click at [185, 438] on div "[PERSON_NAME]" at bounding box center [150, 437] width 91 height 73
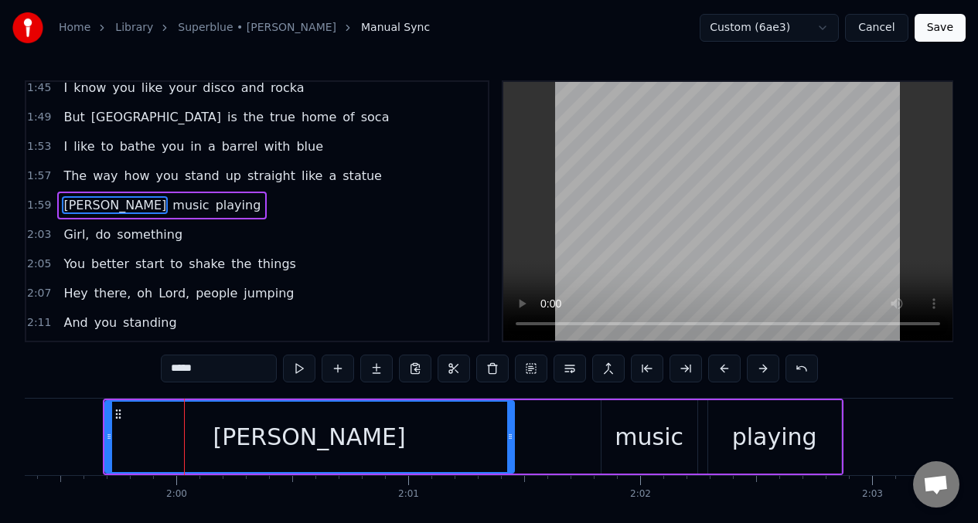
drag, startPoint x: 192, startPoint y: 438, endPoint x: 510, endPoint y: 424, distance: 318.1
click at [510, 424] on div at bounding box center [510, 437] width 6 height 70
click at [298, 369] on button at bounding box center [299, 369] width 32 height 28
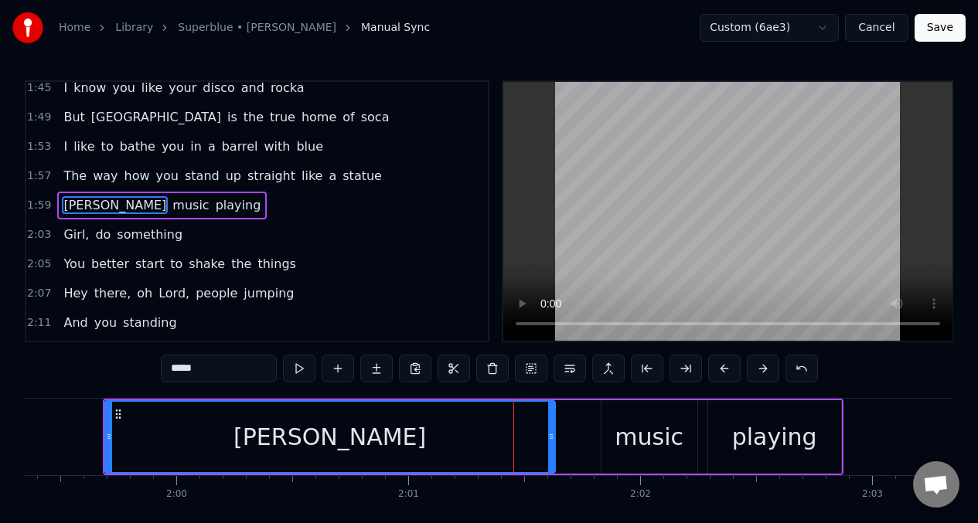
drag, startPoint x: 510, startPoint y: 435, endPoint x: 551, endPoint y: 435, distance: 41.0
click at [551, 435] on icon at bounding box center [551, 437] width 6 height 12
click at [300, 370] on button at bounding box center [299, 369] width 32 height 28
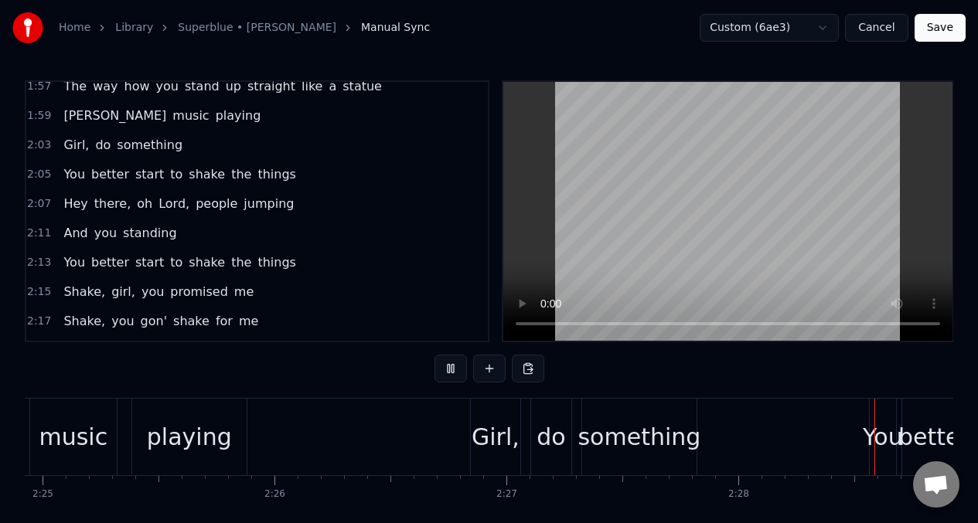
scroll to position [0, 33911]
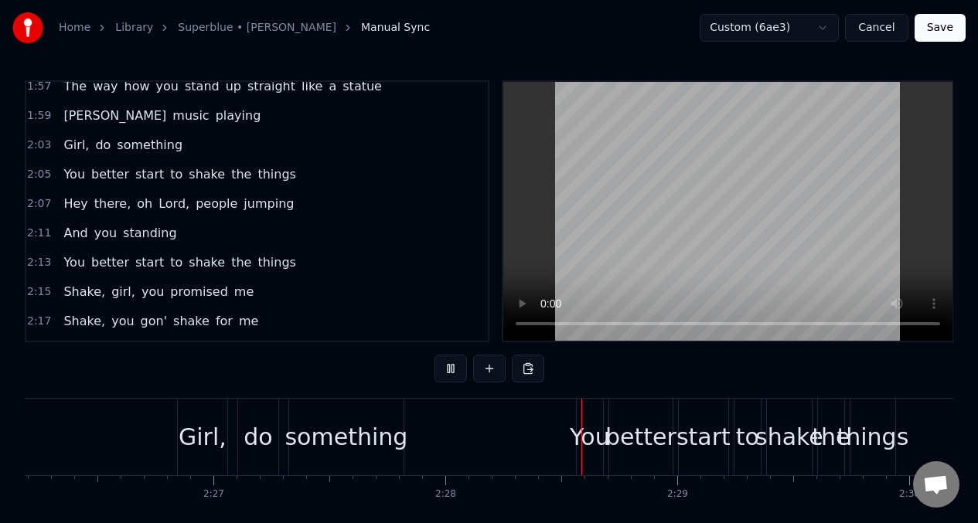
click at [74, 203] on span "Hey" at bounding box center [75, 204] width 27 height 18
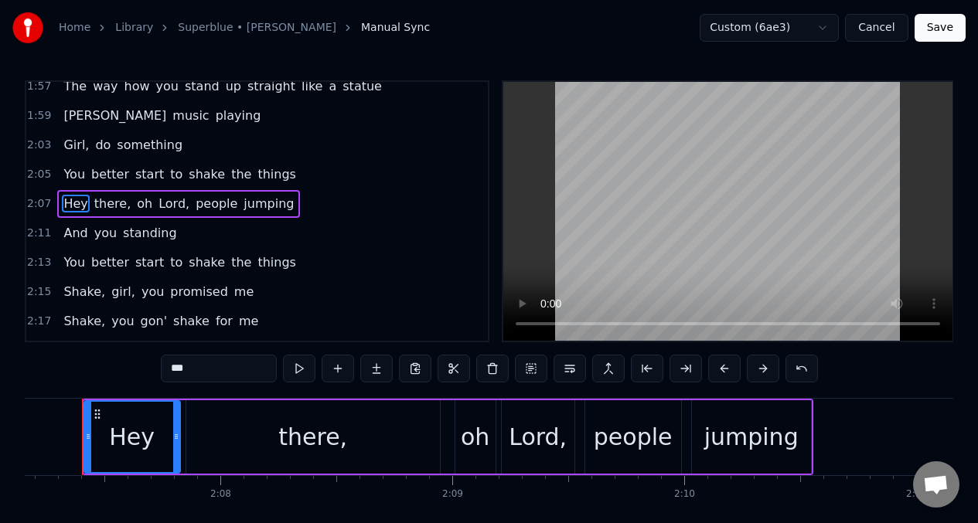
scroll to position [0, 29476]
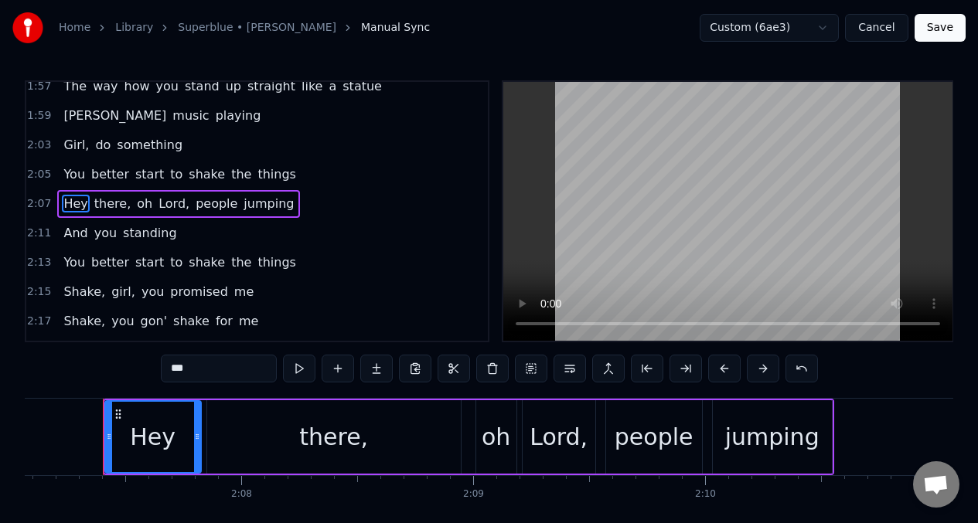
click at [199, 375] on input "***" at bounding box center [219, 369] width 116 height 28
type input "*"
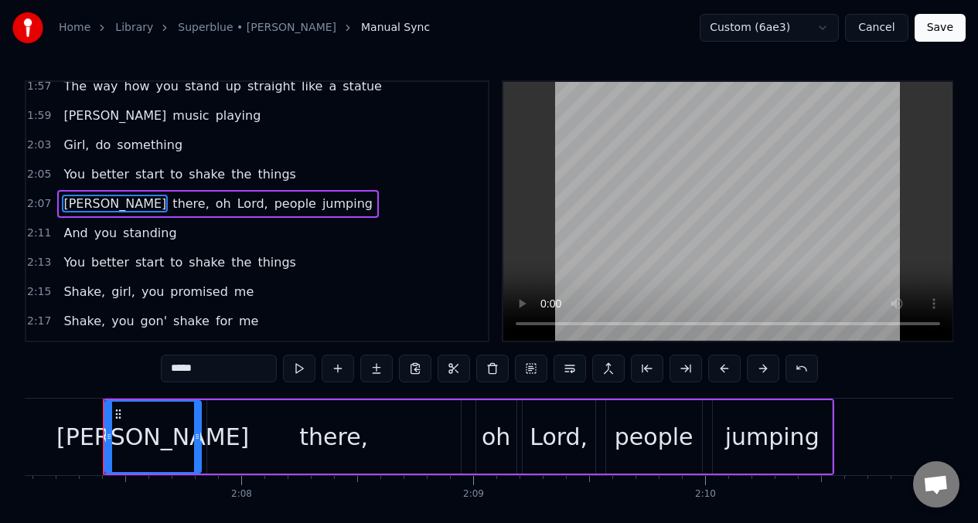
click at [296, 443] on div "there," at bounding box center [334, 437] width 254 height 73
type input "******"
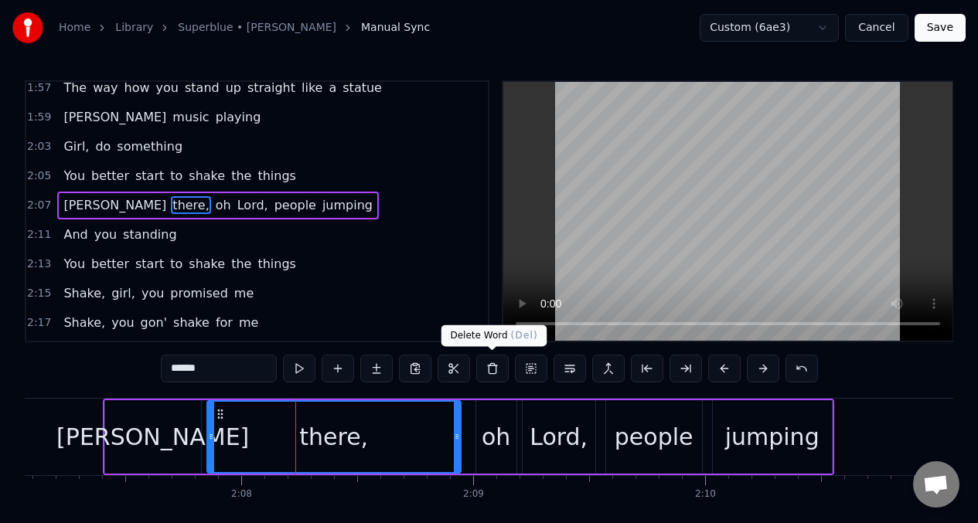
click at [490, 369] on button at bounding box center [492, 369] width 32 height 28
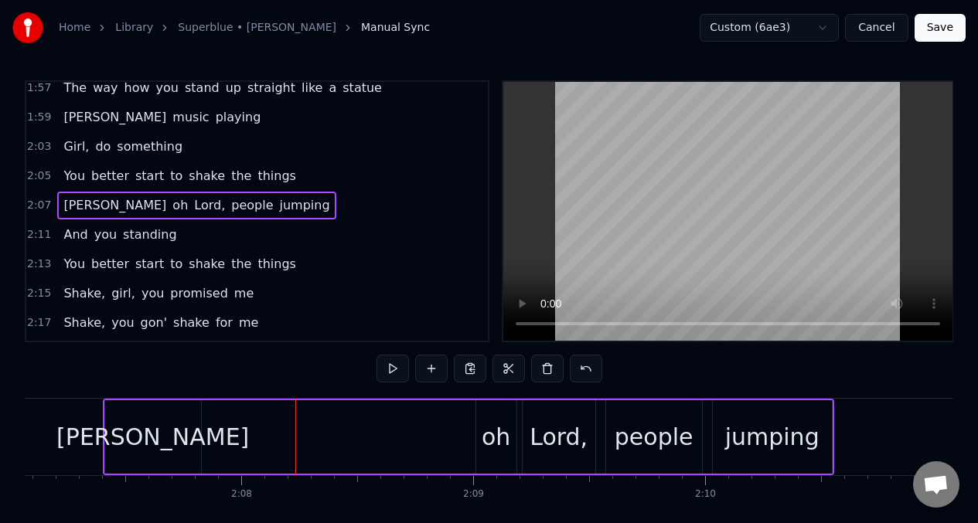
click at [199, 436] on div "[PERSON_NAME]" at bounding box center [153, 437] width 96 height 73
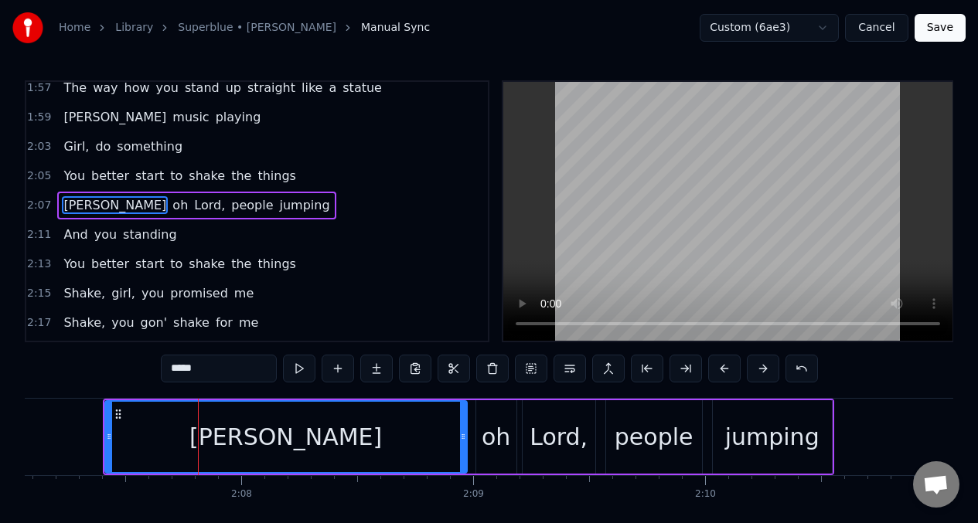
drag, startPoint x: 199, startPoint y: 436, endPoint x: 465, endPoint y: 428, distance: 266.1
click at [465, 428] on div at bounding box center [463, 437] width 6 height 70
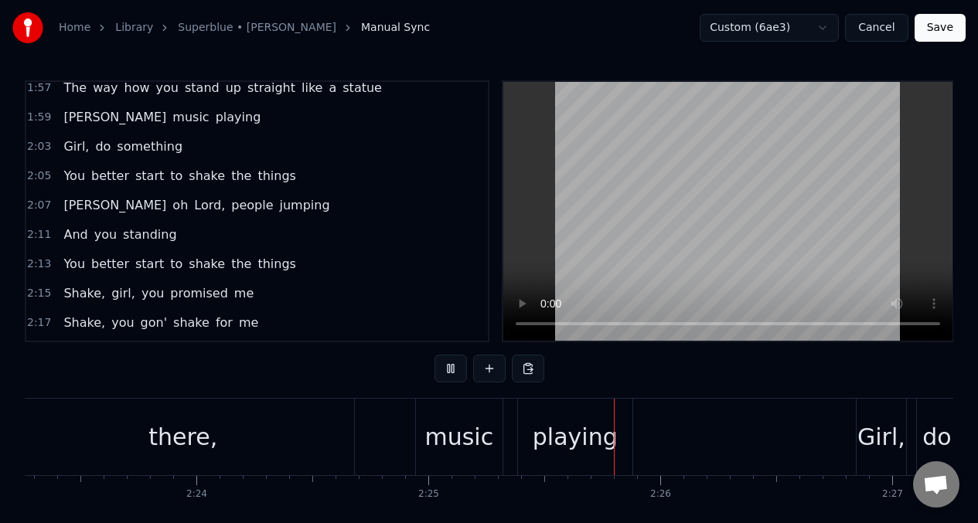
scroll to position [0, 33505]
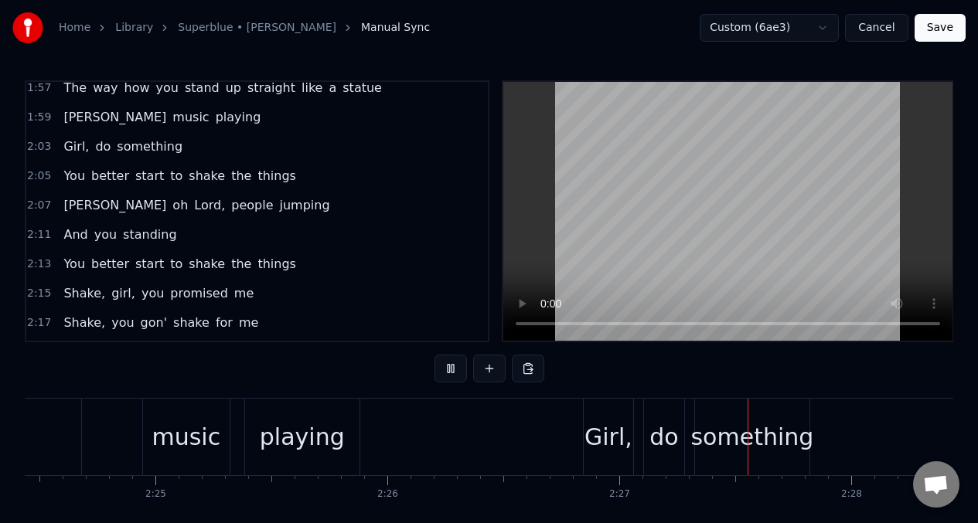
click at [311, 215] on div "2:07 [PERSON_NAME] Lord, people jumping" at bounding box center [257, 205] width 462 height 29
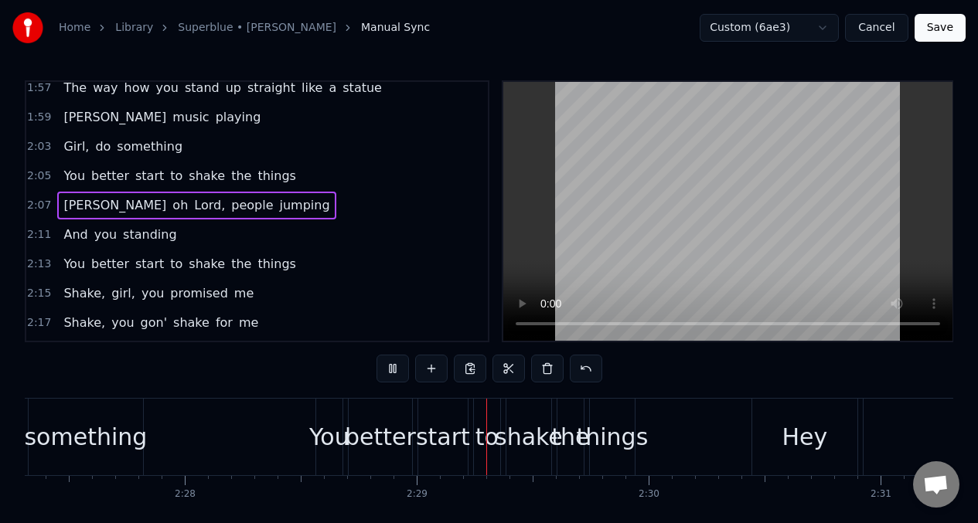
scroll to position [0, 34338]
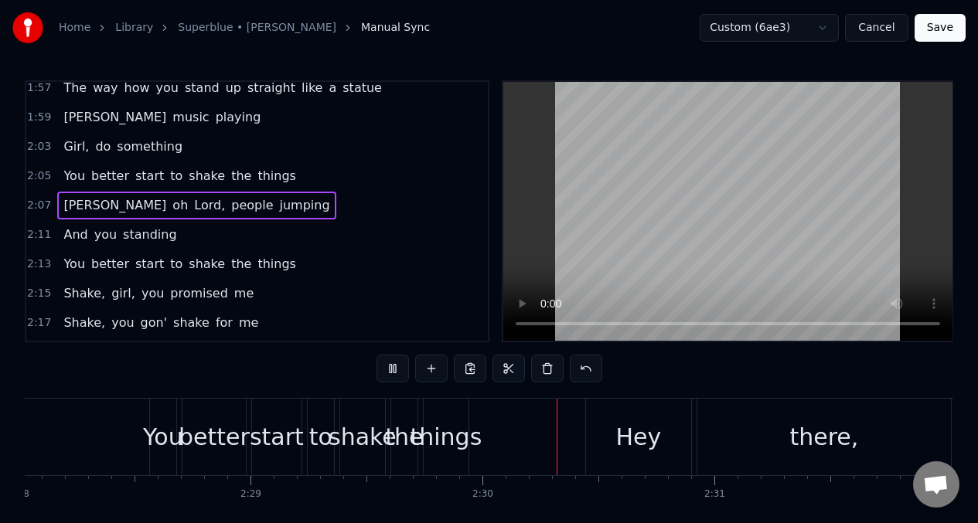
click at [230, 205] on span "people" at bounding box center [252, 205] width 45 height 18
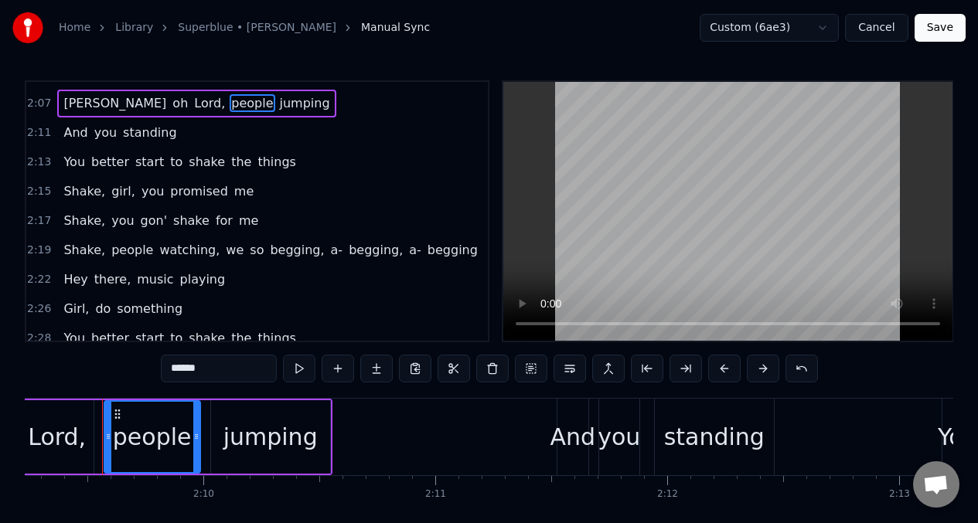
scroll to position [730, 0]
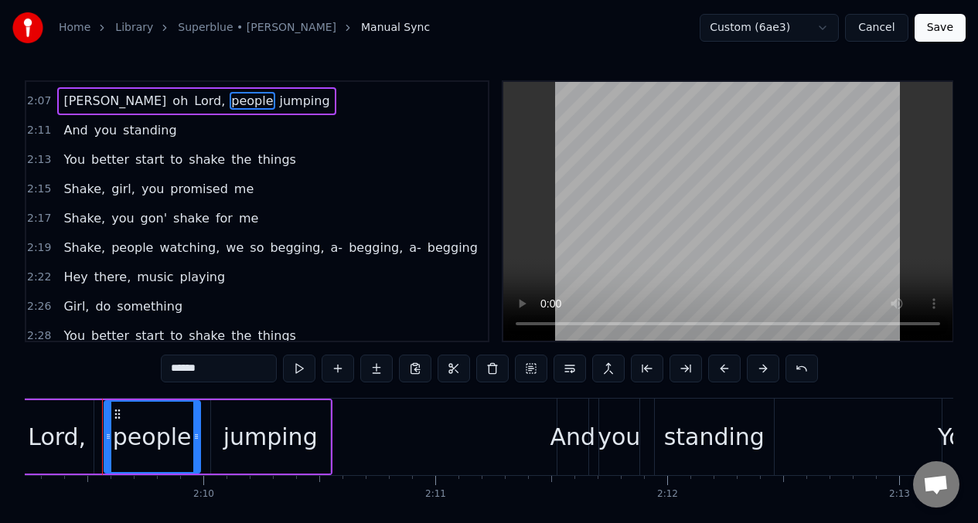
click at [66, 276] on span "Hey" at bounding box center [75, 277] width 27 height 18
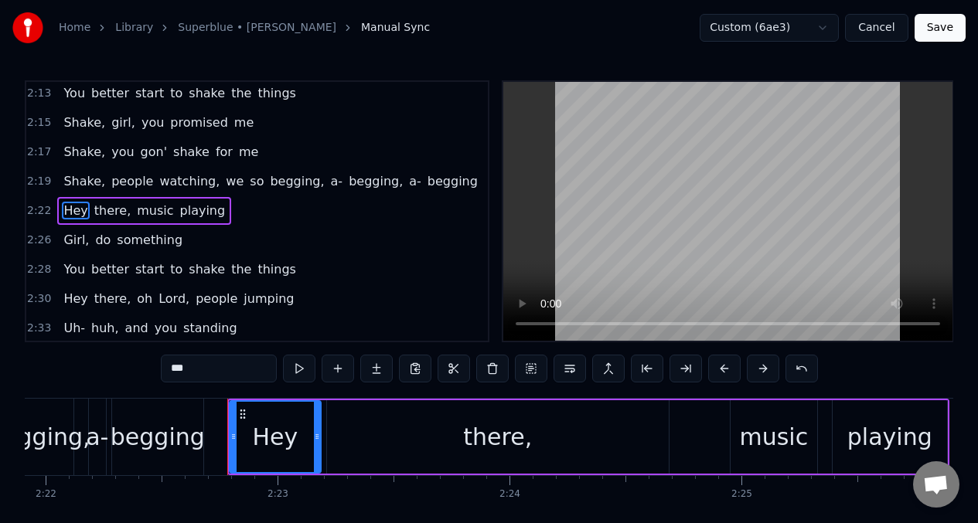
scroll to position [0, 33044]
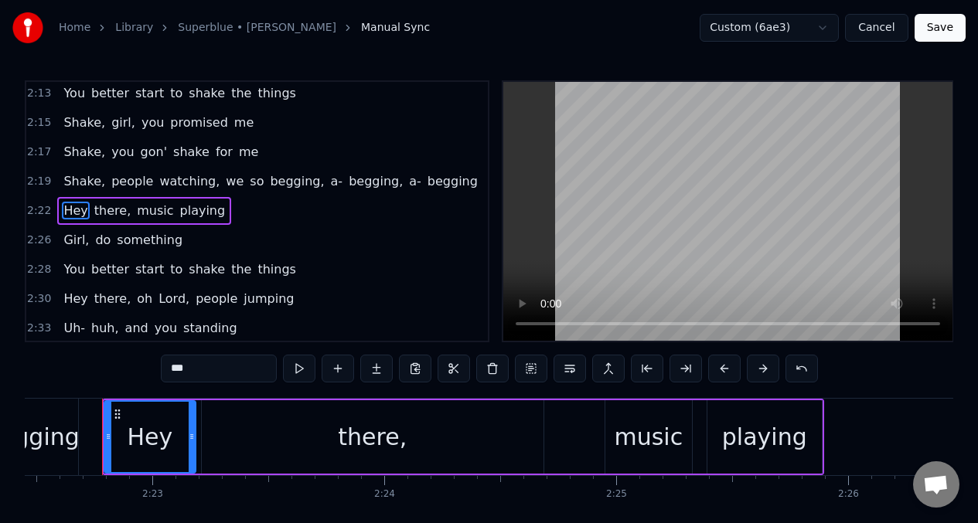
click at [214, 369] on input "***" at bounding box center [219, 369] width 116 height 28
type input "*"
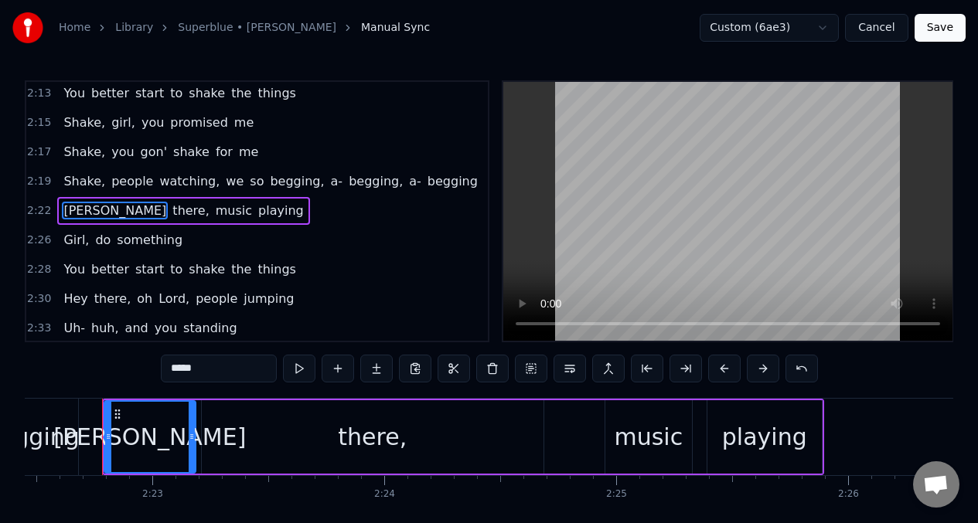
click at [374, 448] on div "there," at bounding box center [372, 437] width 69 height 35
type input "******"
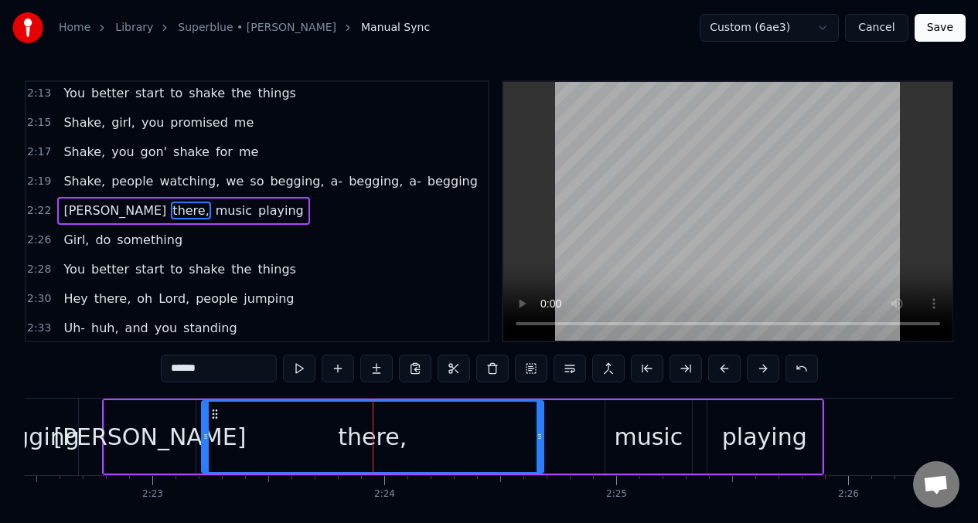
scroll to position [802, 0]
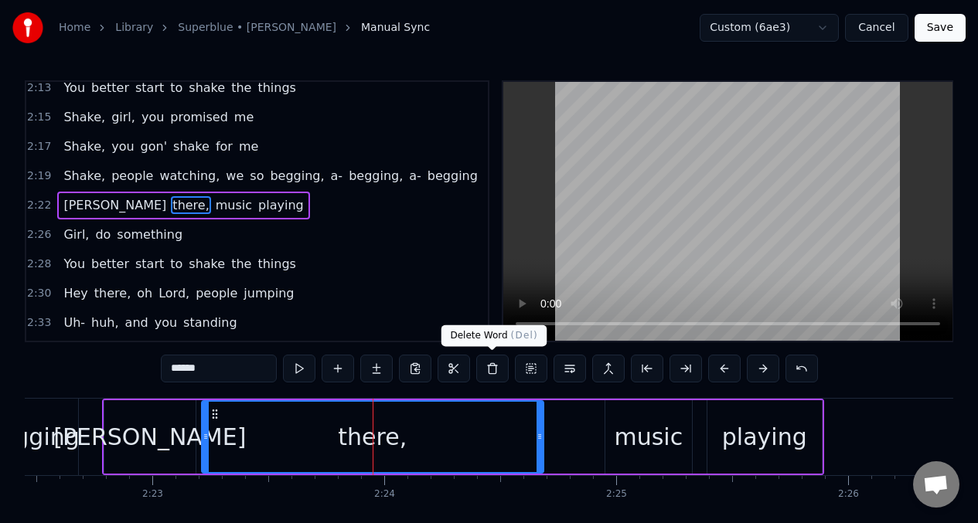
click at [493, 367] on button at bounding box center [492, 369] width 32 height 28
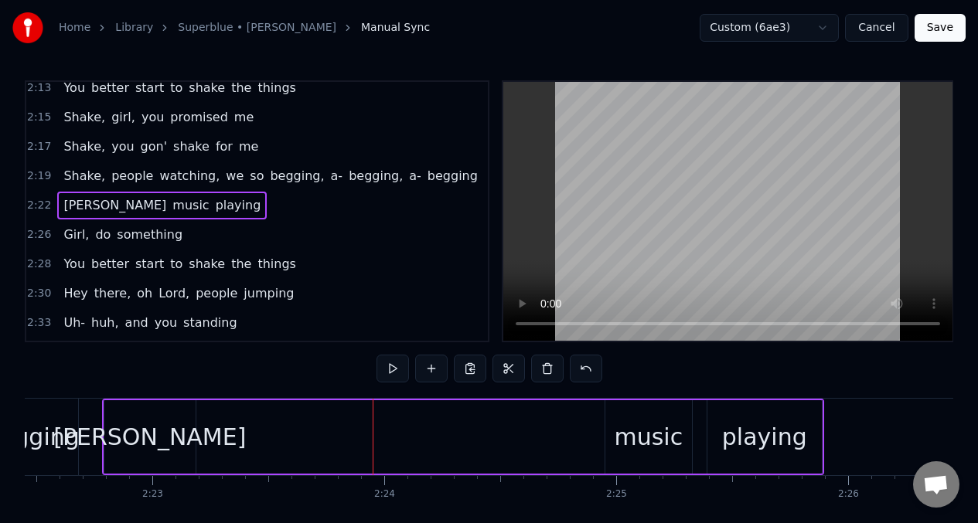
click at [195, 431] on div "[PERSON_NAME]" at bounding box center [150, 437] width 93 height 73
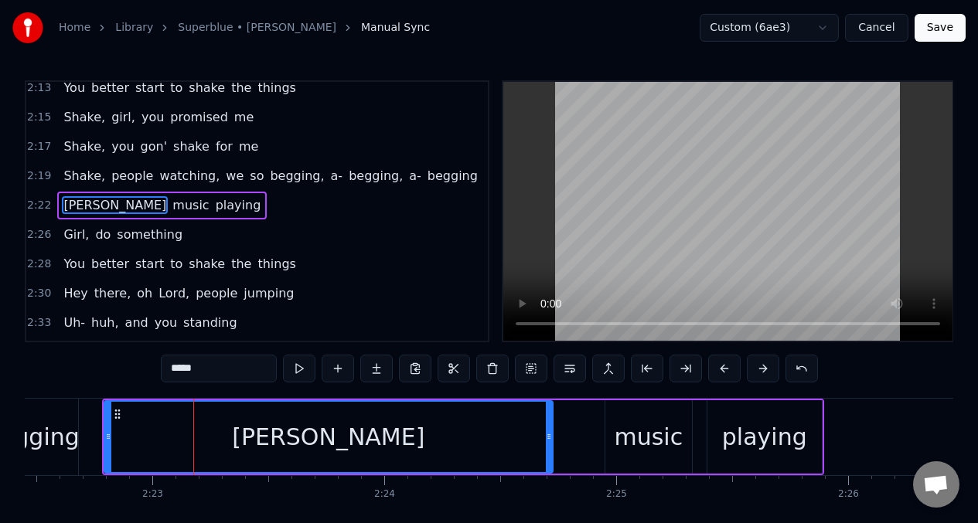
drag, startPoint x: 192, startPoint y: 431, endPoint x: 549, endPoint y: 407, distance: 358.0
click at [549, 407] on div at bounding box center [549, 437] width 6 height 70
click at [298, 370] on button at bounding box center [299, 369] width 32 height 28
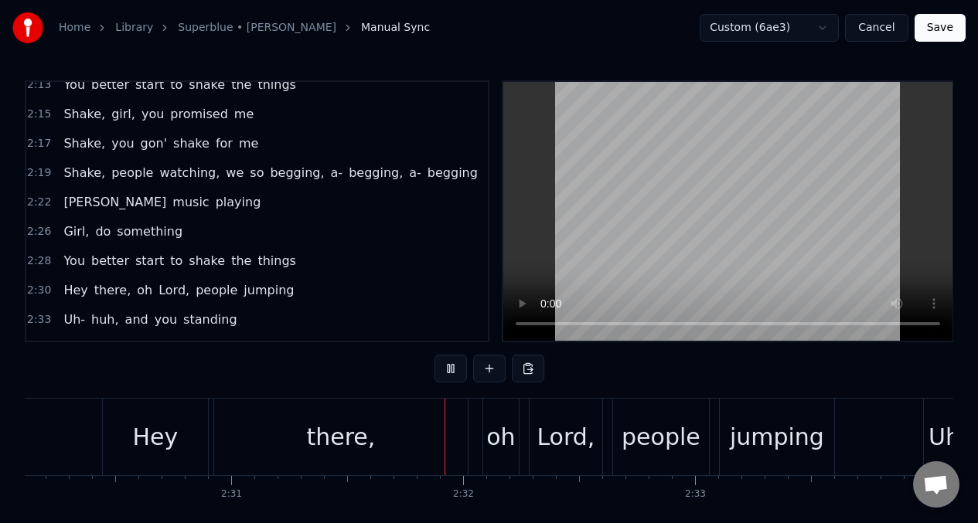
scroll to position [808, 0]
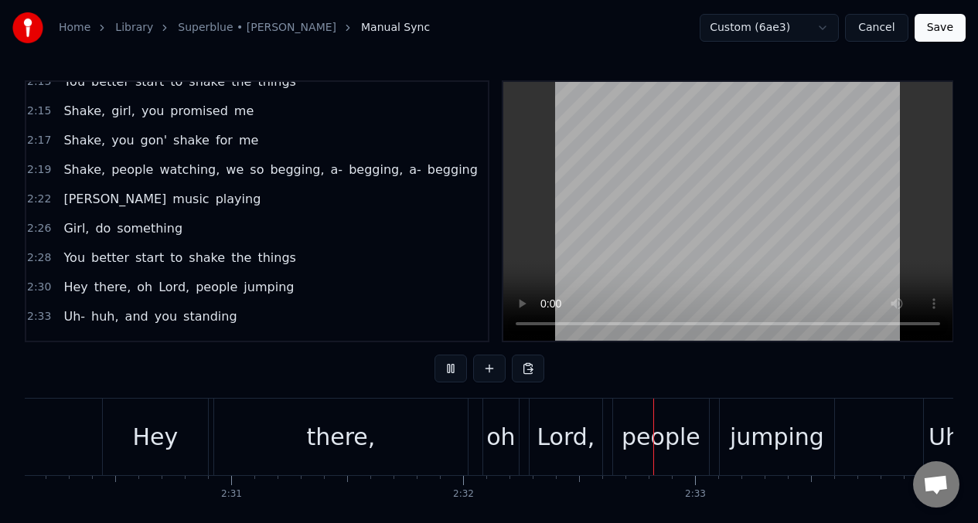
click at [81, 231] on span "Girl," at bounding box center [76, 229] width 29 height 18
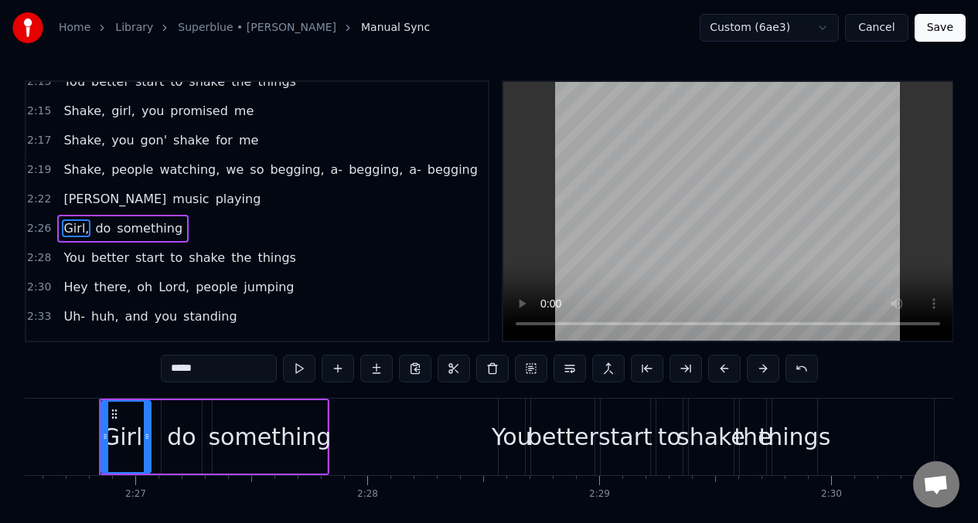
scroll to position [0, 33986]
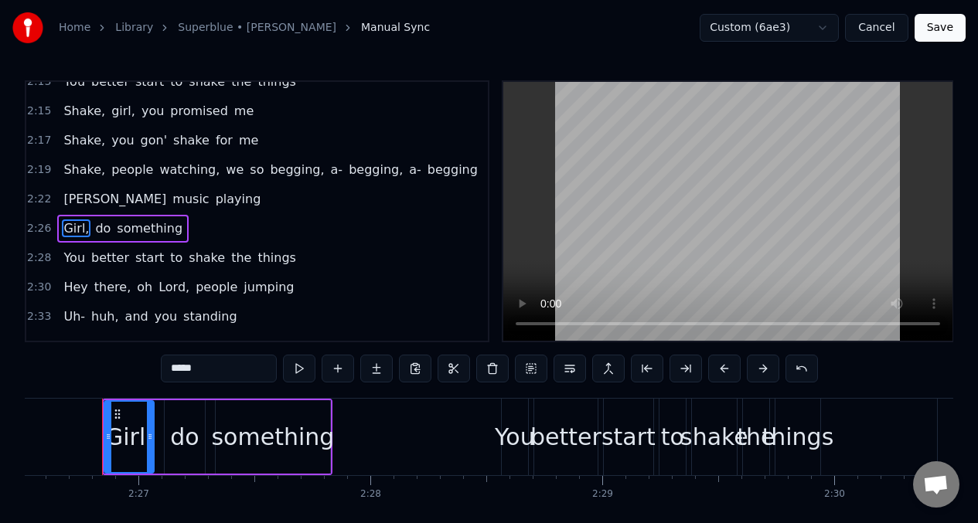
click at [201, 372] on input "*****" at bounding box center [219, 369] width 116 height 28
click at [171, 203] on span "music" at bounding box center [190, 199] width 39 height 18
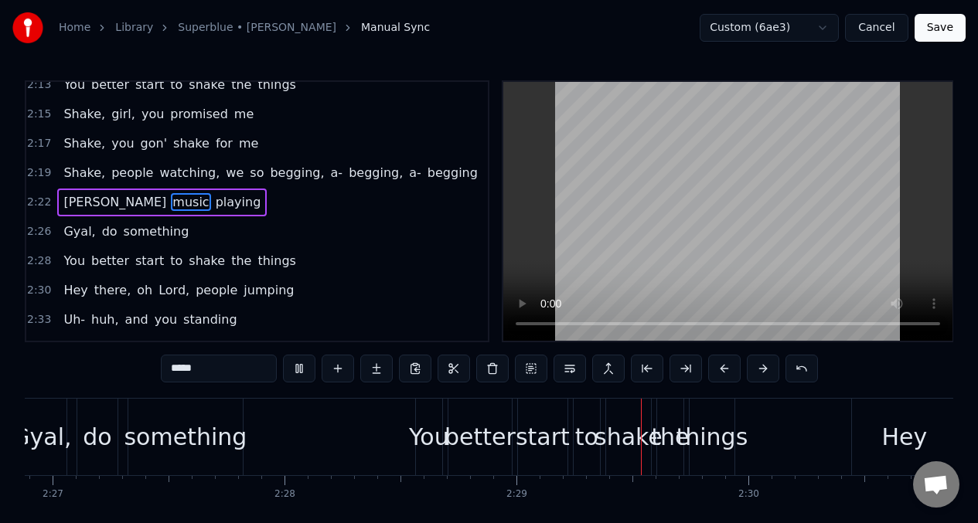
scroll to position [0, 34342]
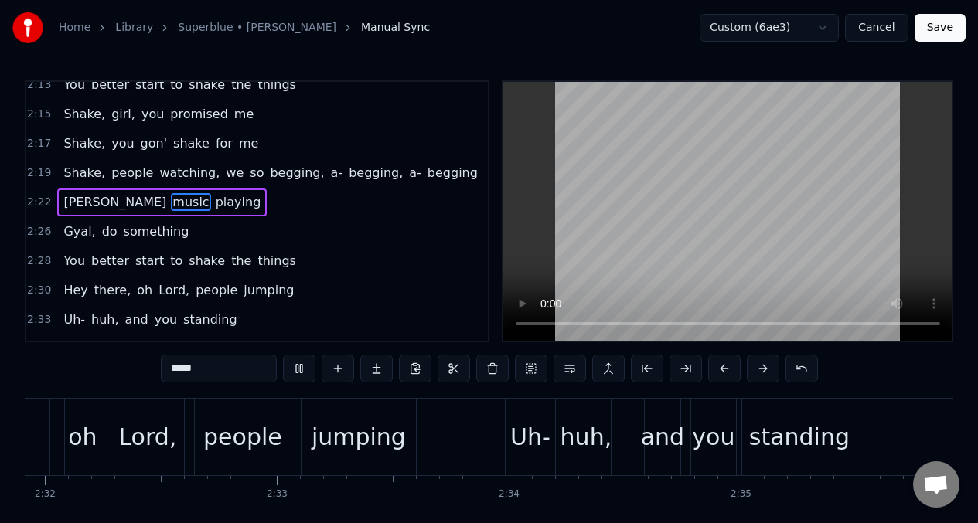
click at [77, 296] on span "Hey" at bounding box center [75, 290] width 27 height 18
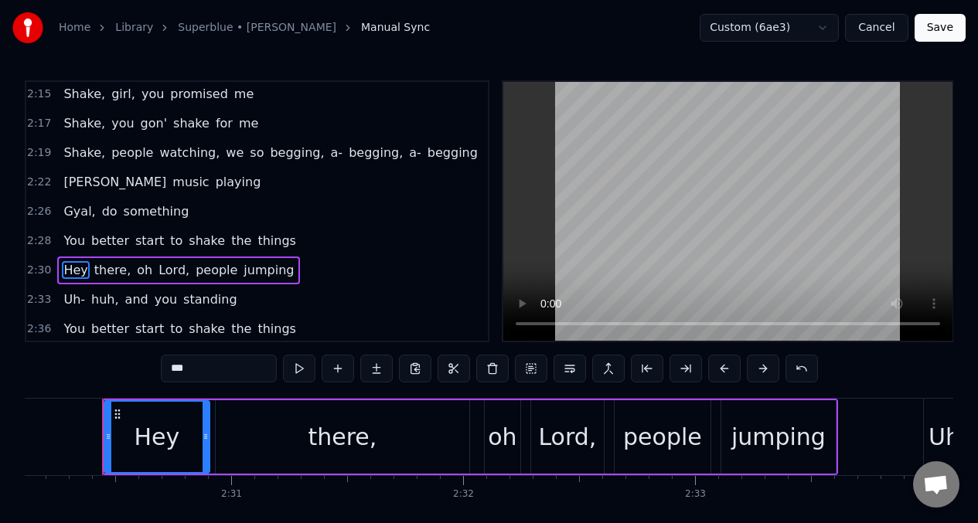
scroll to position [827, 0]
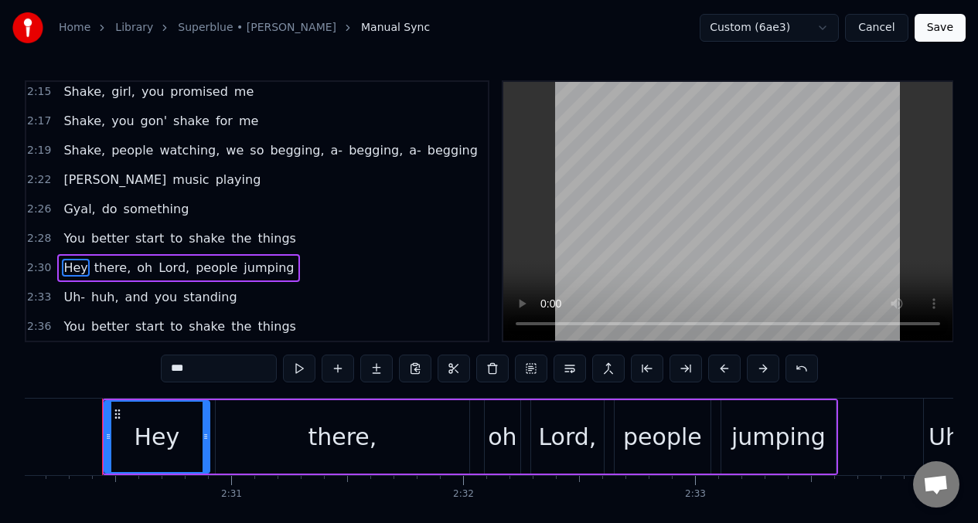
click at [213, 369] on input "***" at bounding box center [219, 369] width 116 height 28
type input "*"
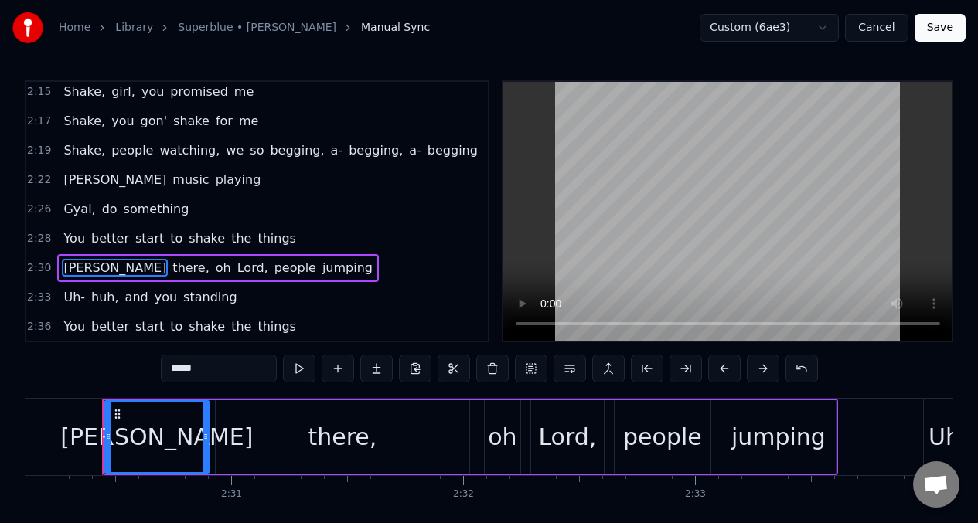
click at [315, 440] on div "there," at bounding box center [342, 437] width 69 height 35
type input "******"
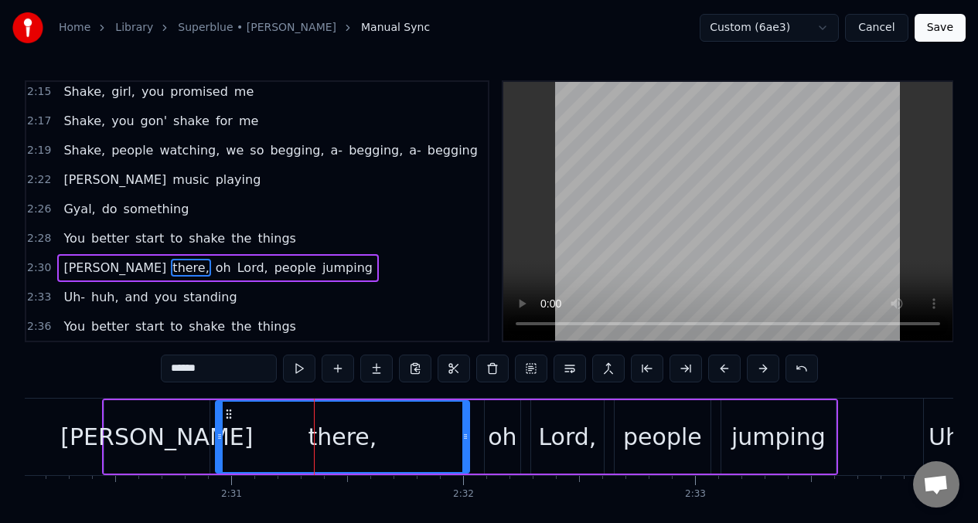
scroll to position [890, 0]
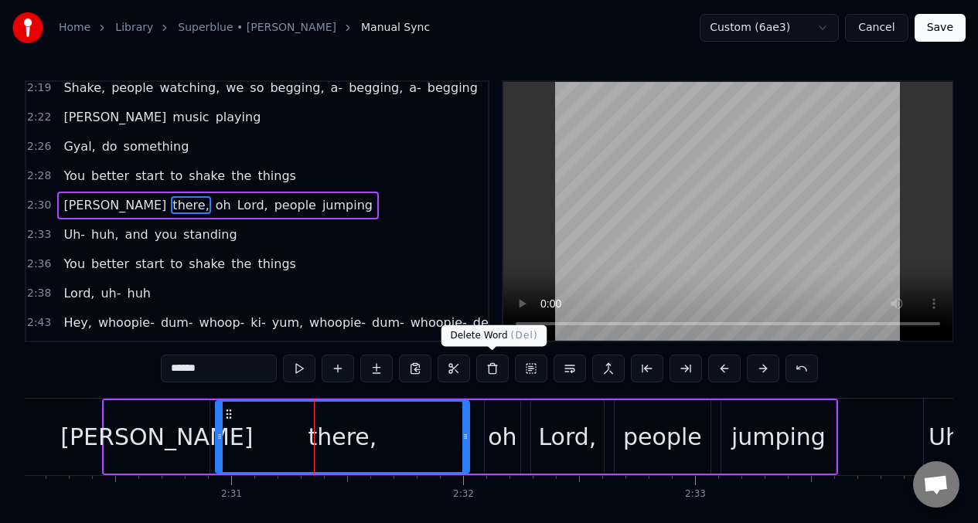
click at [490, 368] on button at bounding box center [492, 369] width 32 height 28
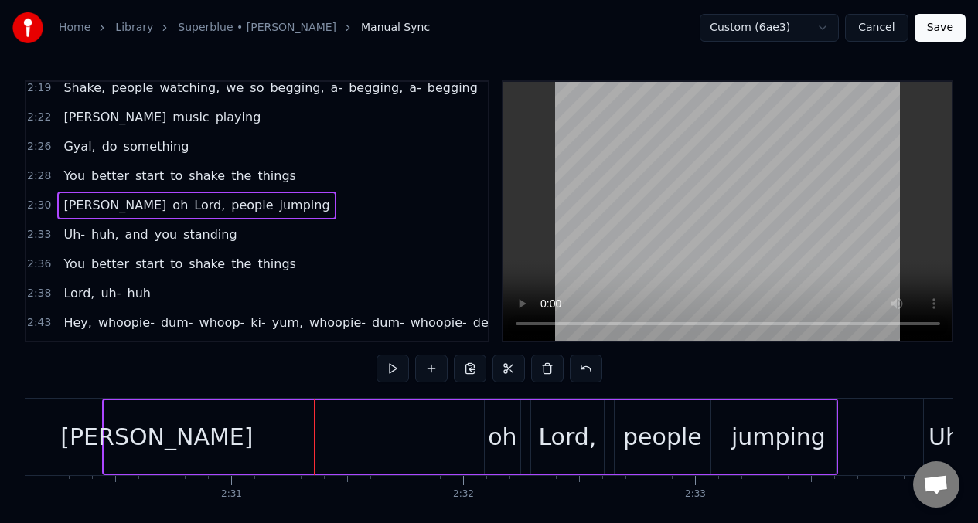
click at [208, 438] on div "[PERSON_NAME]" at bounding box center [156, 437] width 105 height 73
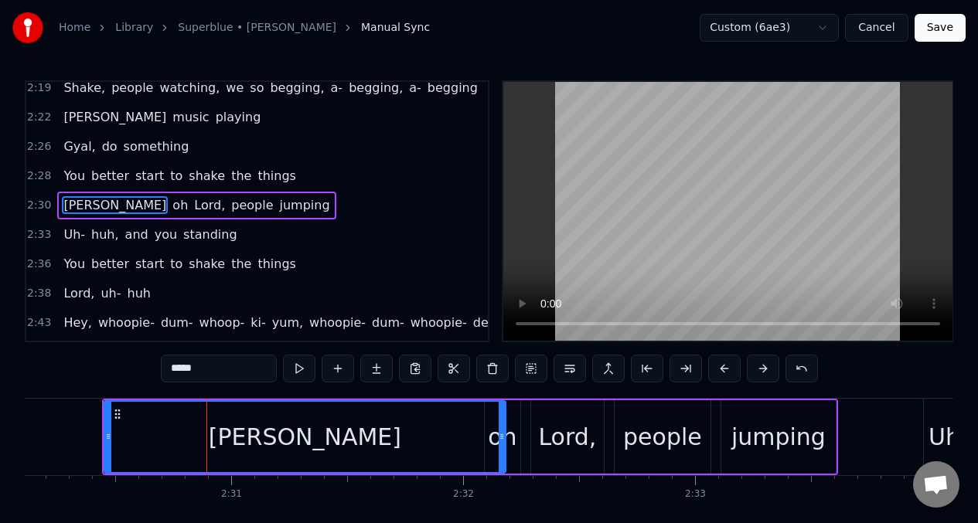
drag, startPoint x: 208, startPoint y: 438, endPoint x: 505, endPoint y: 407, distance: 298.5
click at [505, 407] on div at bounding box center [502, 437] width 6 height 70
click at [296, 366] on button at bounding box center [299, 369] width 32 height 28
drag, startPoint x: 503, startPoint y: 421, endPoint x: 493, endPoint y: 424, distance: 10.3
click at [493, 424] on div at bounding box center [492, 437] width 6 height 70
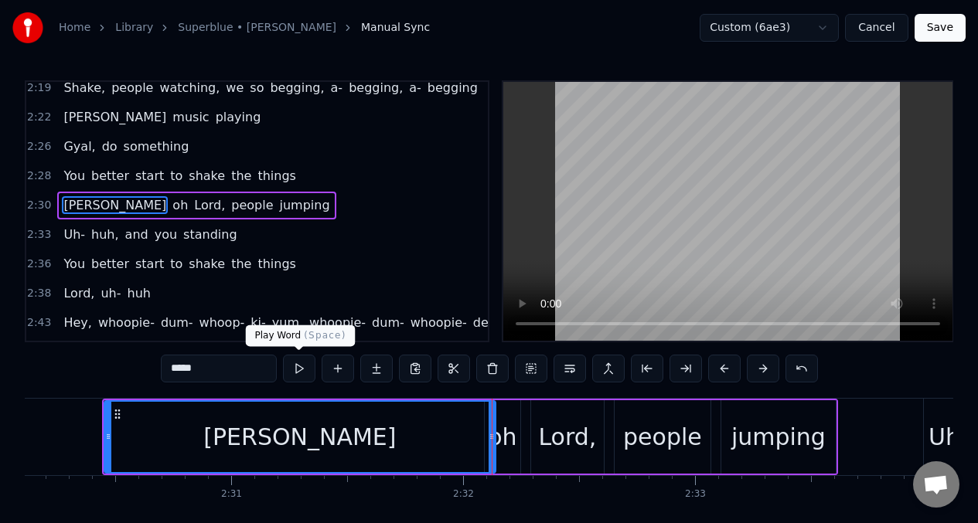
click at [298, 369] on button at bounding box center [299, 369] width 32 height 28
click at [412, 430] on div "[PERSON_NAME]" at bounding box center [300, 437] width 390 height 70
click at [297, 368] on button at bounding box center [299, 369] width 32 height 28
click at [187, 440] on div "[PERSON_NAME]" at bounding box center [300, 437] width 390 height 70
click at [300, 371] on button at bounding box center [299, 369] width 32 height 28
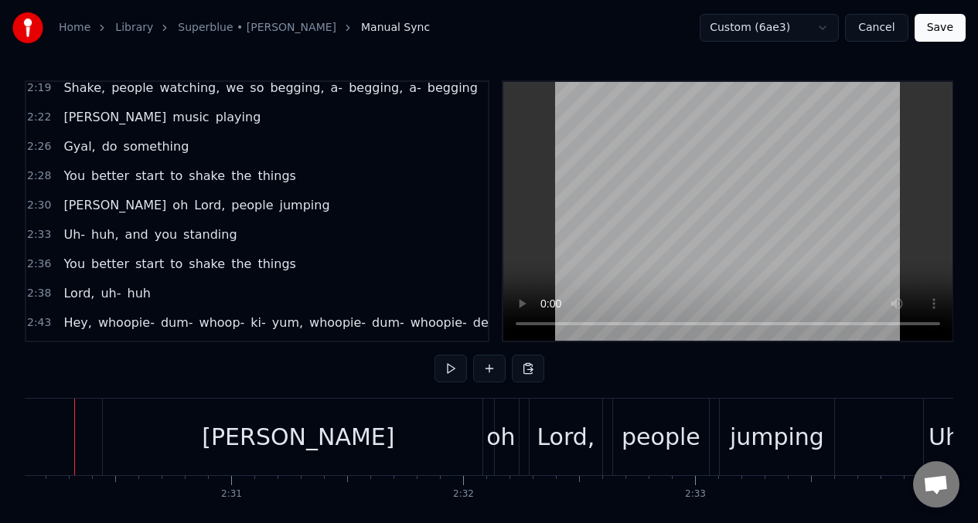
scroll to position [0, 34793]
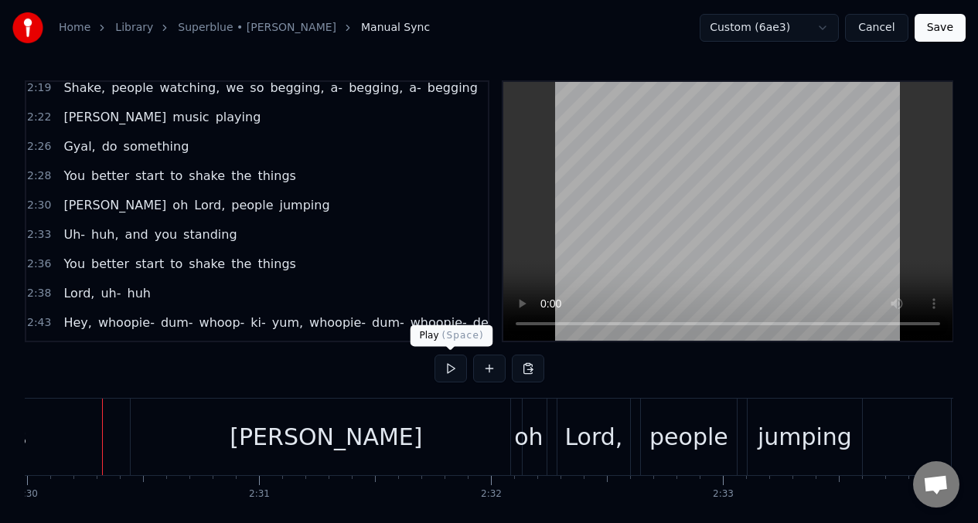
click at [450, 364] on button at bounding box center [451, 369] width 32 height 28
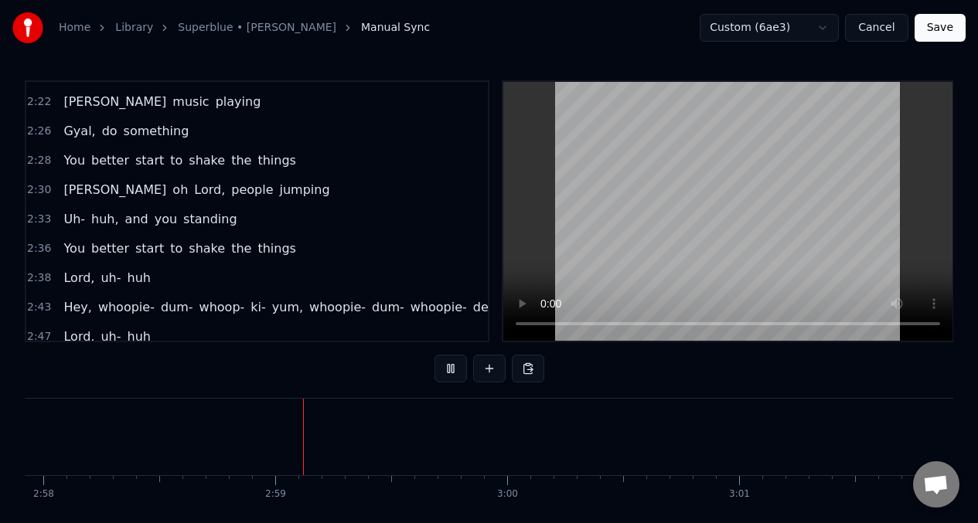
scroll to position [0, 41287]
click at [78, 306] on span "Hey," at bounding box center [77, 307] width 31 height 18
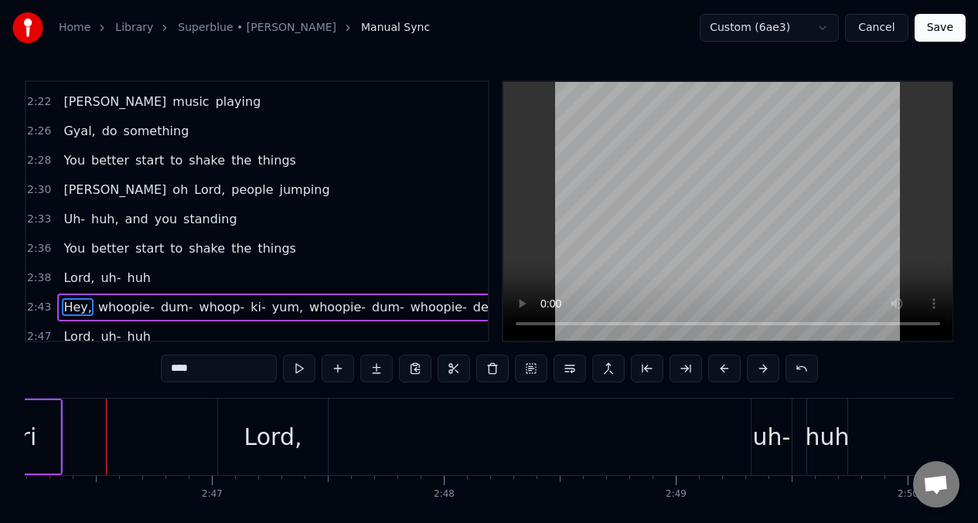
scroll to position [0, 38555]
click at [70, 308] on span "Hey," at bounding box center [77, 307] width 31 height 18
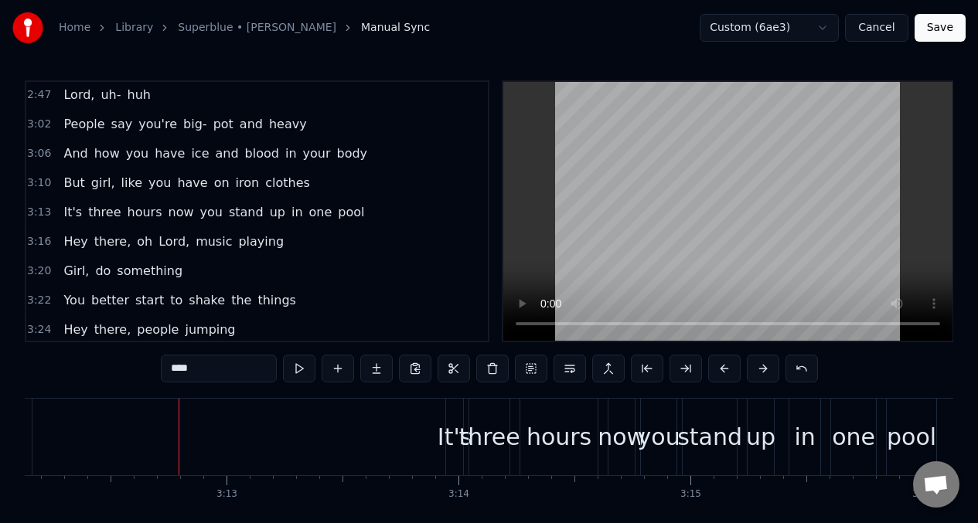
scroll to position [1147, 0]
click at [212, 121] on span "pot" at bounding box center [223, 125] width 23 height 18
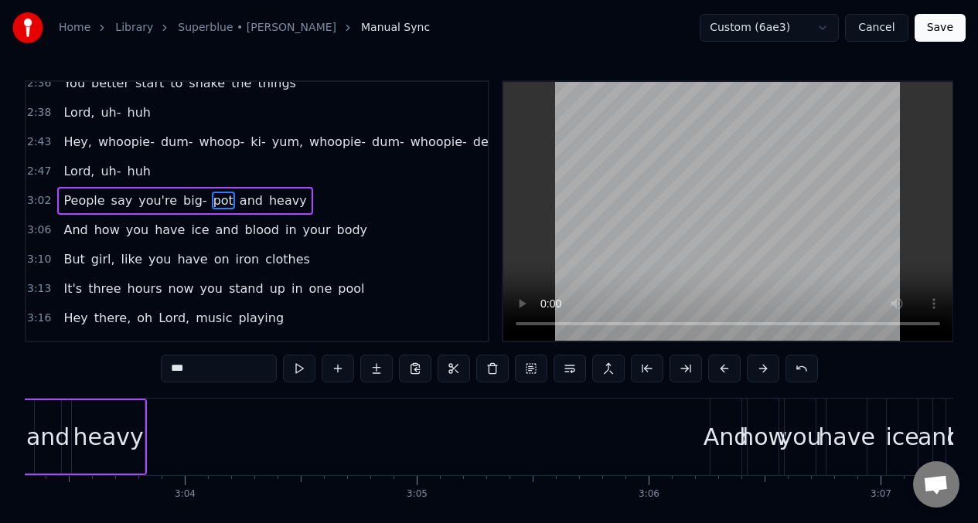
scroll to position [0, 42402]
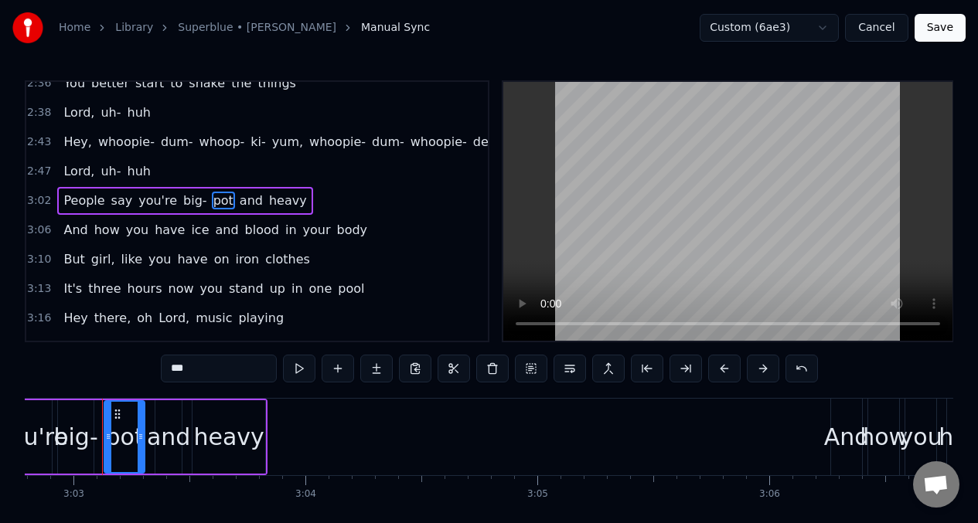
click at [204, 372] on input "***" at bounding box center [219, 369] width 116 height 28
type input "*"
click at [183, 203] on span "big-" at bounding box center [195, 201] width 27 height 18
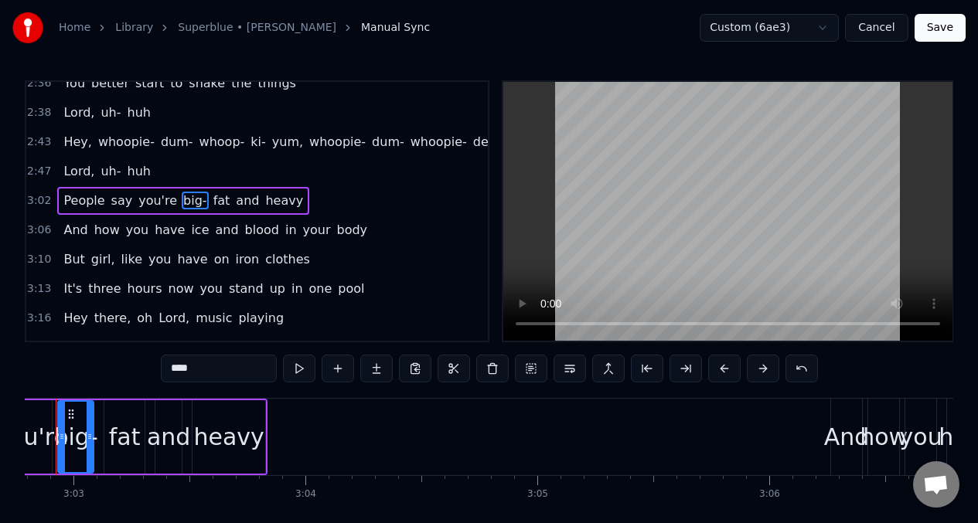
scroll to position [0, 42356]
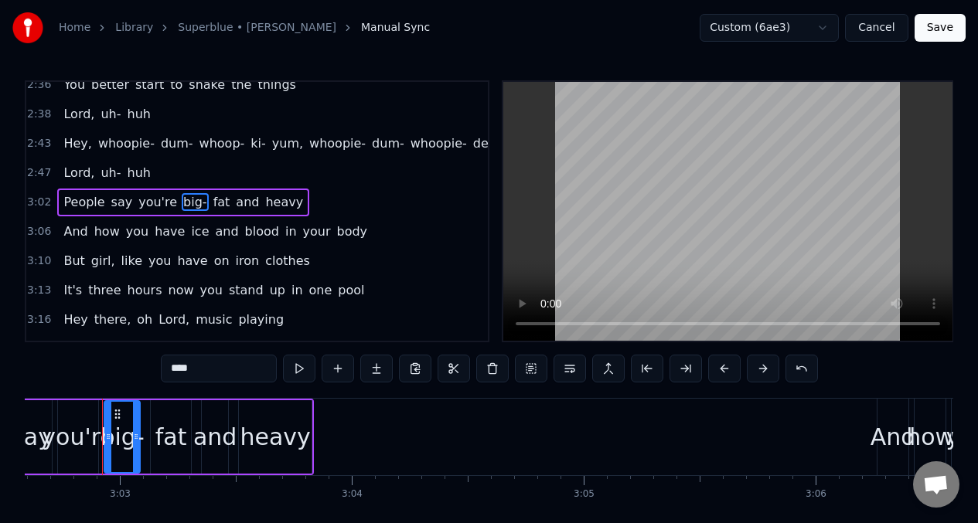
click at [202, 367] on input "****" at bounding box center [219, 369] width 116 height 28
click at [299, 372] on button at bounding box center [299, 369] width 32 height 28
click at [298, 373] on button at bounding box center [299, 369] width 32 height 28
click at [163, 438] on div "fat" at bounding box center [171, 437] width 32 height 35
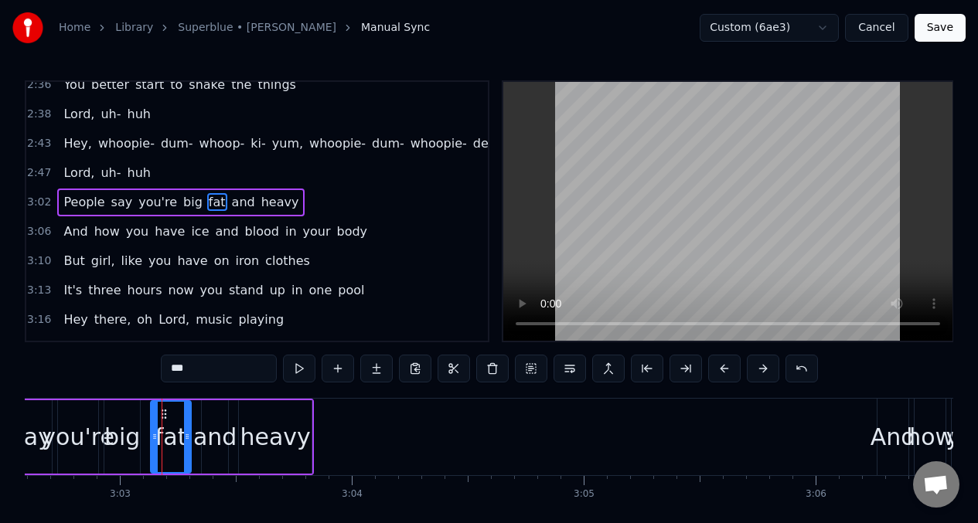
scroll to position [1066, 0]
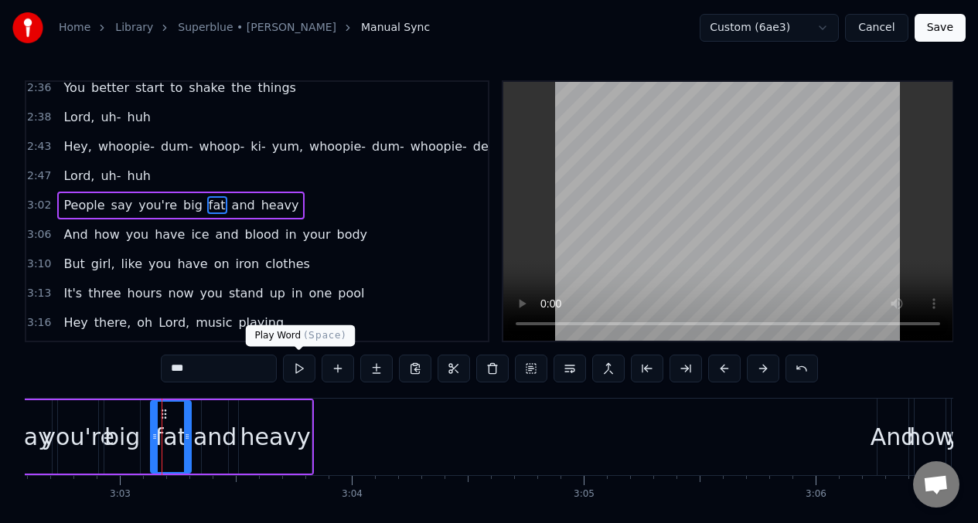
click at [298, 370] on button at bounding box center [299, 369] width 32 height 28
click at [300, 370] on button at bounding box center [299, 369] width 32 height 28
click at [189, 232] on span "ice" at bounding box center [199, 235] width 21 height 18
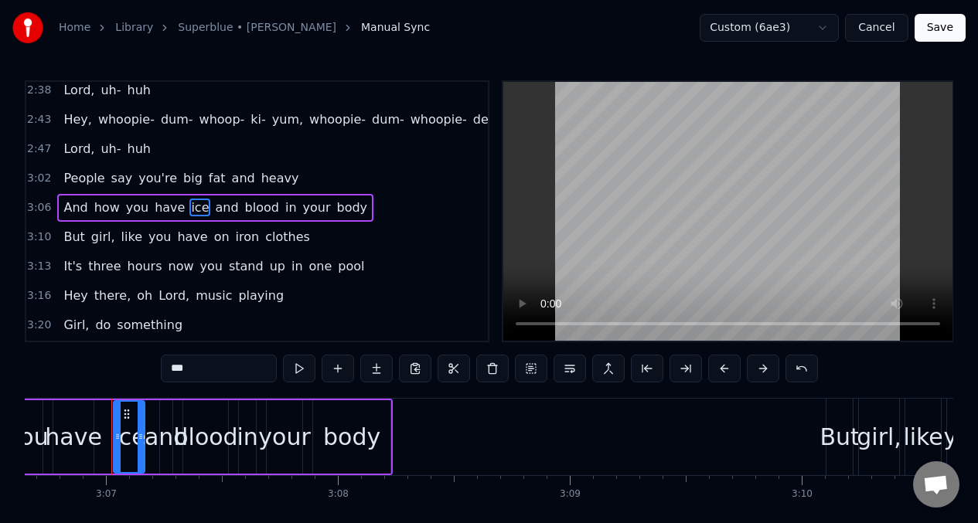
scroll to position [0, 43307]
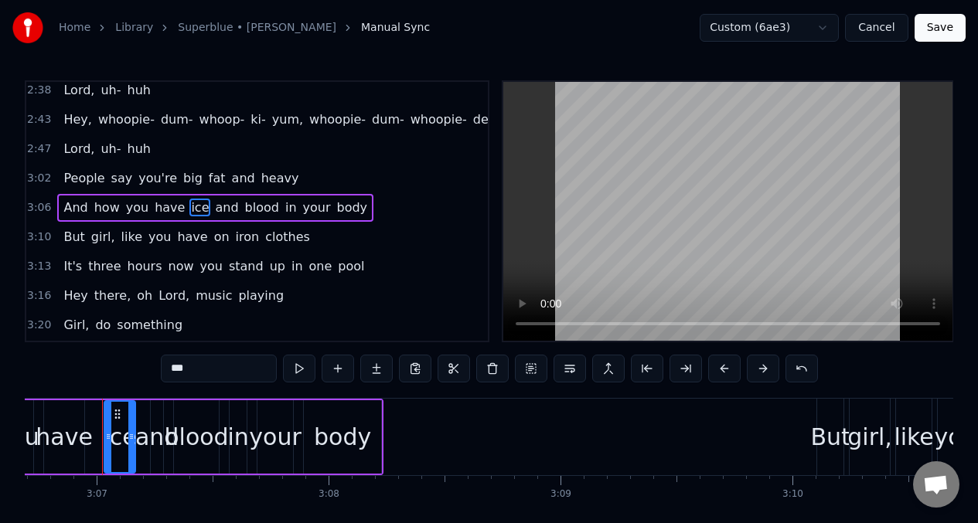
click at [198, 368] on input "***" at bounding box center [219, 369] width 116 height 28
type input "*"
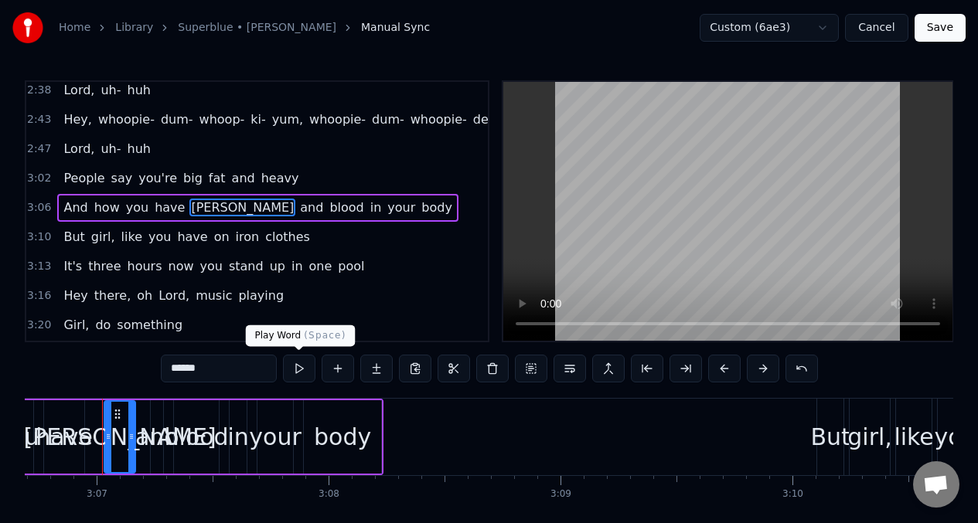
click at [299, 370] on button at bounding box center [299, 369] width 32 height 28
click at [298, 206] on span "and" at bounding box center [311, 208] width 26 height 18
type input "***"
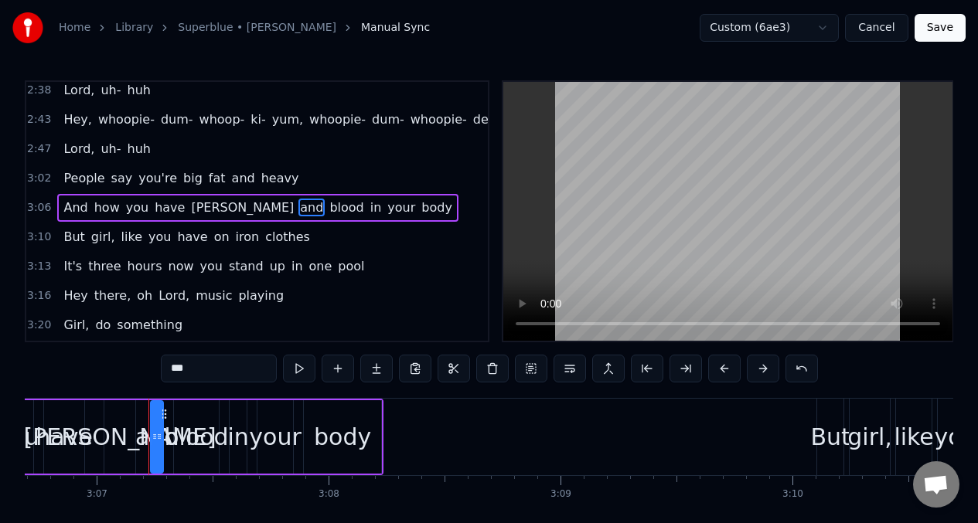
scroll to position [1096, 0]
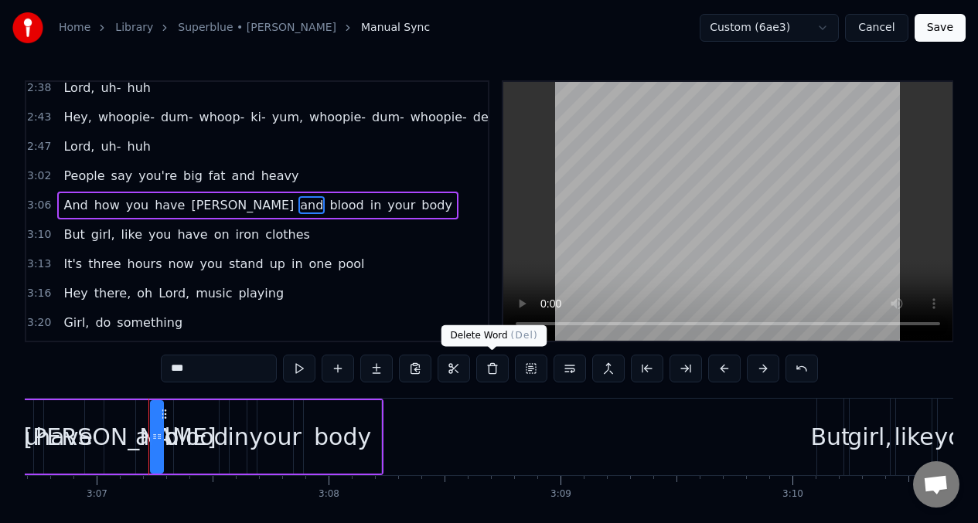
click at [489, 369] on button at bounding box center [492, 369] width 32 height 28
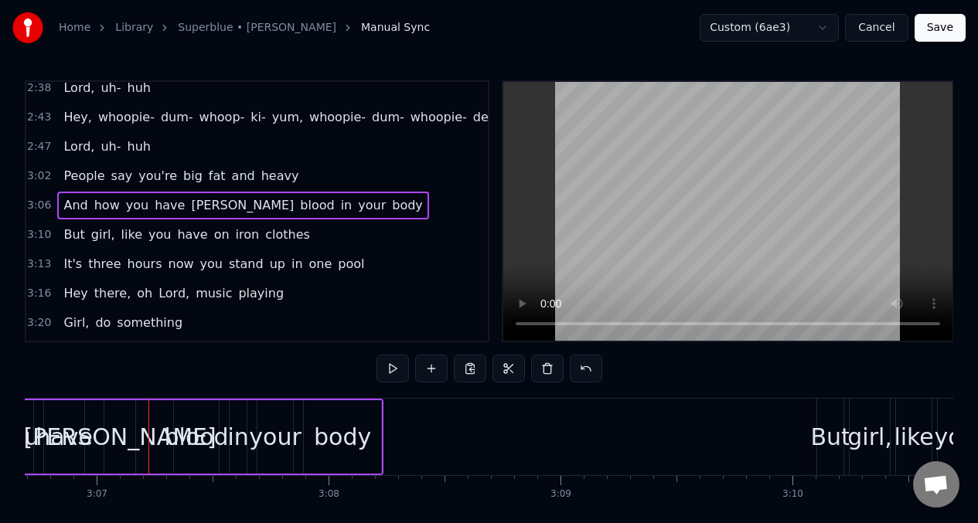
click at [123, 417] on div "[PERSON_NAME]" at bounding box center [119, 437] width 31 height 73
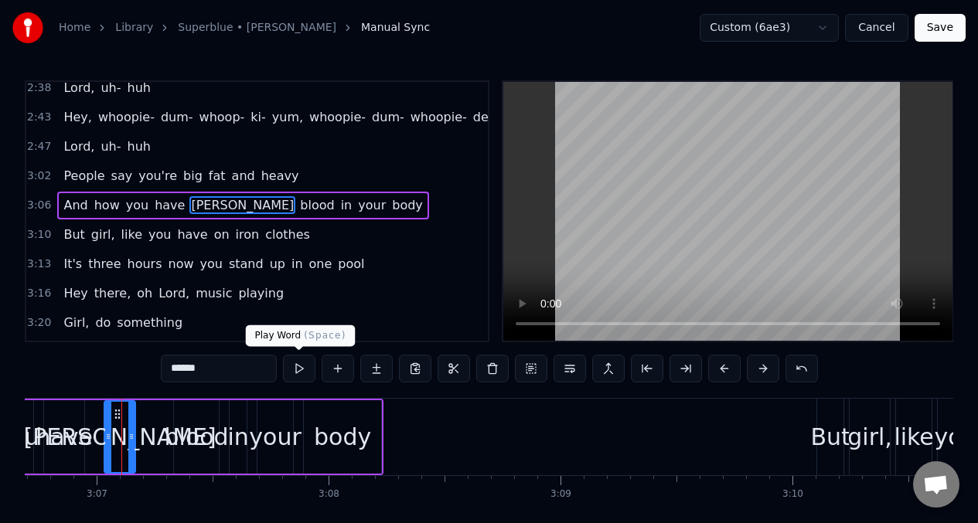
click at [298, 366] on button at bounding box center [299, 369] width 32 height 28
click at [188, 428] on div "blood" at bounding box center [197, 437] width 64 height 35
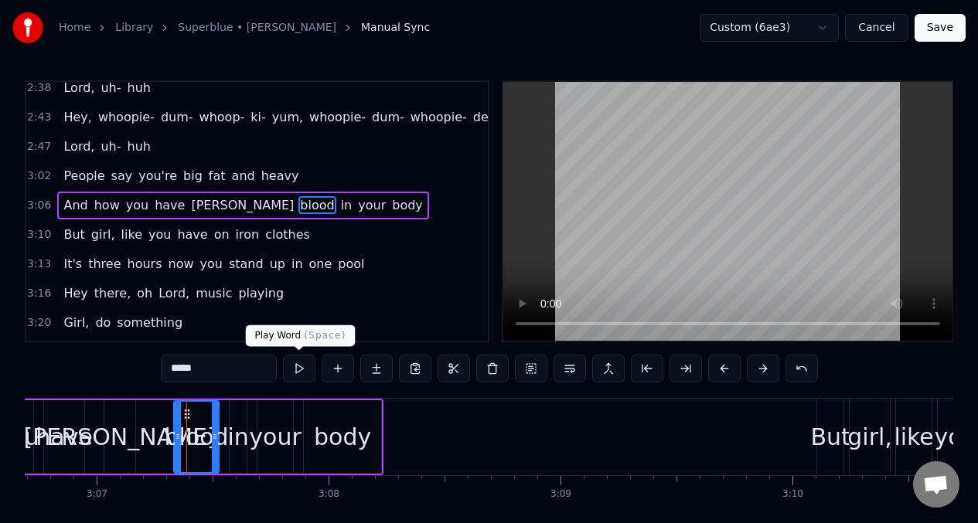
click at [297, 366] on button at bounding box center [299, 369] width 32 height 28
click at [296, 366] on button at bounding box center [299, 369] width 32 height 28
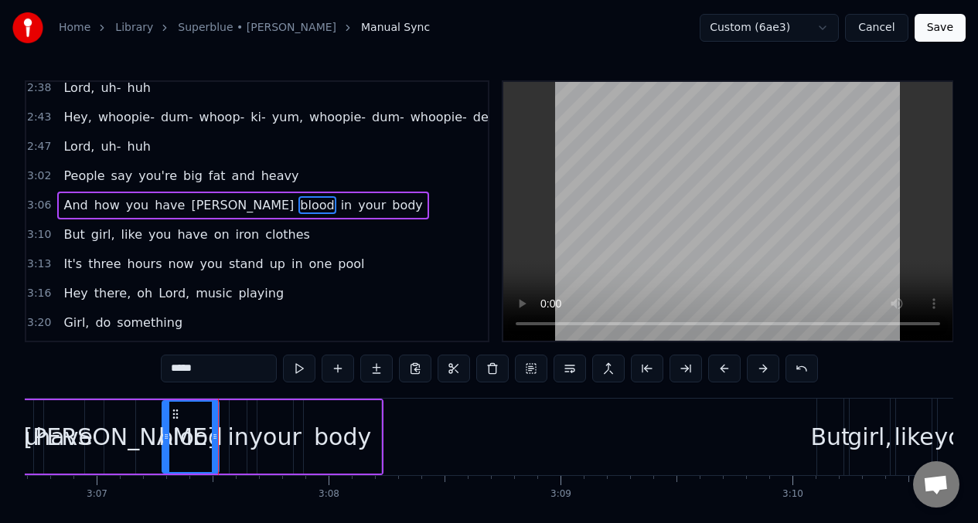
drag, startPoint x: 179, startPoint y: 420, endPoint x: 202, endPoint y: 414, distance: 23.1
click at [168, 418] on div at bounding box center [166, 437] width 6 height 70
click at [204, 416] on div at bounding box center [206, 437] width 6 height 70
click at [121, 414] on div "[PERSON_NAME]" at bounding box center [119, 437] width 31 height 73
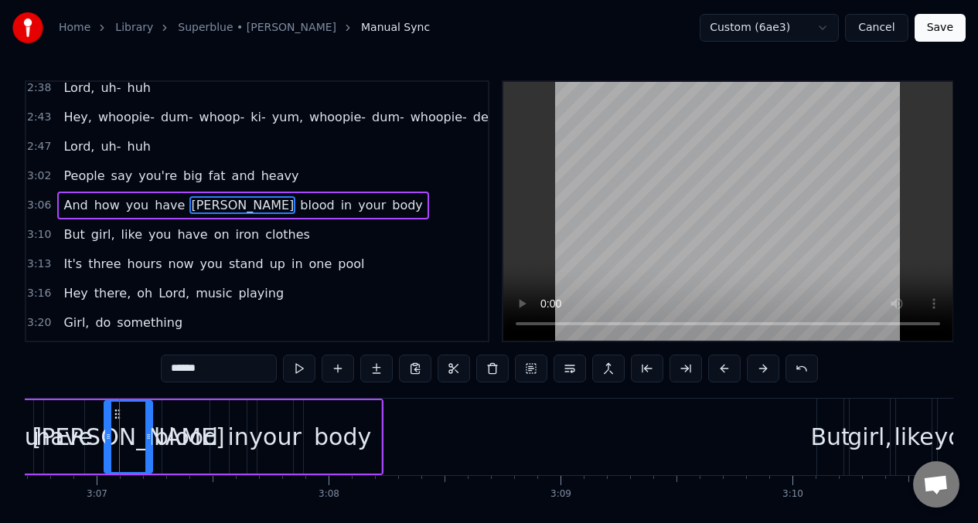
drag, startPoint x: 130, startPoint y: 422, endPoint x: 104, endPoint y: 401, distance: 33.5
click at [147, 421] on div at bounding box center [148, 437] width 6 height 70
click at [297, 367] on button at bounding box center [299, 369] width 32 height 28
click at [298, 366] on button at bounding box center [299, 369] width 32 height 28
drag, startPoint x: 183, startPoint y: 427, endPoint x: 247, endPoint y: 400, distance: 69.7
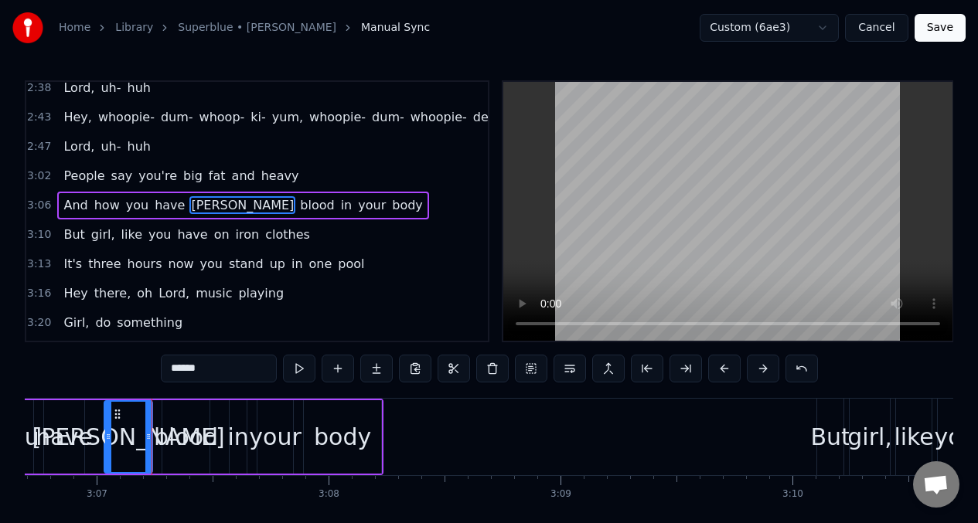
click at [183, 426] on div "blood" at bounding box center [186, 437] width 64 height 35
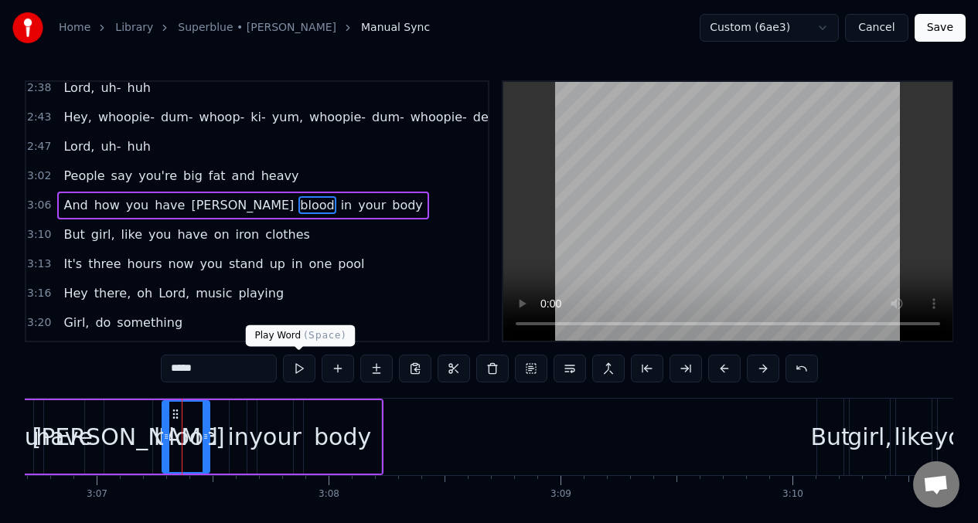
click at [298, 377] on button at bounding box center [299, 369] width 32 height 28
click at [240, 421] on div "in" at bounding box center [237, 437] width 21 height 35
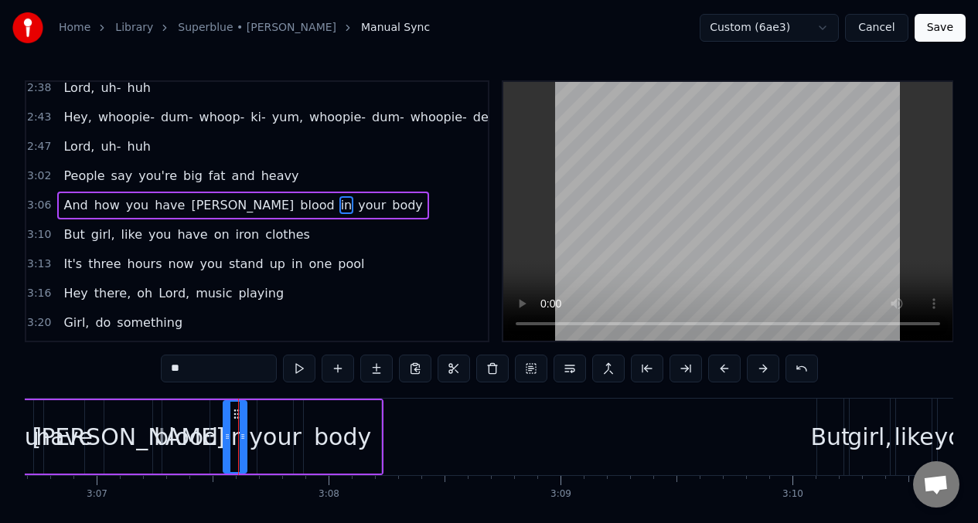
click at [226, 423] on div at bounding box center [227, 437] width 6 height 70
drag, startPoint x: 227, startPoint y: 423, endPoint x: 257, endPoint y: 415, distance: 31.9
click at [223, 421] on div at bounding box center [223, 437] width 6 height 70
click at [301, 371] on button at bounding box center [299, 369] width 32 height 28
drag, startPoint x: 265, startPoint y: 425, endPoint x: 277, endPoint y: 410, distance: 19.3
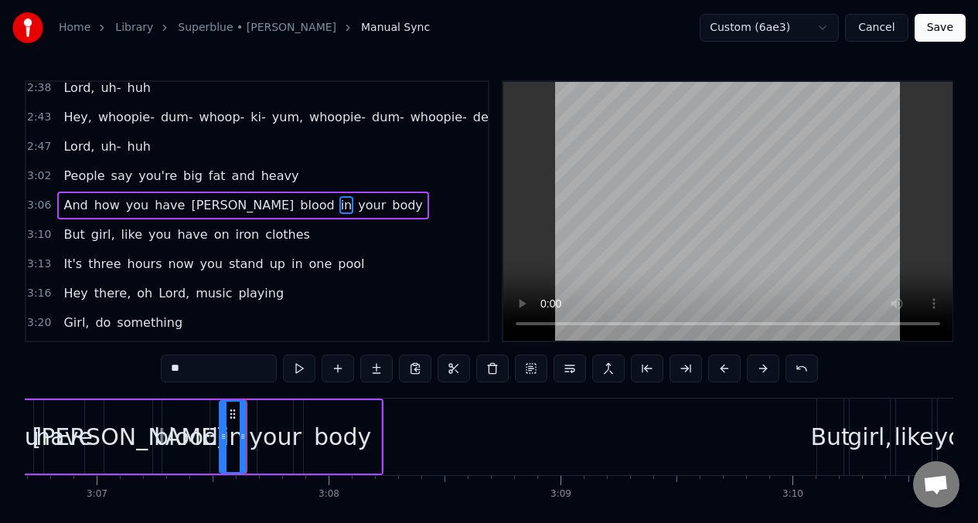
click at [267, 425] on div "your" at bounding box center [275, 437] width 52 height 35
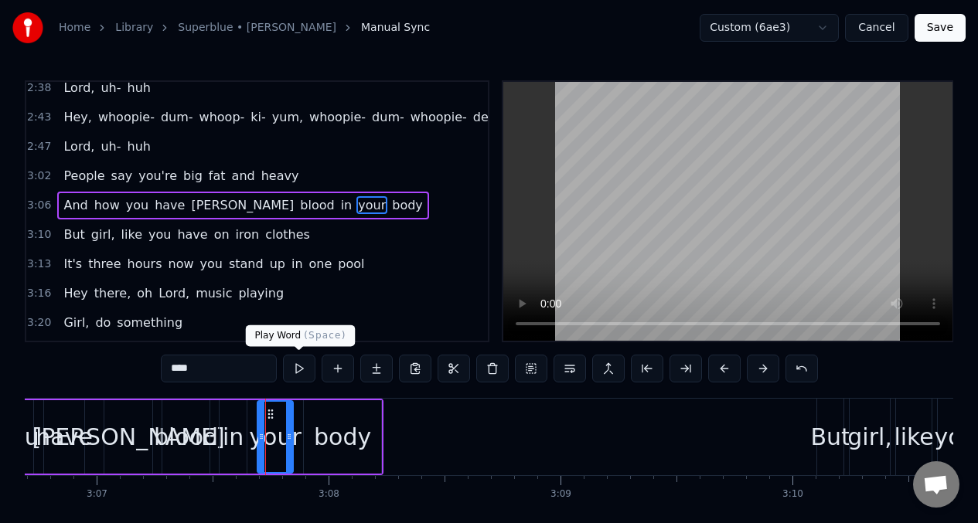
click at [300, 368] on button at bounding box center [299, 369] width 32 height 28
click at [350, 439] on div "body" at bounding box center [342, 437] width 57 height 35
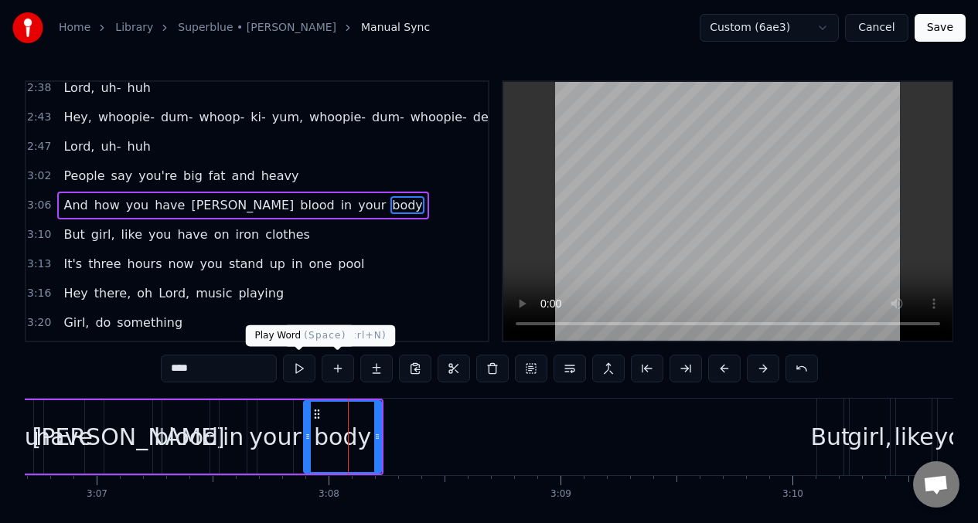
click at [300, 365] on button at bounding box center [299, 369] width 32 height 28
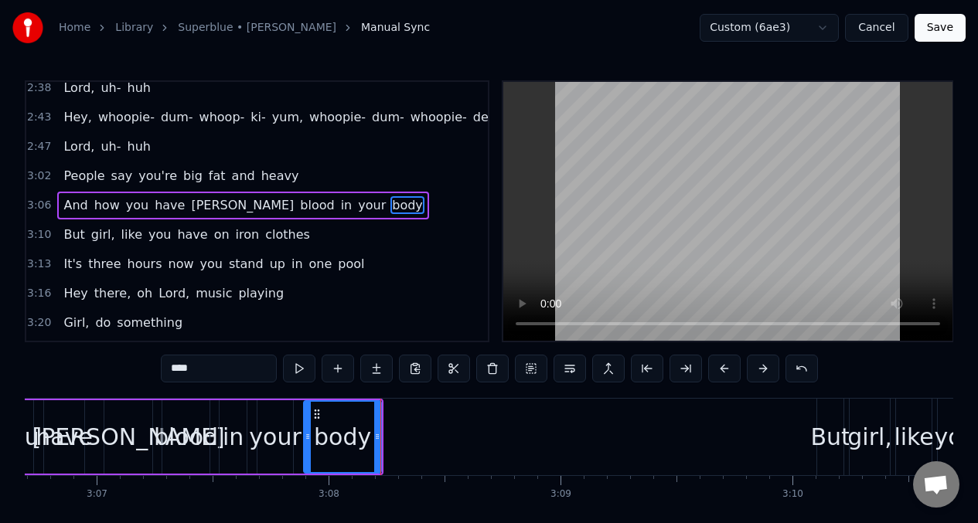
click at [73, 199] on span "And" at bounding box center [75, 205] width 27 height 18
type input "***"
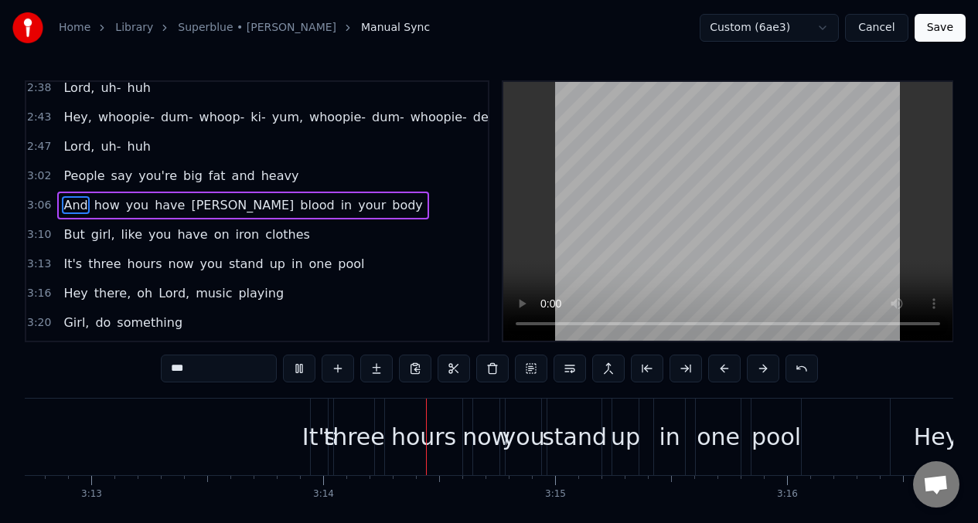
scroll to position [0, 44833]
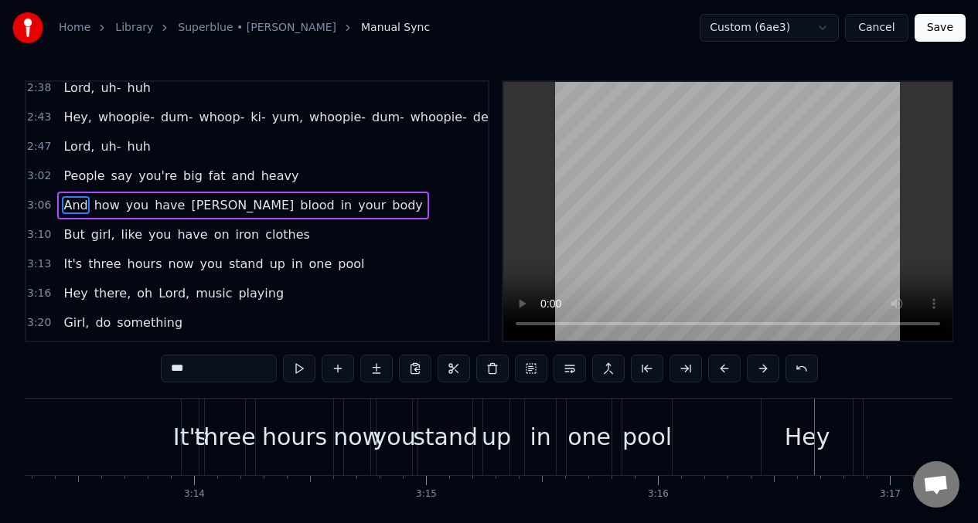
click at [341, 268] on div "It's three hours now you stand up in one pool" at bounding box center [213, 265] width 313 height 28
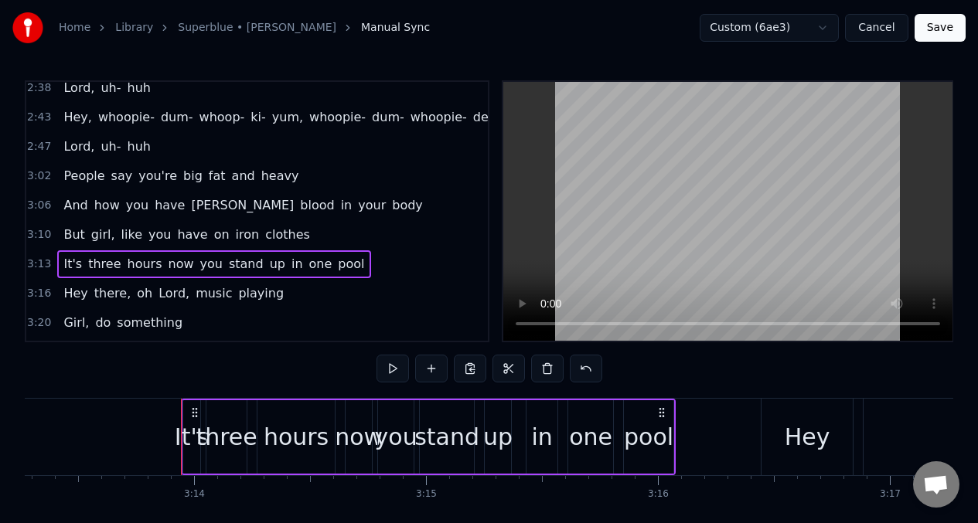
click at [336, 265] on span "pool" at bounding box center [350, 264] width 29 height 18
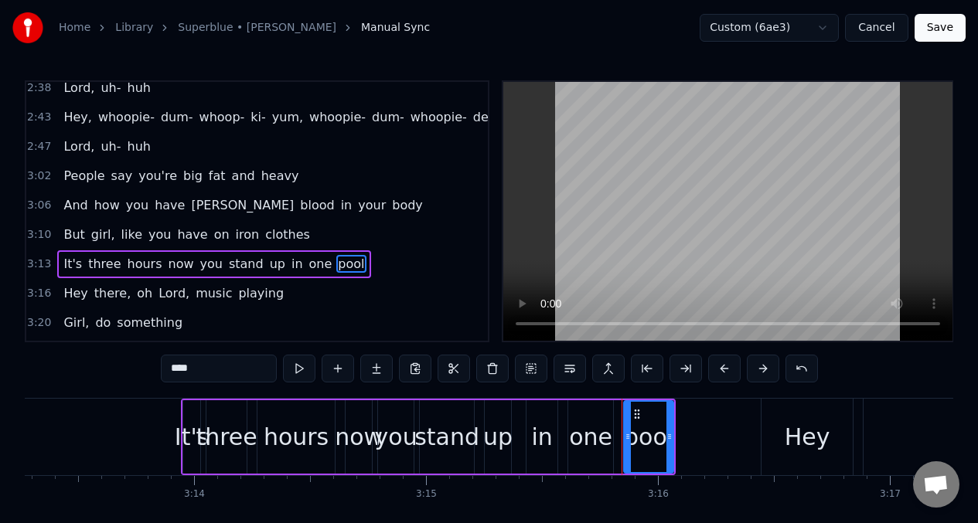
scroll to position [1154, 0]
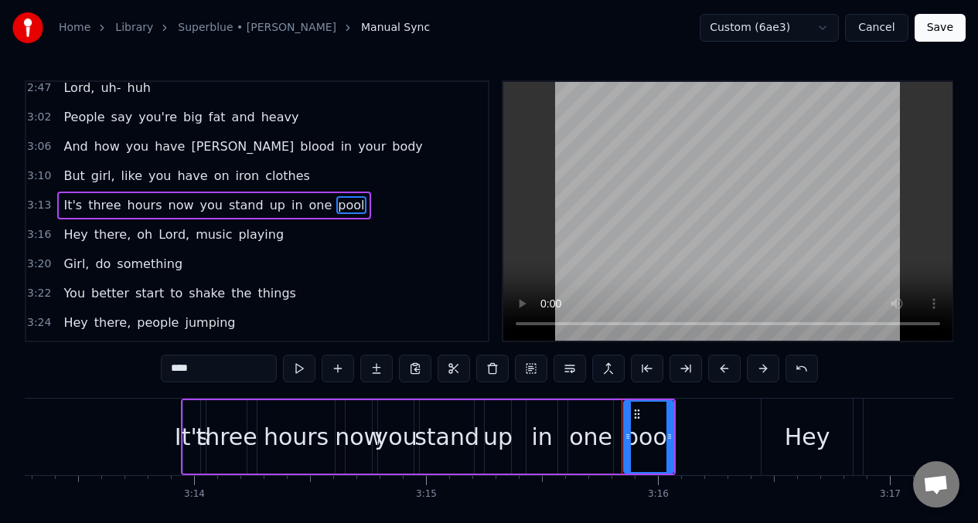
click at [206, 368] on input "****" at bounding box center [219, 369] width 116 height 28
type input "*"
click at [62, 205] on span "It's" at bounding box center [73, 205] width 22 height 18
type input "****"
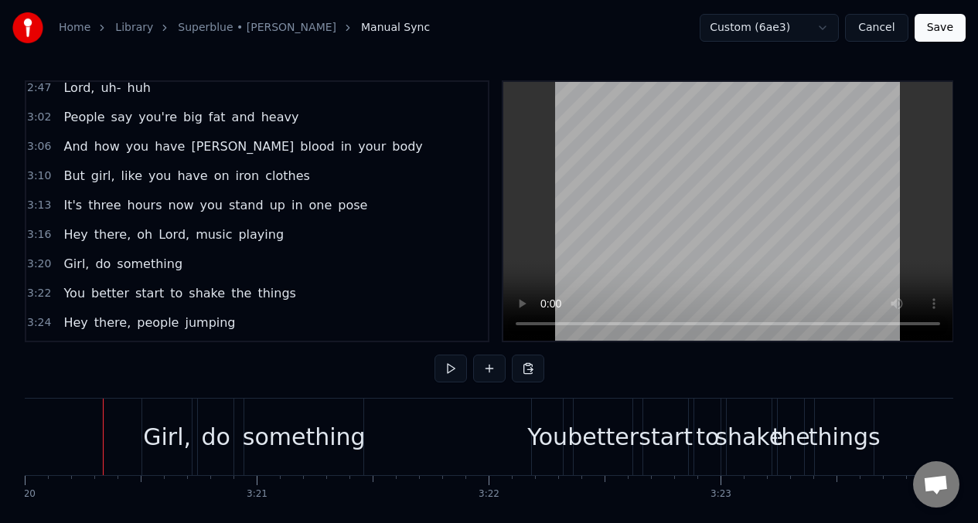
scroll to position [0, 46395]
click at [199, 207] on span "you" at bounding box center [212, 205] width 26 height 18
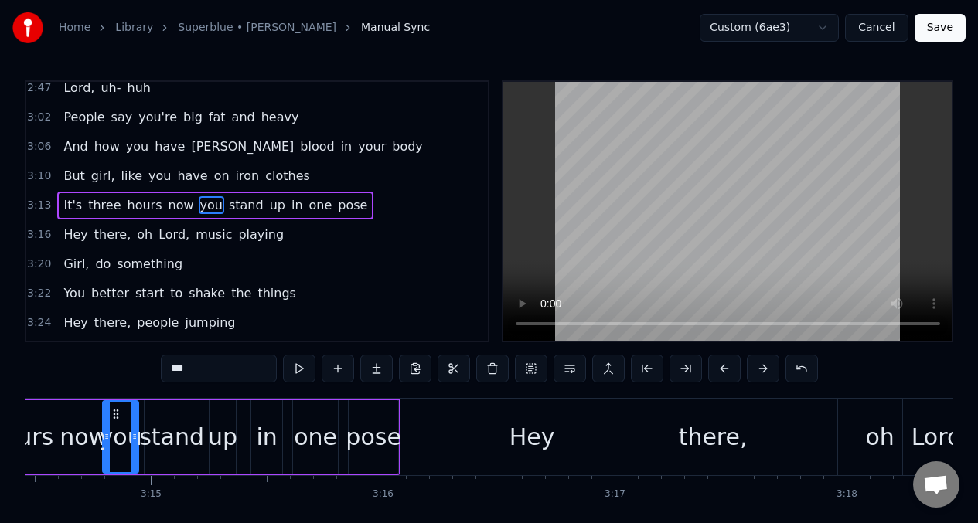
scroll to position [0, 45107]
click at [202, 373] on input "***" at bounding box center [219, 369] width 116 height 28
click at [63, 203] on span "It's" at bounding box center [73, 205] width 22 height 18
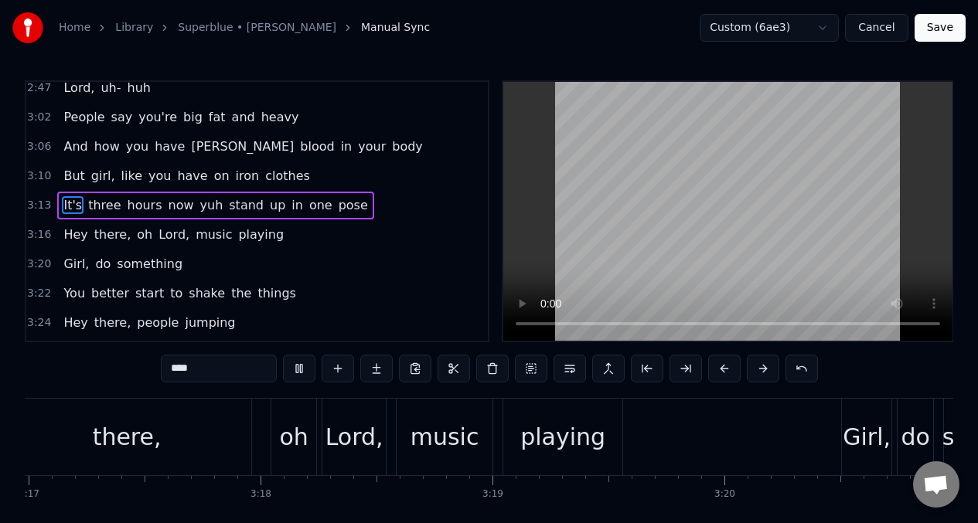
scroll to position [0, 46489]
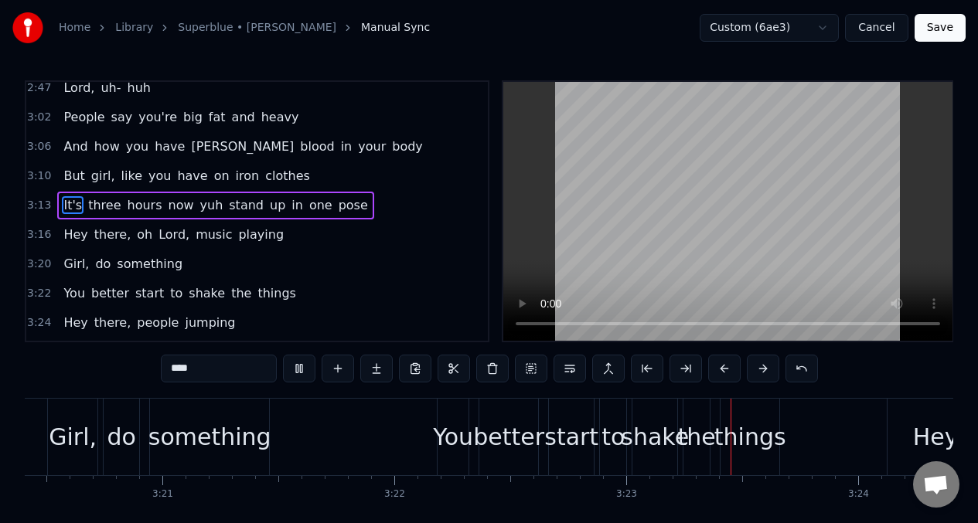
click at [202, 203] on span "yuh" at bounding box center [212, 205] width 26 height 18
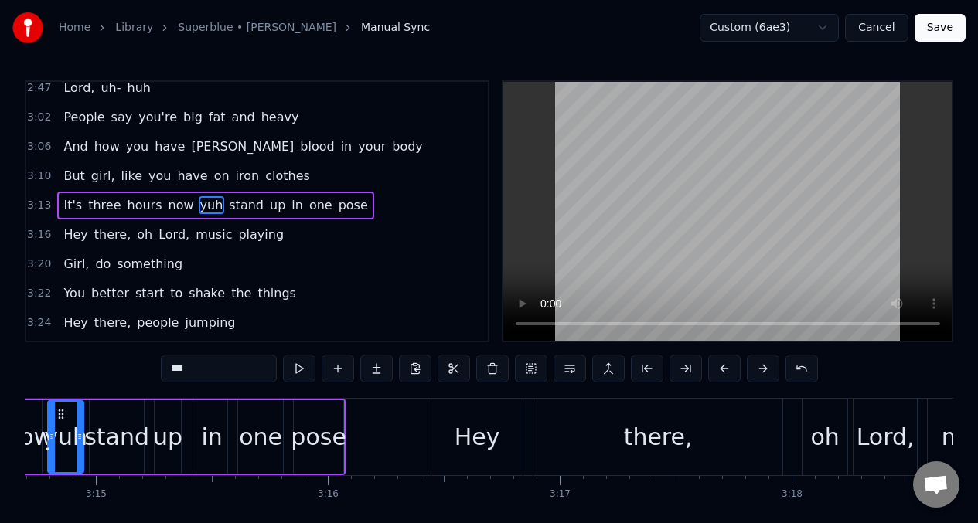
scroll to position [0, 45107]
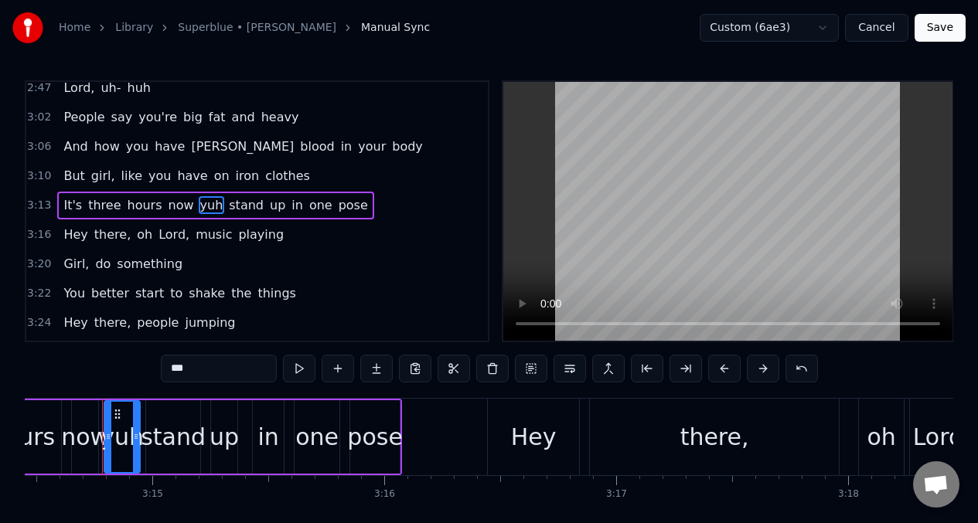
click at [202, 367] on input "***" at bounding box center [219, 369] width 116 height 28
click at [82, 238] on span "Hey" at bounding box center [75, 235] width 27 height 18
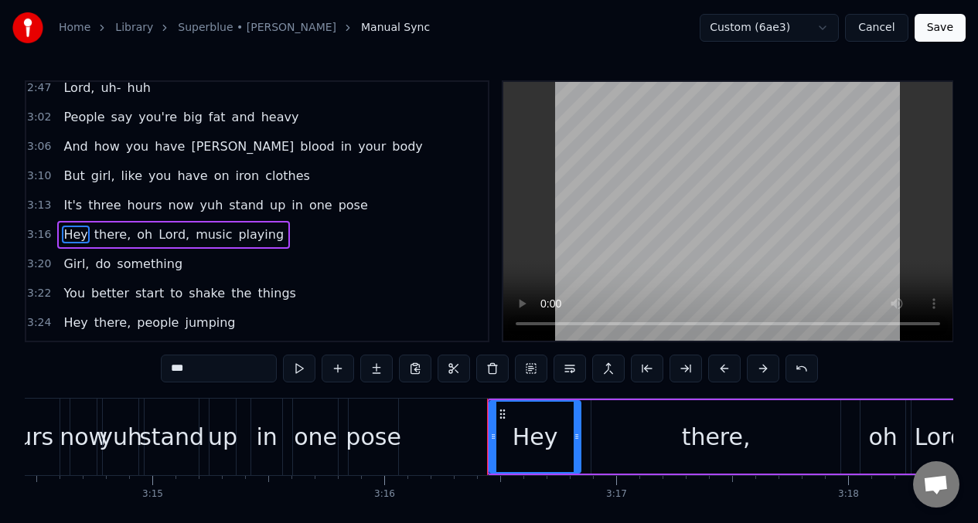
scroll to position [1184, 0]
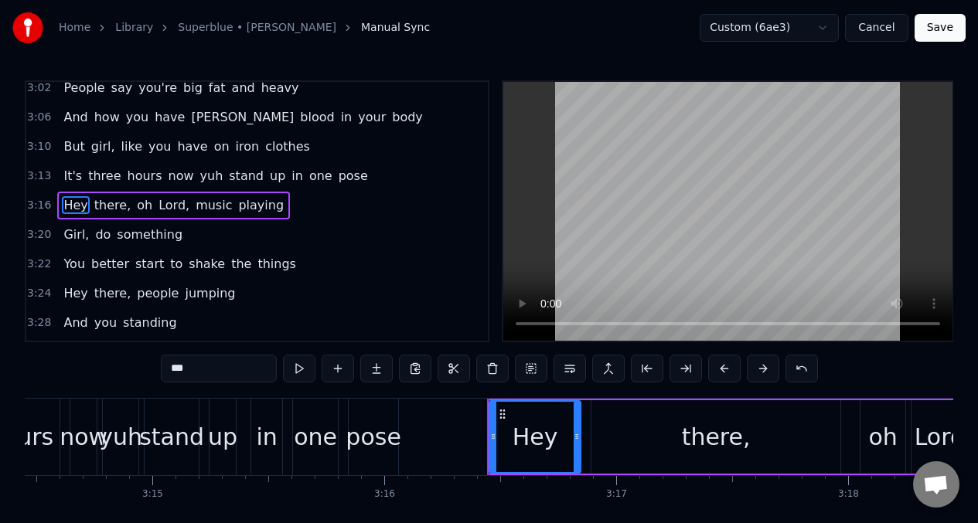
click at [206, 375] on input "***" at bounding box center [219, 369] width 116 height 28
type input "*"
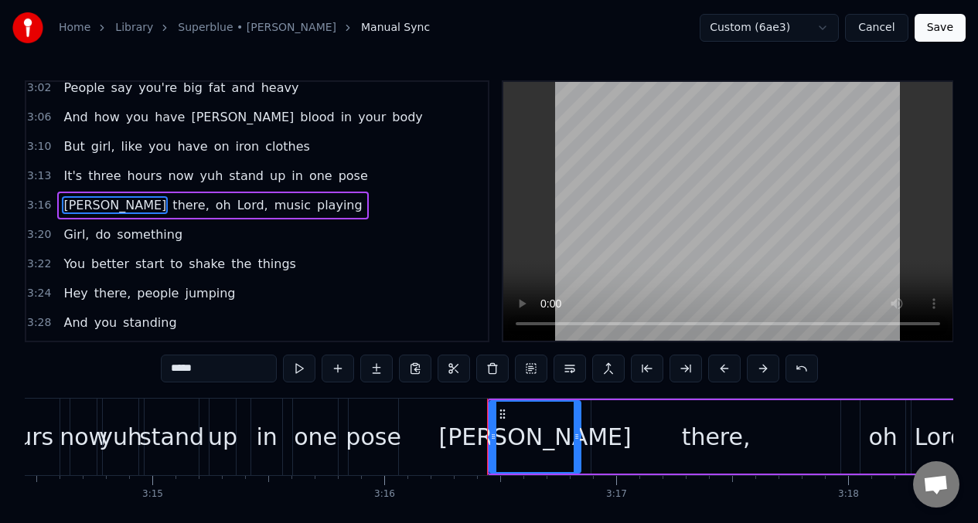
click at [734, 436] on div "there," at bounding box center [716, 437] width 69 height 35
type input "******"
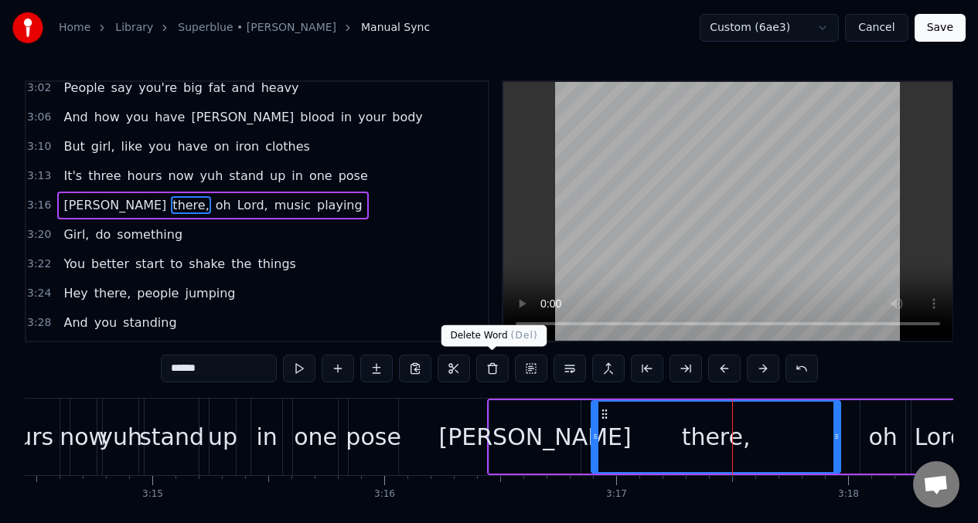
click at [494, 367] on button at bounding box center [492, 369] width 32 height 28
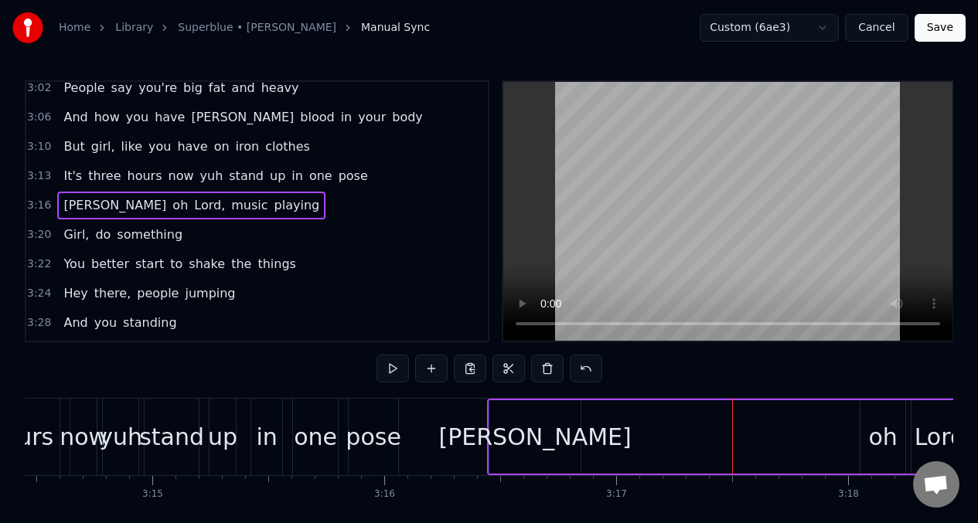
drag, startPoint x: 579, startPoint y: 438, endPoint x: 592, endPoint y: 439, distance: 12.4
click at [592, 439] on div "[PERSON_NAME], music playing" at bounding box center [850, 437] width 727 height 77
click at [579, 438] on div "[PERSON_NAME]" at bounding box center [534, 437] width 91 height 73
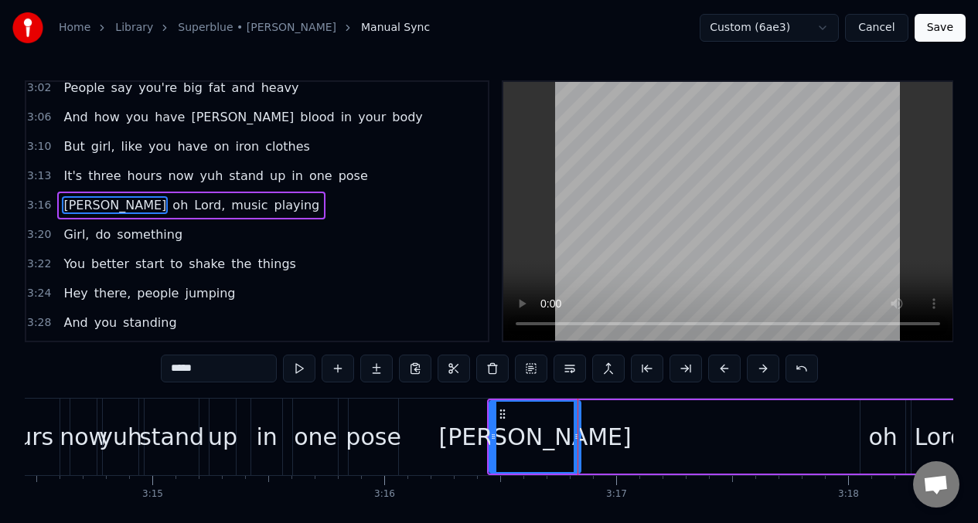
drag, startPoint x: 578, startPoint y: 437, endPoint x: 585, endPoint y: 435, distance: 8.1
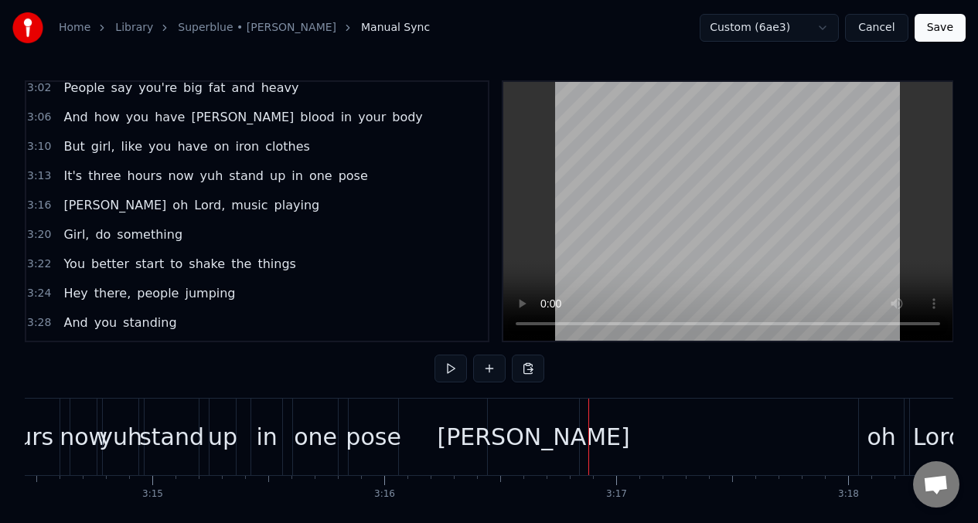
click at [575, 434] on div "[PERSON_NAME]" at bounding box center [533, 437] width 91 height 77
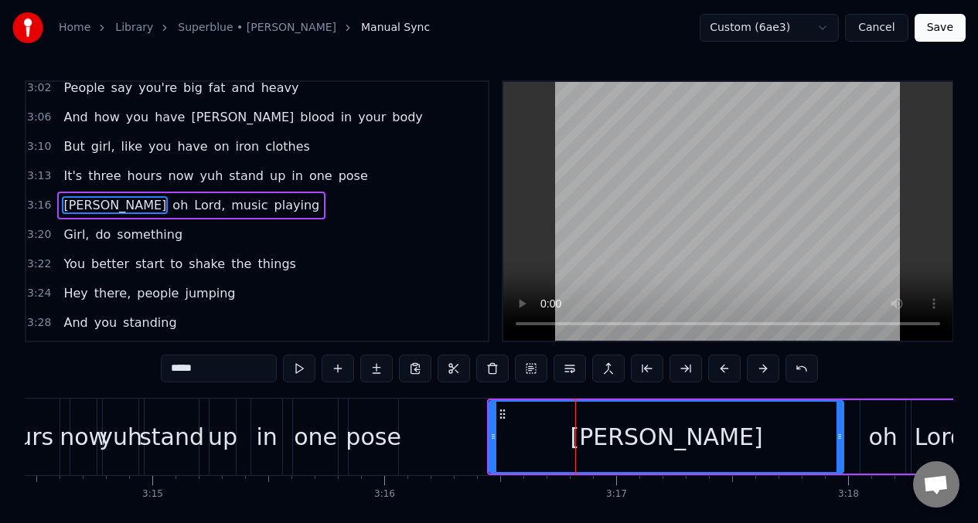
drag, startPoint x: 576, startPoint y: 437, endPoint x: 838, endPoint y: 421, distance: 262.6
click at [838, 421] on div at bounding box center [840, 437] width 6 height 70
click at [298, 369] on button at bounding box center [299, 369] width 32 height 28
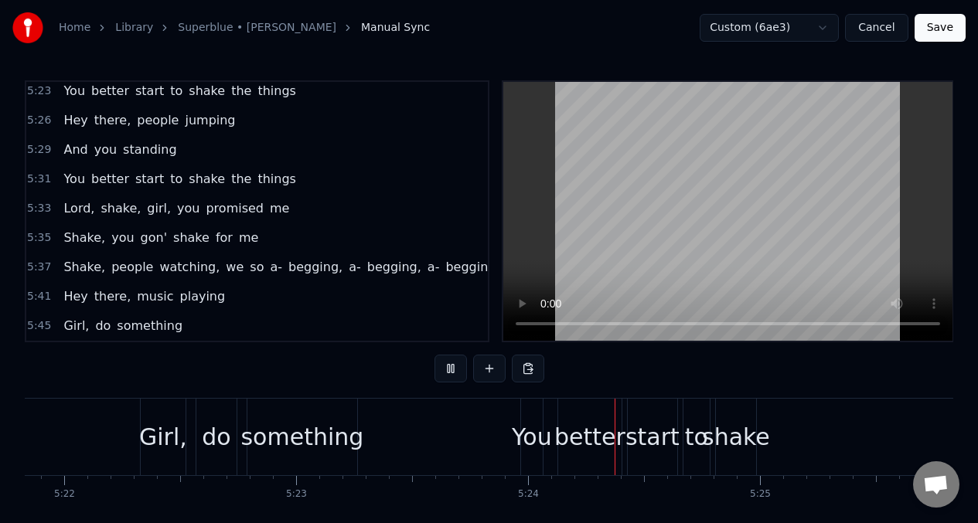
scroll to position [0, 74989]
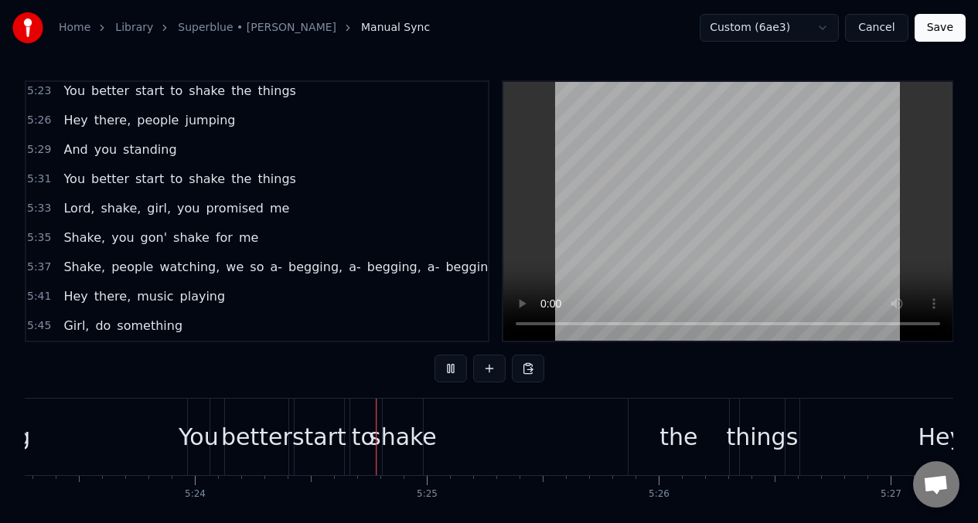
click at [939, 30] on button "Save" at bounding box center [940, 28] width 51 height 28
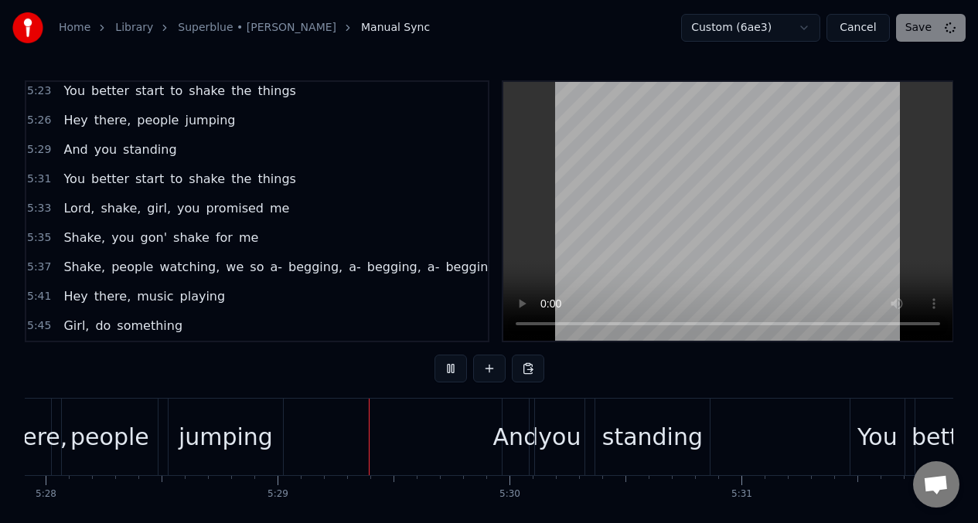
scroll to position [0, 76168]
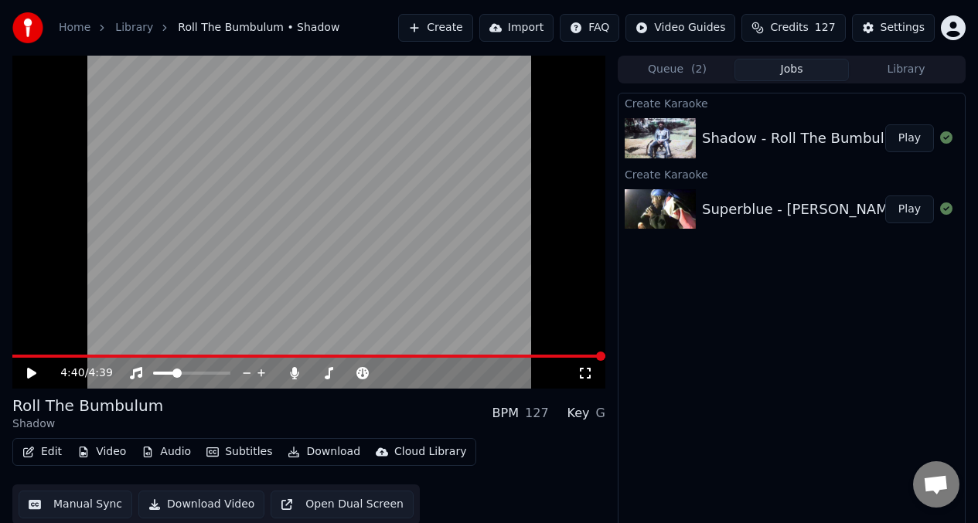
click at [38, 350] on video at bounding box center [308, 222] width 593 height 333
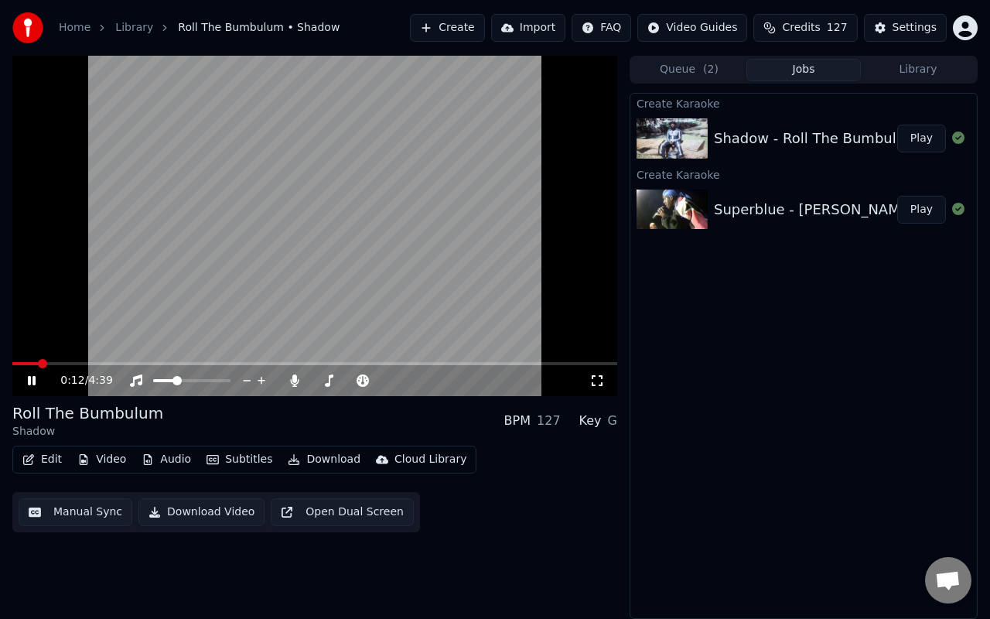
click at [595, 379] on icon at bounding box center [596, 380] width 15 height 12
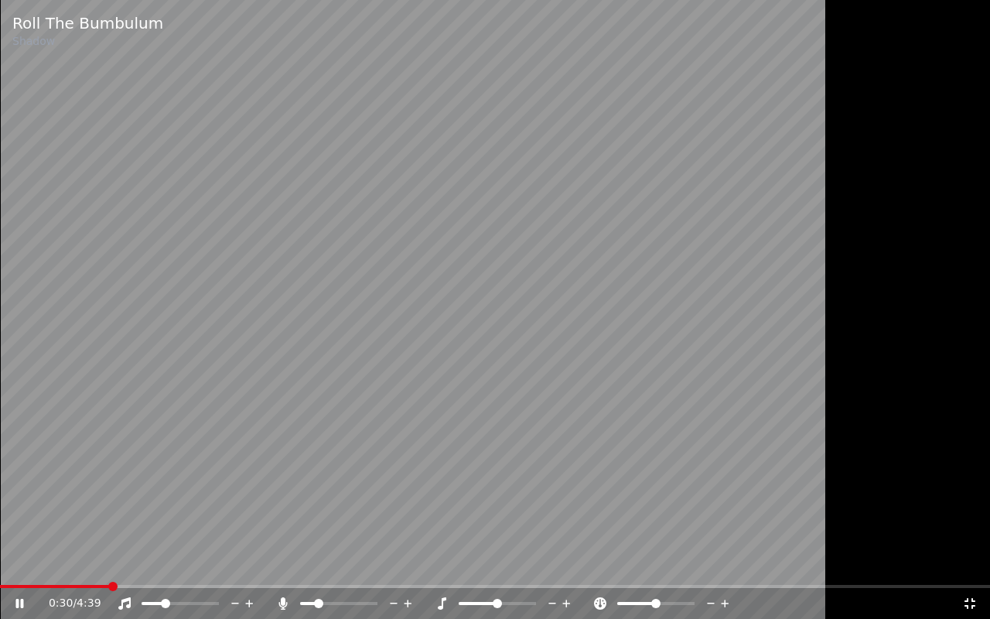
click at [315, 523] on span at bounding box center [318, 602] width 9 height 9
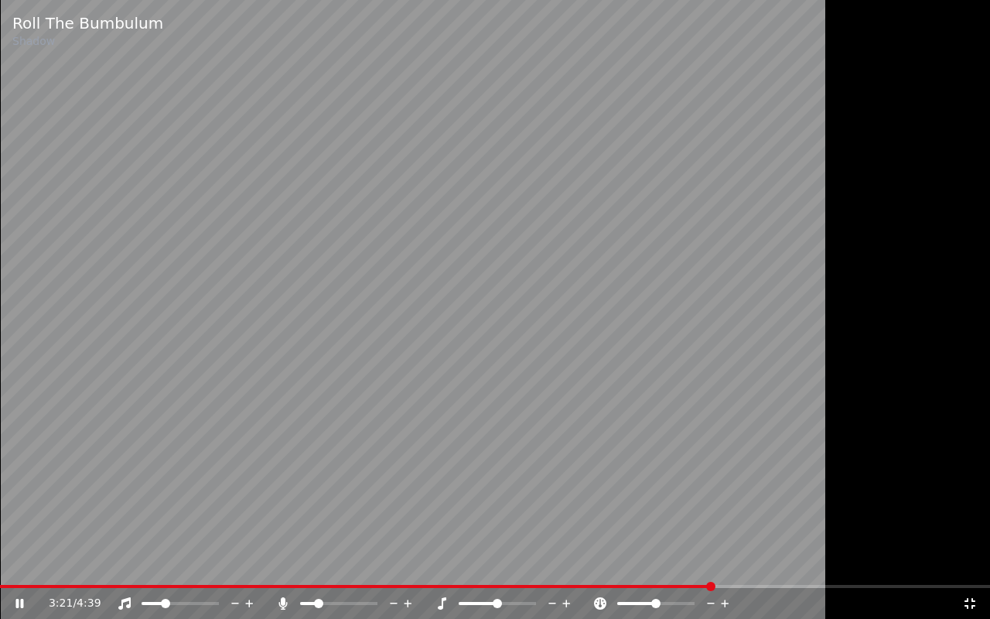
click at [970, 523] on icon at bounding box center [969, 603] width 15 height 12
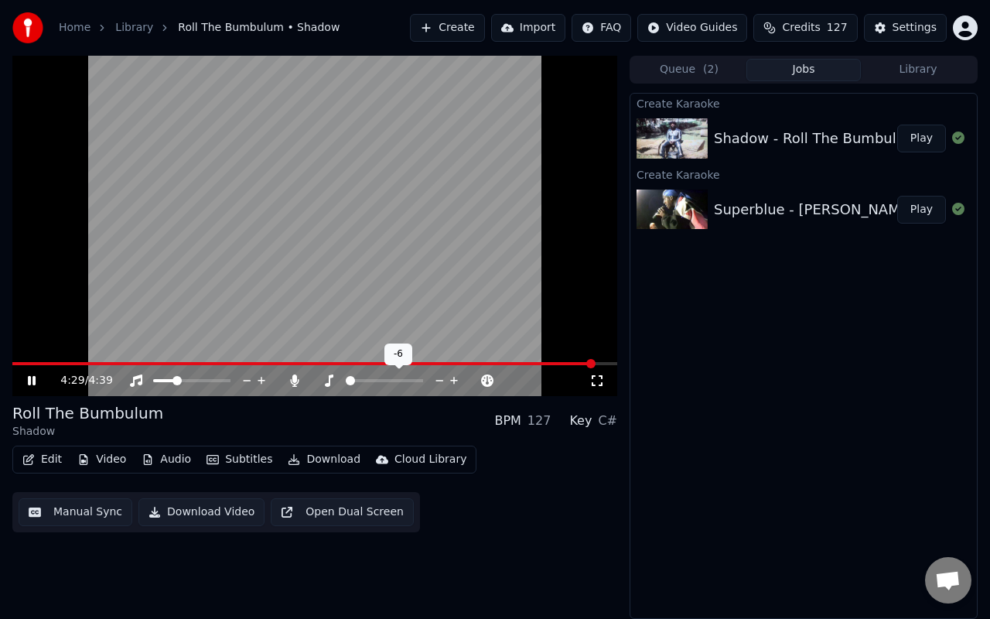
click at [346, 379] on span at bounding box center [346, 380] width 0 height 3
click at [230, 380] on span at bounding box center [225, 380] width 9 height 9
click at [312, 380] on span at bounding box center [316, 380] width 9 height 9
click at [191, 509] on button "Download Video" at bounding box center [201, 512] width 126 height 28
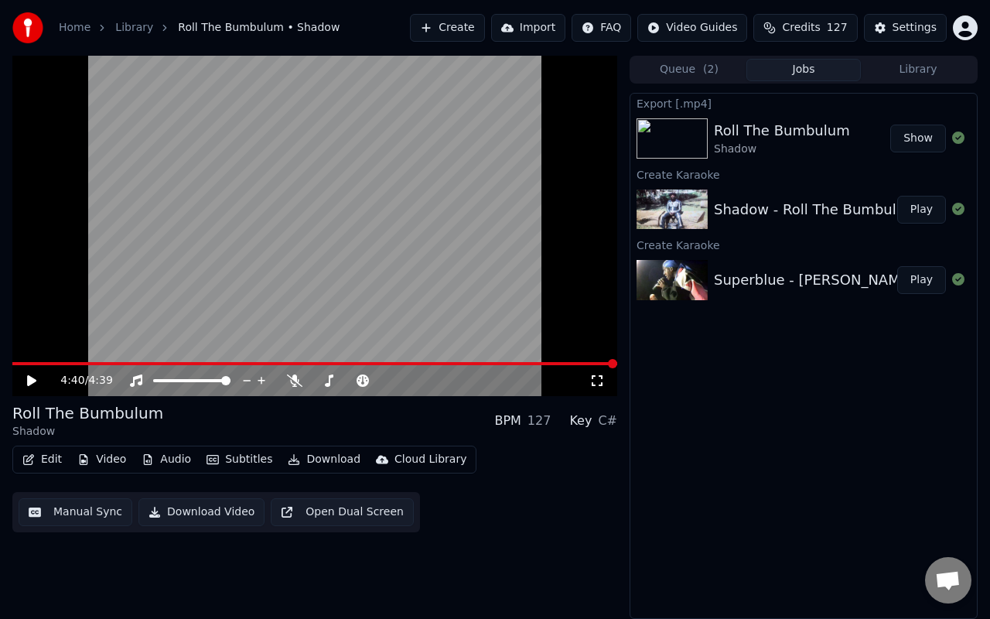
click at [923, 282] on button "Play" at bounding box center [921, 280] width 49 height 28
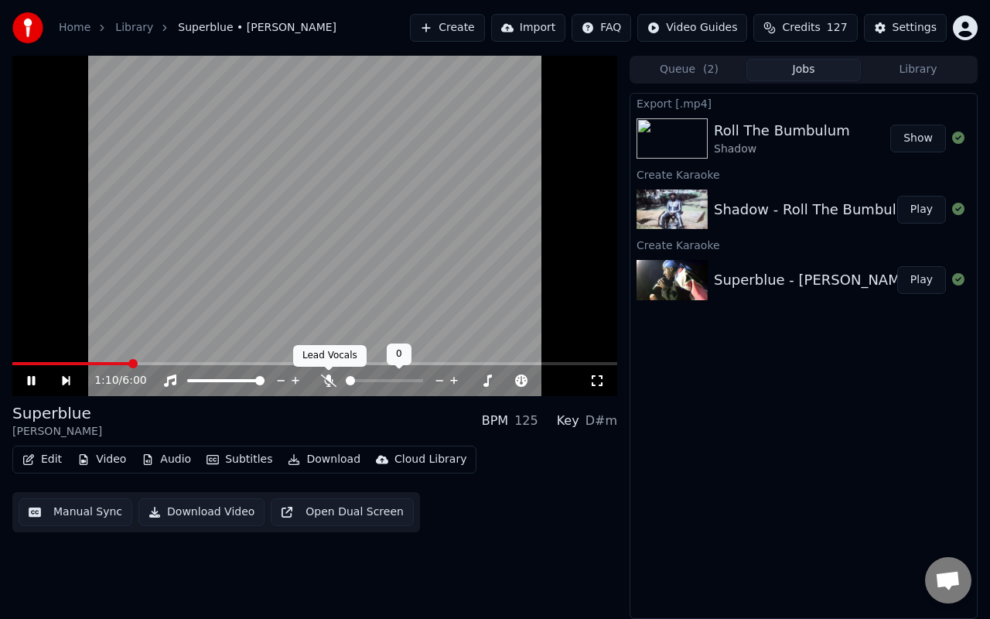
click at [329, 380] on icon at bounding box center [328, 380] width 15 height 12
click at [329, 380] on icon at bounding box center [329, 380] width 9 height 12
click at [193, 510] on button "Download Video" at bounding box center [201, 512] width 126 height 28
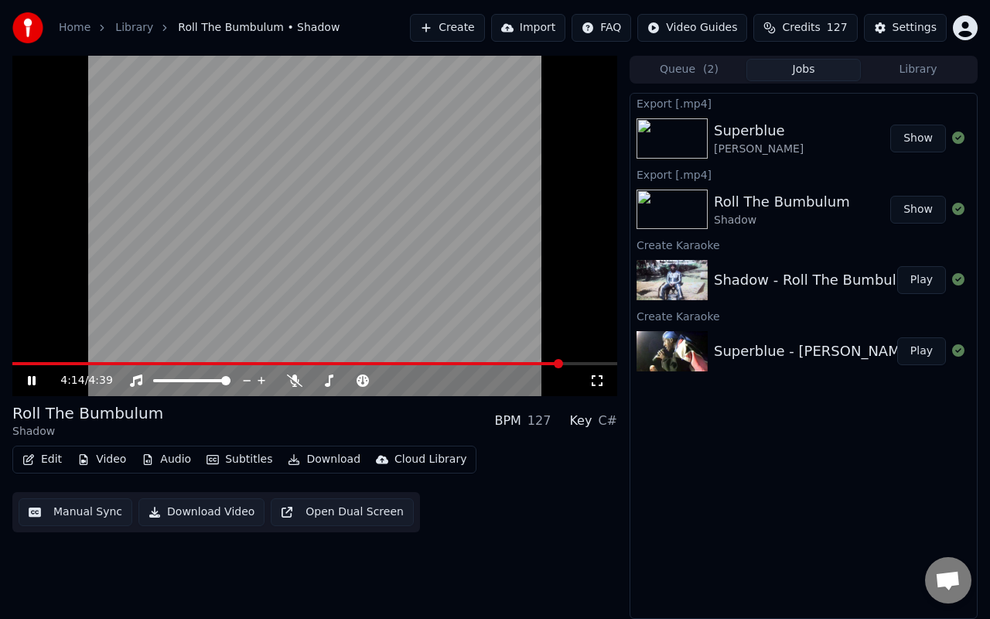
click at [248, 124] on video at bounding box center [314, 226] width 605 height 340
